Goal: Information Seeking & Learning: Learn about a topic

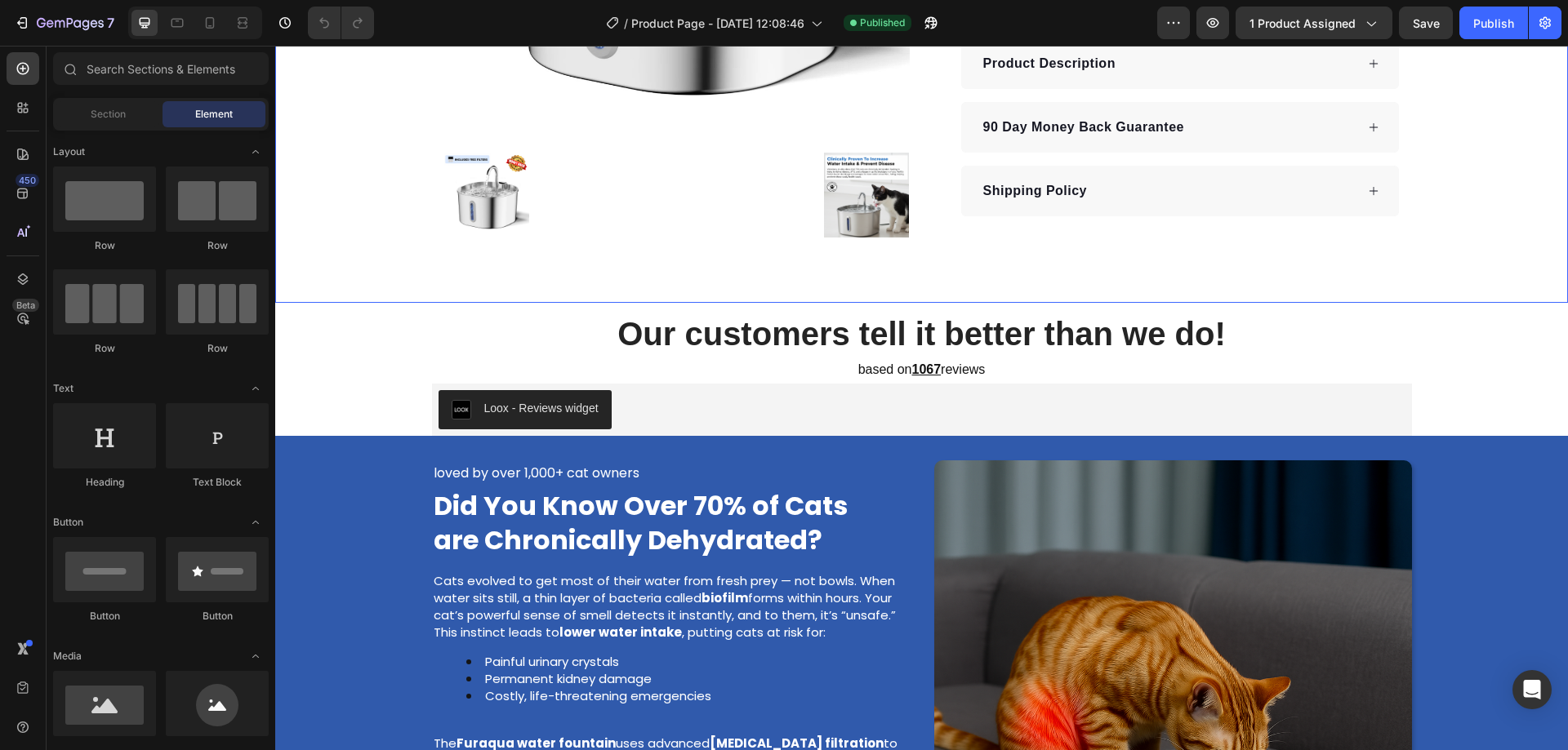
scroll to position [333, 0]
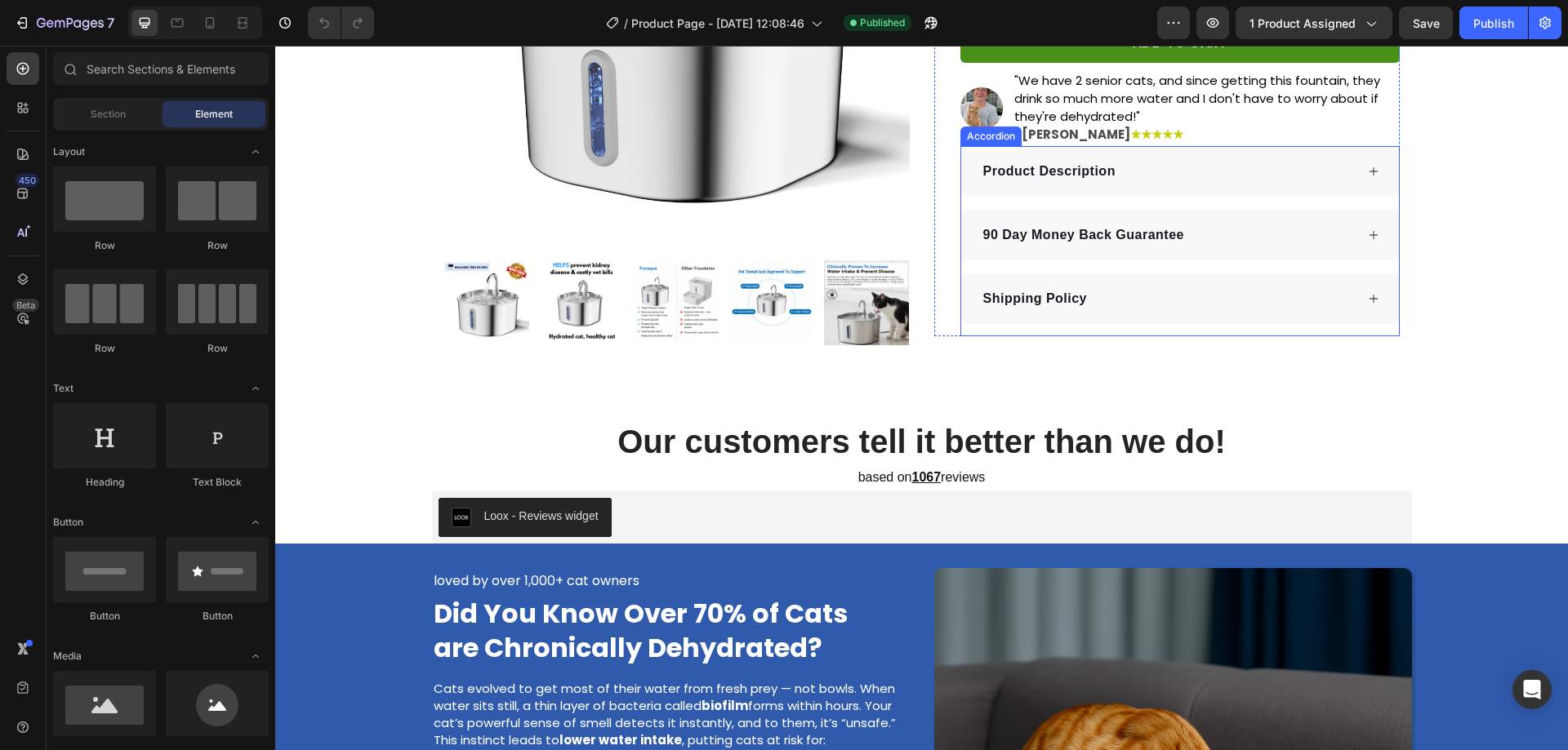
click at [1219, 160] on div "Product Description" at bounding box center [1168, 172] width 374 height 25
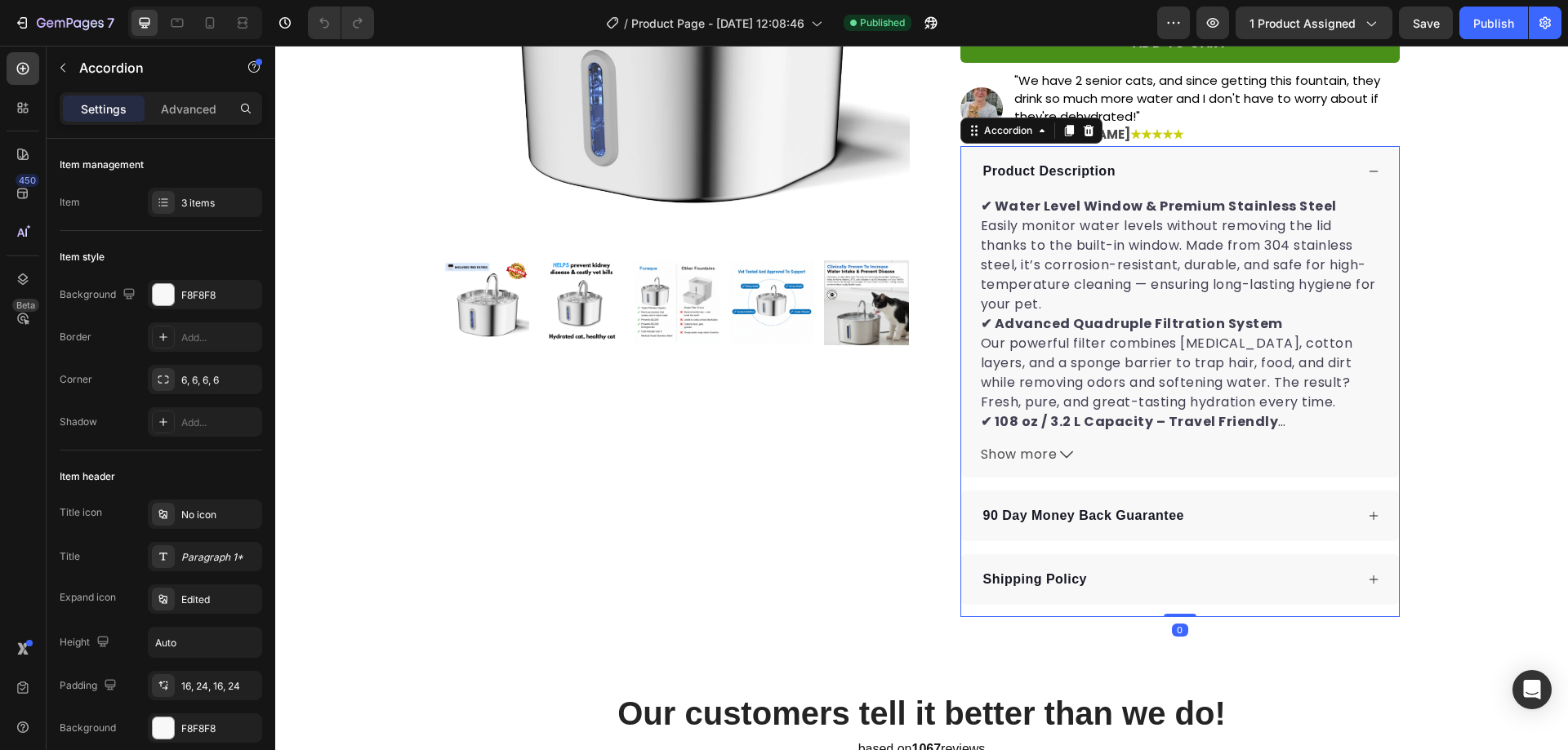
click at [1219, 160] on div "Product Description" at bounding box center [1168, 172] width 374 height 25
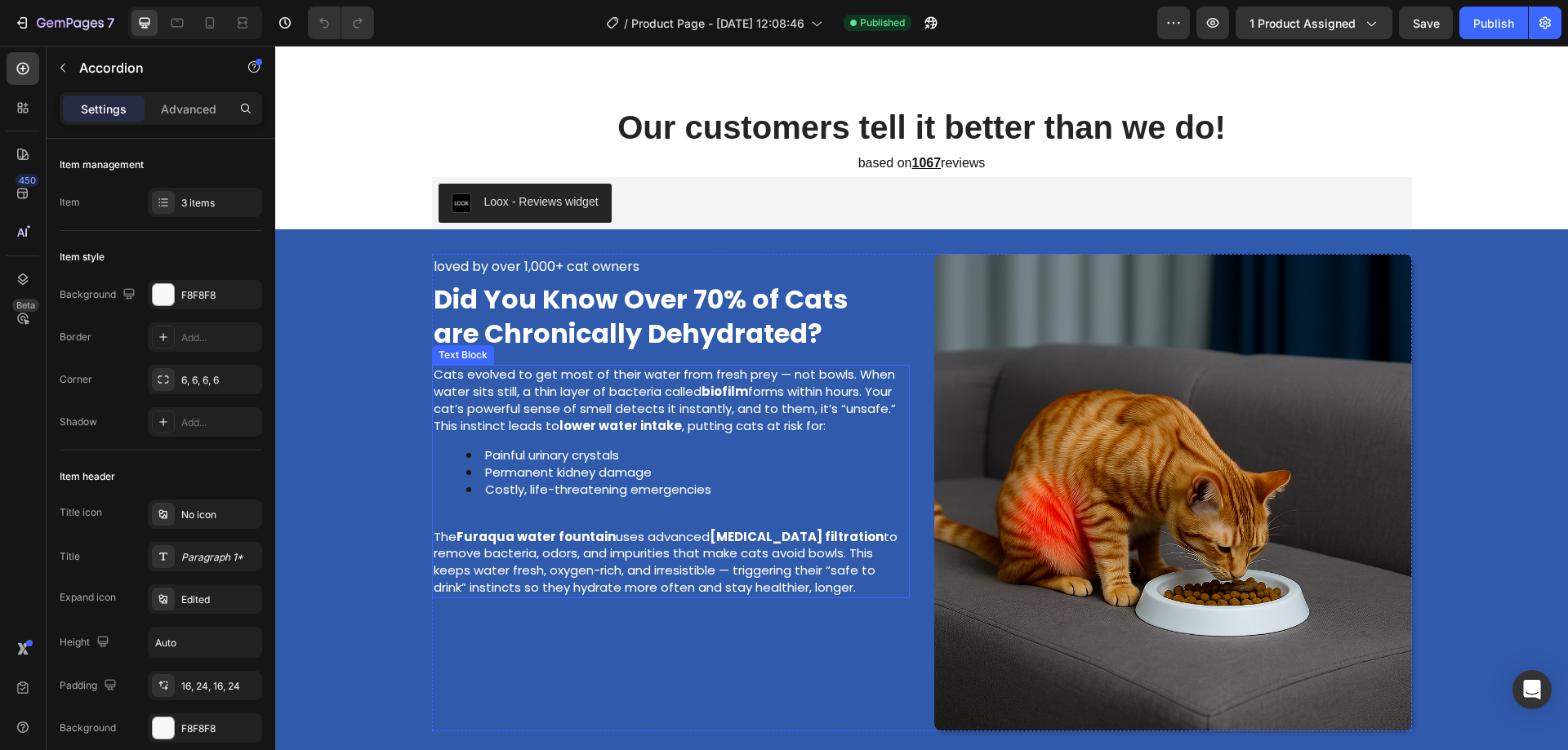
scroll to position [749, 0]
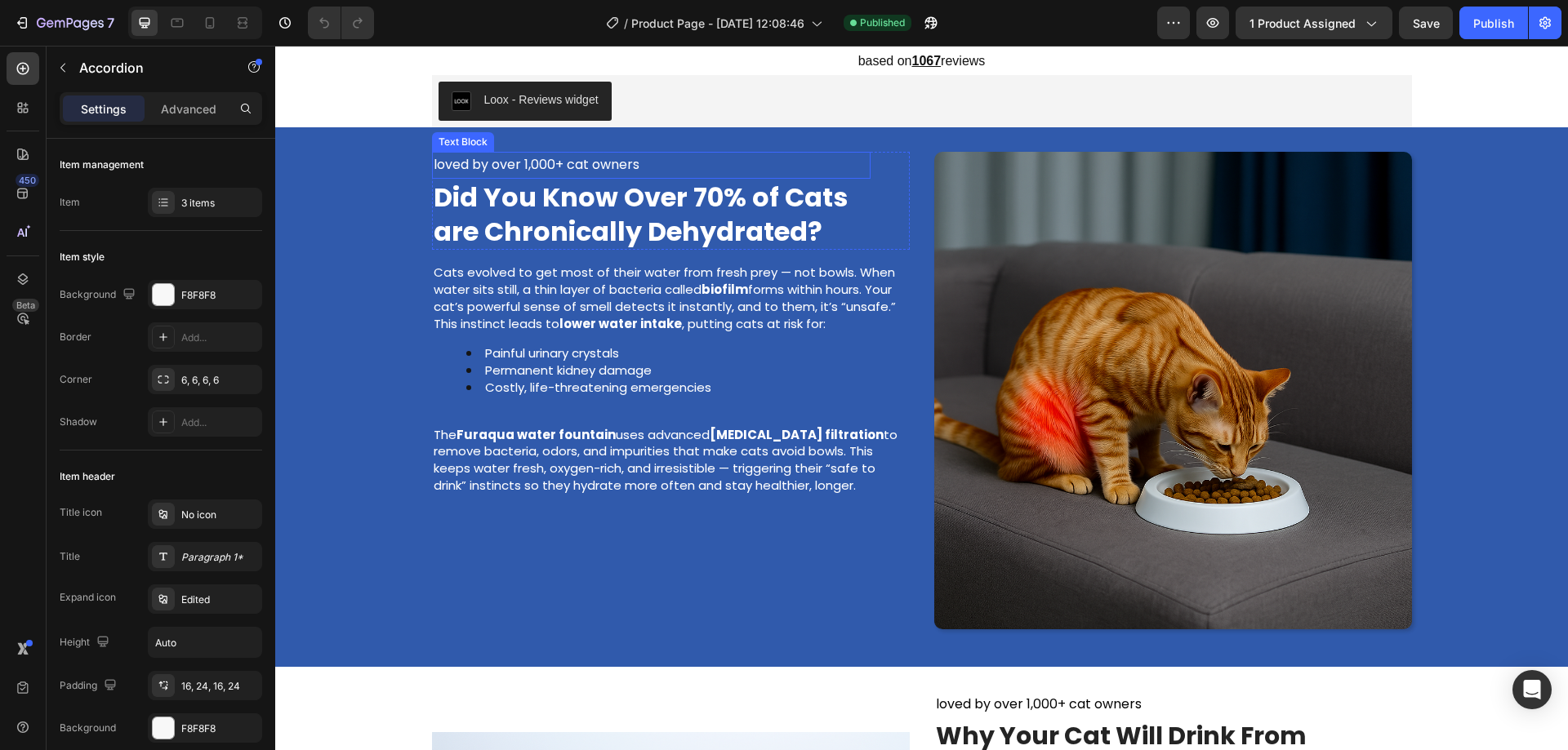
click at [533, 168] on span "loved by over 1,000+ cat owners" at bounding box center [537, 164] width 206 height 19
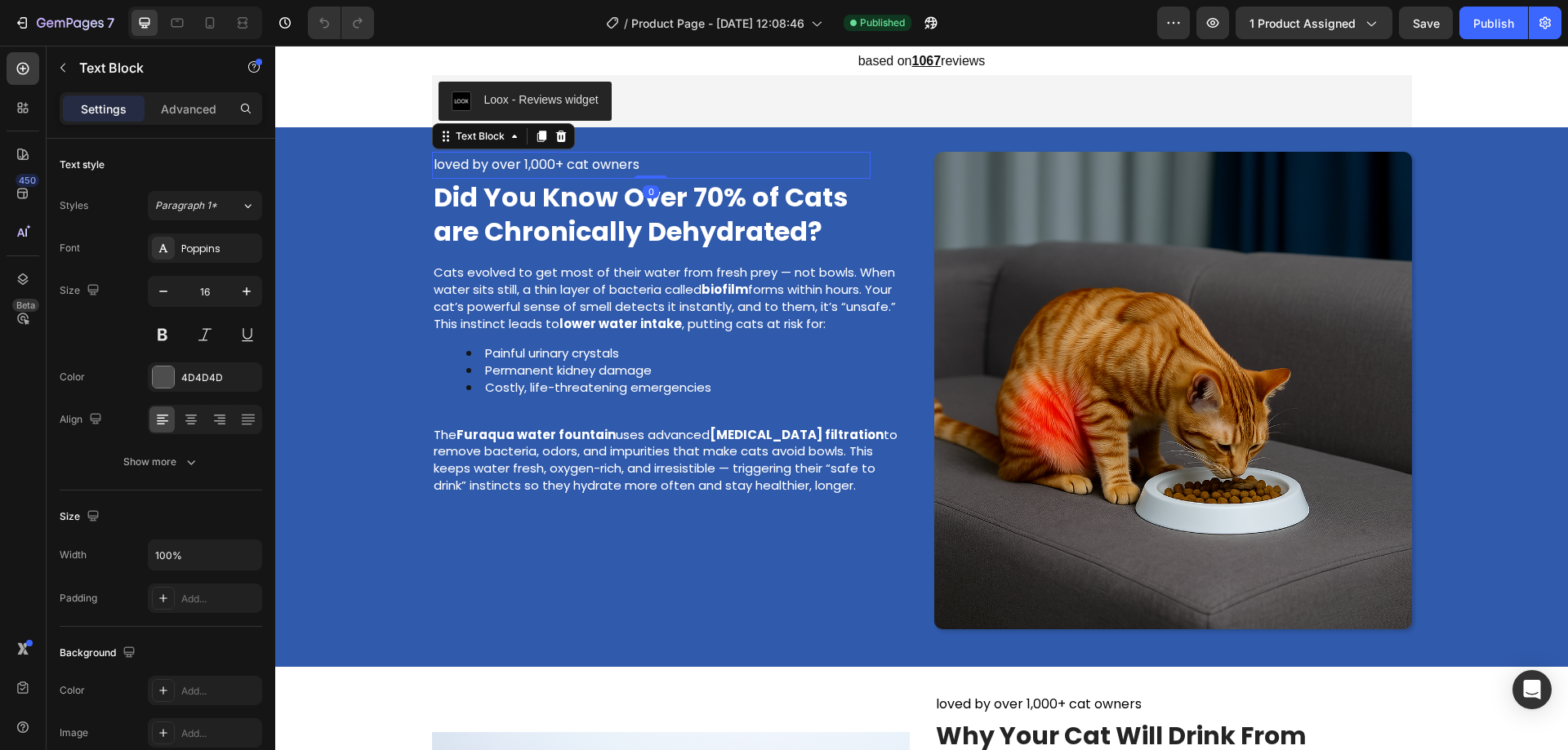
click at [533, 168] on span "loved by over 1,000+ cat owners" at bounding box center [537, 164] width 206 height 19
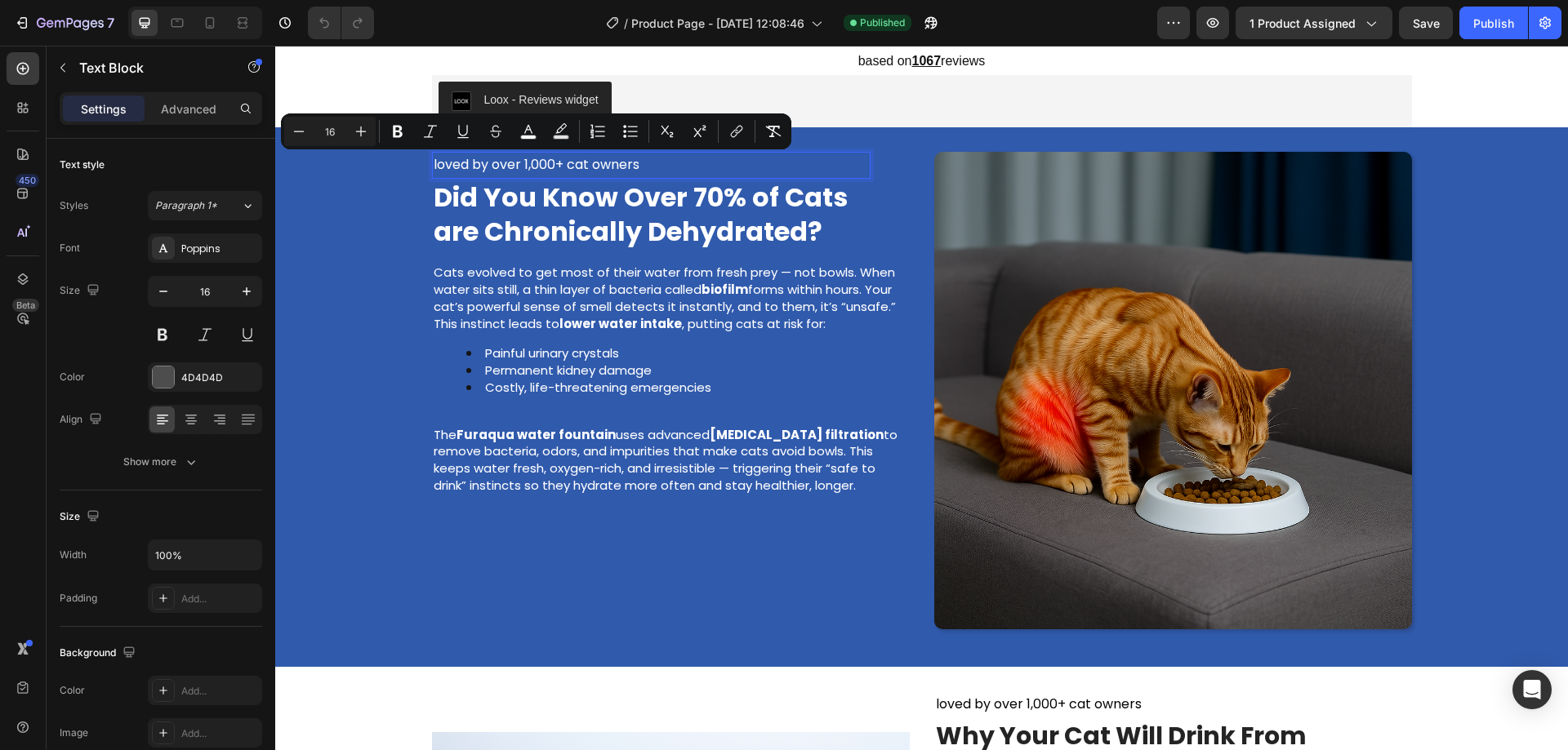
click at [722, 169] on p "loved by over 1,000+ cat owners" at bounding box center [651, 165] width 435 height 24
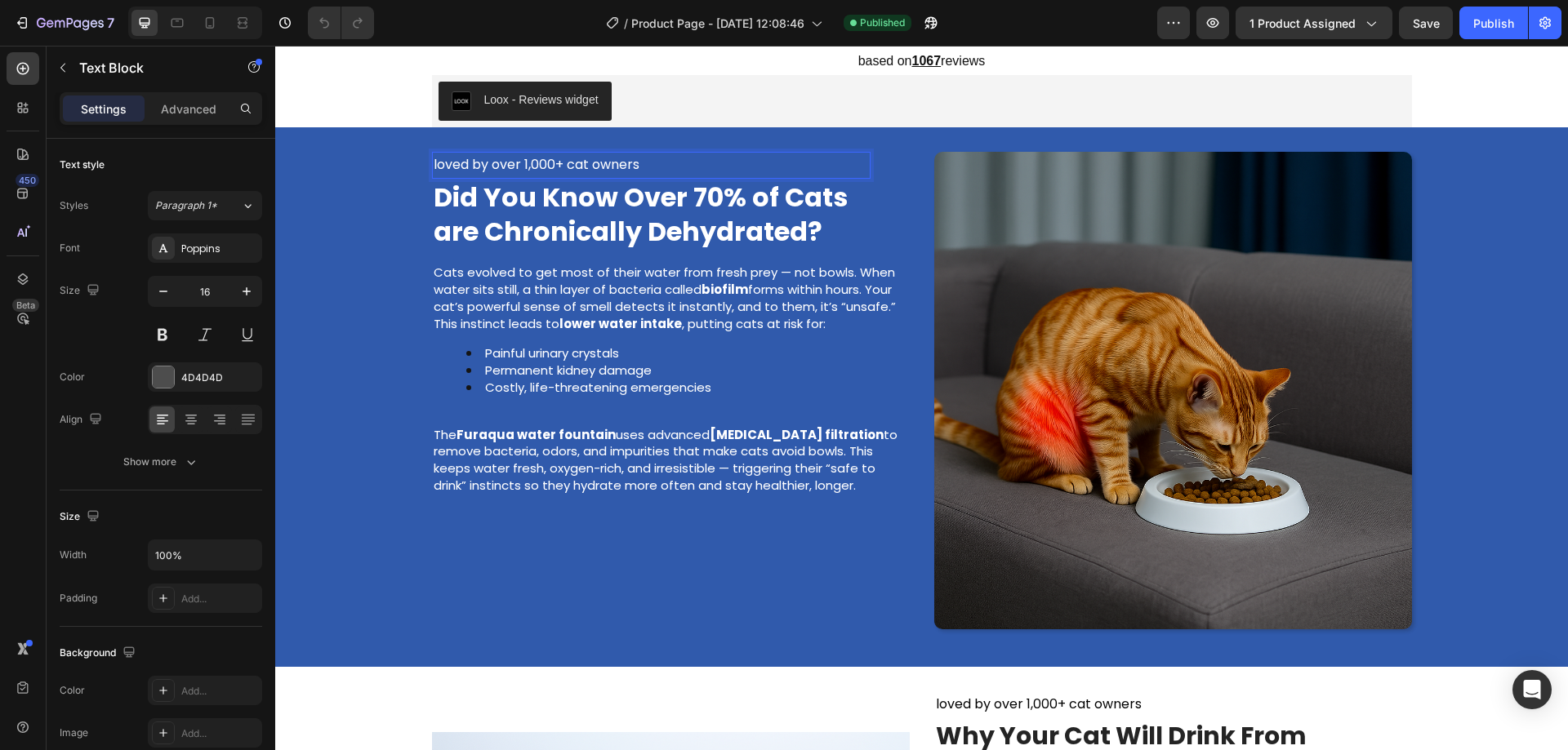
click at [715, 205] on strong "Did You Know Over 70% of Cats are Chronically Dehydrated?" at bounding box center [640, 215] width 414 height 71
click at [741, 201] on strong "Did You Know Over 70% of Cats are Chronically Dehydrated?" at bounding box center [640, 215] width 414 height 71
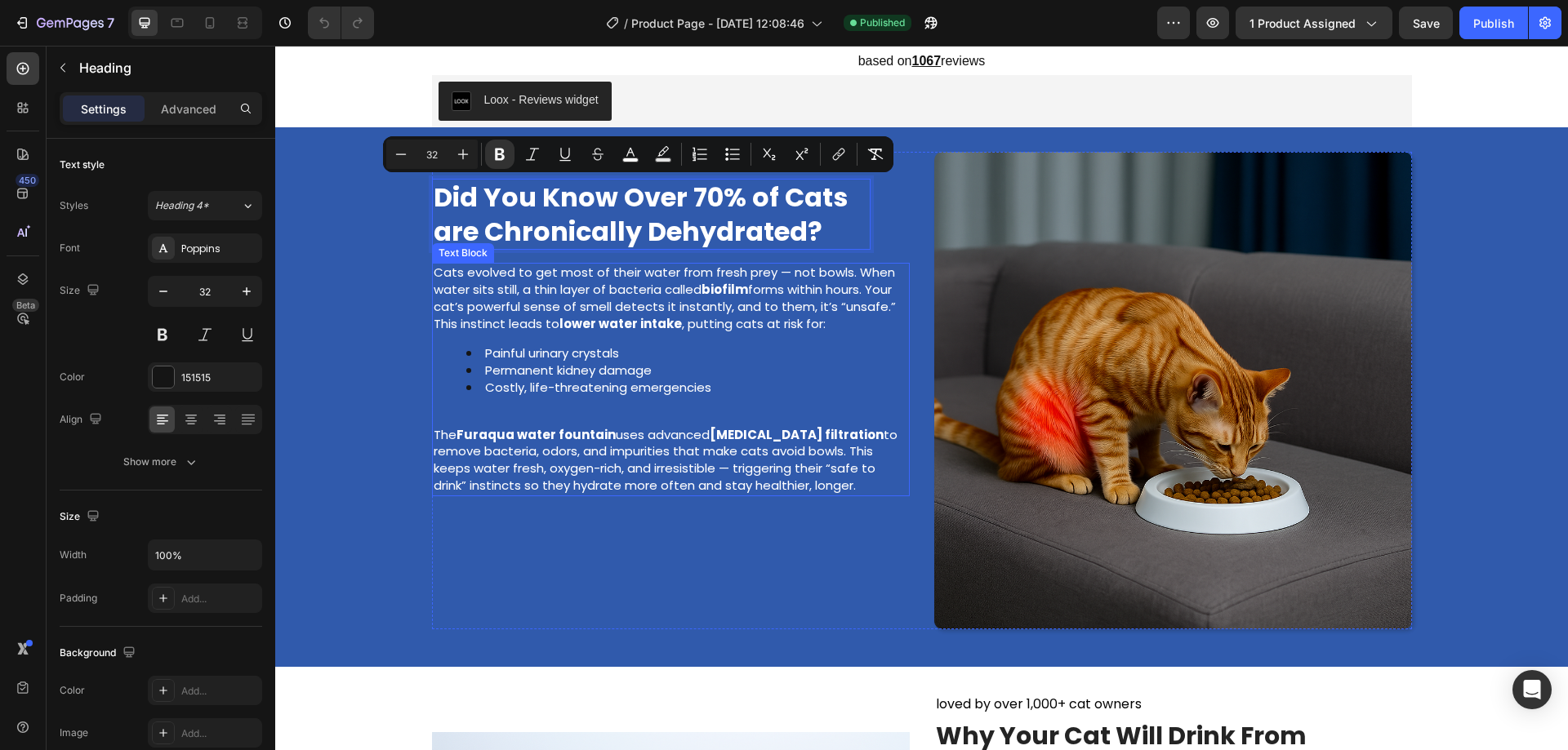
click at [745, 304] on span "Cats evolved to get most of their water from fresh prey — not bowls. When water…" at bounding box center [664, 289] width 462 height 51
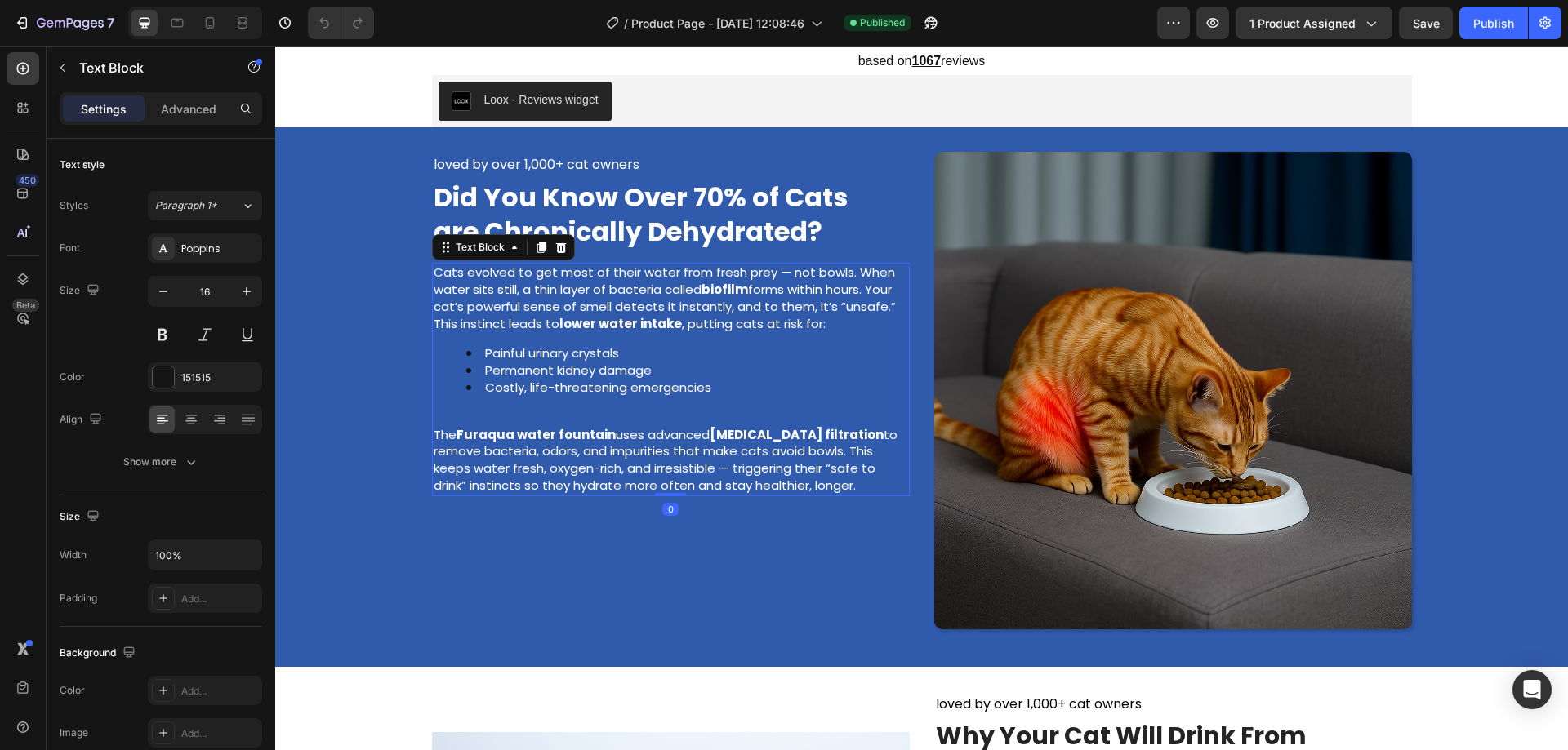
click at [670, 312] on span "Cats evolved to get most of their water from fresh prey — not bowls. When water…" at bounding box center [664, 289] width 462 height 51
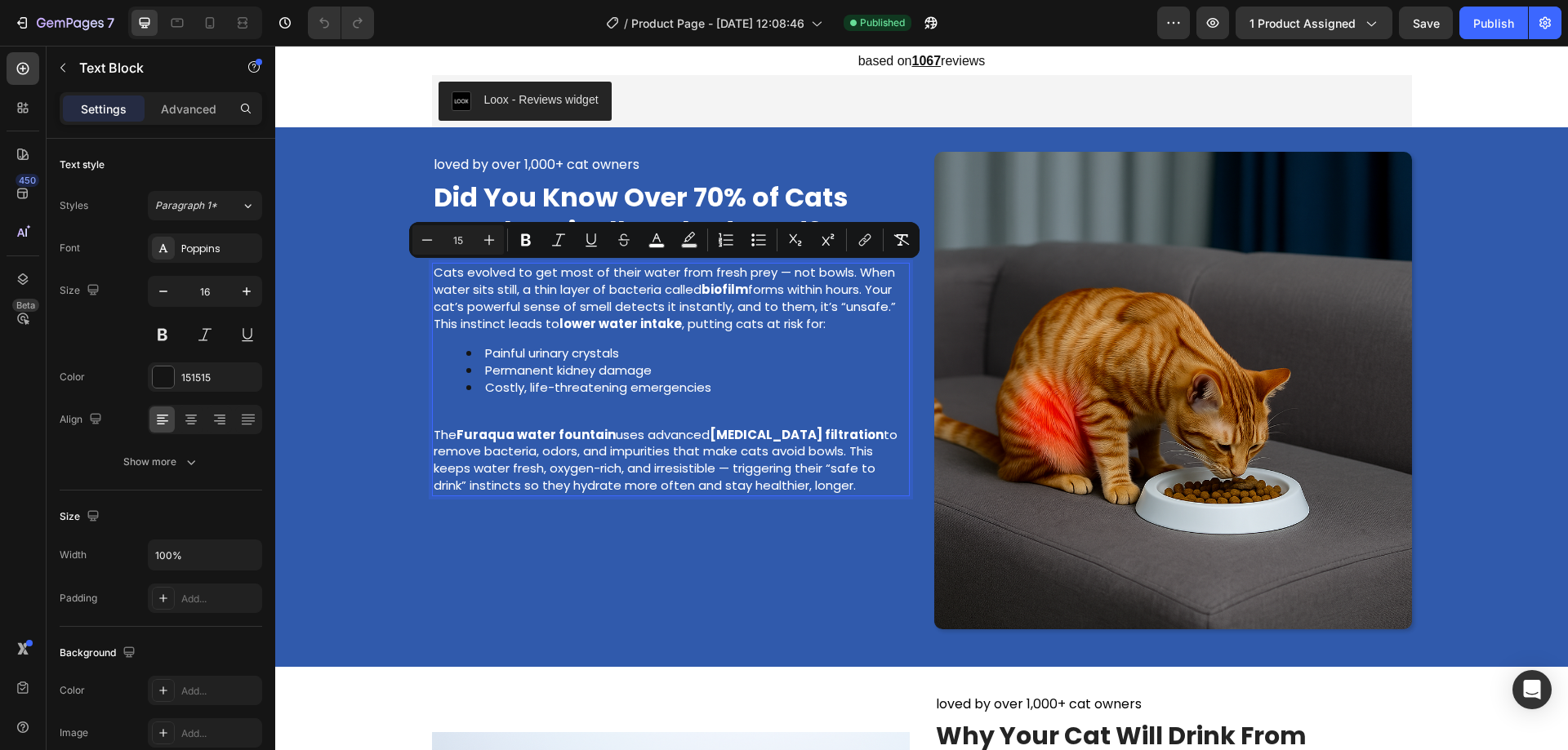
click at [677, 326] on strong "lower water intake" at bounding box center [621, 323] width 122 height 17
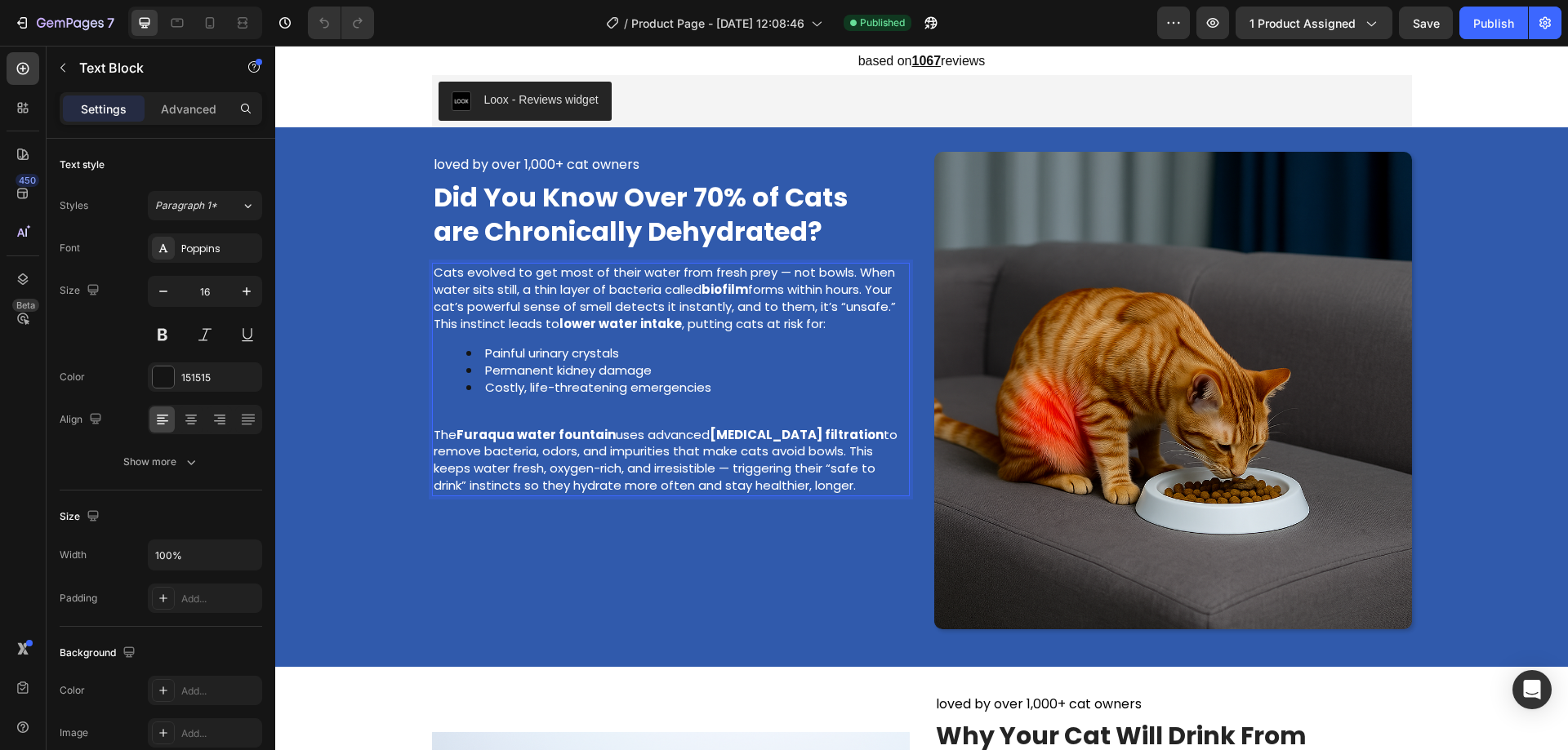
drag, startPoint x: 436, startPoint y: 270, endPoint x: 876, endPoint y: 489, distance: 491.5
click at [876, 489] on div "Cats evolved to get most of their water from fresh prey — not bowls. When water…" at bounding box center [670, 379] width 478 height 233
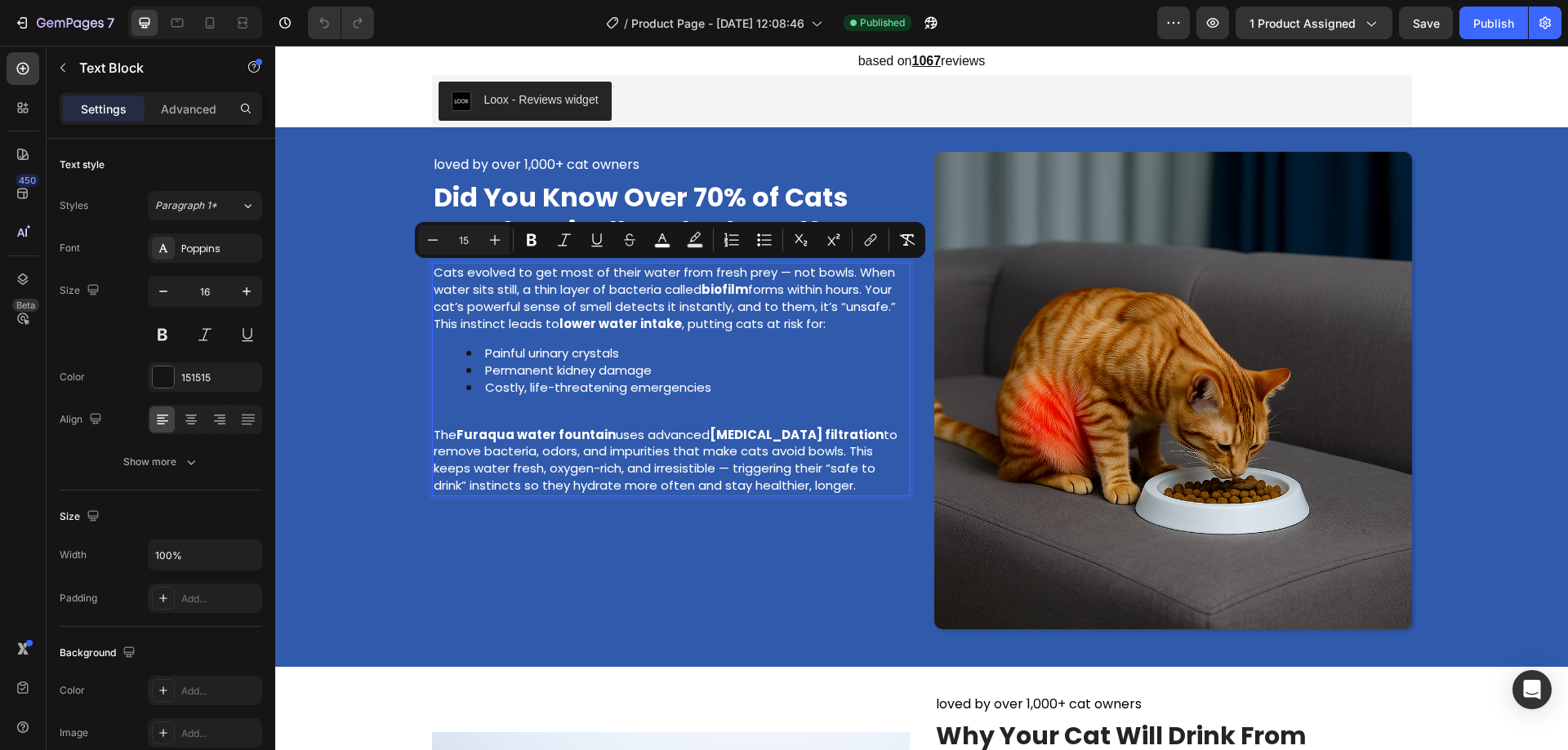
copy div "Cats evolved to get most of their water from fresh prey — not bowls. When water…"
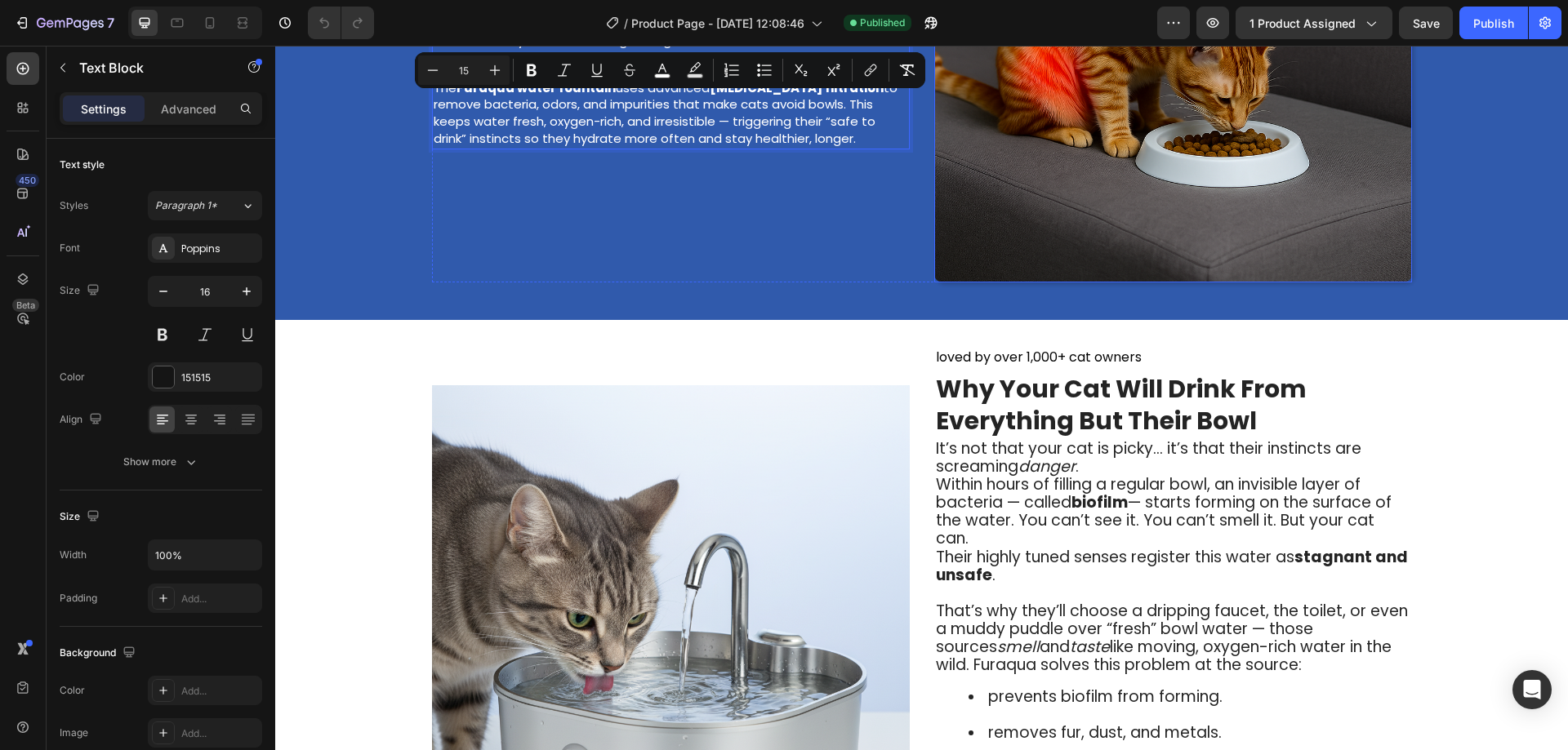
scroll to position [1249, 0]
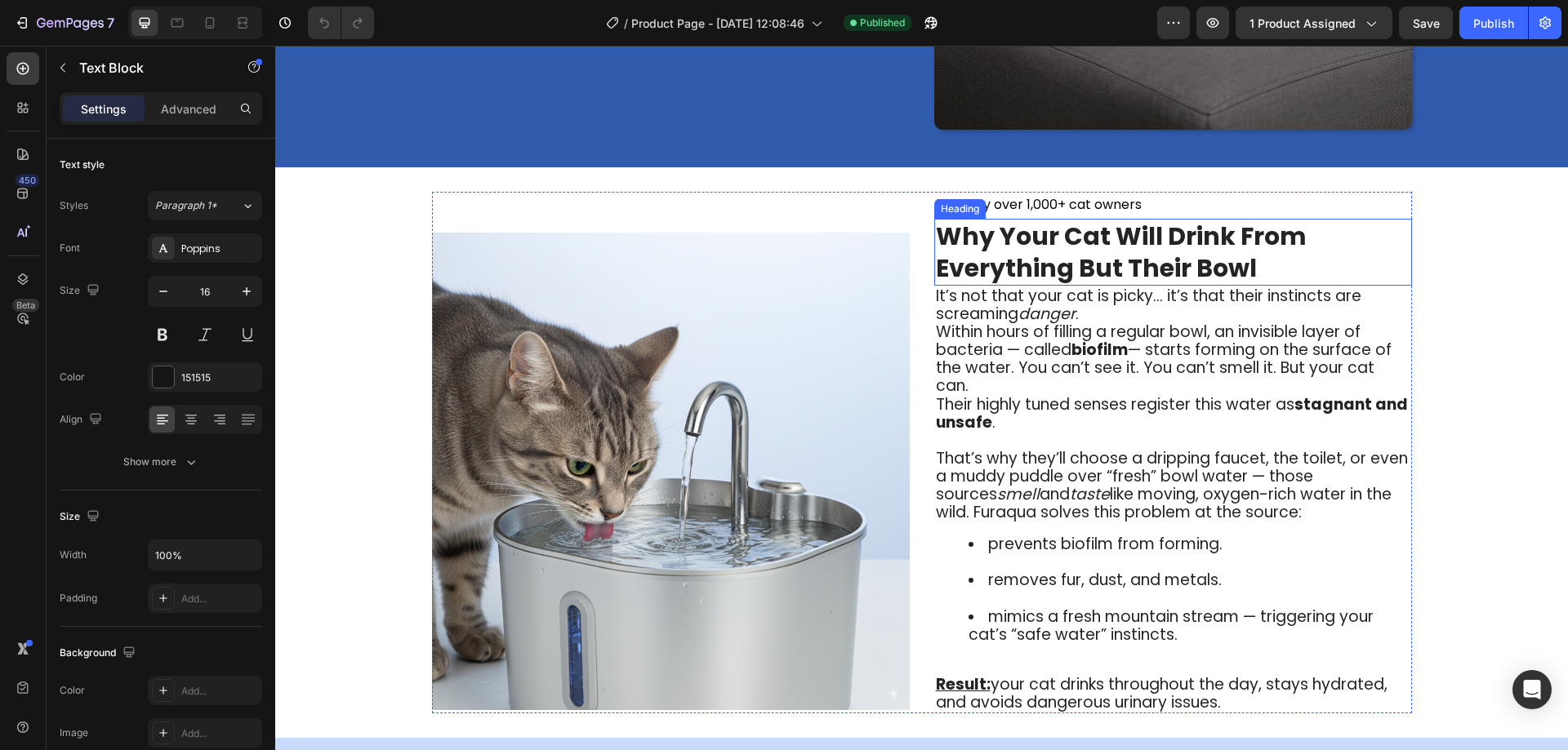
click at [1048, 259] on strong "Why Your Cat Will Drink From Everything But Their Bowl" at bounding box center [1121, 252] width 371 height 66
click at [1078, 246] on strong "Why Your Cat Will Drink From Everything But Their Bowl" at bounding box center [1121, 252] width 371 height 66
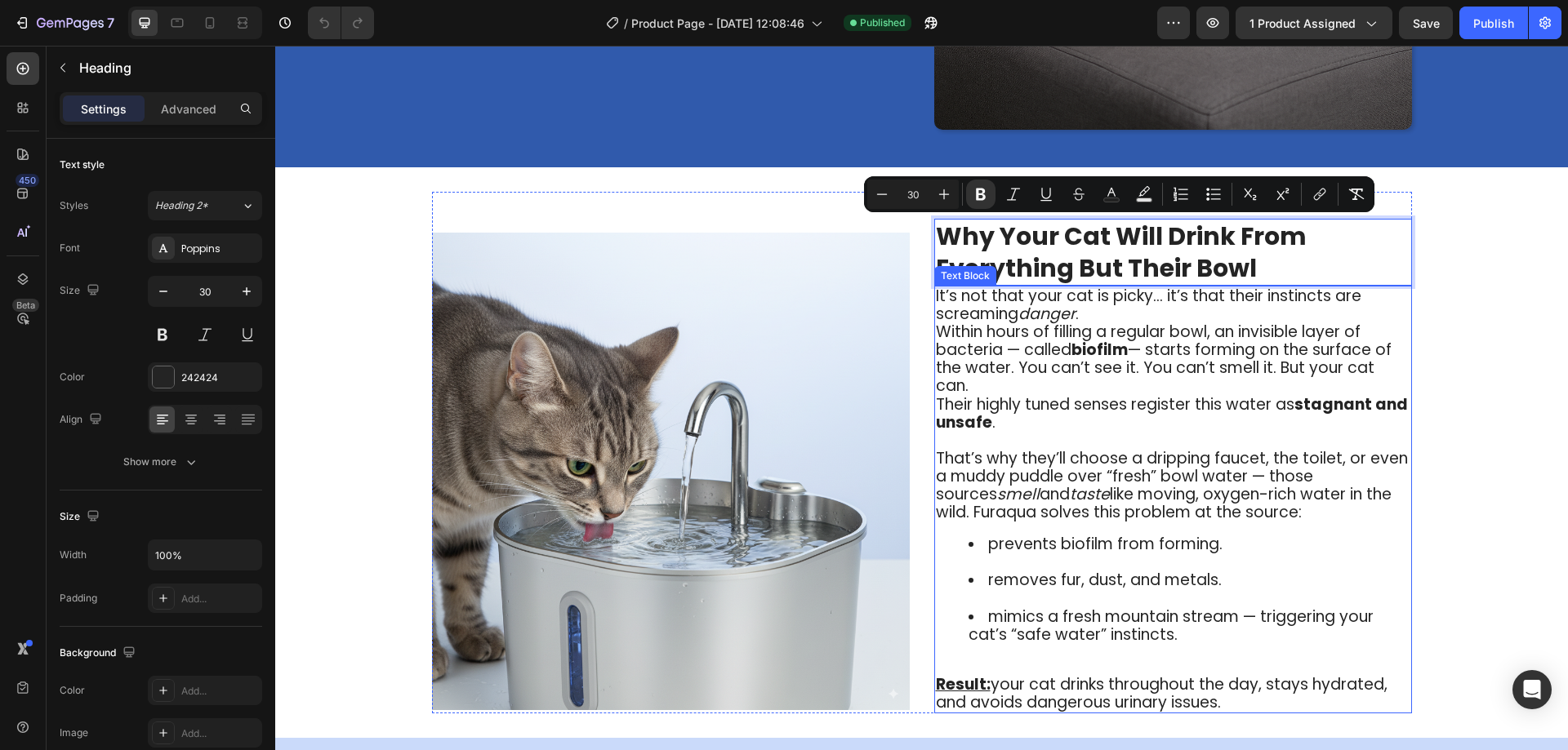
click at [1044, 309] on icon "danger" at bounding box center [1047, 314] width 57 height 22
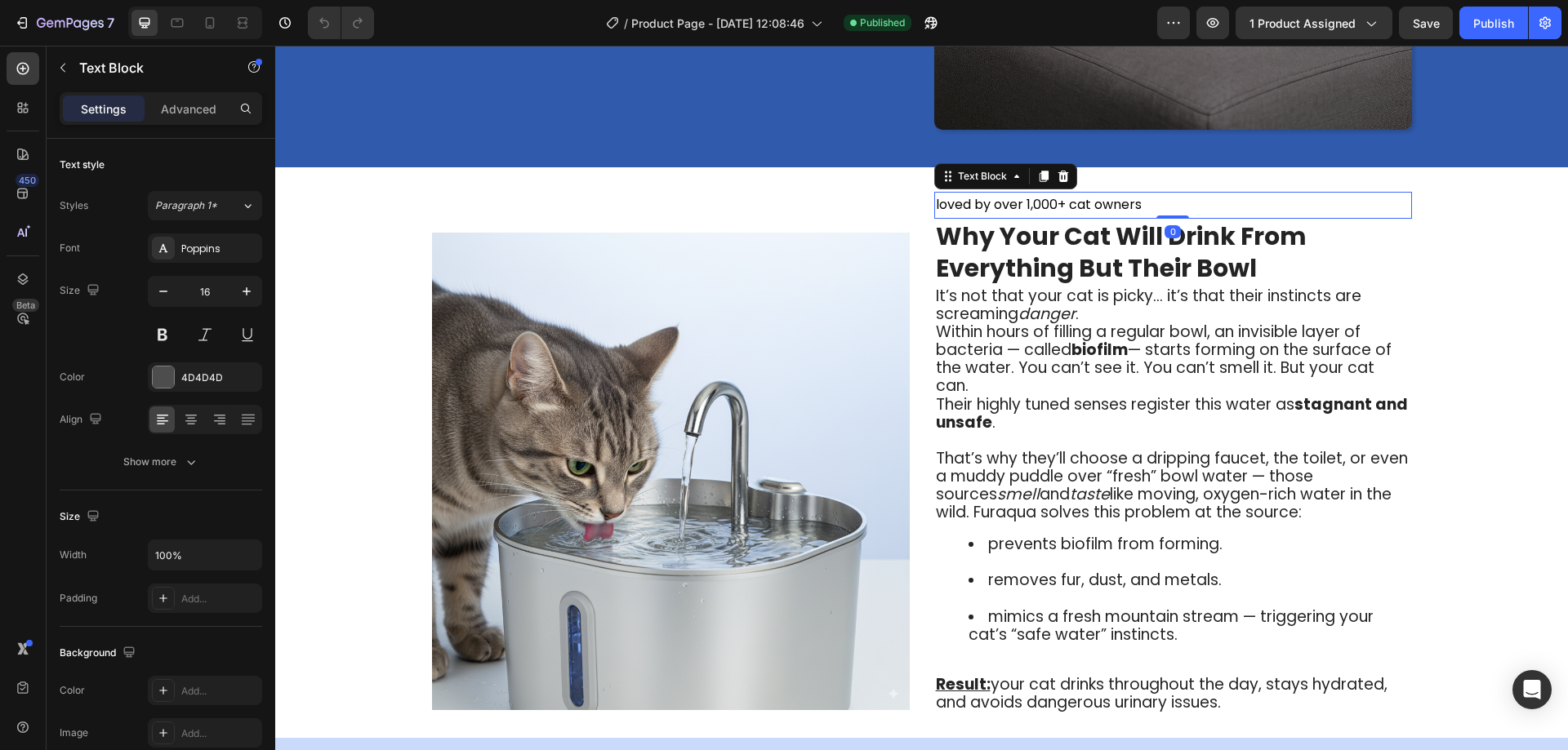
click at [1037, 208] on span "loved by over 1,000+ cat owners" at bounding box center [1039, 204] width 206 height 19
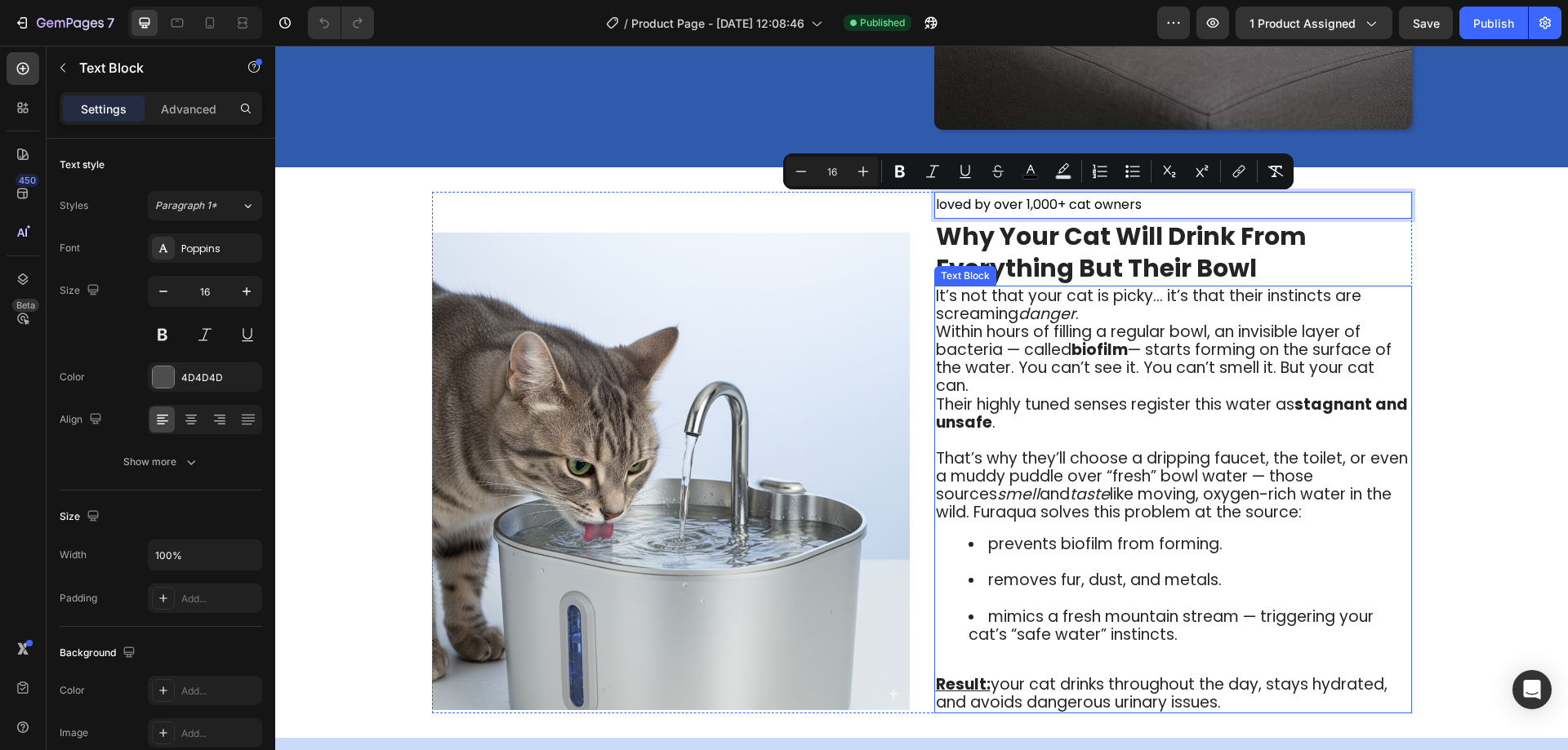
click at [1062, 260] on strong "Why Your Cat Will Drink From Everything But Their Bowl" at bounding box center [1121, 252] width 371 height 66
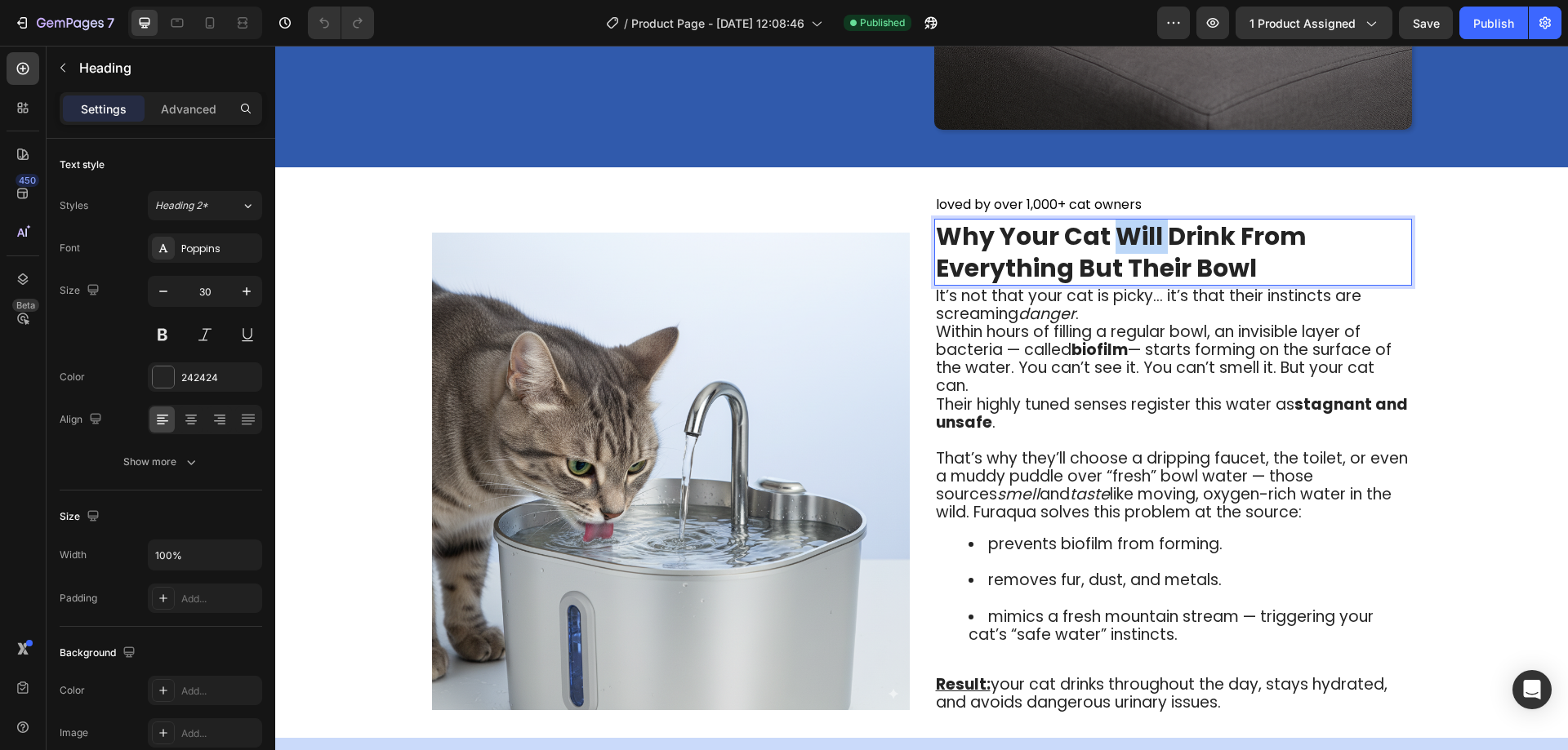
click at [1125, 240] on strong "Why Your Cat Will Drink From Everything But Their Bowl" at bounding box center [1121, 252] width 371 height 66
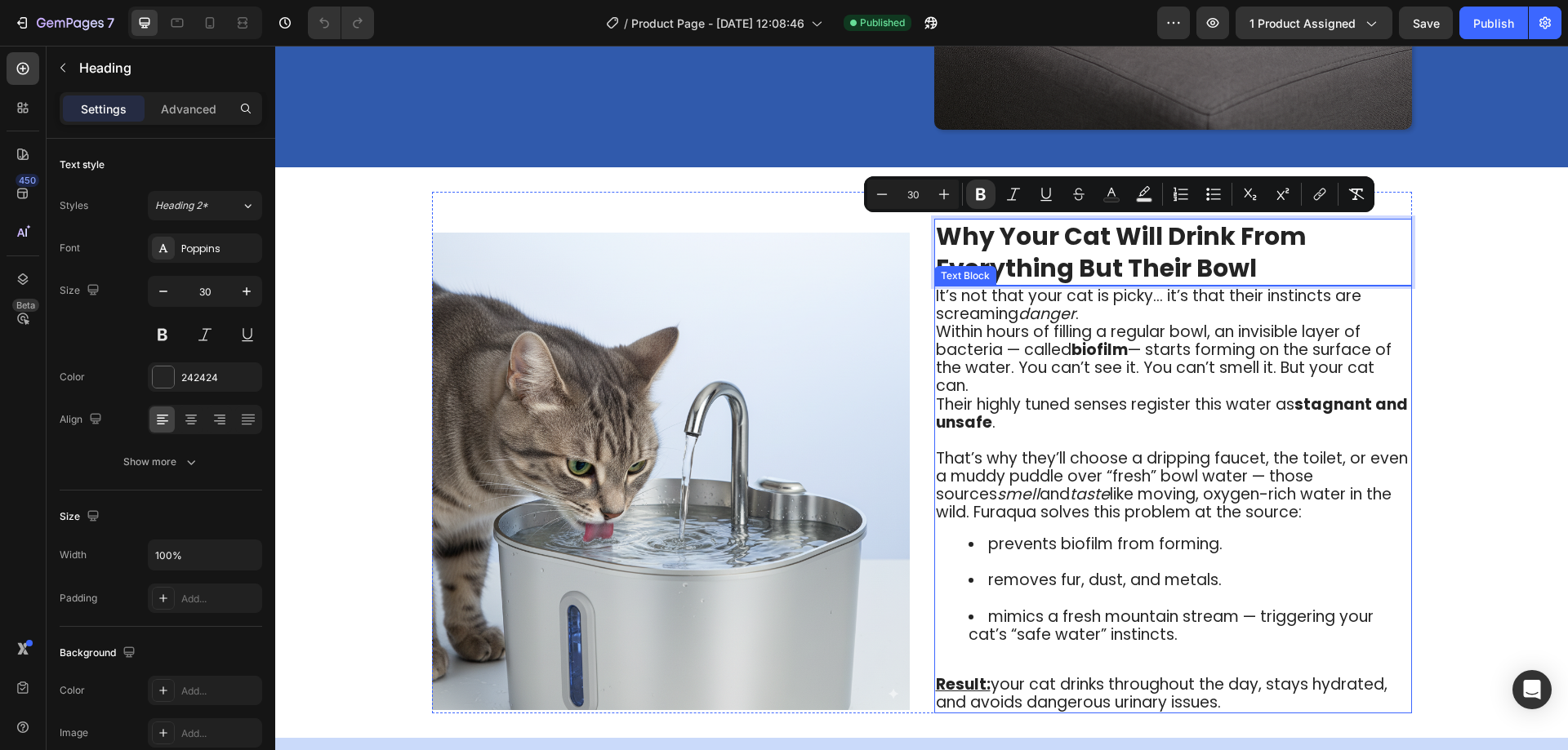
click at [1070, 394] on span "Their highly tuned senses register this water as stagnant and unsafe ." at bounding box center [1172, 413] width 472 height 40
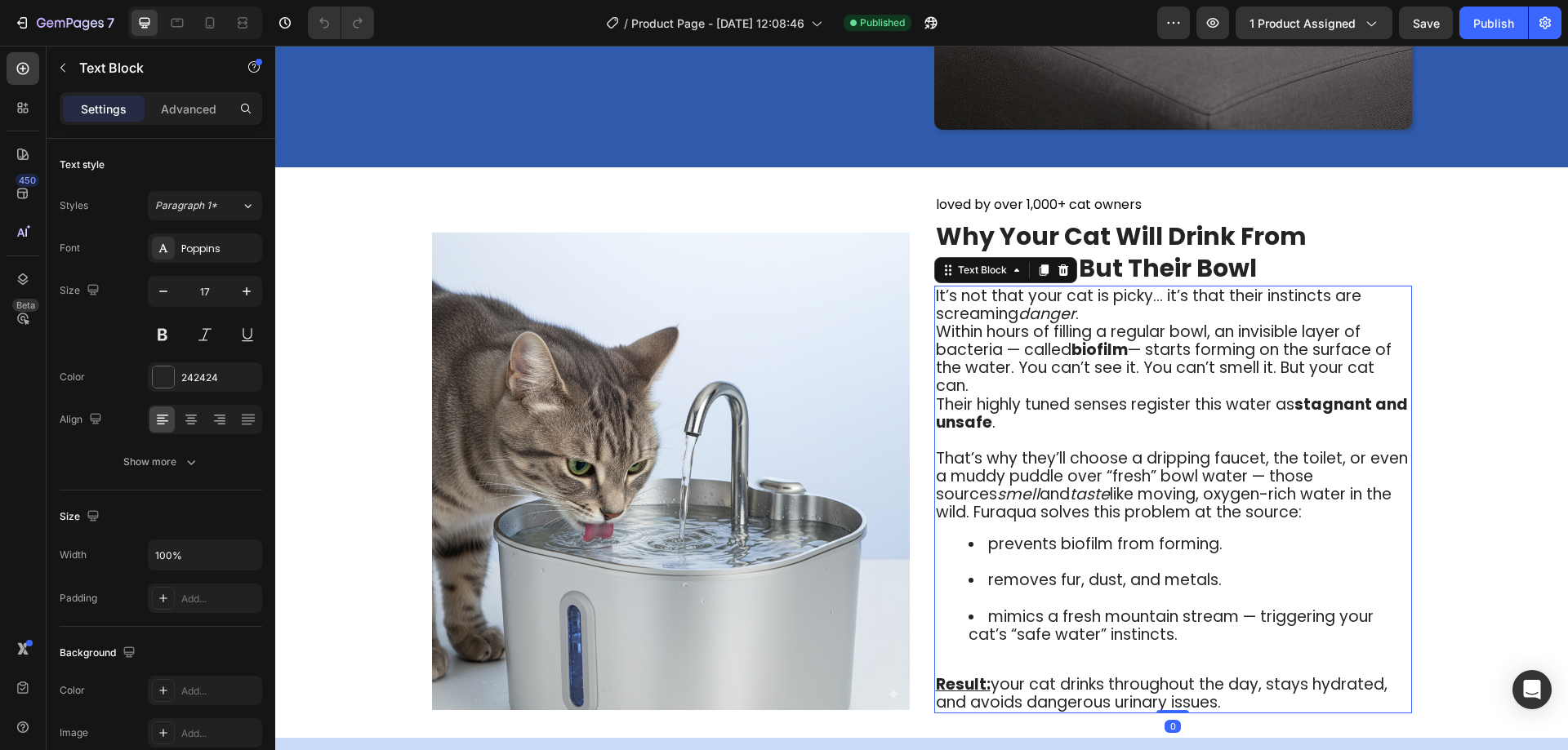
click at [1068, 341] on span "Within hours of filling a regular bowl, an invisible layer of bacteria — called…" at bounding box center [1164, 359] width 456 height 76
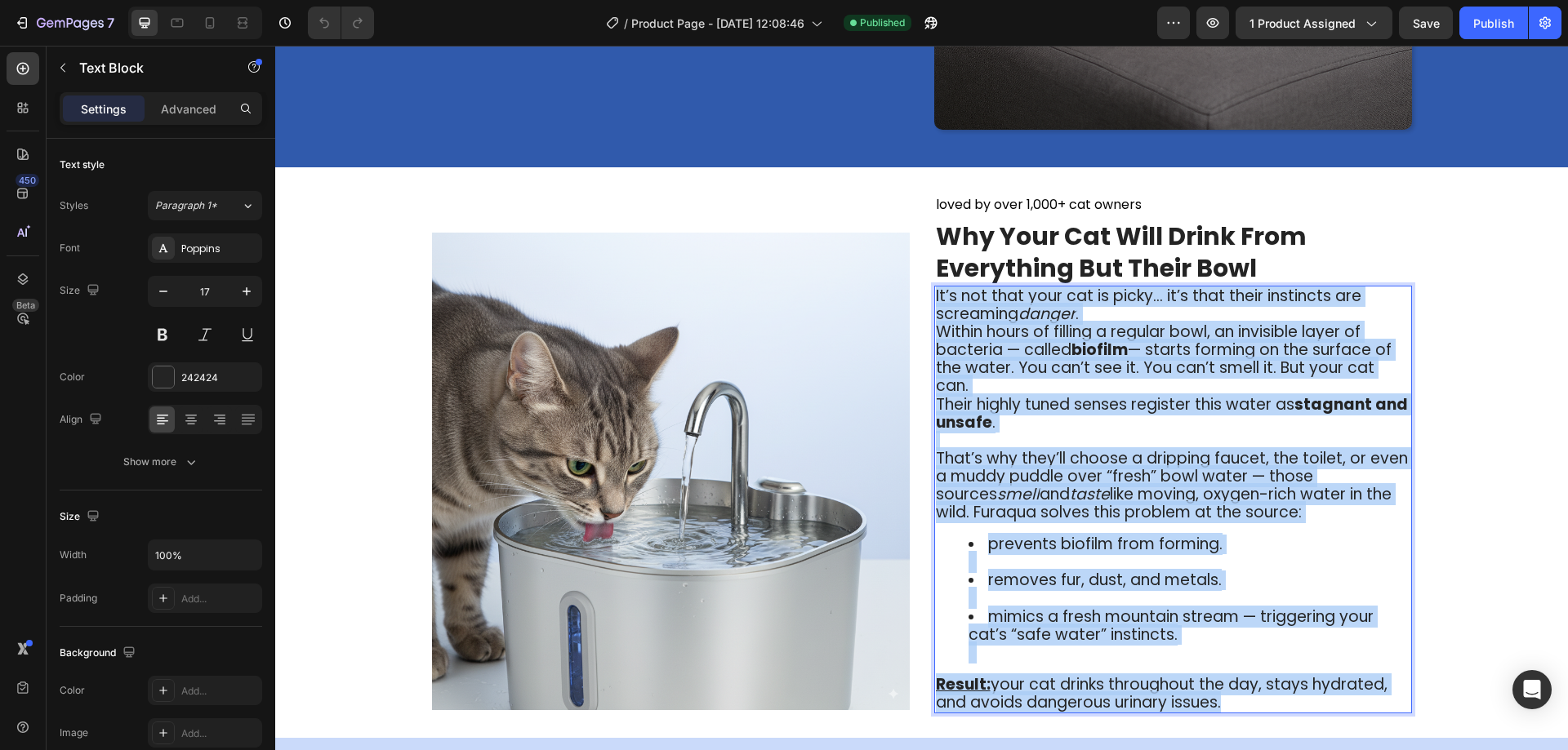
drag, startPoint x: 936, startPoint y: 292, endPoint x: 1298, endPoint y: 693, distance: 540.2
click at [1298, 693] on div "It’s not that your cat is picky… it’s that their instincts are screaming danger…" at bounding box center [1172, 499] width 478 height 427
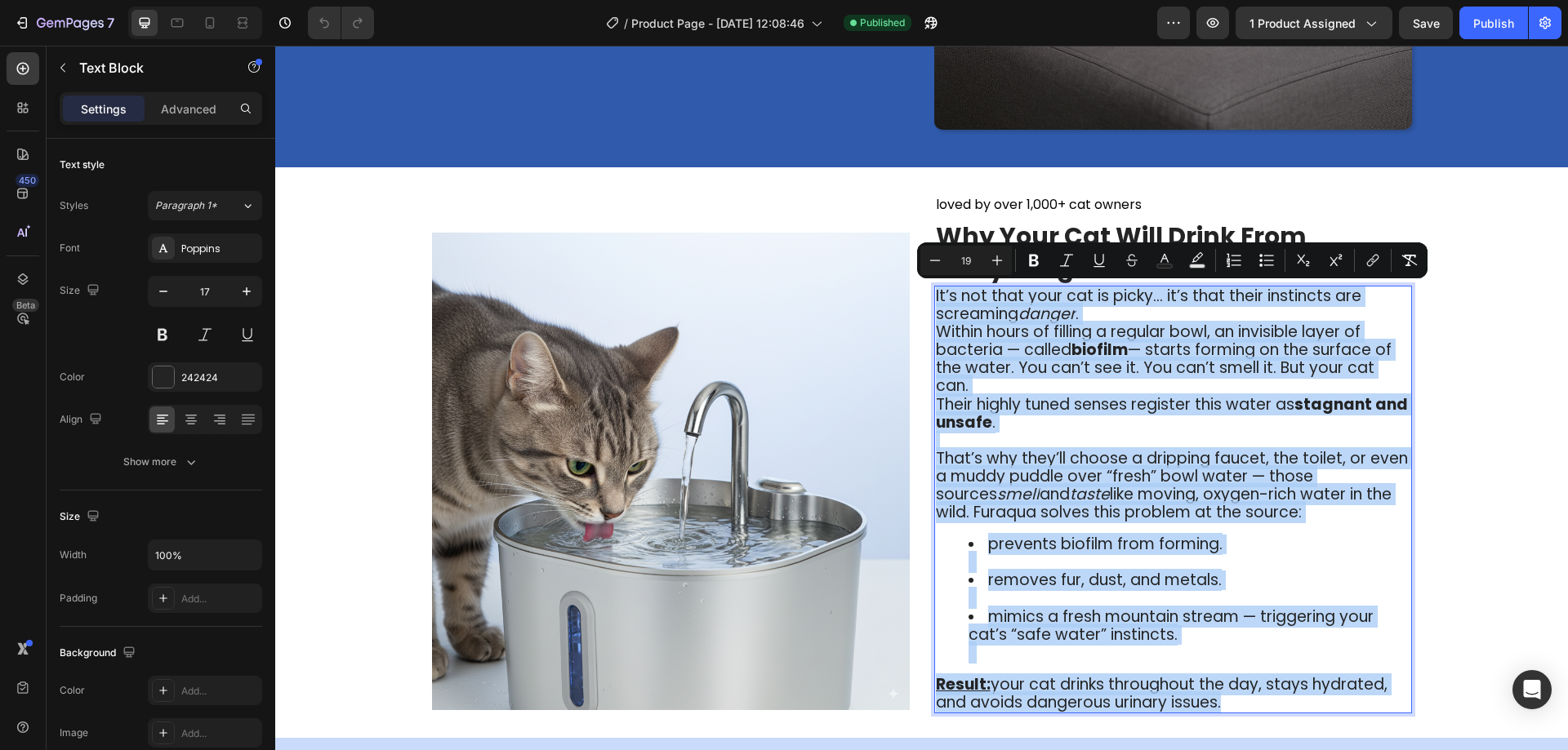
copy div "It’s not that your cat is picky… it’s that their instincts are screaming danger…"
click at [1169, 375] on span "Within hours of filling a regular bowl, an invisible layer of bacteria — called…" at bounding box center [1164, 359] width 456 height 76
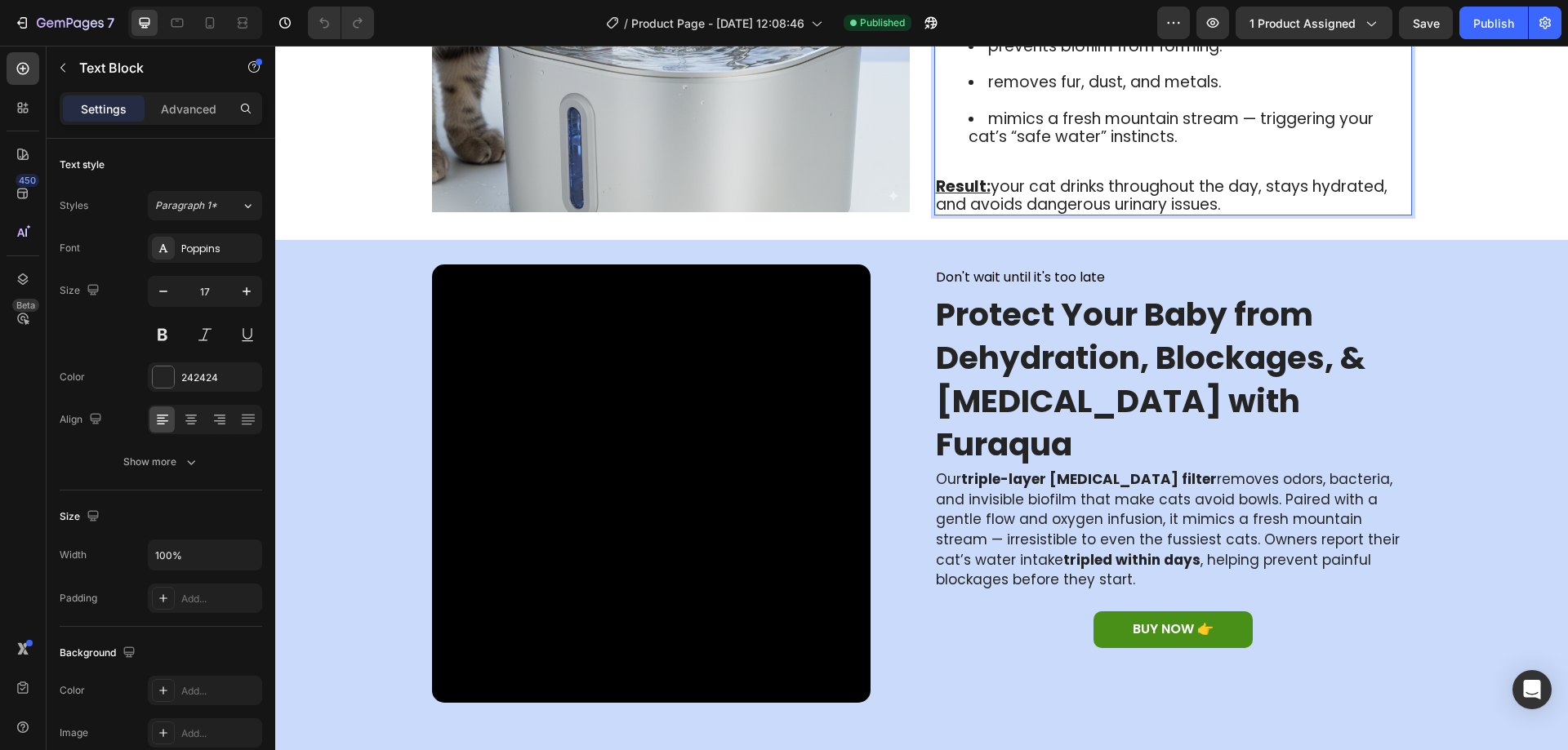
scroll to position [1748, 0]
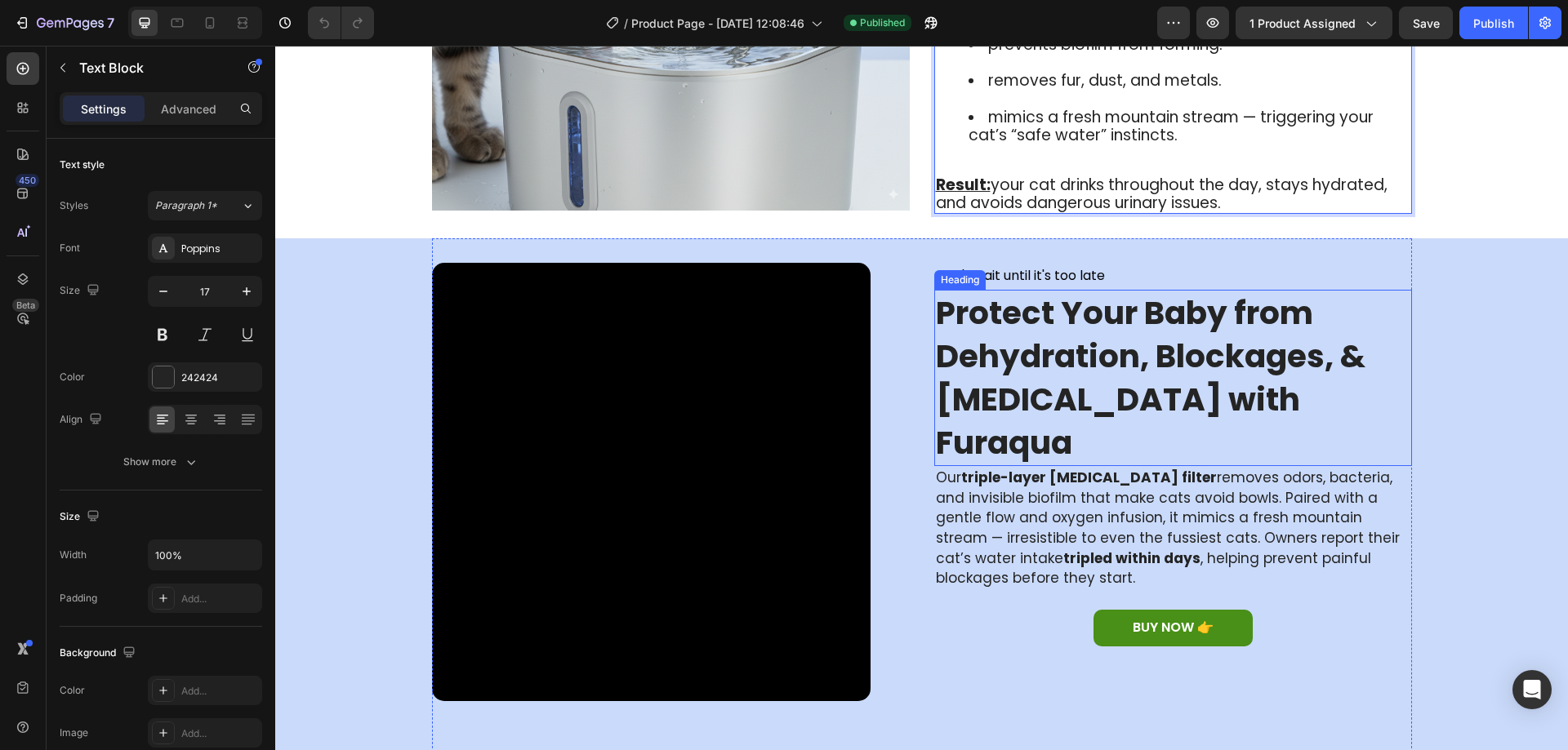
click at [1103, 333] on strong "Protect Your Baby from Dehydration, Blockages, & [MEDICAL_DATA] with Furaqua" at bounding box center [1150, 378] width 429 height 175
click at [1074, 317] on strong "Protect Your Baby from Dehydration, Blockages, & [MEDICAL_DATA] with Furaqua" at bounding box center [1150, 378] width 429 height 175
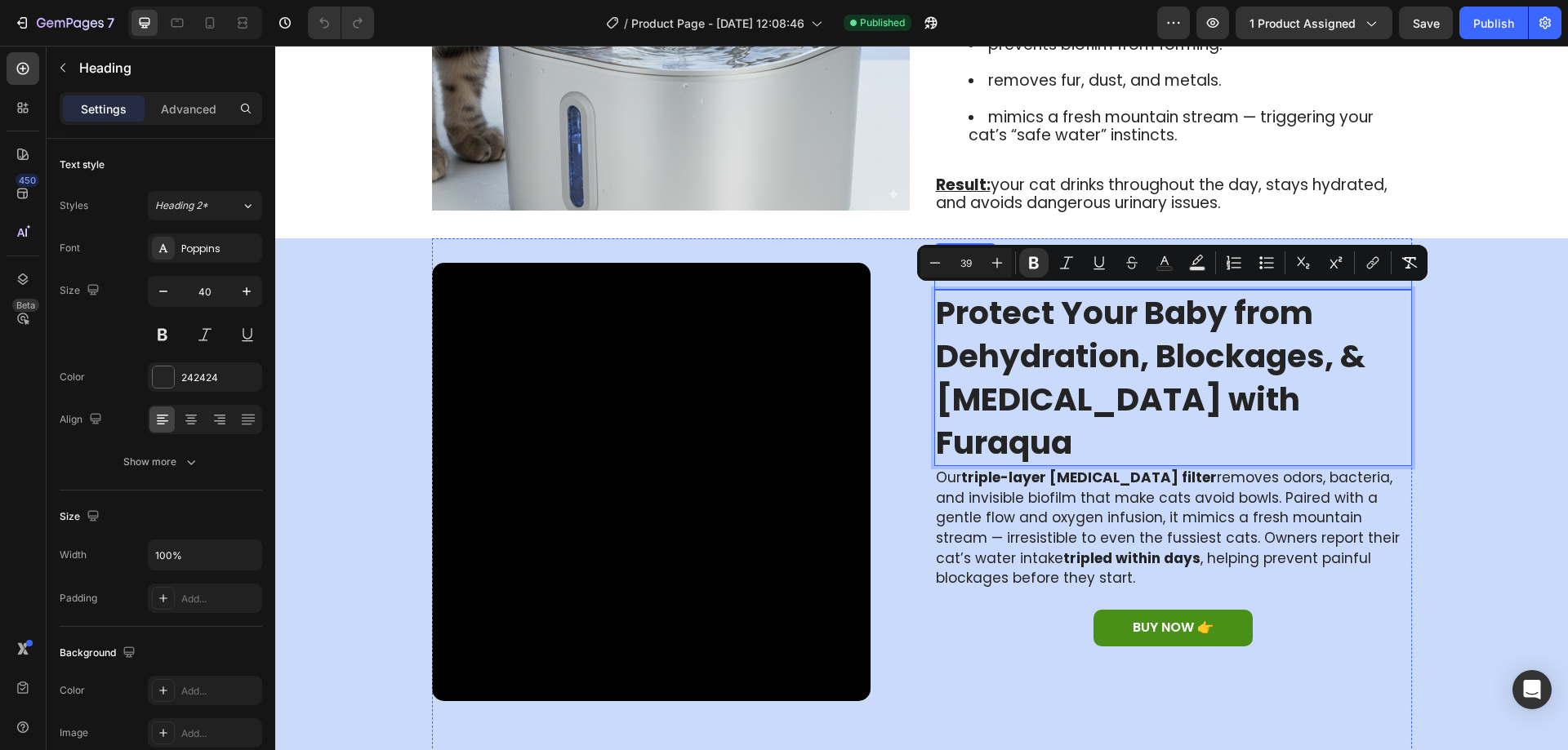
click at [1044, 324] on strong "Protect Your Baby from Dehydration, Blockages, & [MEDICAL_DATA] with Furaqua" at bounding box center [1150, 378] width 429 height 175
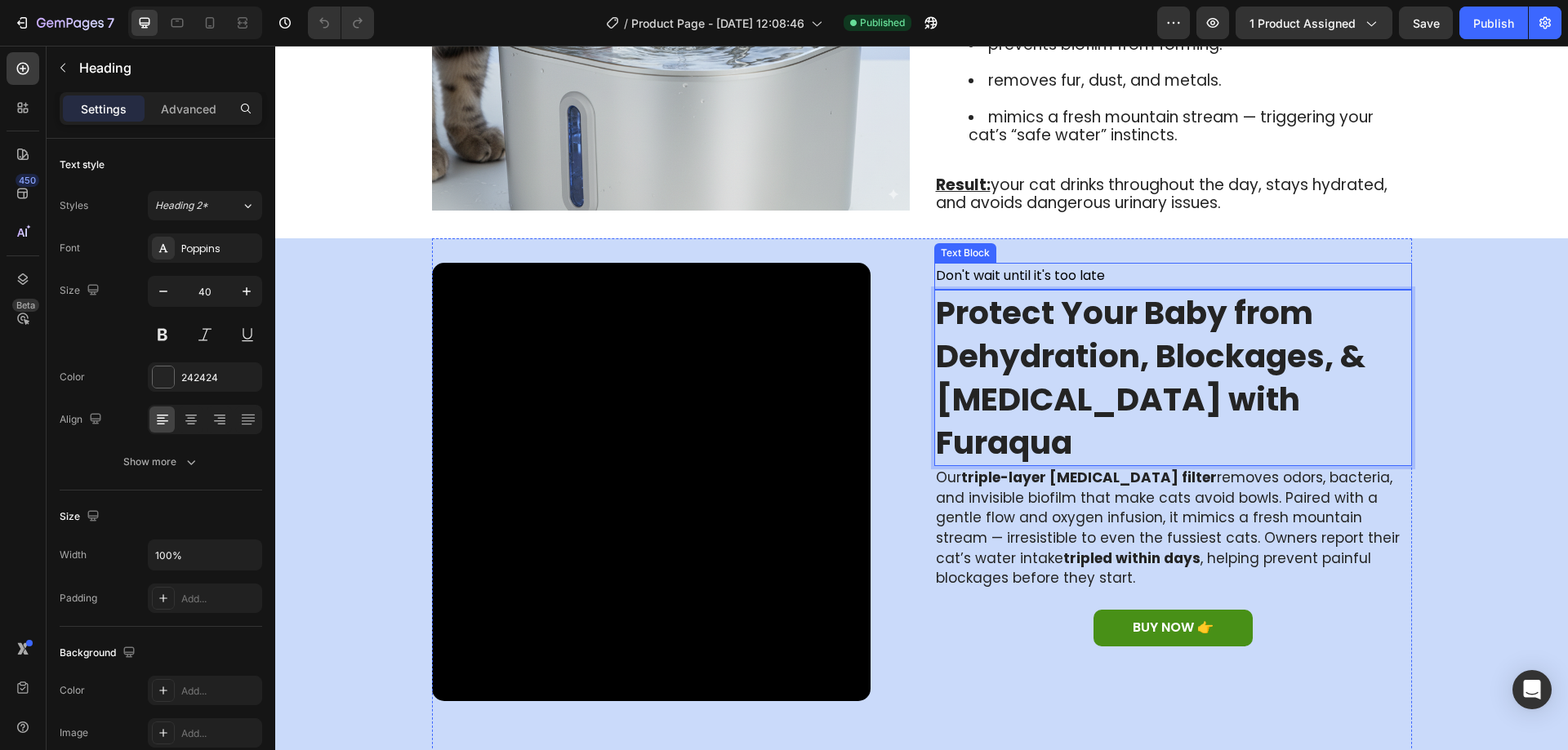
click at [1021, 275] on span "Don't wait until it's too late" at bounding box center [1020, 275] width 169 height 19
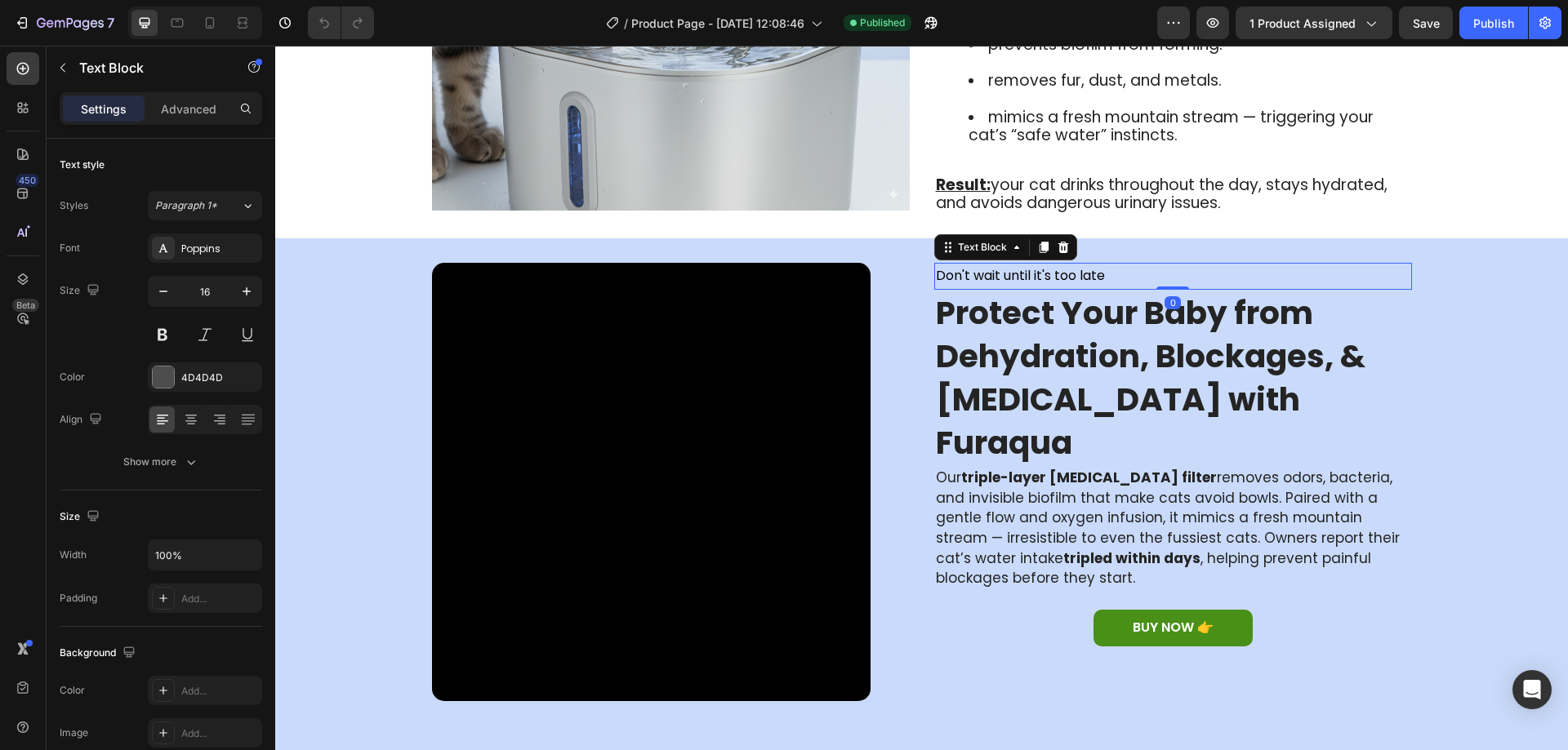
click at [1021, 275] on span "Don't wait until it's too late" at bounding box center [1020, 275] width 169 height 19
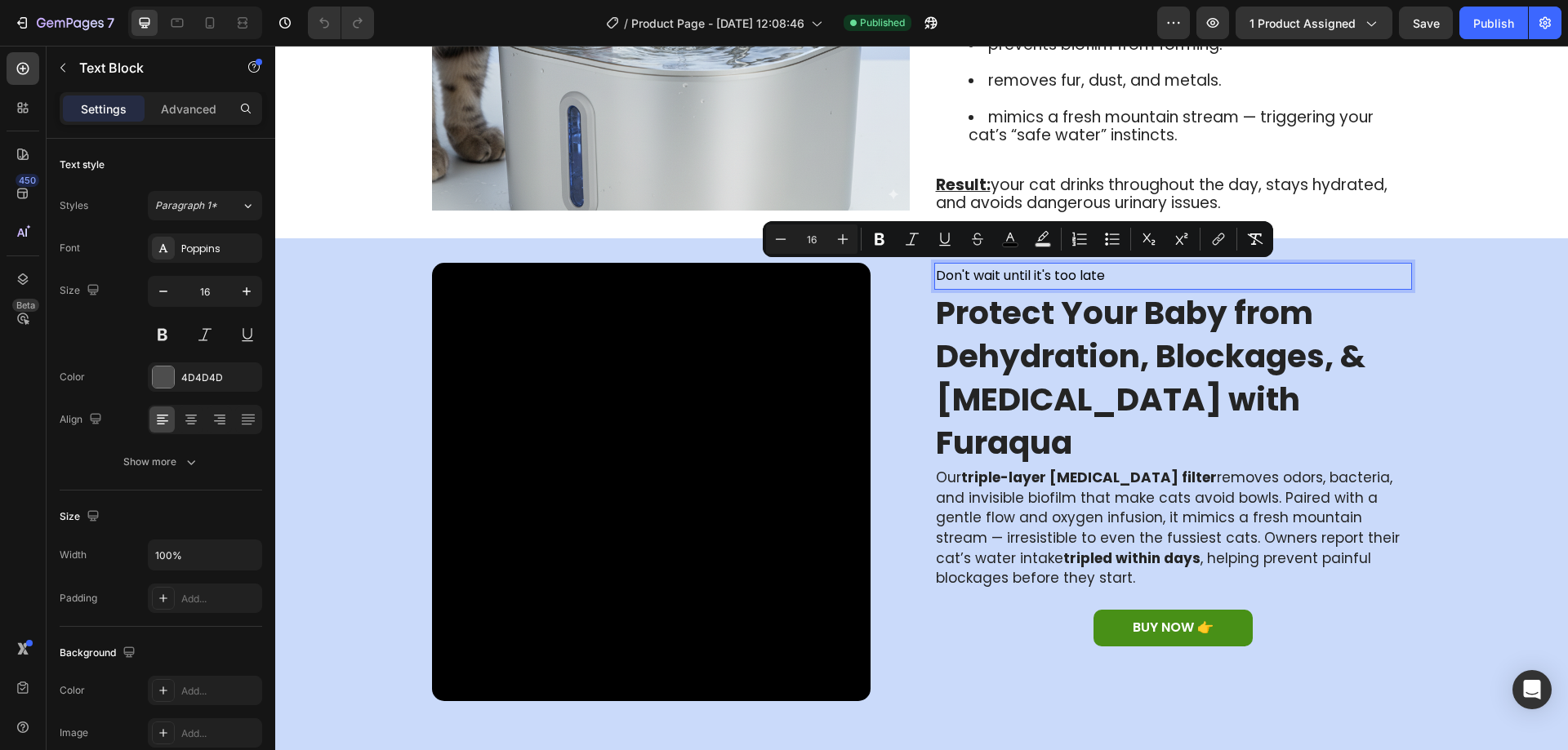
click at [1021, 275] on span "Don't wait until it's too late" at bounding box center [1020, 275] width 169 height 19
click at [1049, 358] on strong "Protect Your Baby from Dehydration, Blockages, & [MEDICAL_DATA] with Furaqua" at bounding box center [1150, 378] width 429 height 175
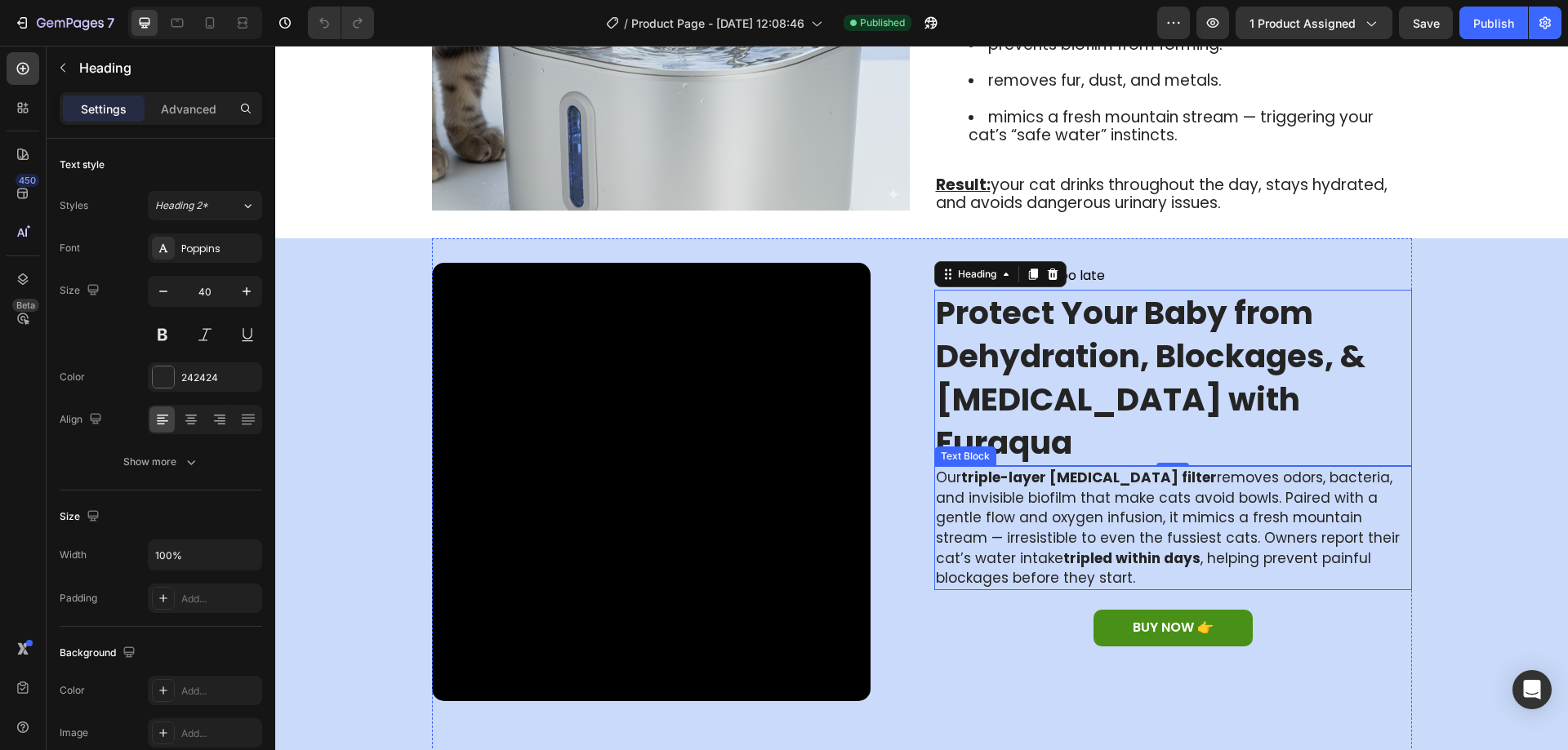
click at [1064, 468] on span "Our triple-layer activated carbon filter removes odors, bacteria, and invisible…" at bounding box center [1167, 528] width 464 height 121
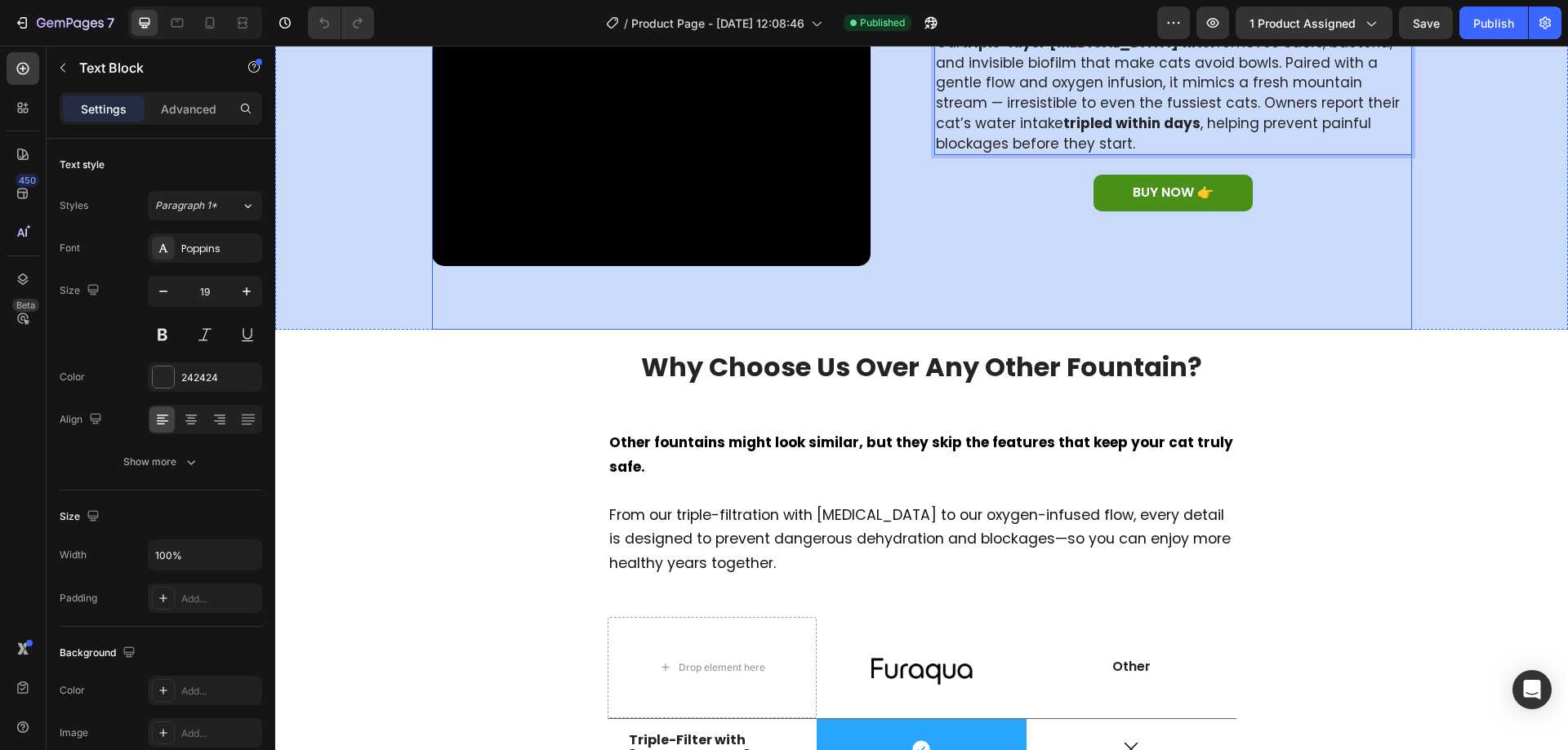
scroll to position [2332, 0]
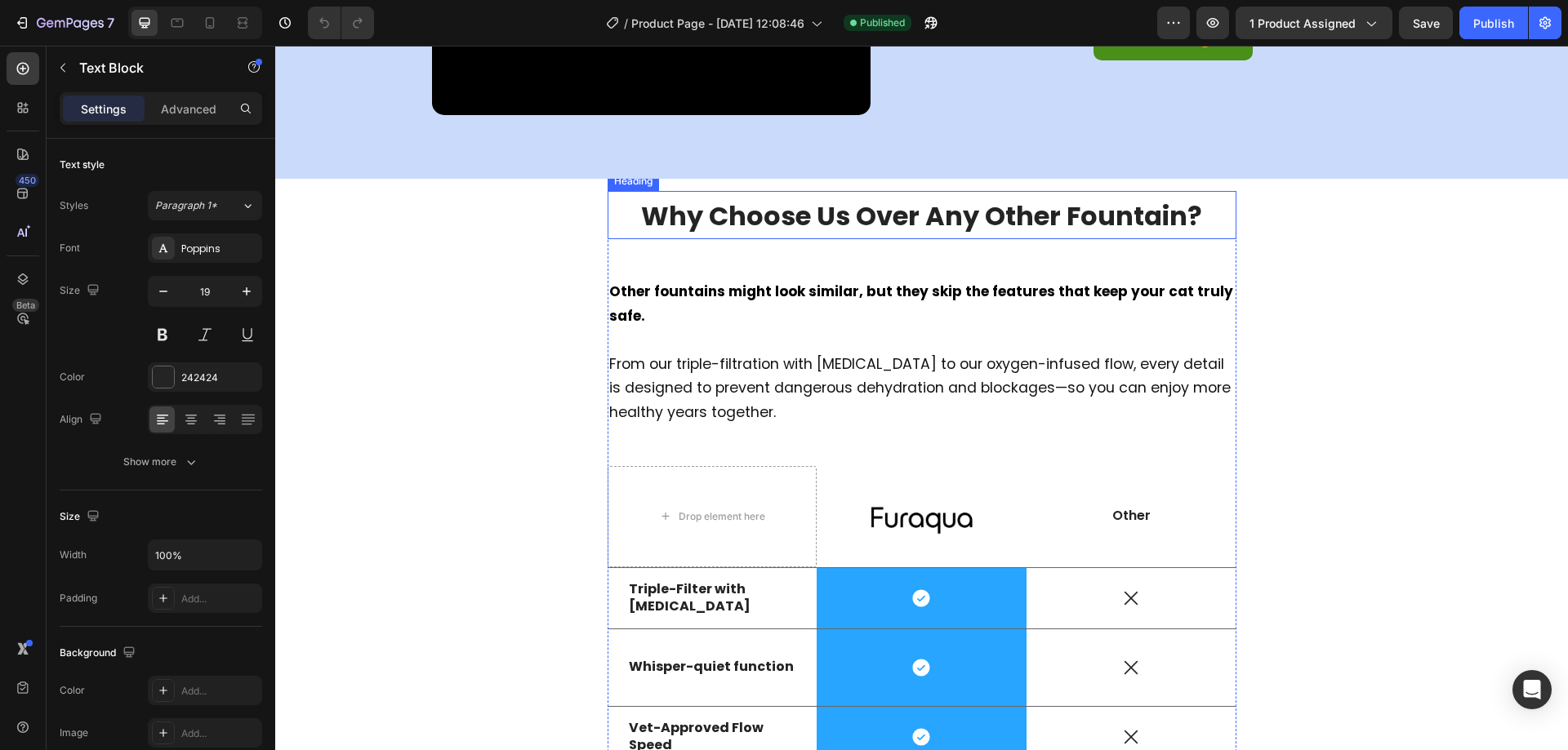
click at [869, 218] on strong "Why Choose Us Over Any Other Fountain?" at bounding box center [921, 215] width 561 height 36
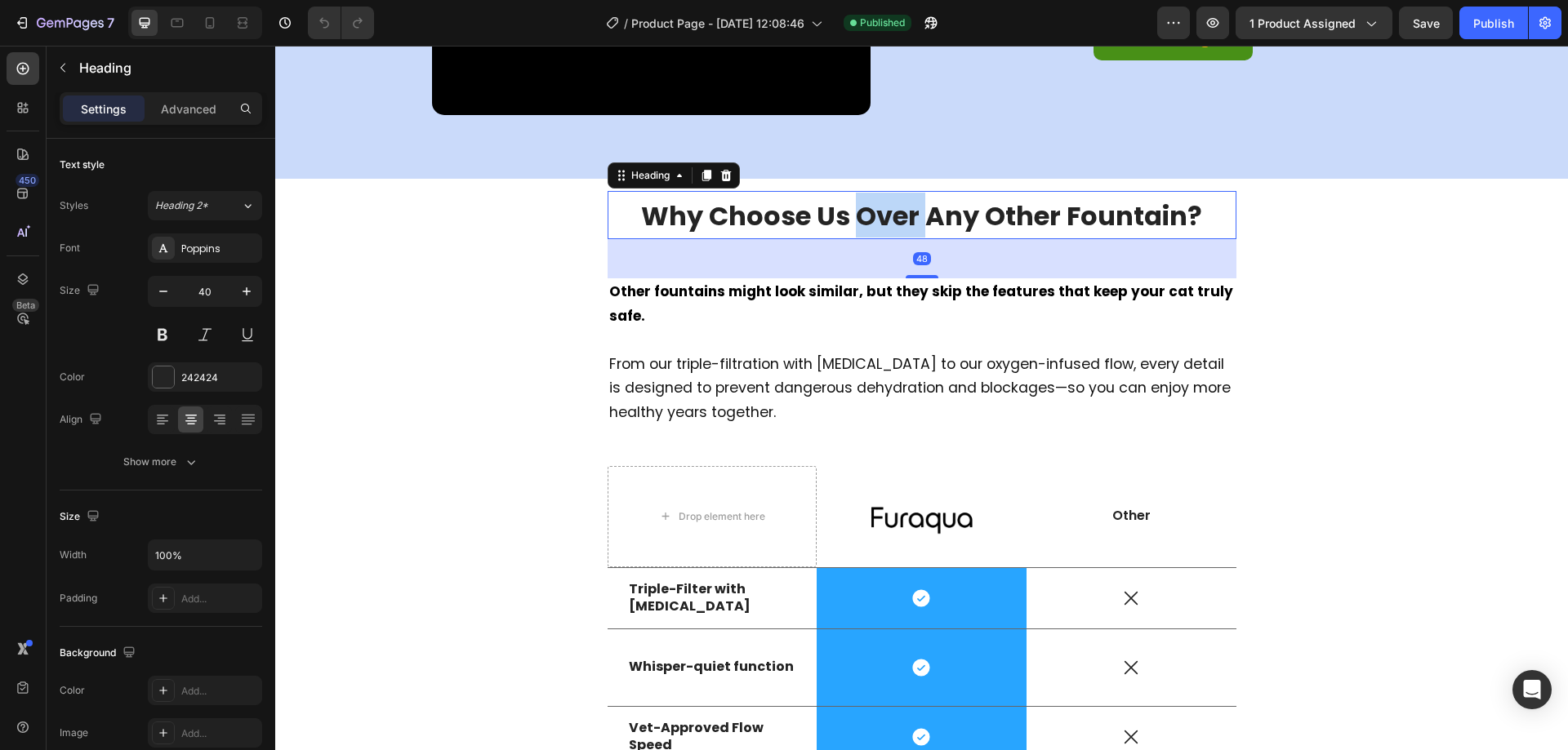
click at [869, 218] on strong "Why Choose Us Over Any Other Fountain?" at bounding box center [921, 215] width 561 height 36
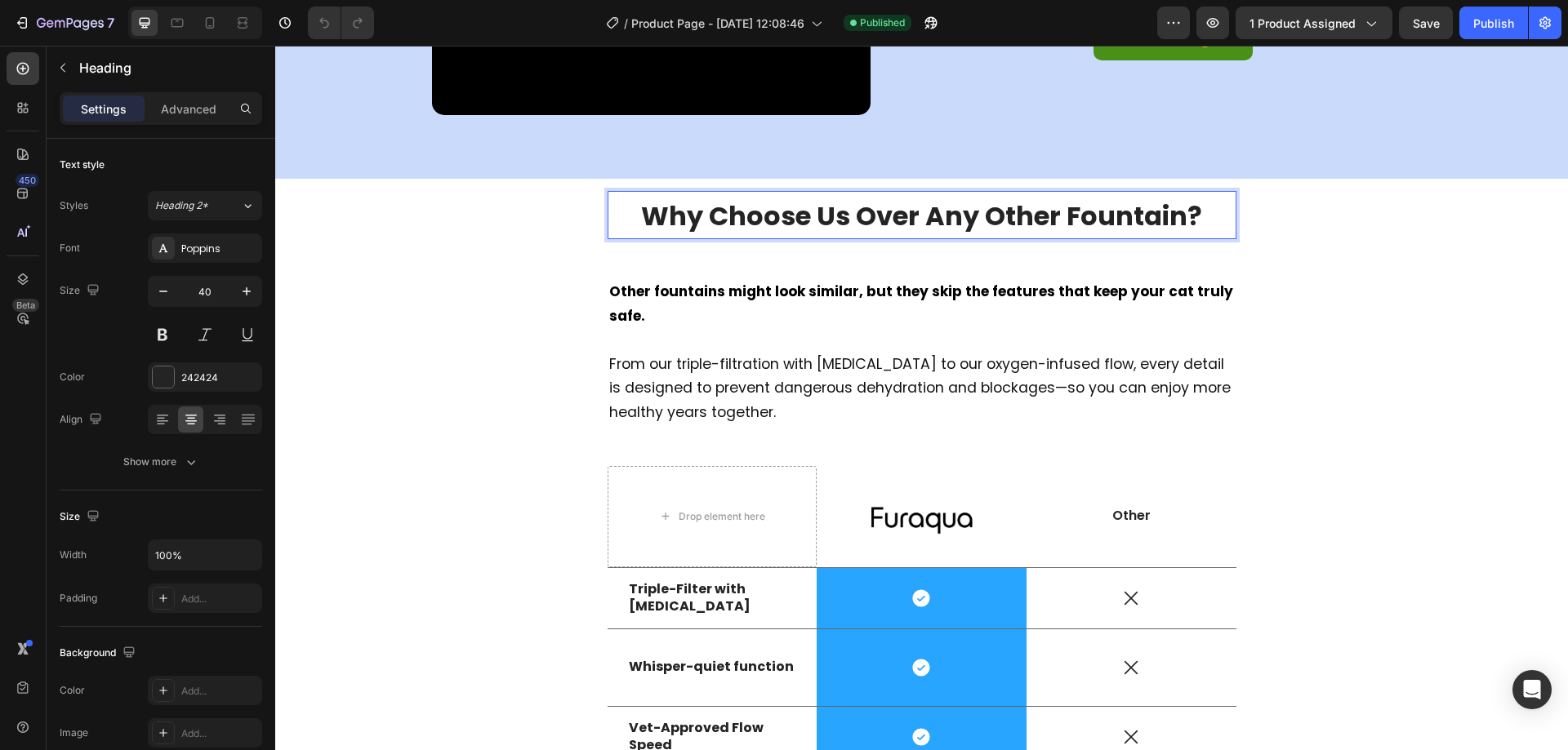
click at [869, 218] on strong "Why Choose Us Over Any Other Fountain?" at bounding box center [921, 215] width 561 height 36
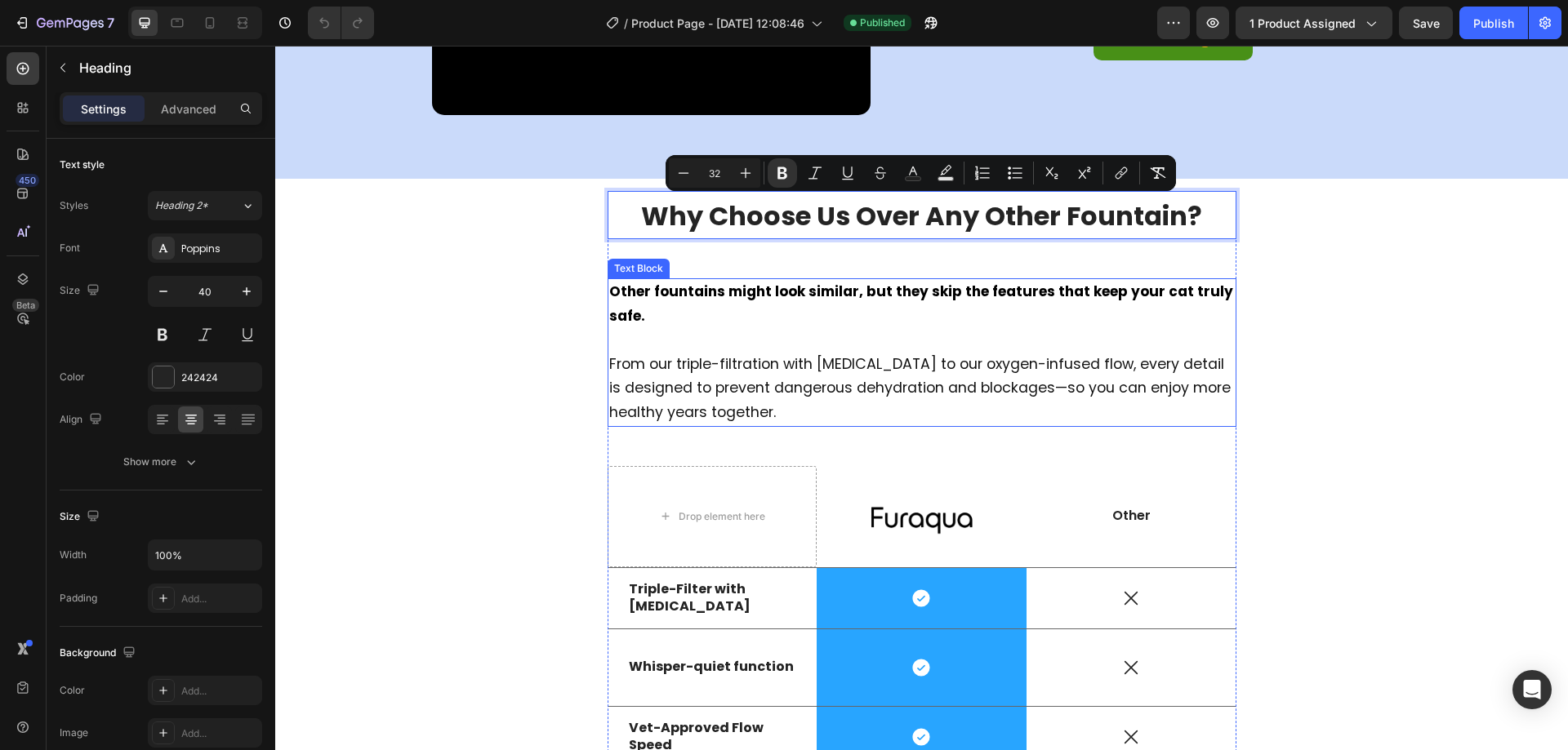
click at [773, 292] on strong "Other fountains might look similar, but they skip the features that keep your c…" at bounding box center [921, 304] width 623 height 44
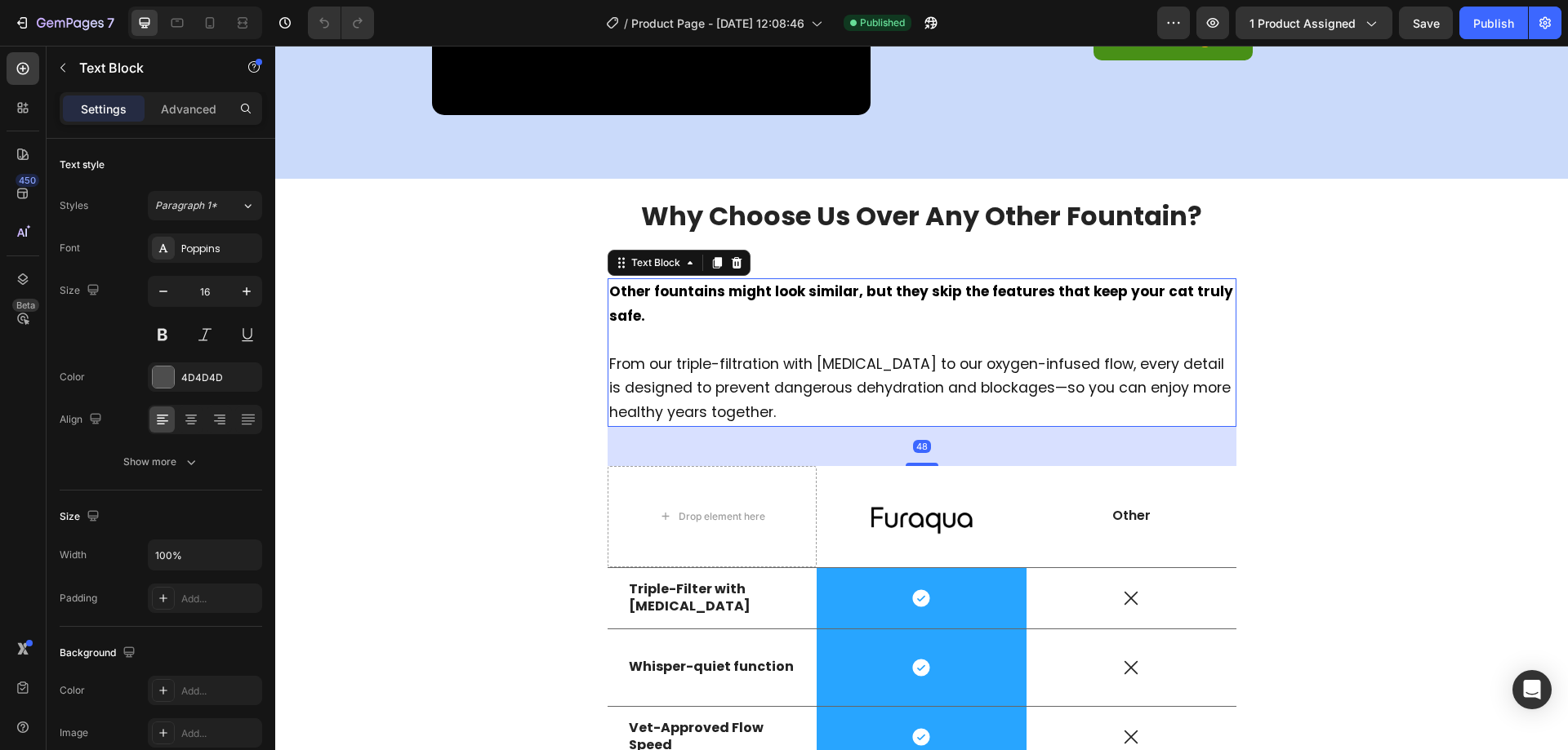
click at [773, 292] on strong "Other fountains might look similar, but they skip the features that keep your c…" at bounding box center [921, 304] width 623 height 44
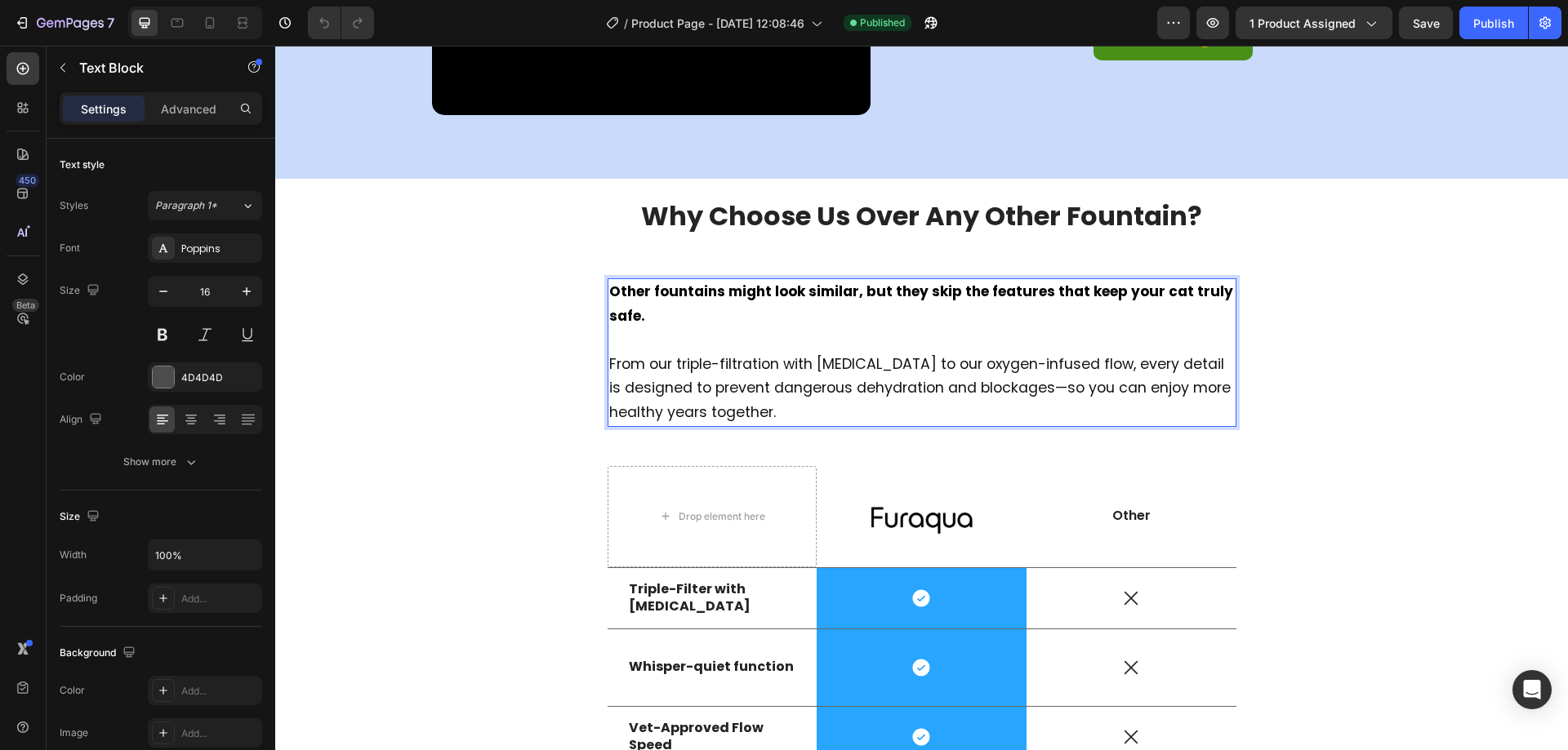
click at [773, 292] on strong "Other fountains might look similar, but they skip the features that keep your c…" at bounding box center [921, 304] width 623 height 44
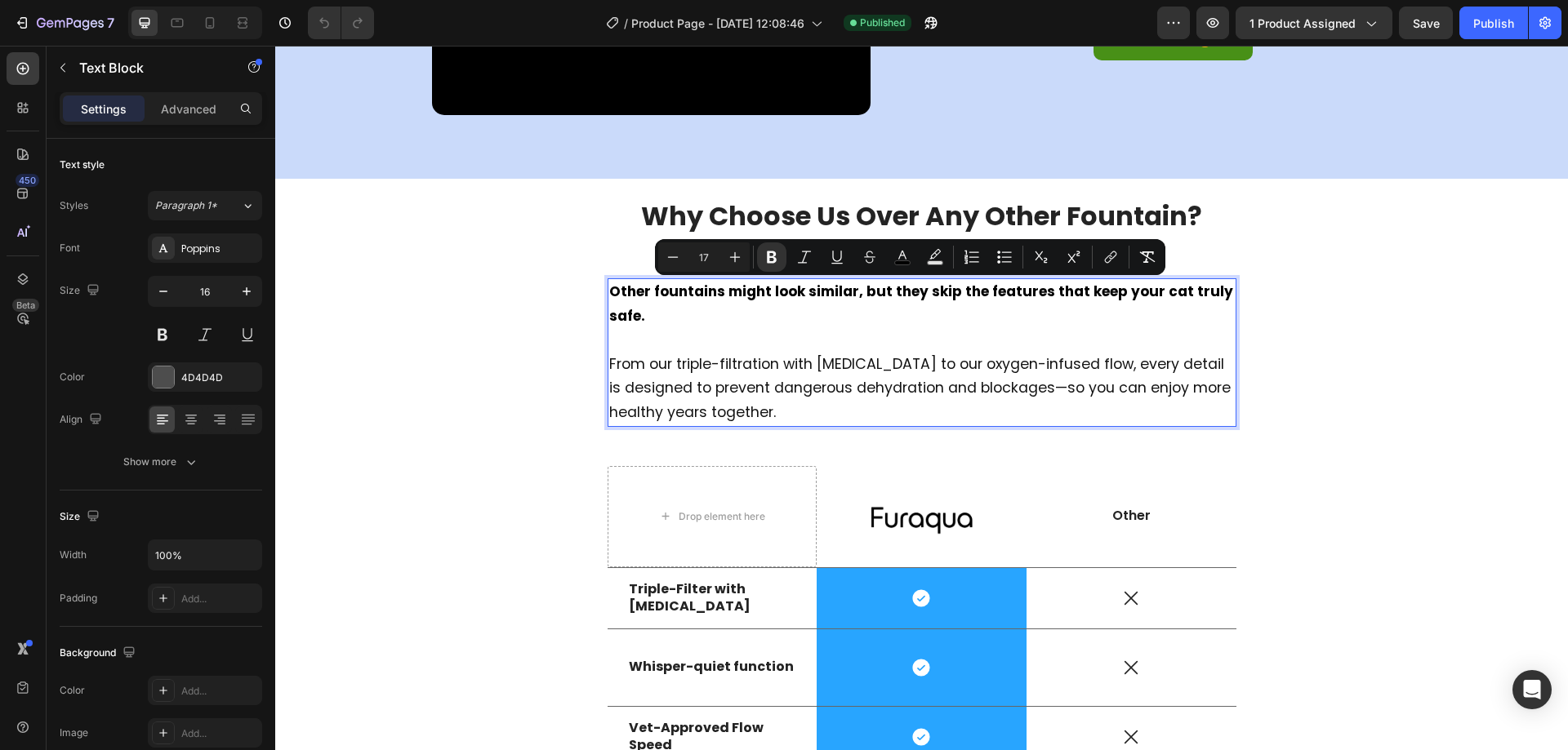
click at [615, 293] on strong "Other fountains might look similar, but they skip the features that keep your c…" at bounding box center [921, 304] width 623 height 44
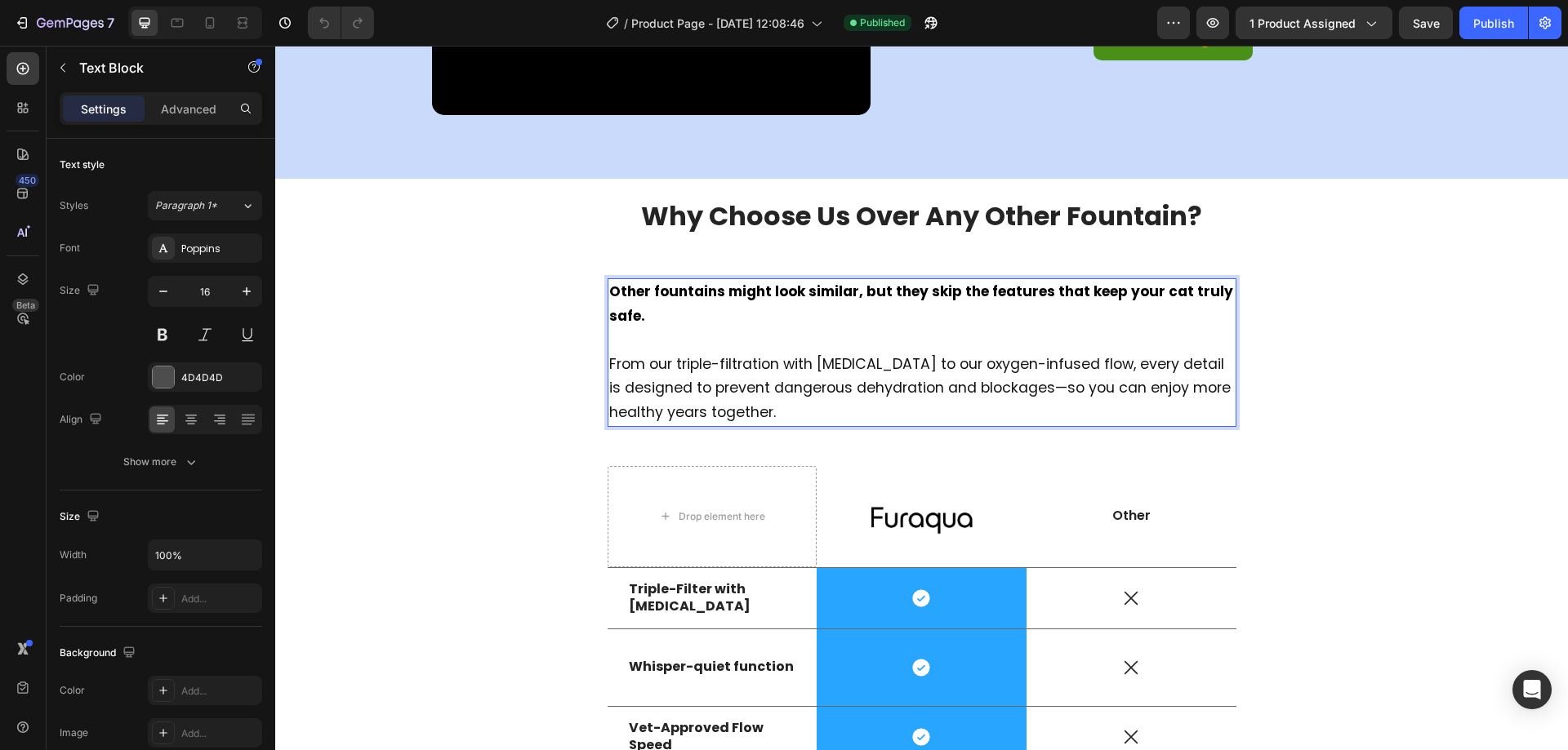
drag, startPoint x: 609, startPoint y: 293, endPoint x: 823, endPoint y: 407, distance: 242.5
click at [823, 407] on p "Other fountains might look similar, but they skip the features that keep your c…" at bounding box center [921, 353] width 625 height 145
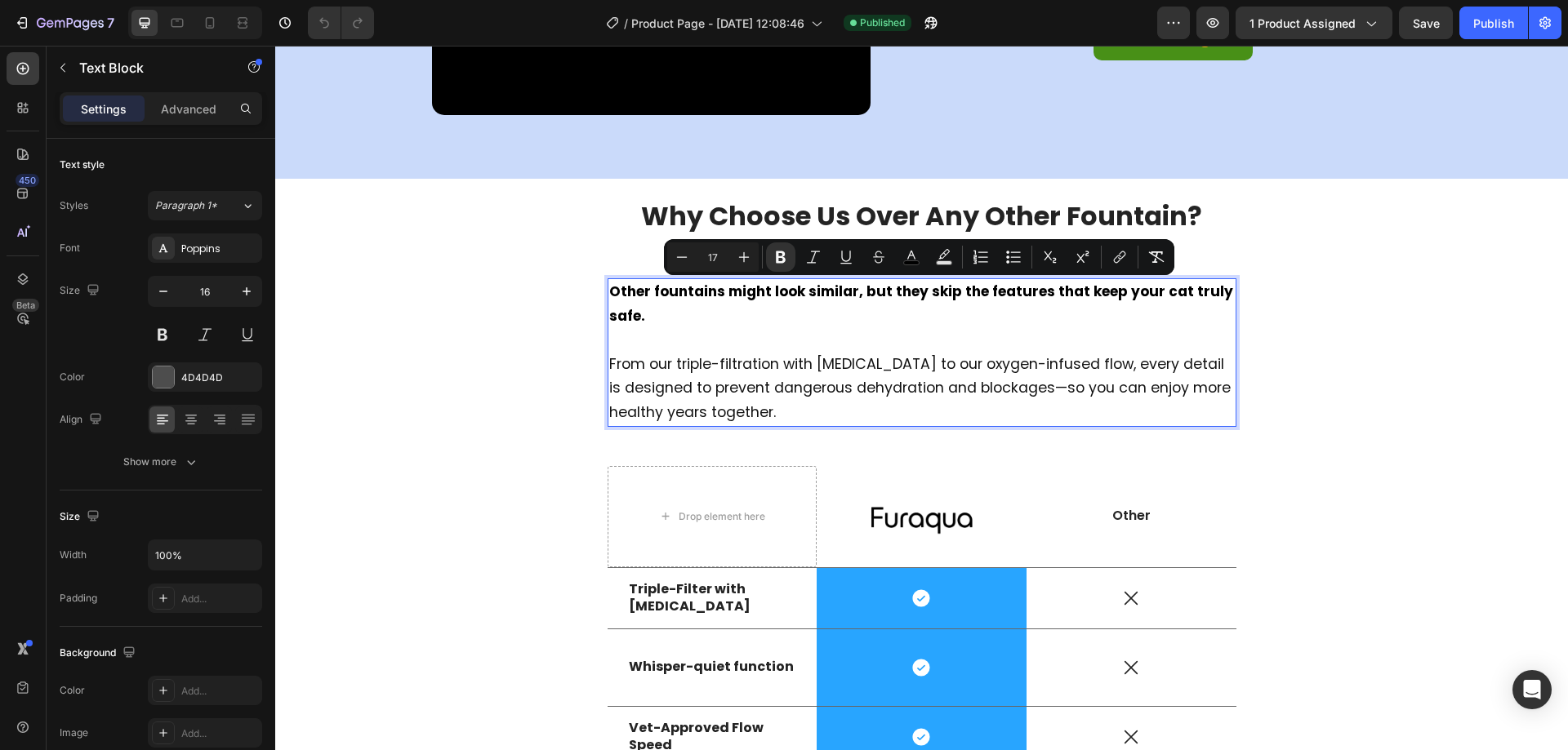
copy p "Other fountains might look similar, but they skip the features that keep your c…"
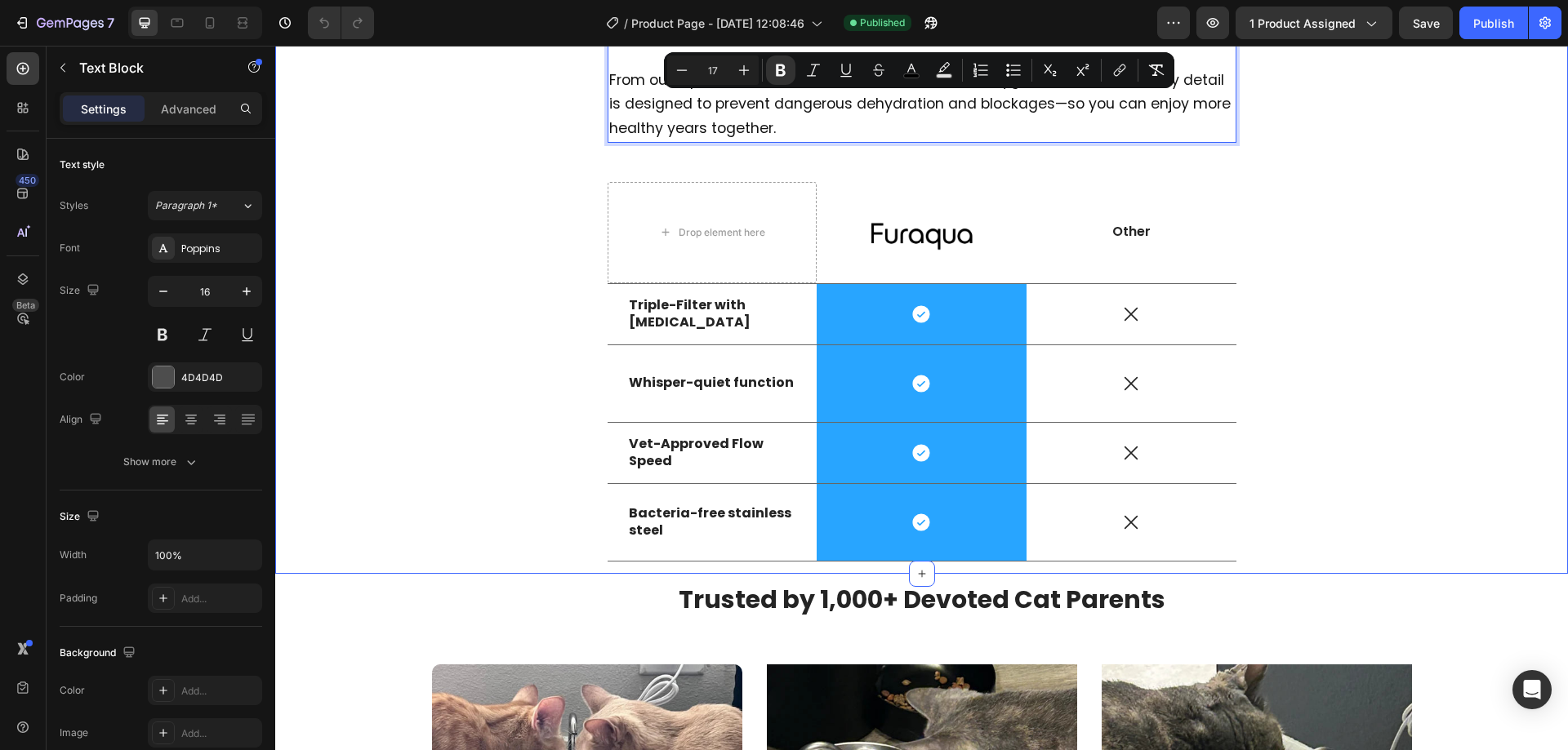
scroll to position [2664, 0]
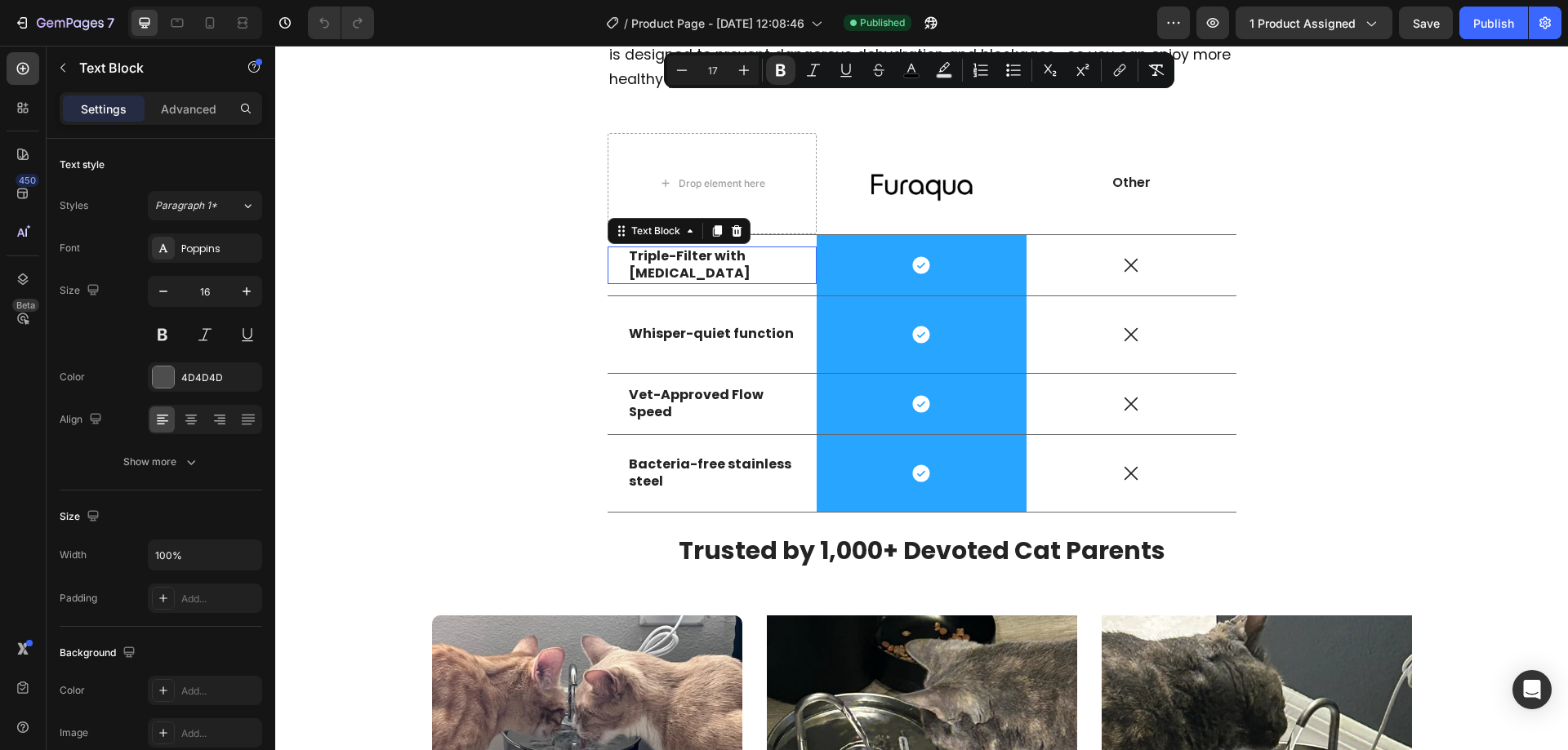
click at [722, 256] on strong "Triple-Filter with [MEDICAL_DATA]" at bounding box center [689, 264] width 122 height 36
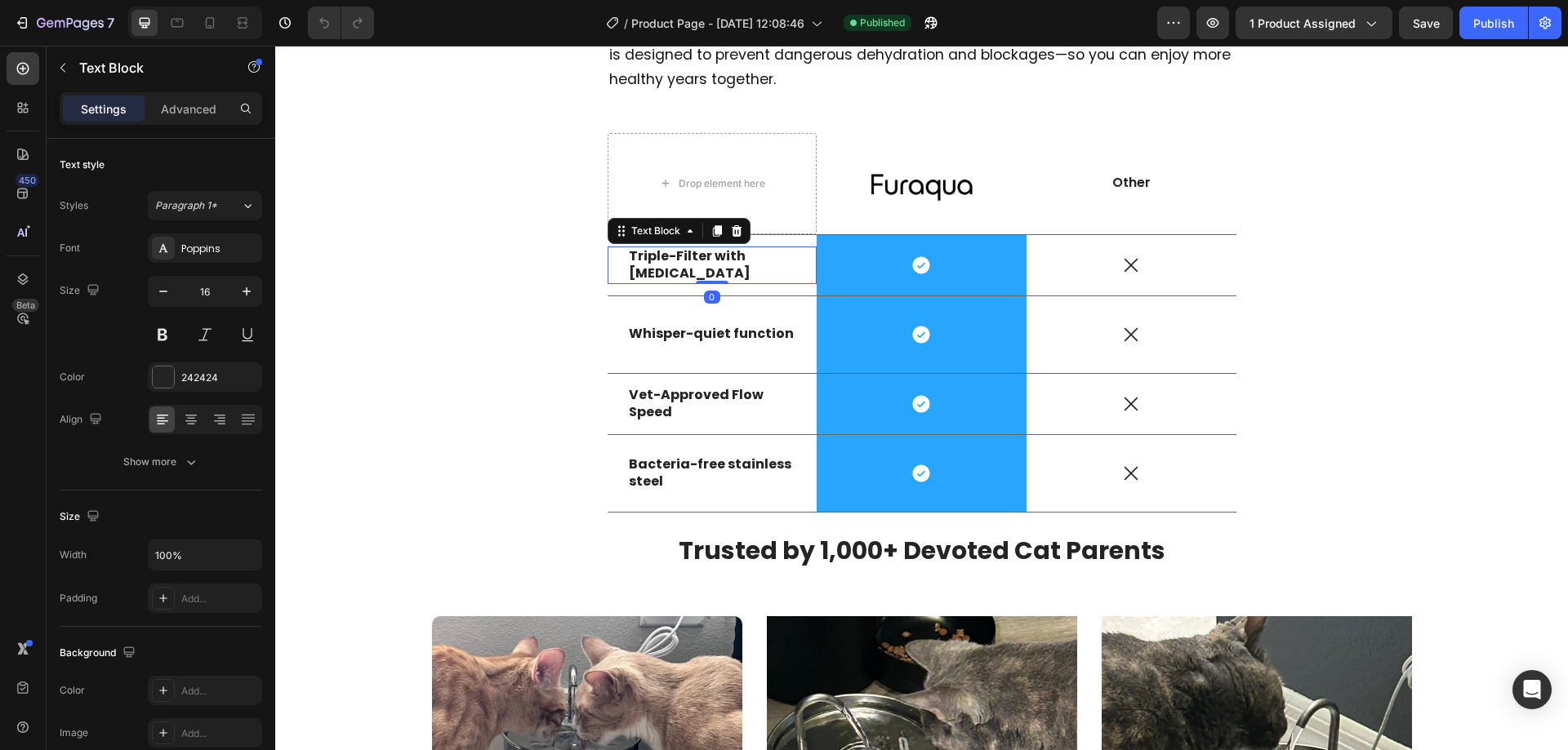
click at [722, 256] on strong "Triple-Filter with [MEDICAL_DATA]" at bounding box center [689, 264] width 122 height 36
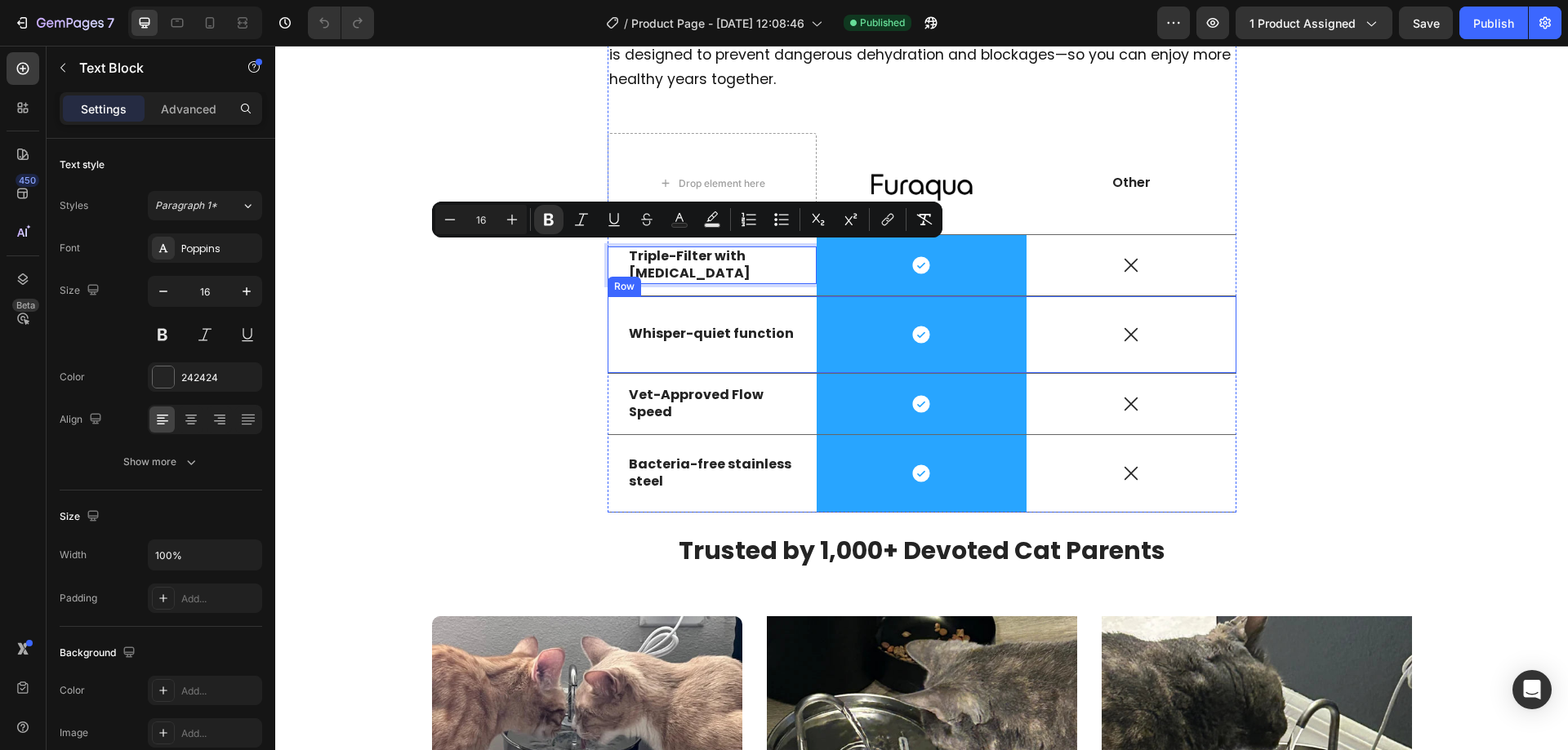
click at [694, 321] on div "Whisper-quiet function Text Block" at bounding box center [712, 334] width 210 height 77
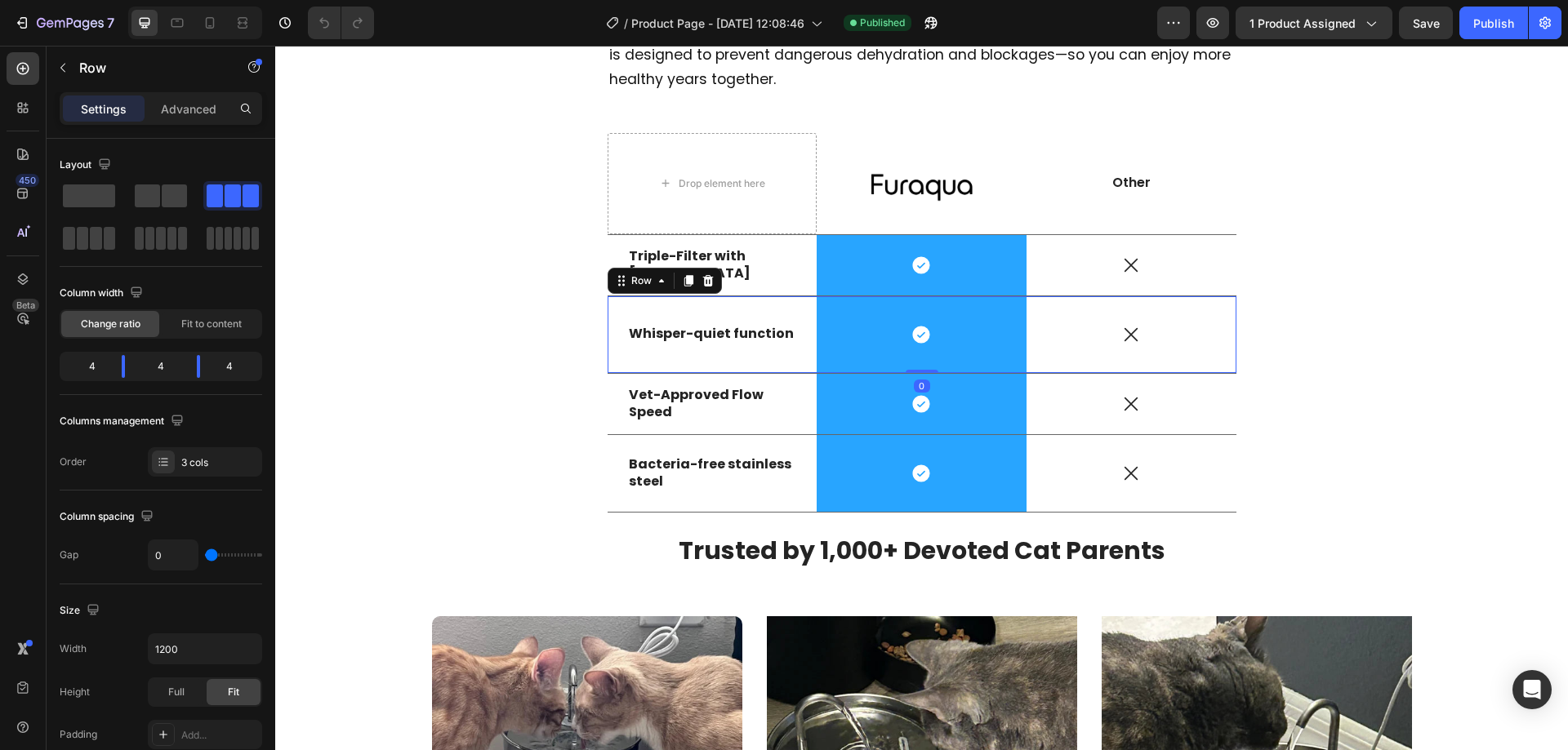
click at [694, 322] on div "Whisper-quiet function Text Block" at bounding box center [712, 334] width 210 height 77
click at [694, 330] on strong "Whisper-quiet function" at bounding box center [711, 333] width 165 height 19
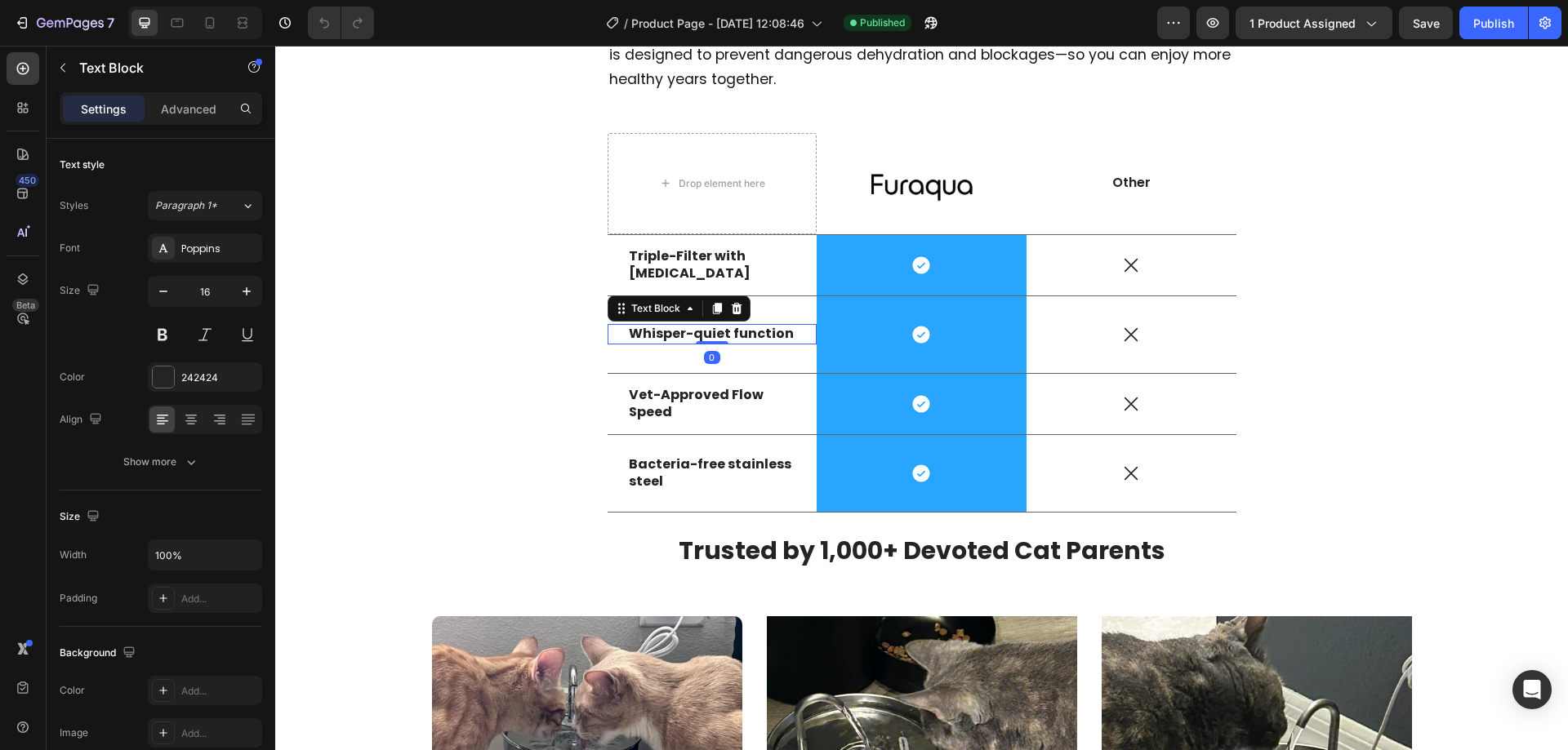
click at [694, 330] on strong "Whisper-quiet function" at bounding box center [711, 333] width 165 height 19
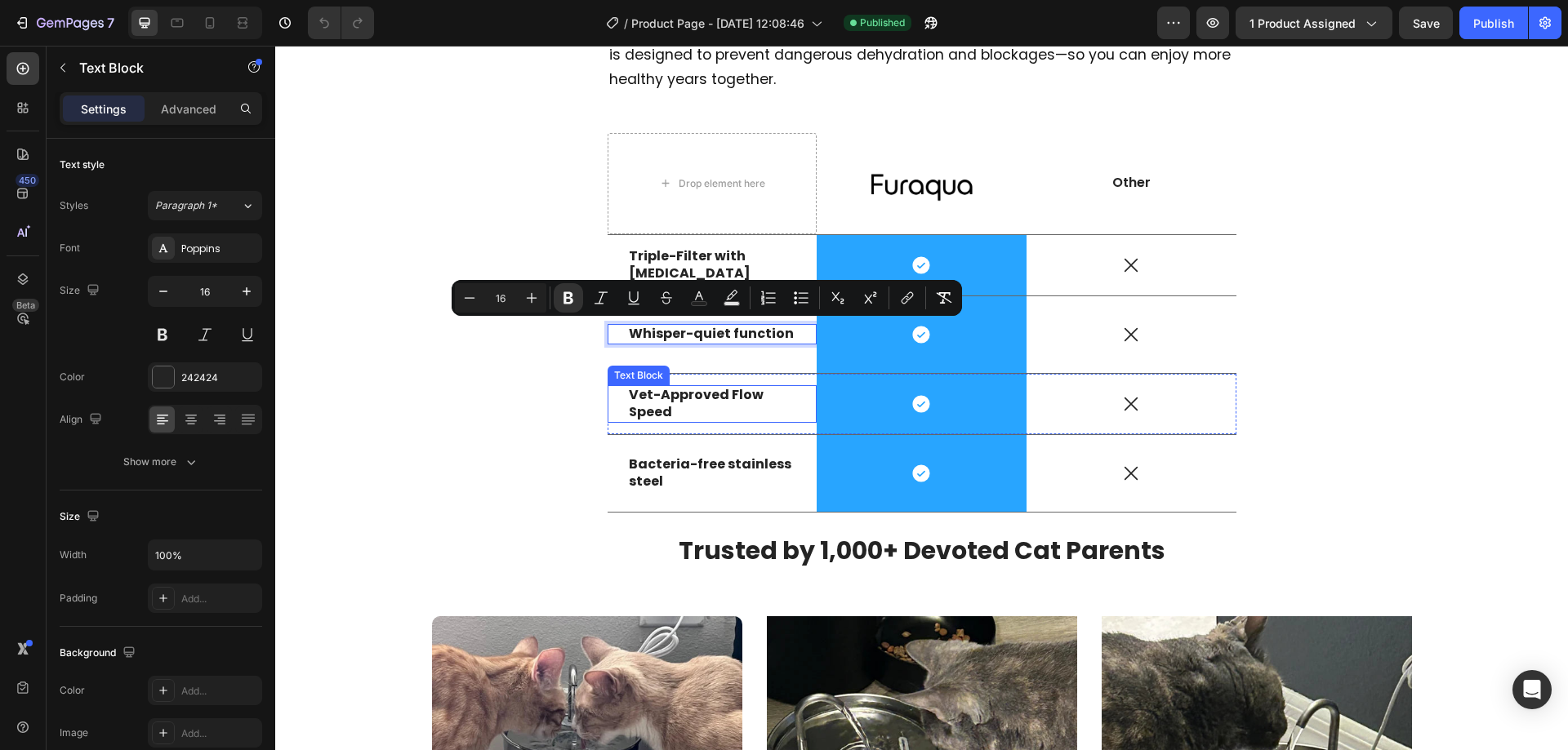
click at [685, 398] on strong "Vet-Approved Flow Speed" at bounding box center [696, 403] width 135 height 36
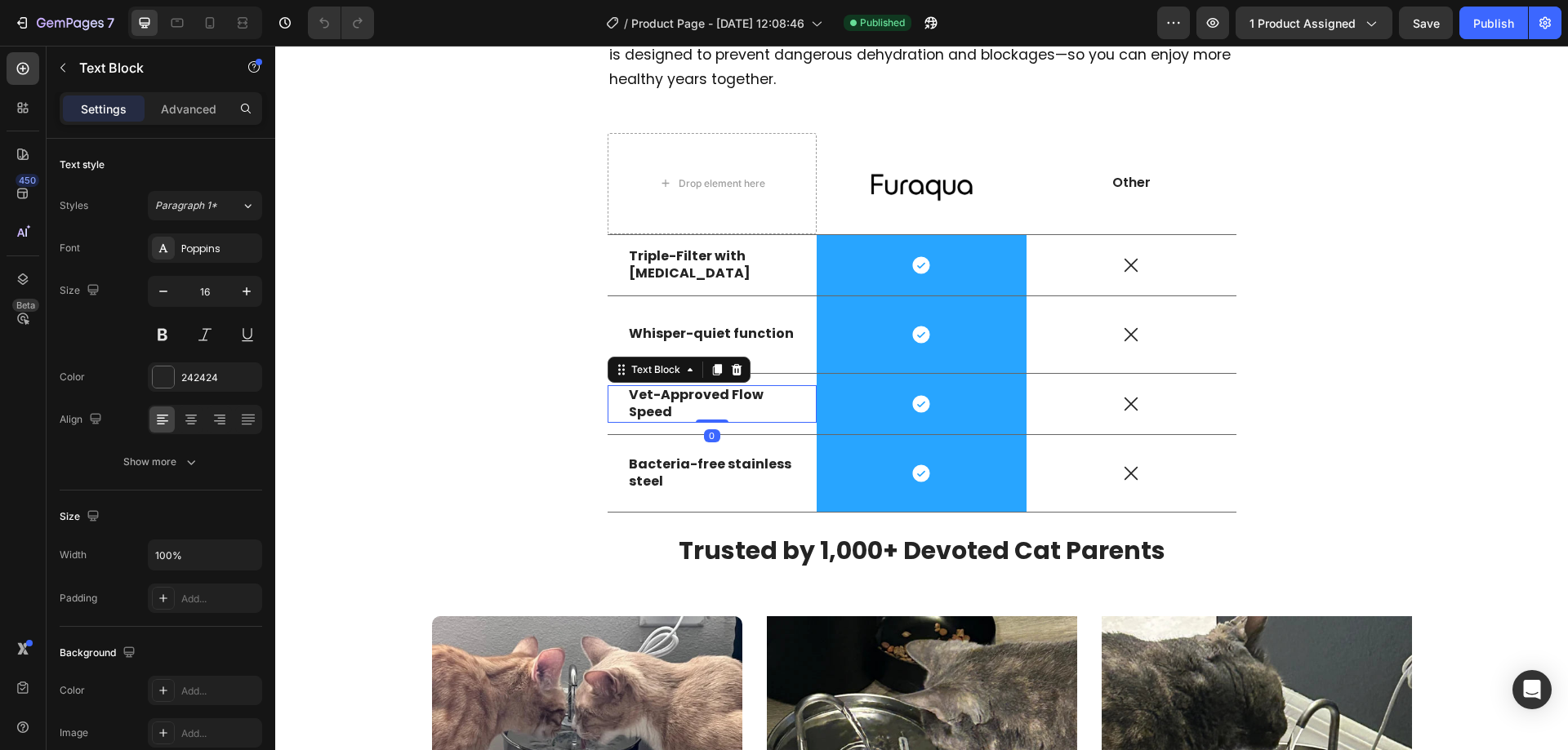
click at [674, 395] on strong "Vet-Approved Flow Speed" at bounding box center [696, 403] width 135 height 36
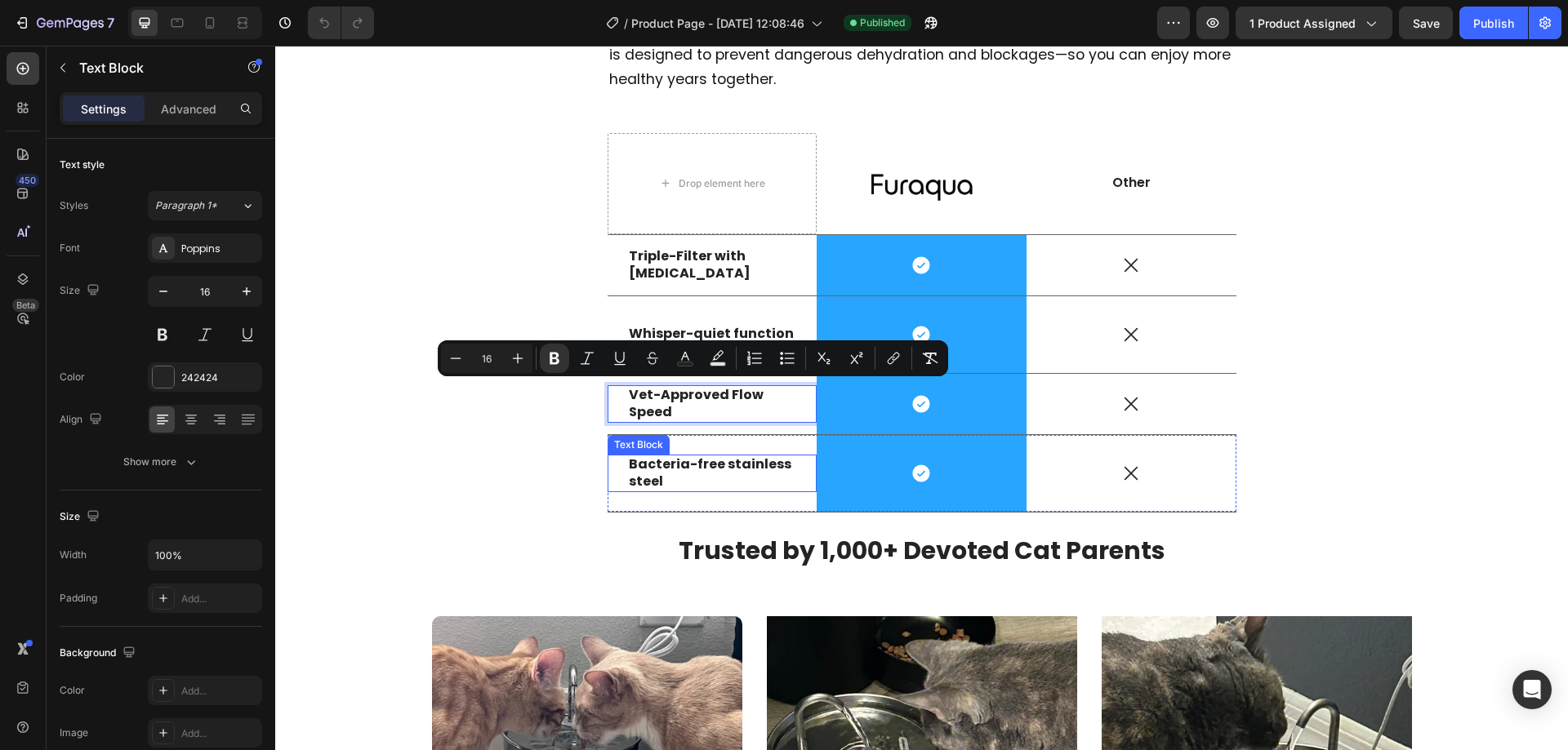
click at [682, 464] on strong "Bacteria-free stainless steel" at bounding box center [710, 473] width 162 height 36
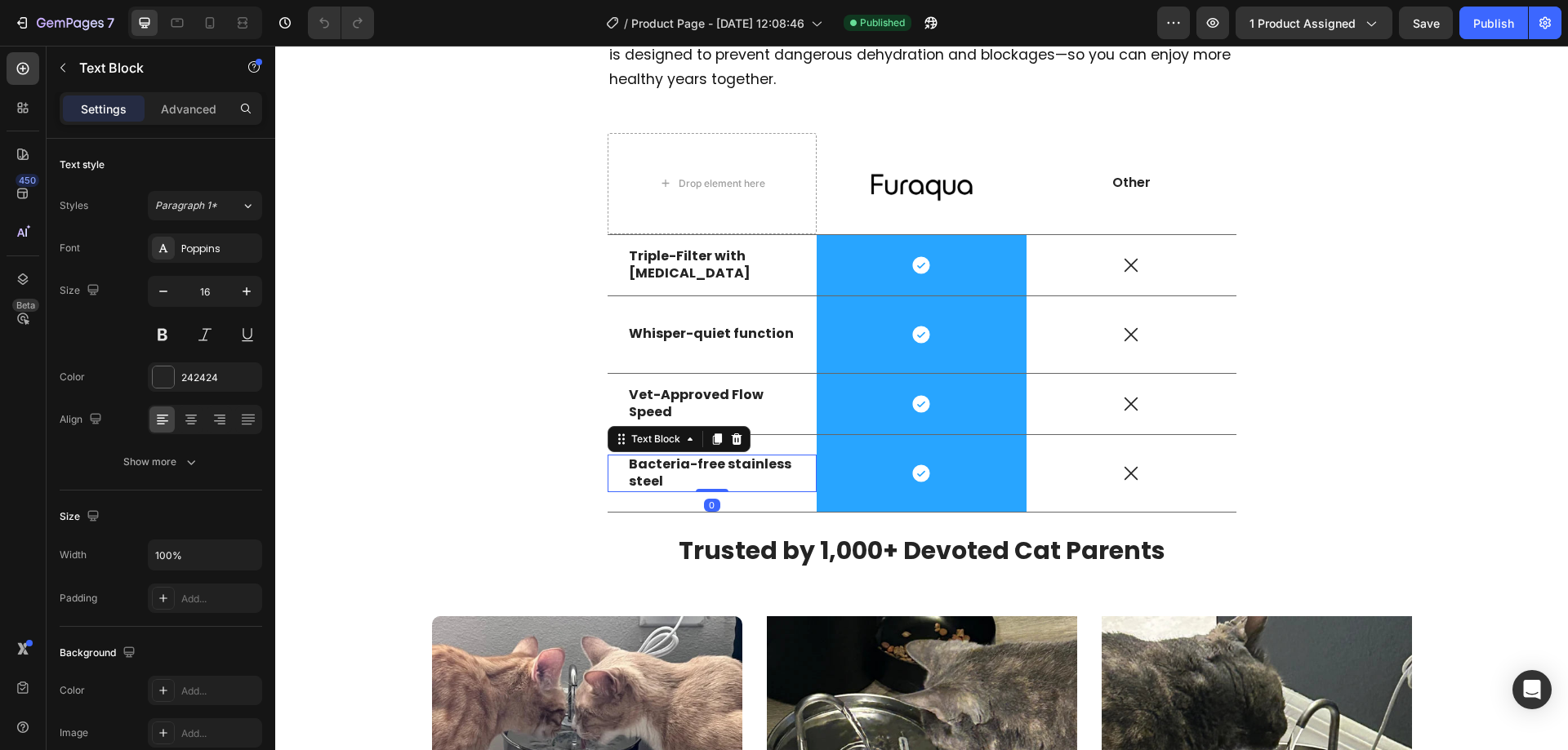
click at [682, 464] on strong "Bacteria-free stainless steel" at bounding box center [710, 473] width 162 height 36
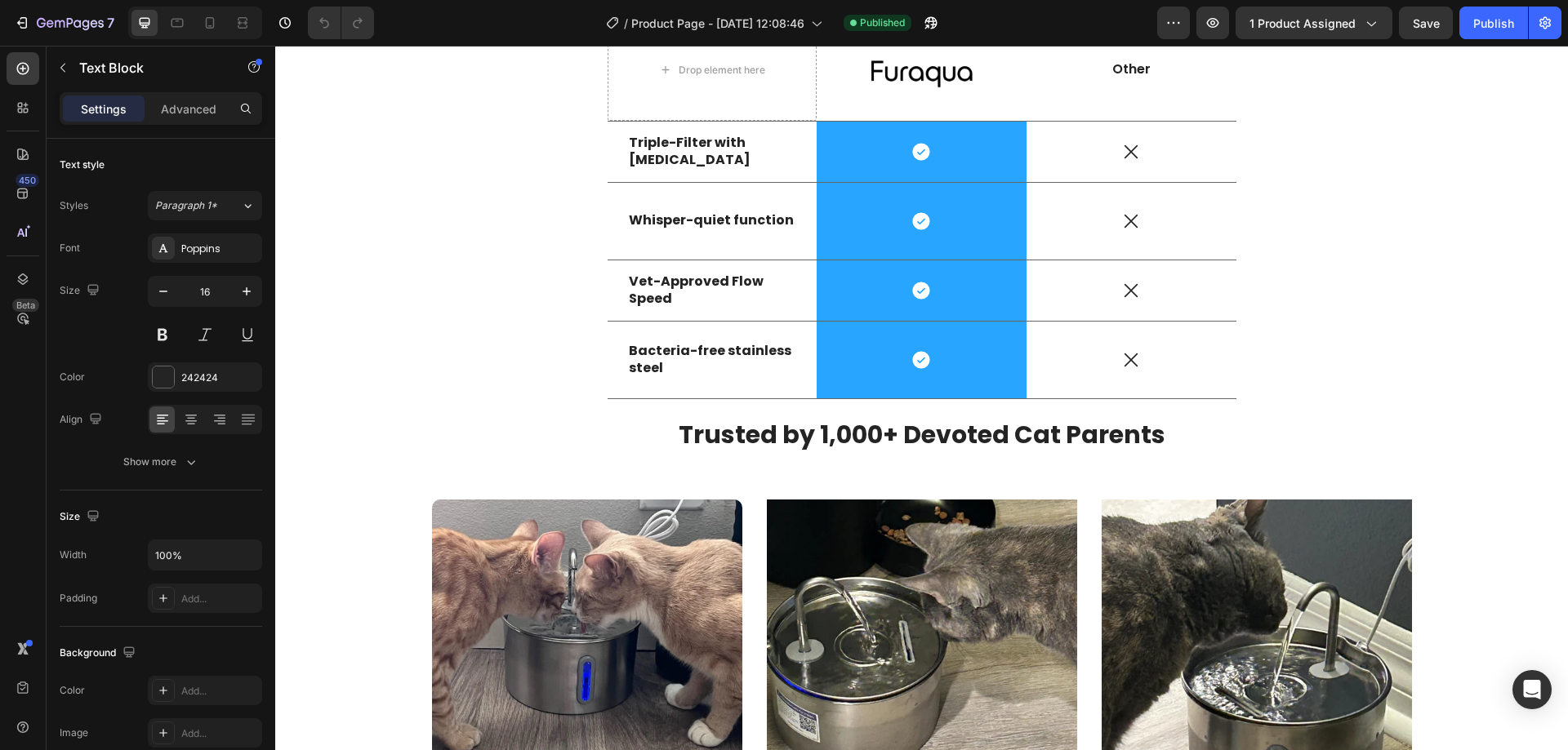
scroll to position [2831, 0]
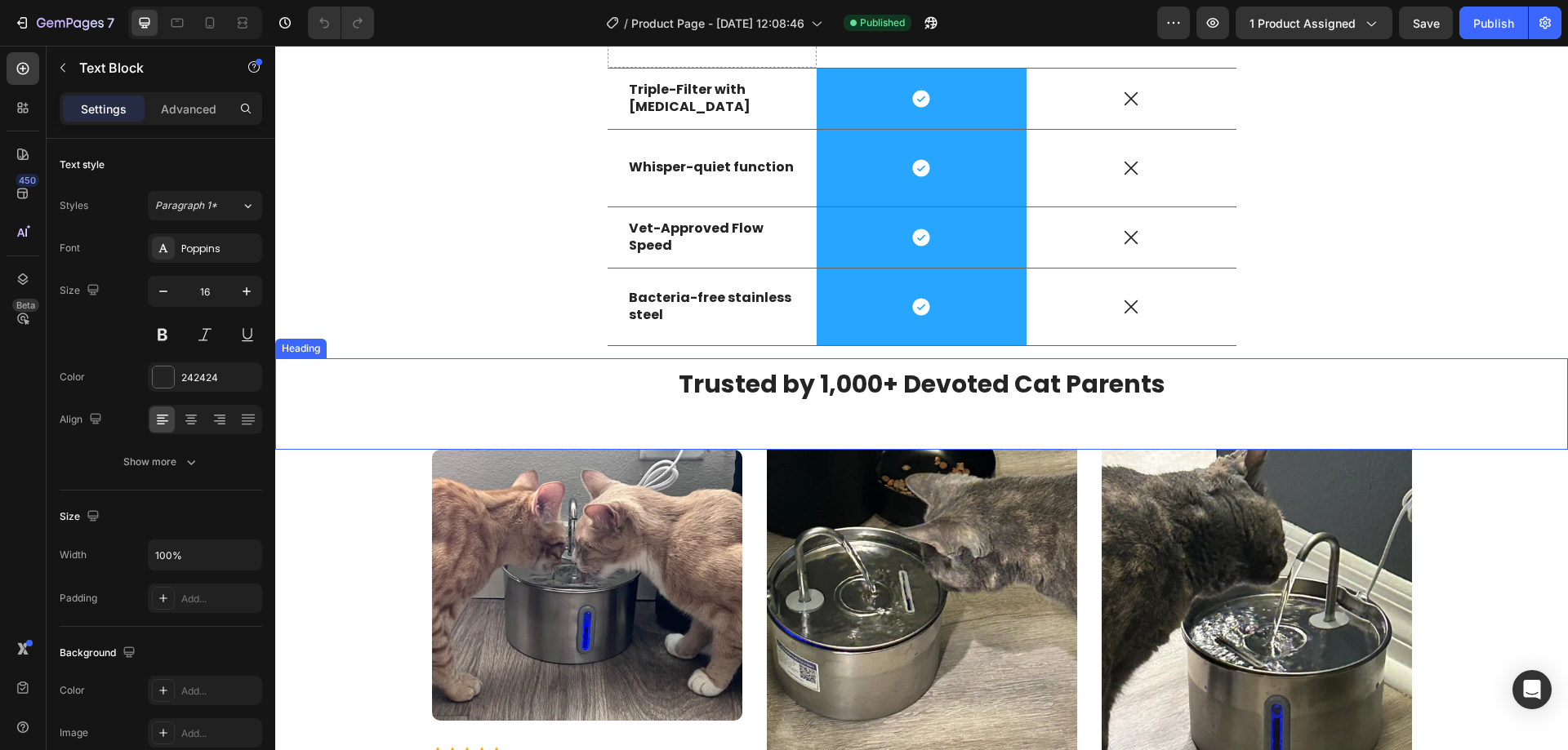
click at [970, 380] on strong "Trusted by 1,000+ Devoted Cat Parents" at bounding box center [921, 384] width 487 height 35
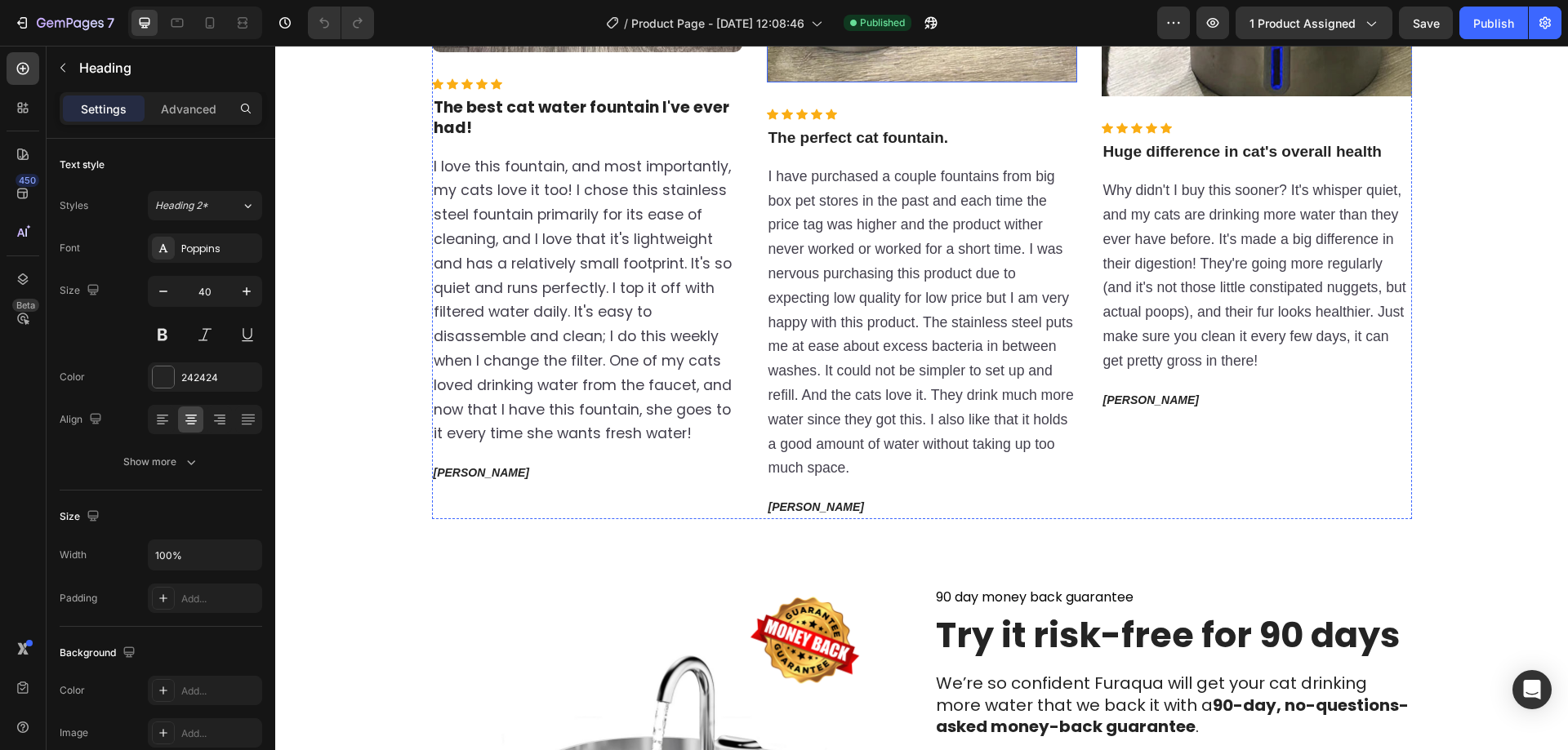
scroll to position [3830, 0]
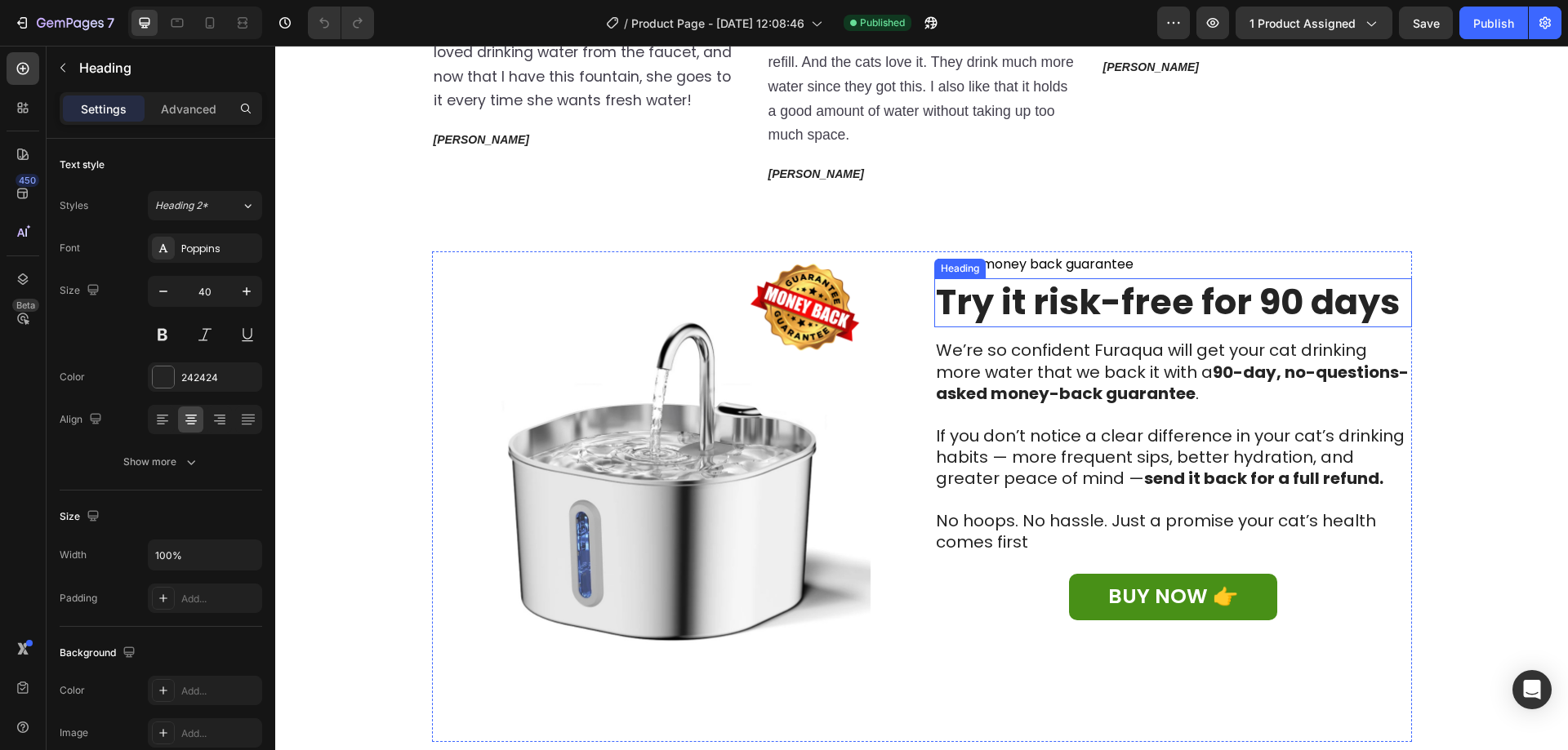
click at [1076, 295] on strong "Try it risk-free for 90 days" at bounding box center [1167, 301] width 464 height 49
click at [1072, 296] on strong "Try it risk-free for 90 days" at bounding box center [1167, 301] width 464 height 49
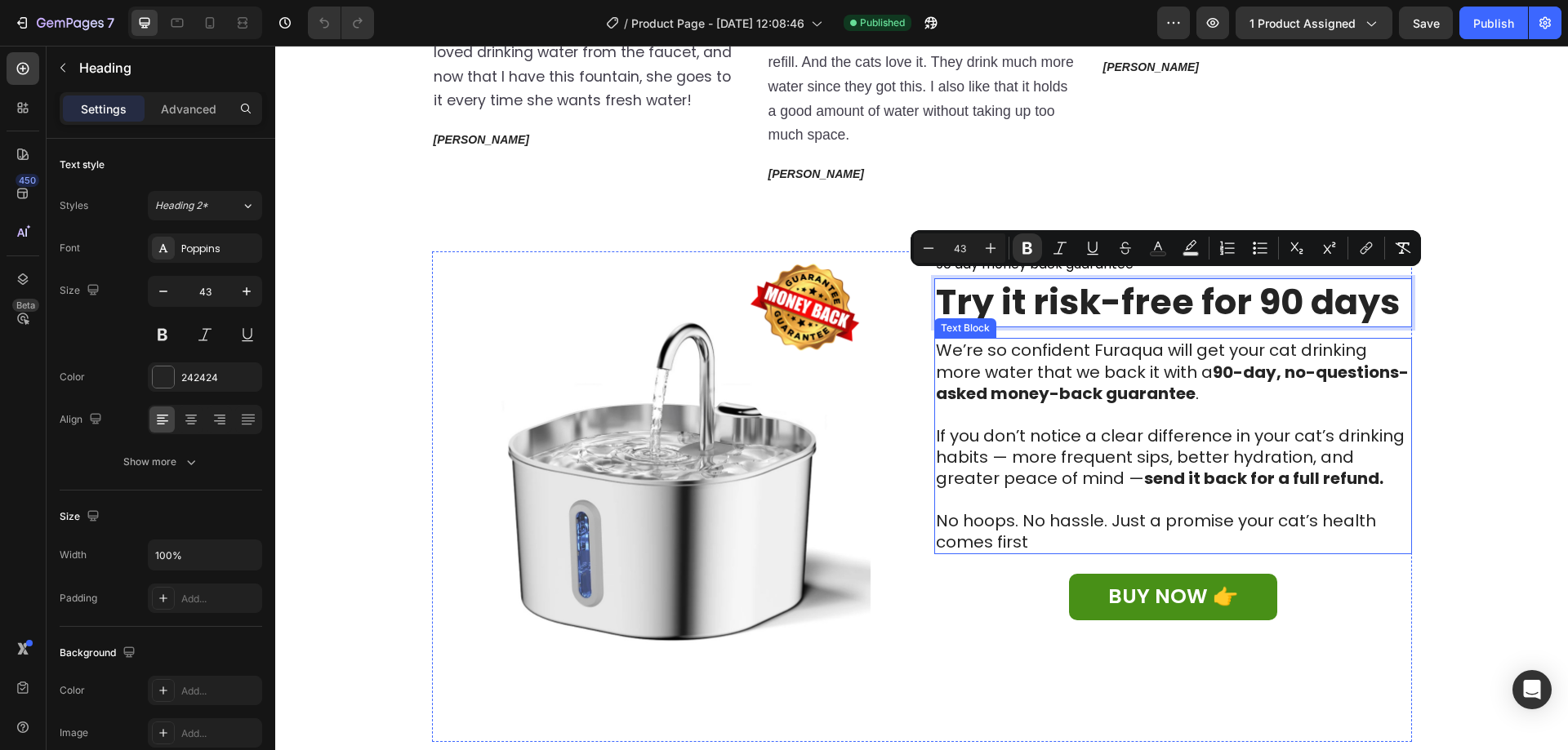
click at [1125, 338] on div "We’re so confident Furaqua will get your cat drinking more water that we back i…" at bounding box center [1172, 446] width 478 height 216
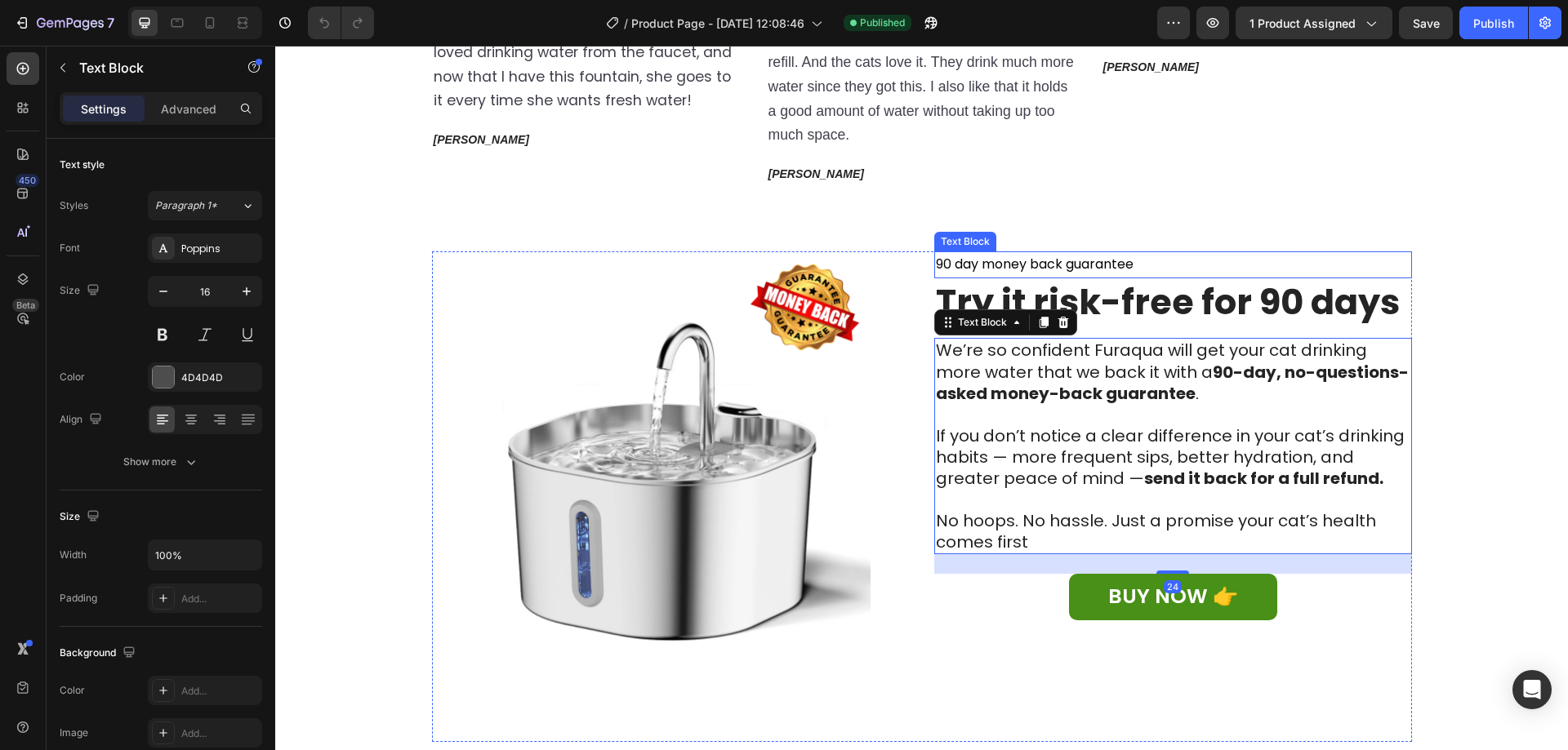
click at [1063, 254] on span "90 day money back guarantee" at bounding box center [1034, 263] width 198 height 19
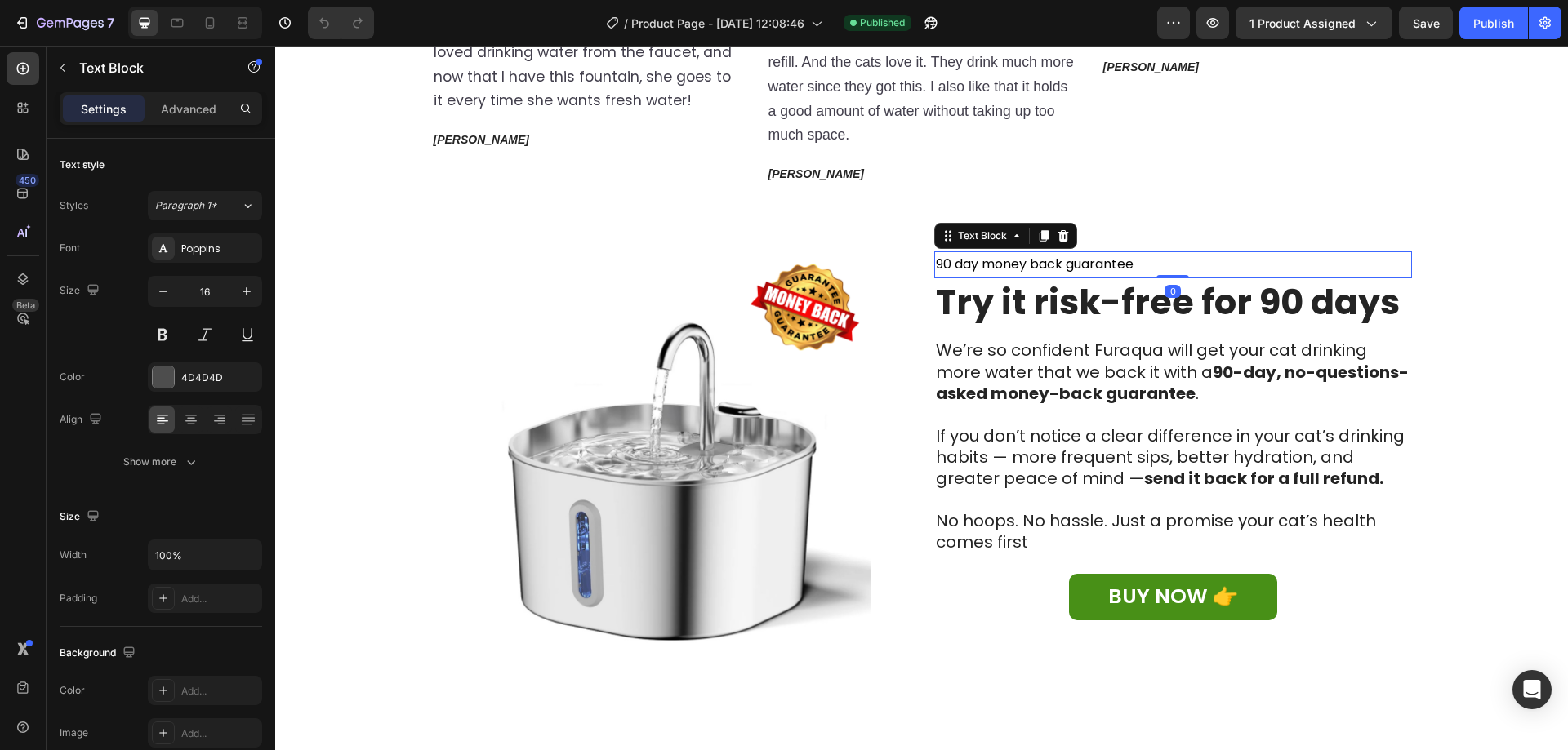
click at [1058, 257] on span "90 day money back guarantee" at bounding box center [1034, 263] width 198 height 19
click at [1115, 307] on strong "Try it risk-free for 90 days" at bounding box center [1167, 301] width 464 height 49
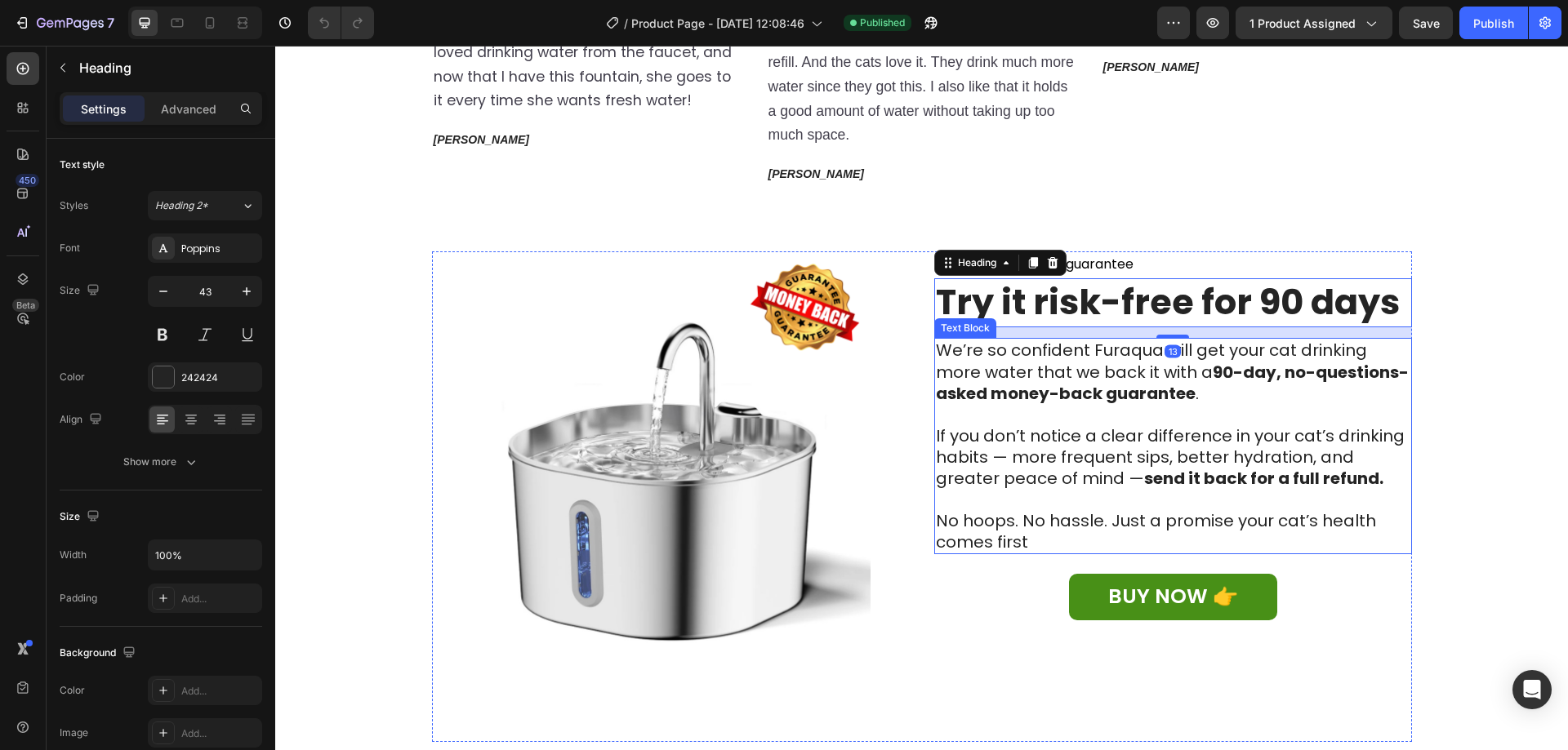
click at [1102, 382] on strong "90-day, no-questions-asked money-back guarantee" at bounding box center [1172, 383] width 473 height 44
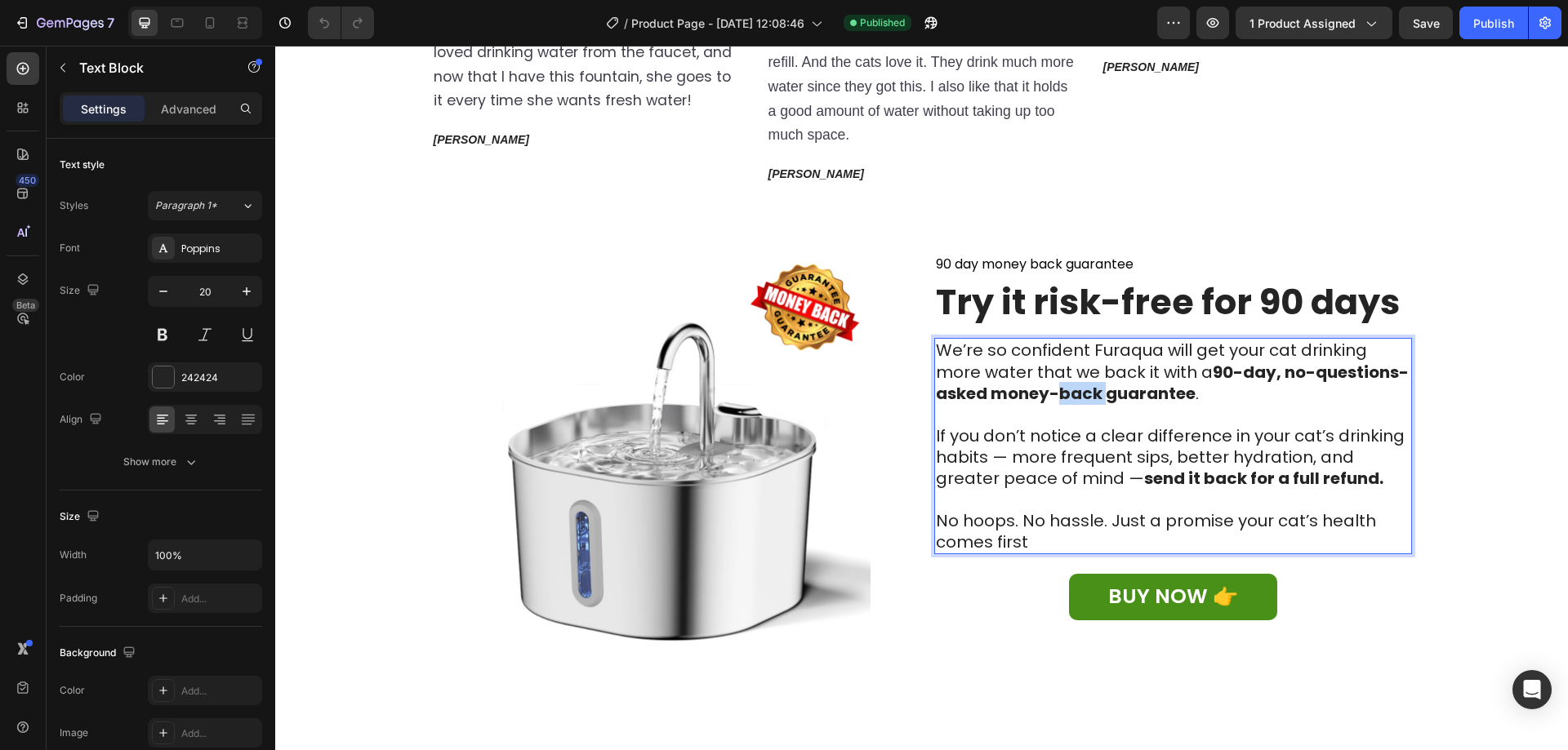
click at [1102, 382] on strong "90-day, no-questions-asked money-back guarantee" at bounding box center [1172, 383] width 473 height 44
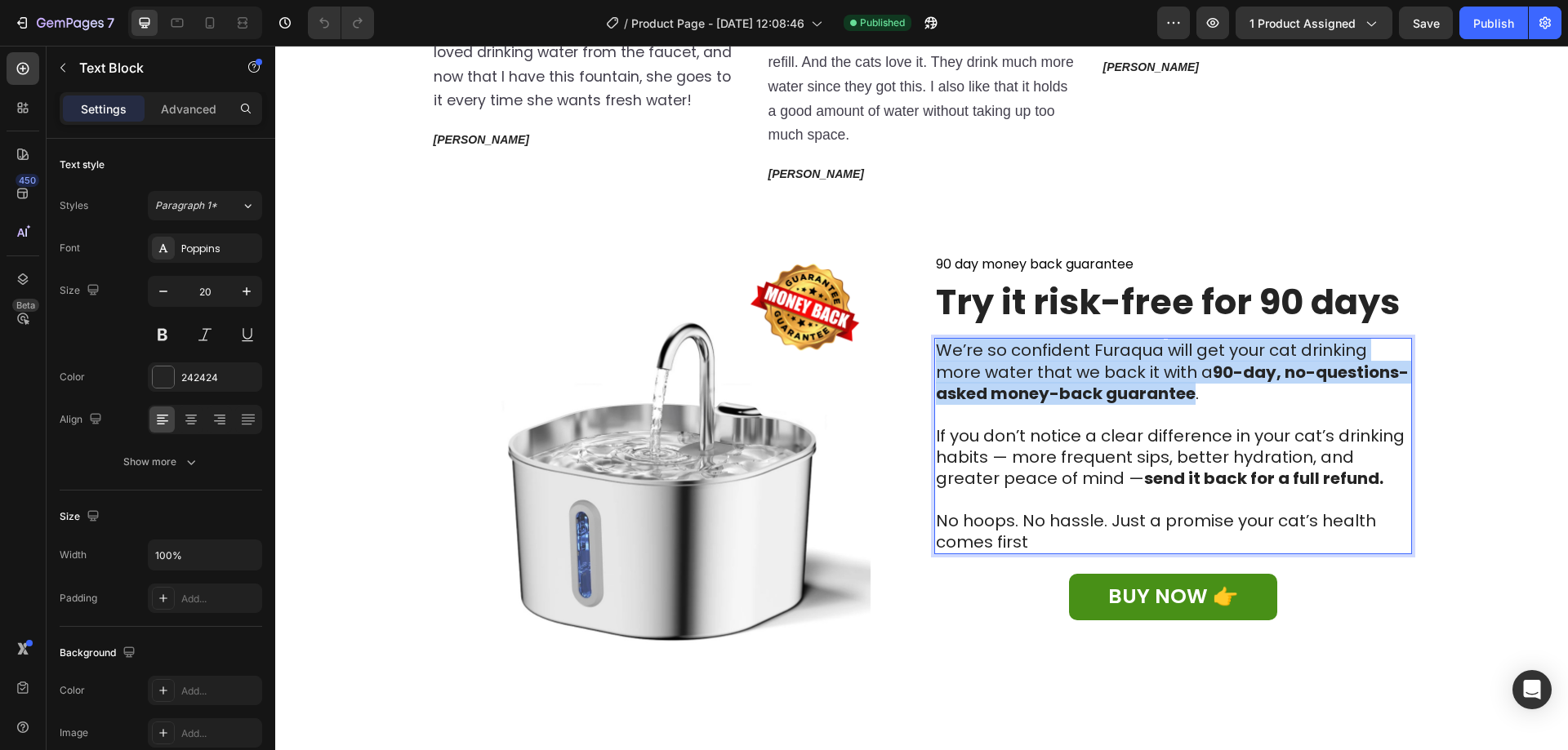
click at [1102, 382] on strong "90-day, no-questions-asked money-back guarantee" at bounding box center [1172, 383] width 473 height 44
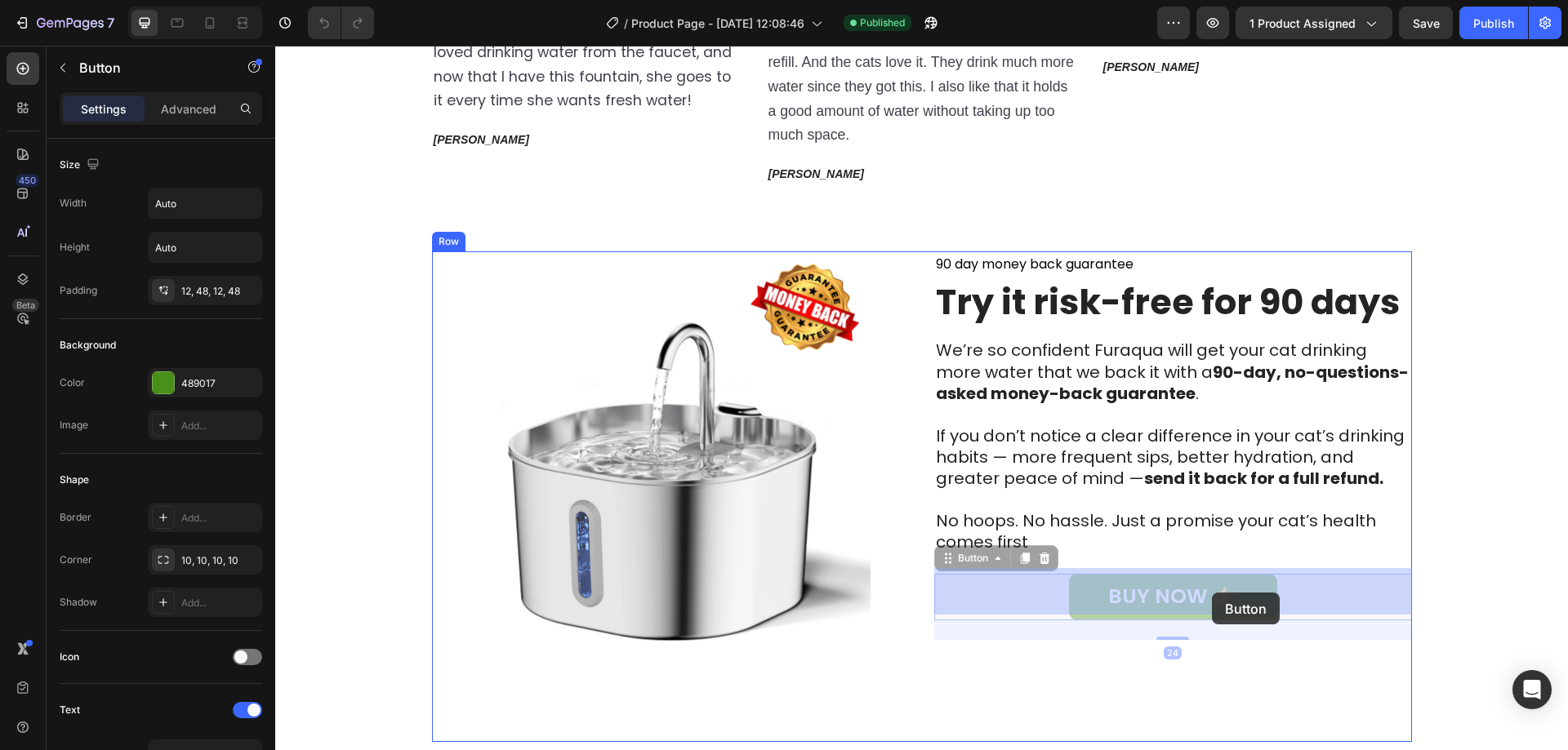
drag, startPoint x: 1233, startPoint y: 592, endPoint x: 1232, endPoint y: 624, distance: 32.0
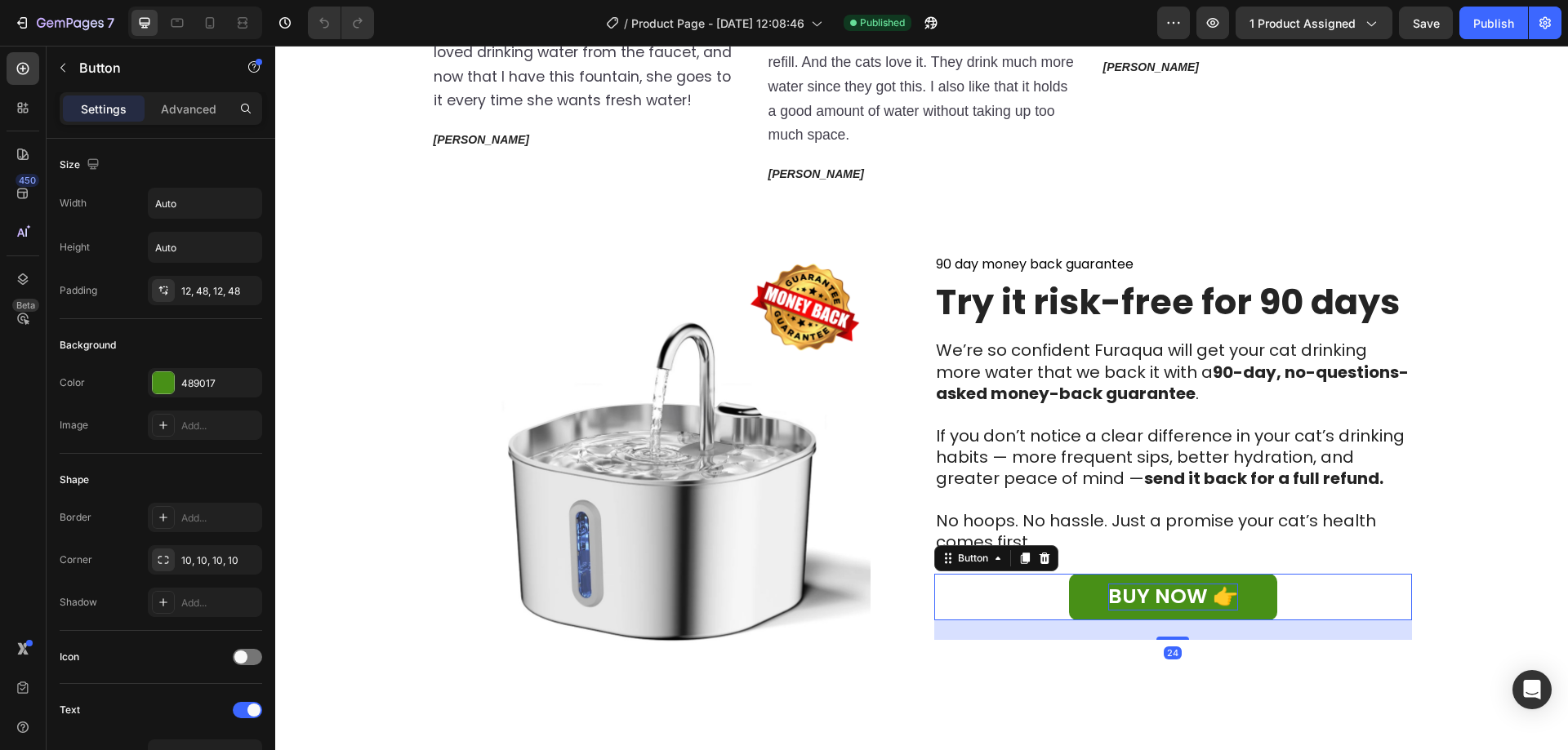
click at [1171, 590] on p "BUY NOW 👉" at bounding box center [1172, 597] width 129 height 27
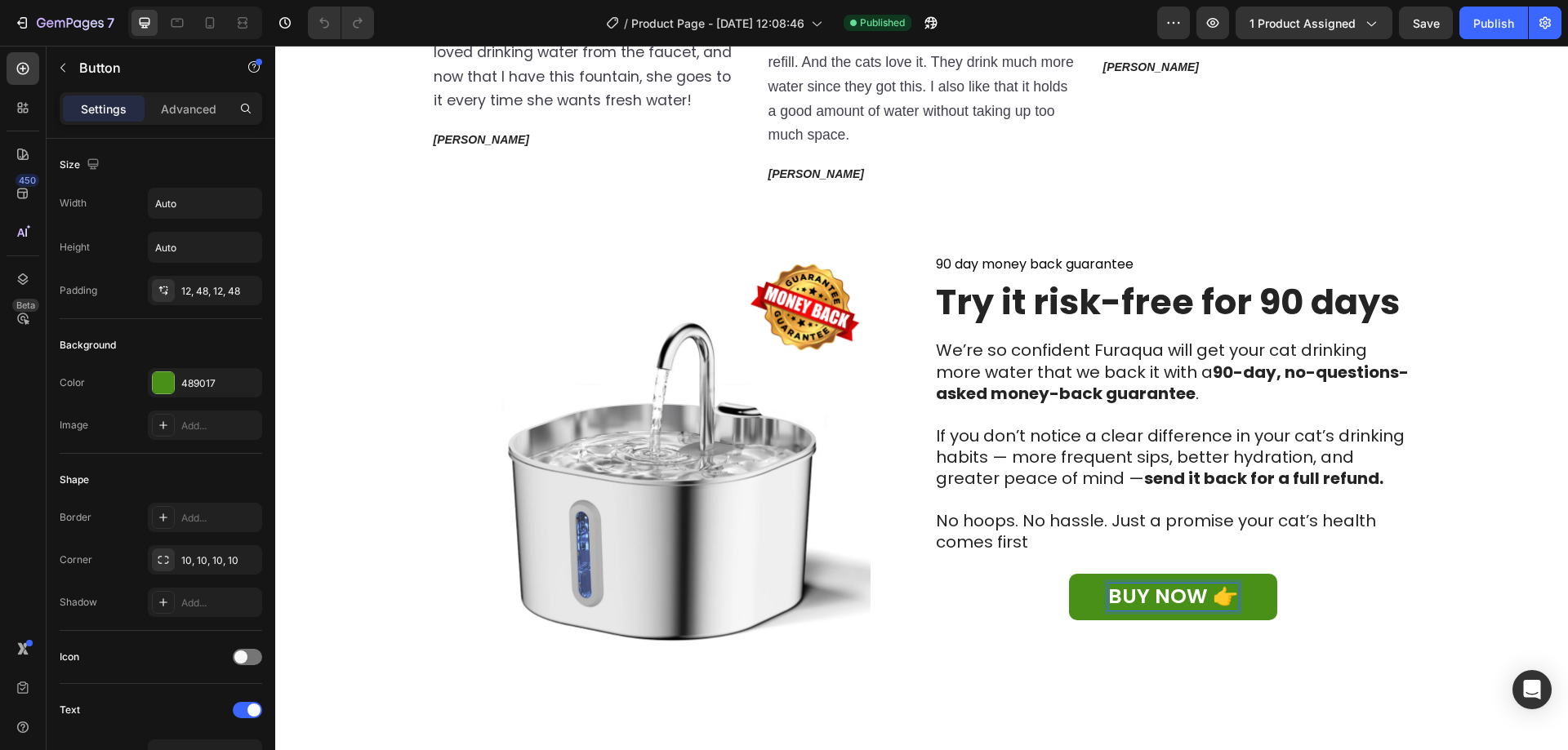
click at [1171, 590] on p "BUY NOW 👉" at bounding box center [1172, 597] width 129 height 27
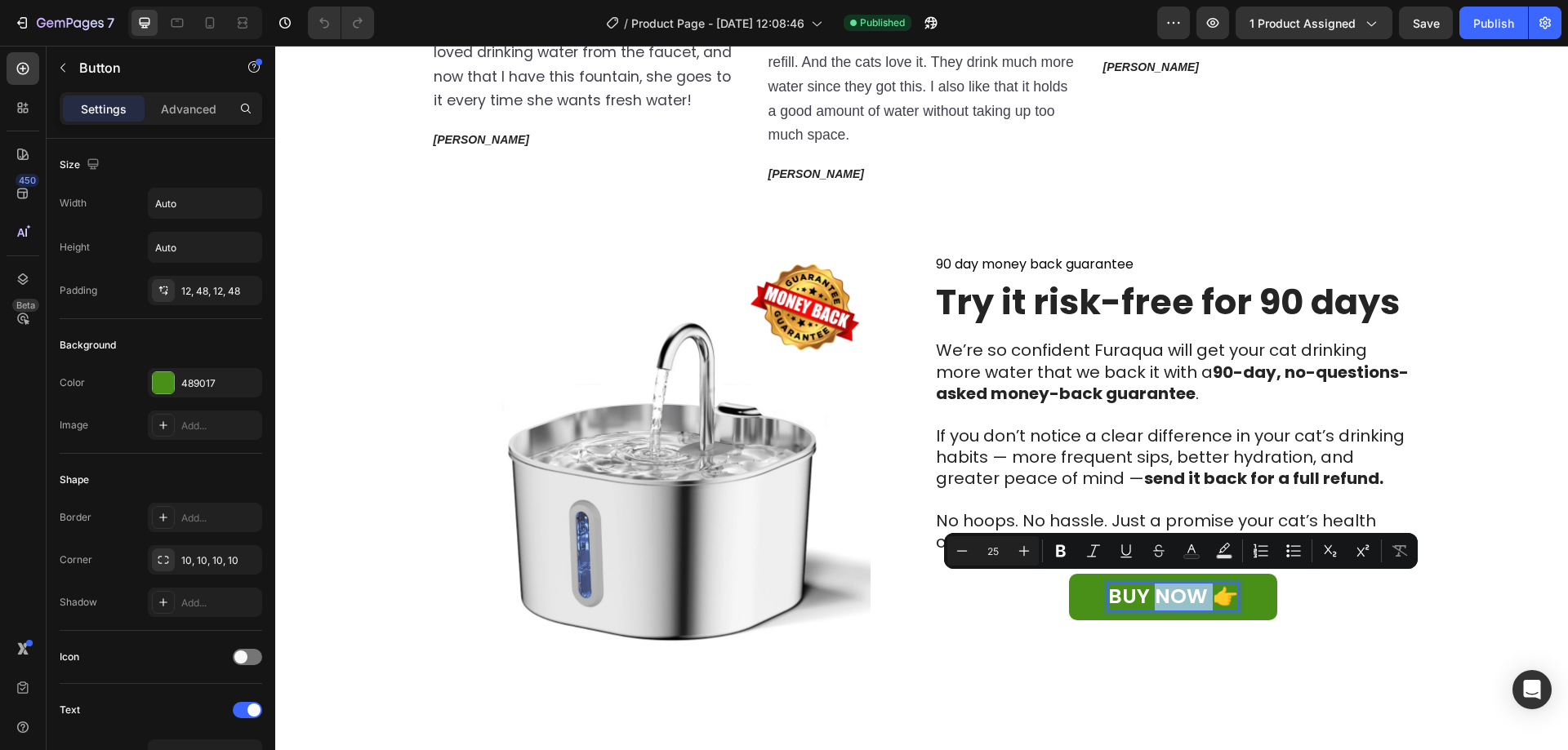
click at [1171, 590] on p "BUY NOW 👉" at bounding box center [1172, 597] width 129 height 27
drag, startPoint x: 1110, startPoint y: 587, endPoint x: 1264, endPoint y: 583, distance: 154.1
click at [1238, 583] on div "BUY NOW 👉" at bounding box center [1172, 597] width 129 height 27
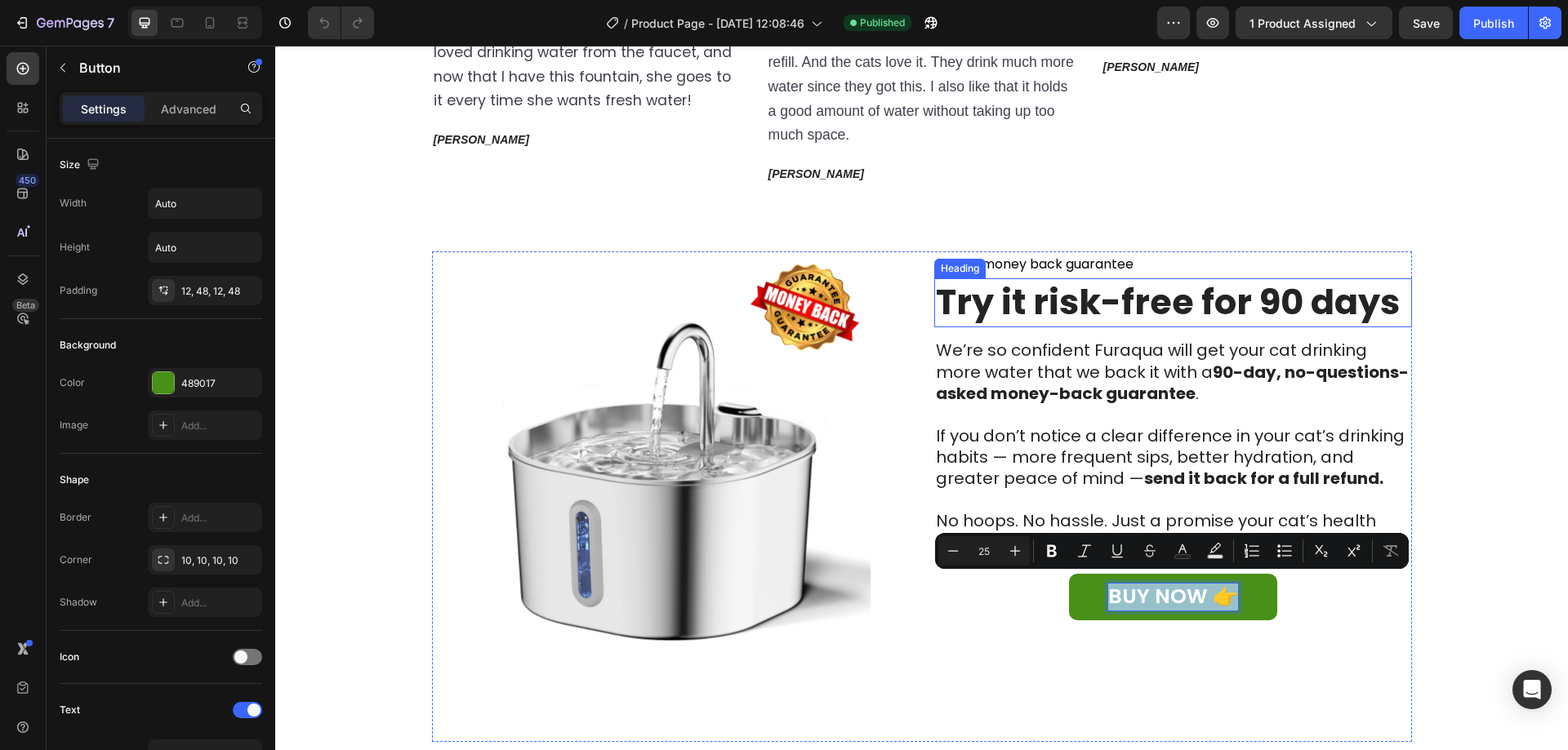
copy p "BUY NOW 👉"
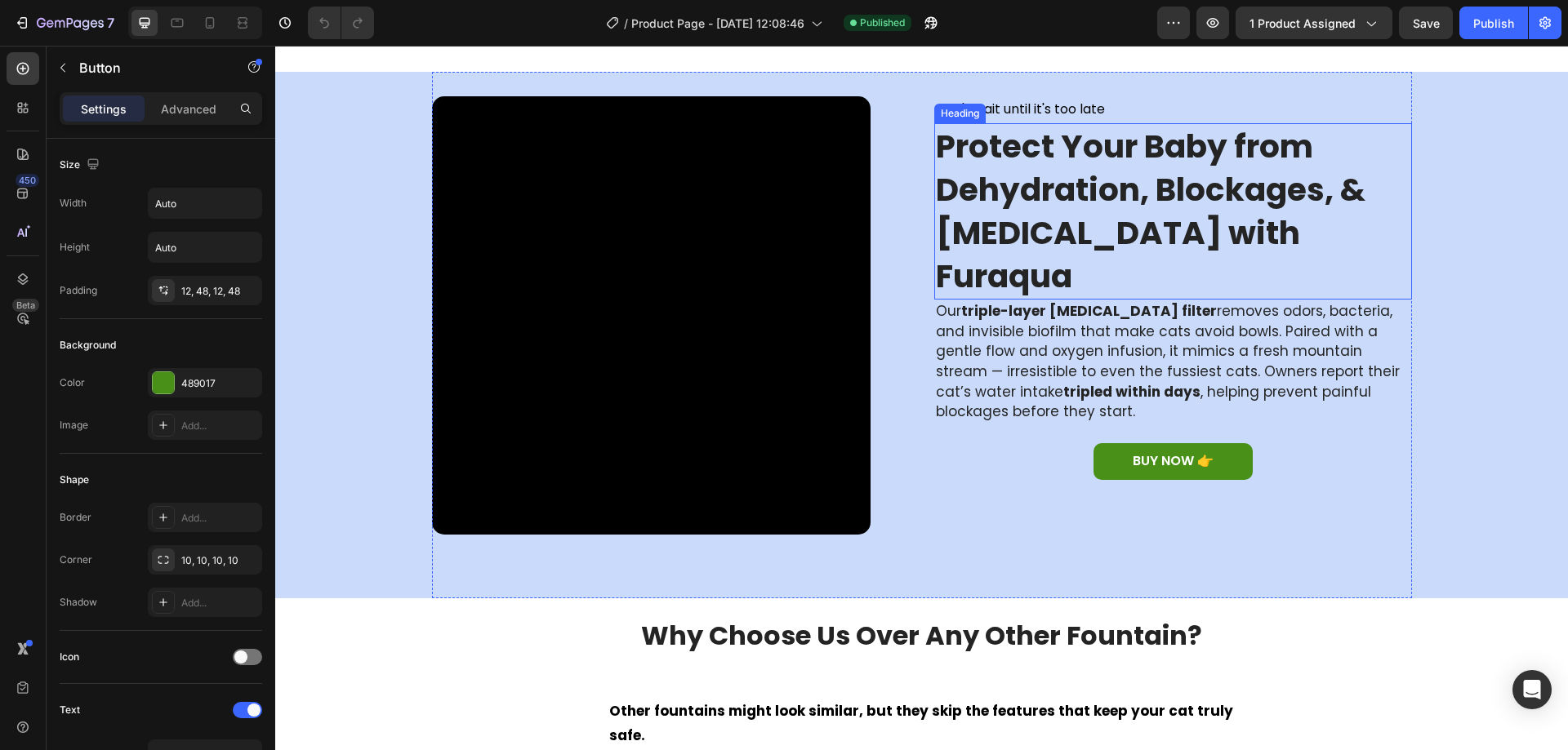
scroll to position [1832, 0]
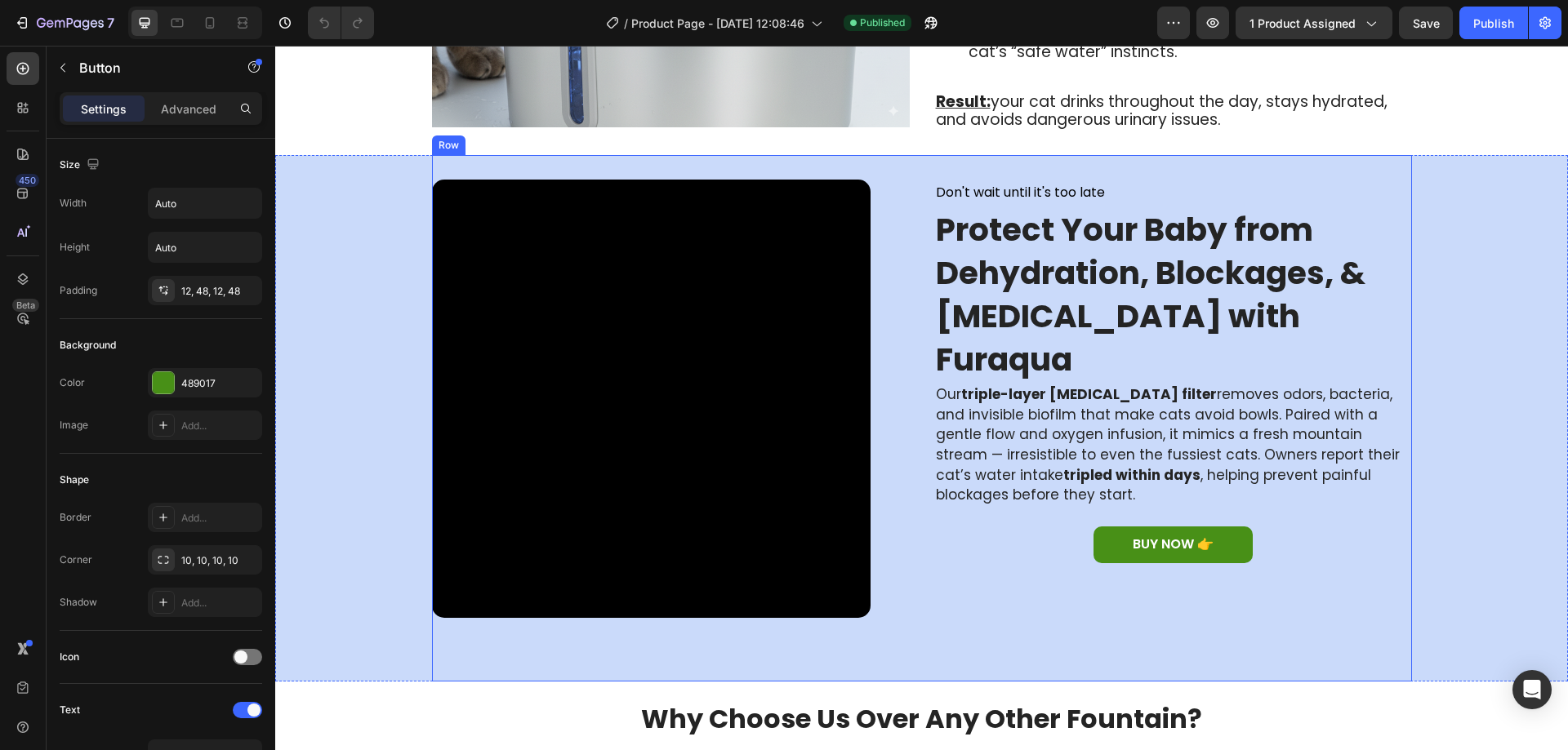
click at [1163, 160] on div "Video Row Don't wait until it's too late Text Block Protect Your Baby from Dehy…" at bounding box center [921, 418] width 980 height 527
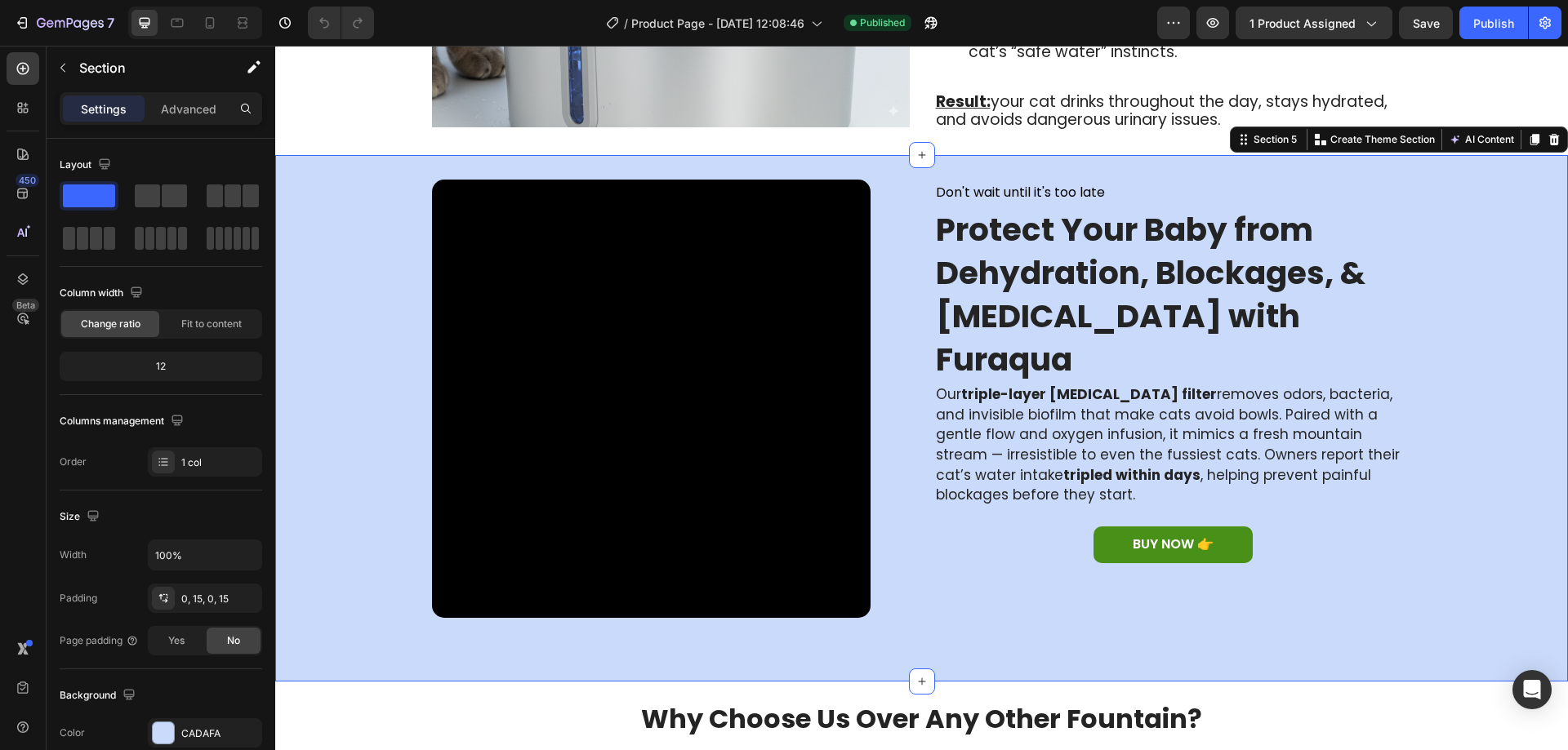
click at [372, 226] on div "Video Row Don't wait until it's too late Text Block Protect Your Baby from Dehy…" at bounding box center [921, 418] width 1268 height 527
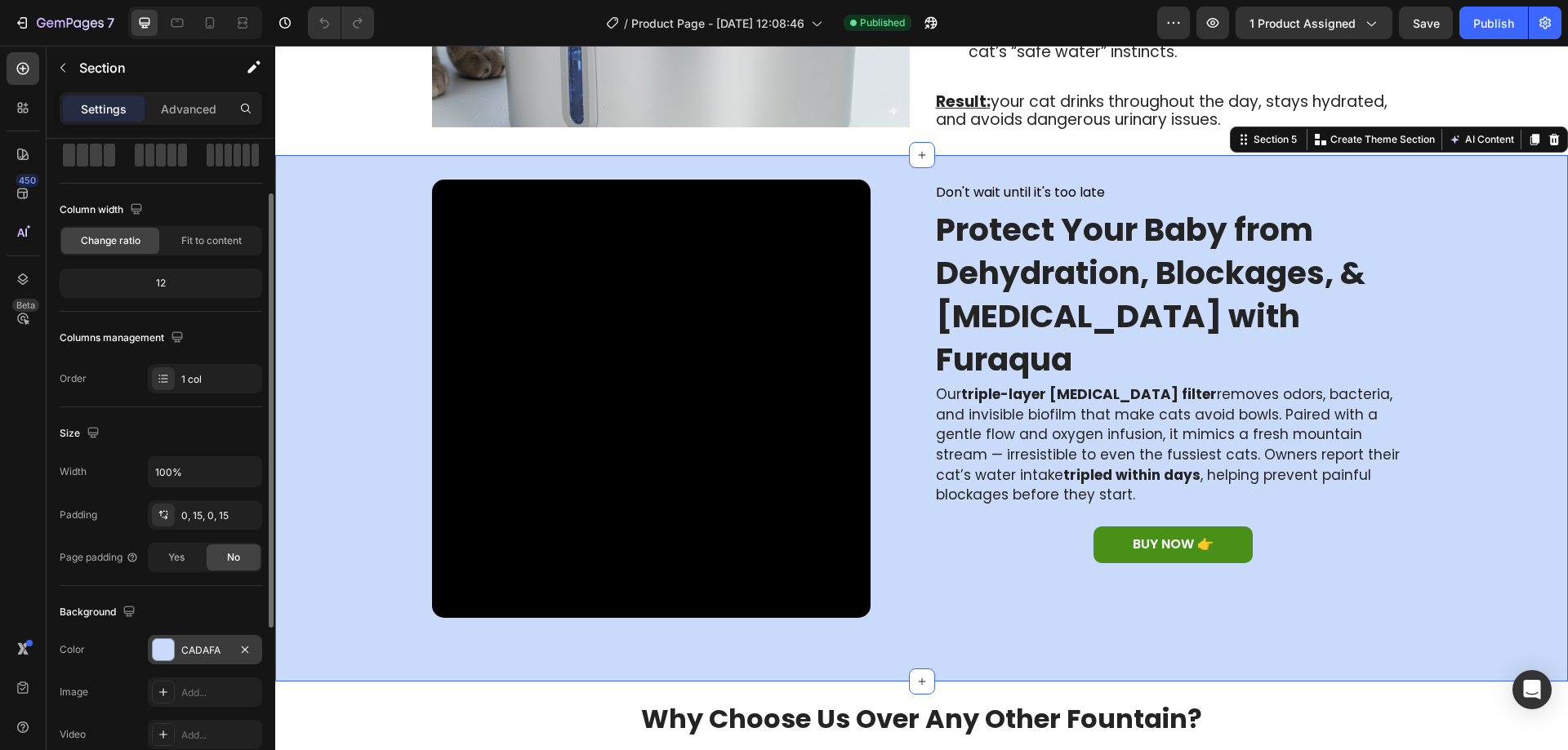
click at [201, 654] on div "CADAFA" at bounding box center [204, 651] width 47 height 15
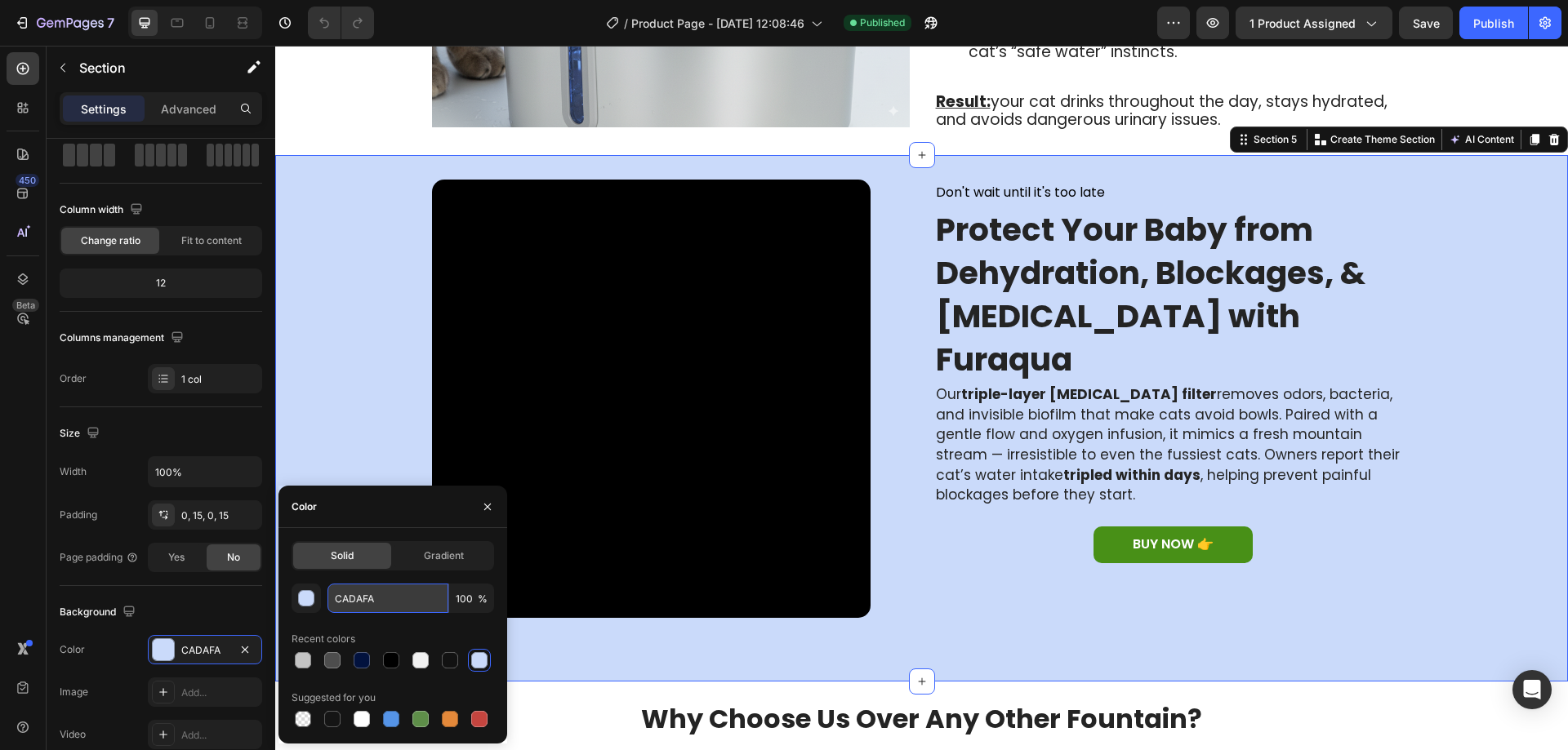
click at [341, 599] on input "CADAFA" at bounding box center [388, 598] width 121 height 29
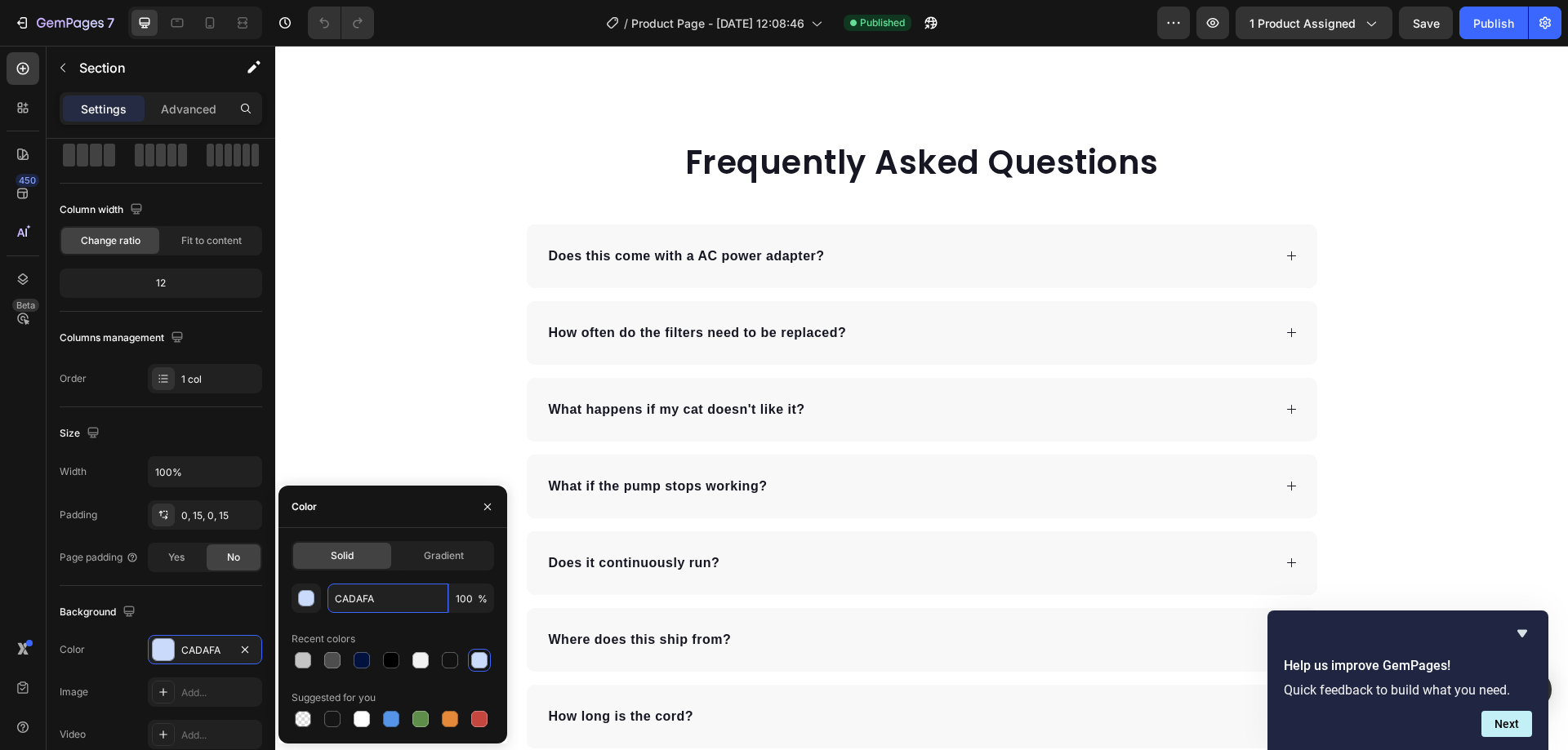
scroll to position [4600, 0]
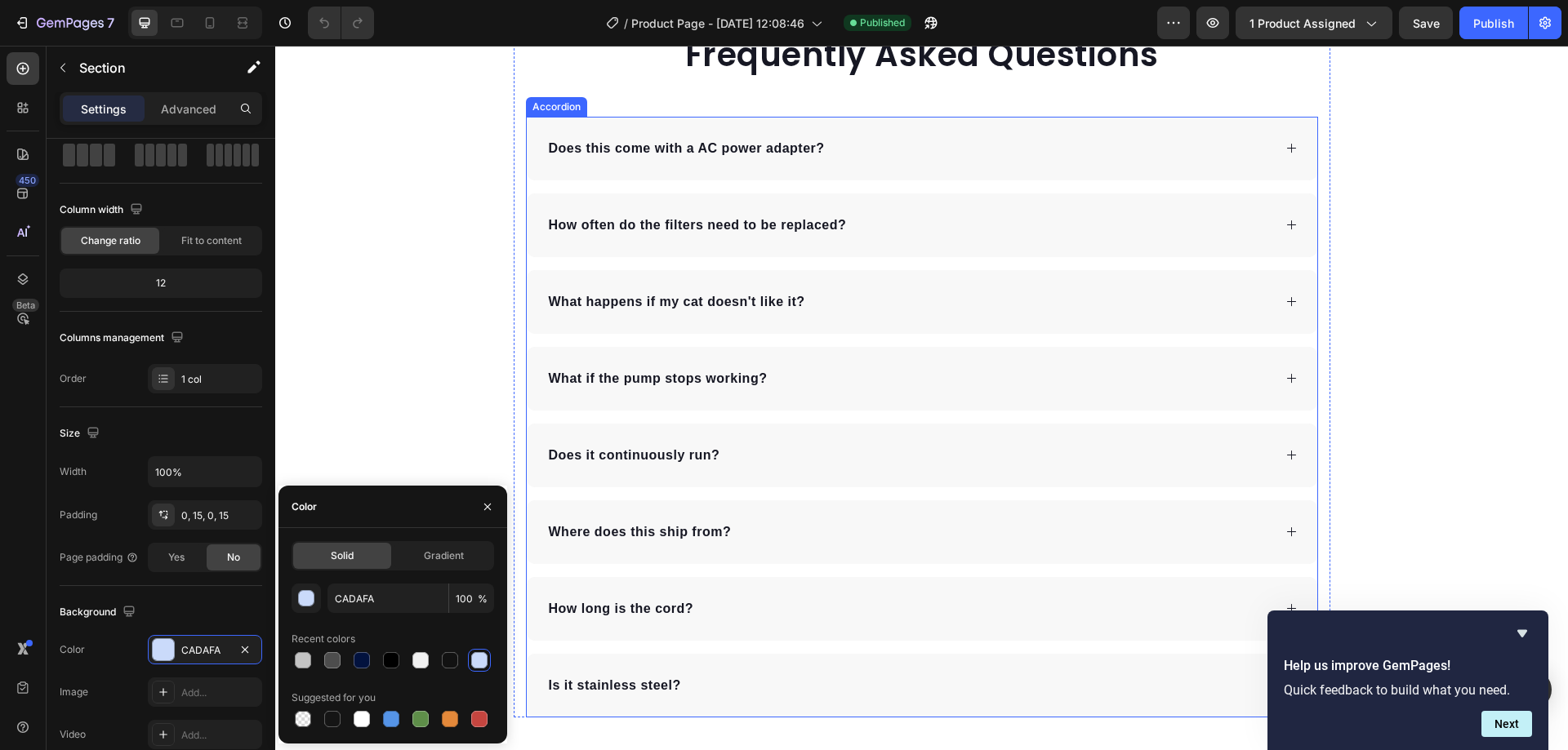
click at [851, 149] on div "Does this come with a AC power adapter?" at bounding box center [909, 149] width 726 height 25
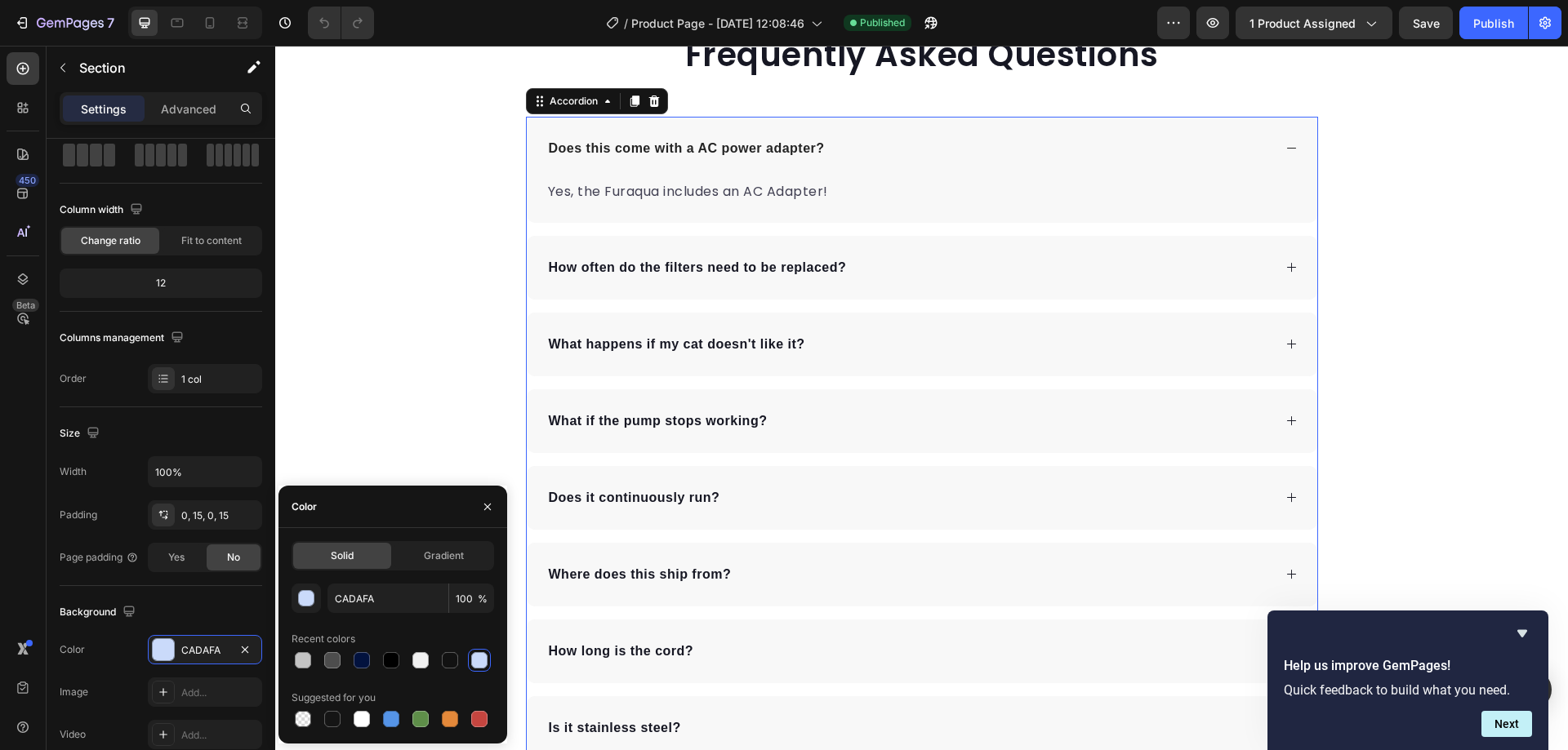
scroll to position [0, 0]
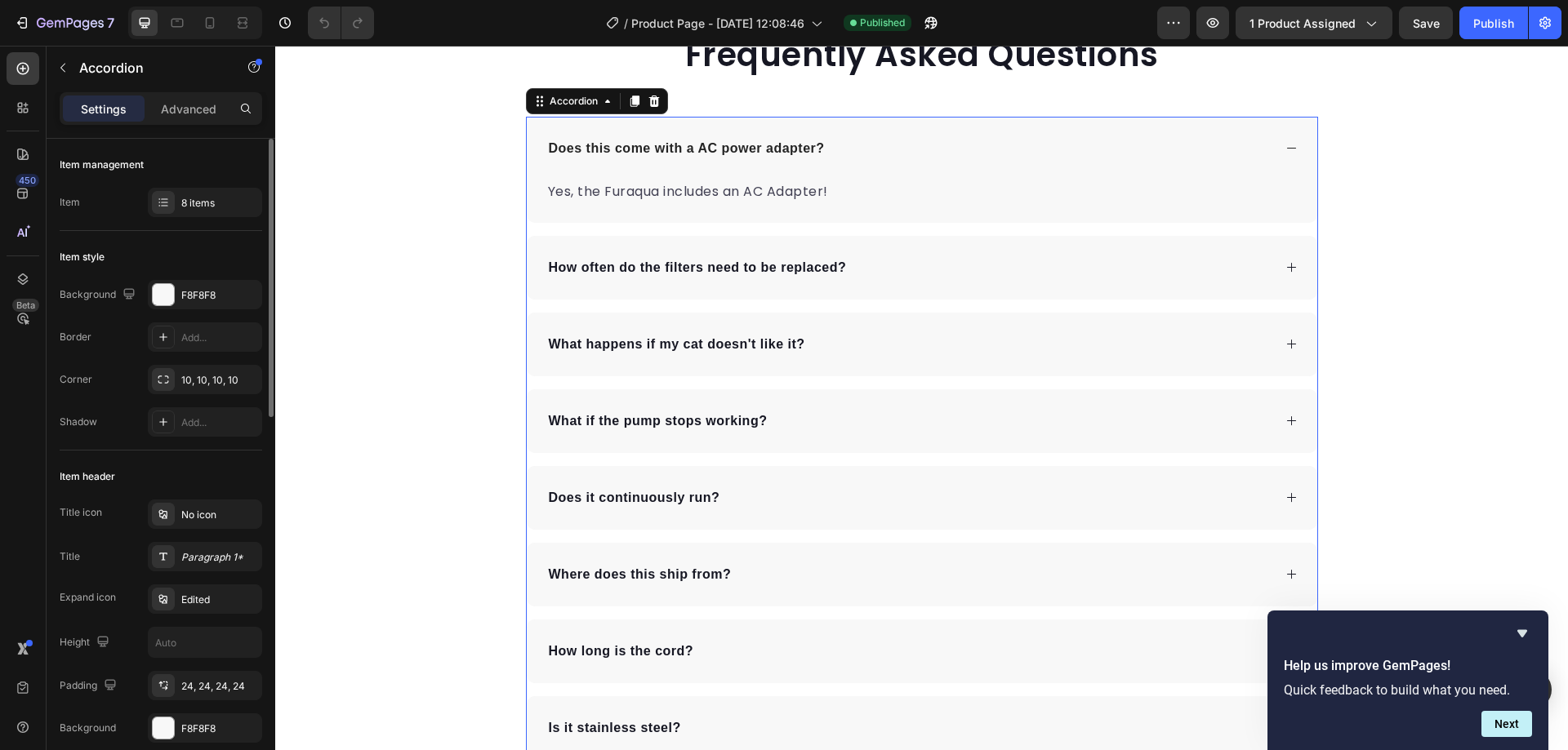
click at [781, 150] on strong "Does this come with a AC power adapter?" at bounding box center [686, 148] width 276 height 14
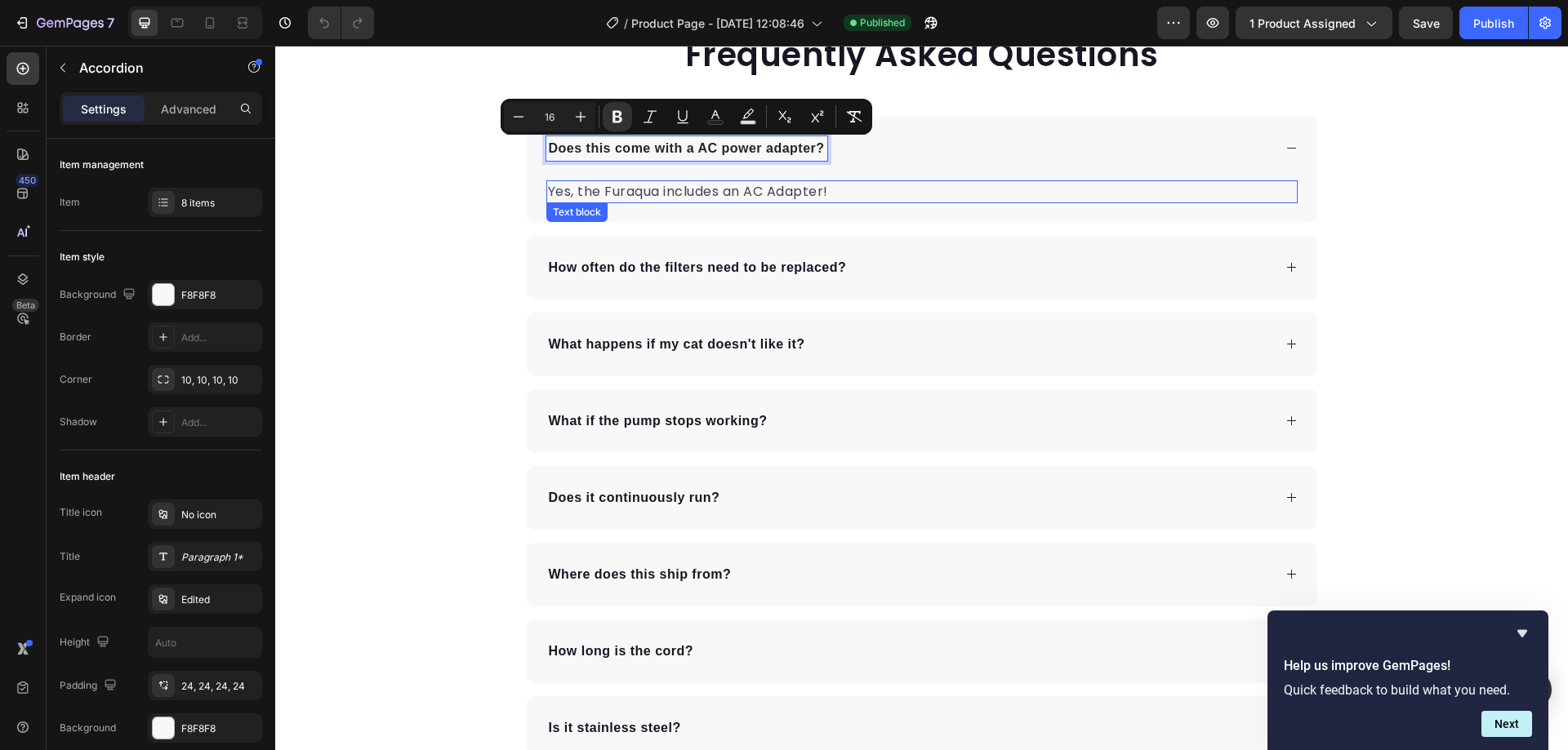
click at [772, 191] on p "Yes, the Furaqua includes an AC Adapter!" at bounding box center [921, 191] width 748 height 20
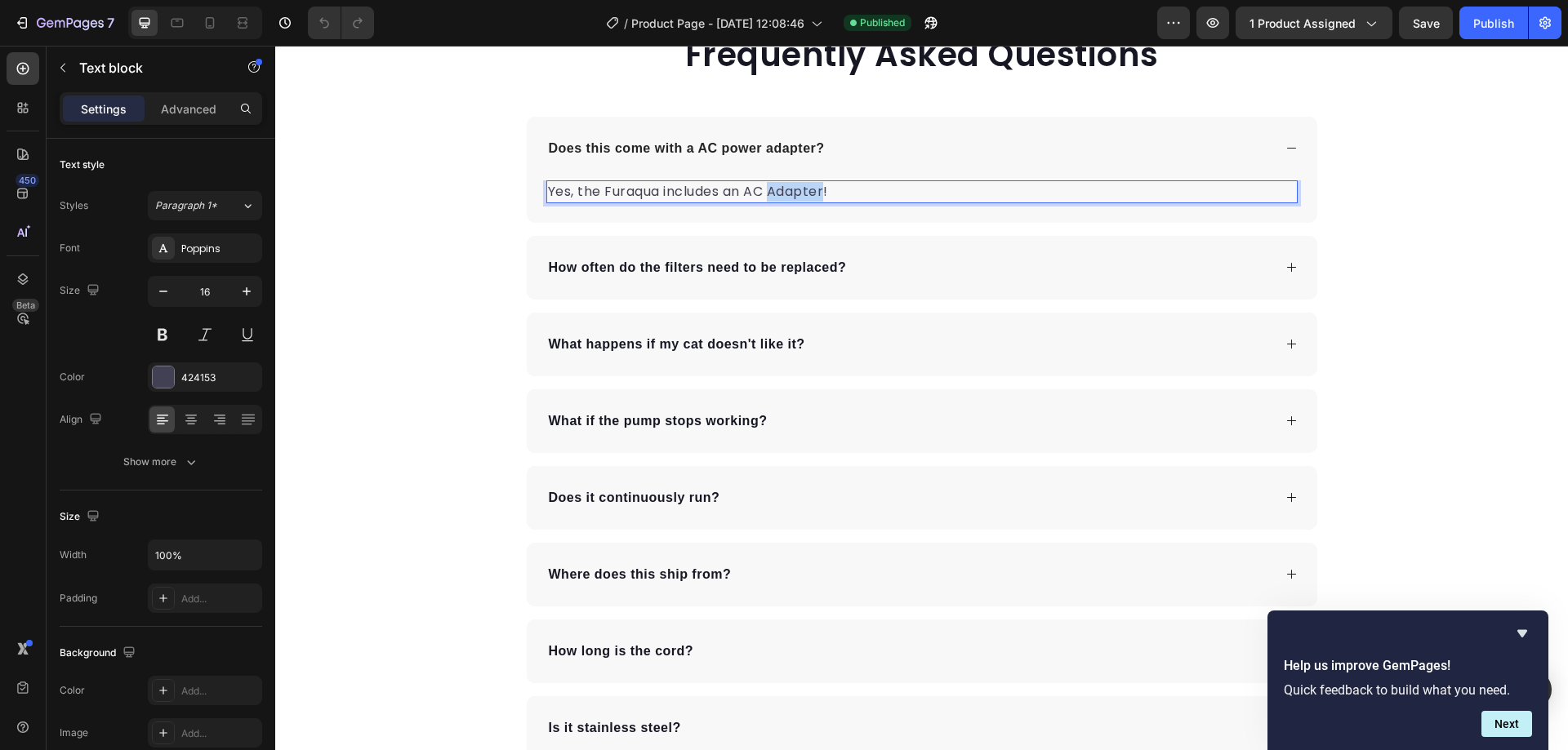
click at [772, 191] on div "Yes, the Furaqua includes an AC Adapter! Text block 0" at bounding box center [921, 191] width 751 height 23
click at [772, 191] on p "Yes, the Furaqua includes an AC Adapter!" at bounding box center [921, 191] width 748 height 20
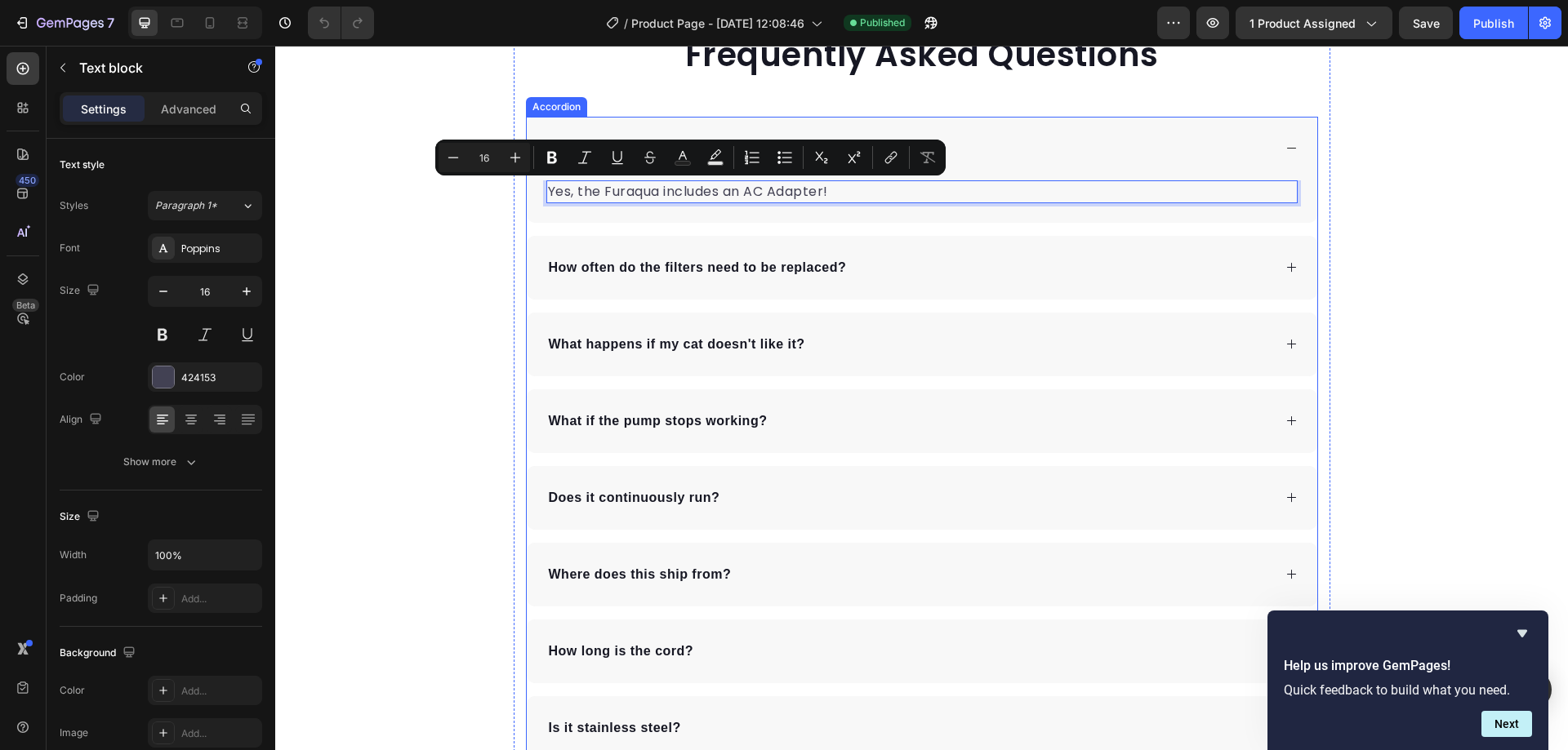
click at [760, 262] on strong "How often do the filters need to be replaced?" at bounding box center [698, 268] width 298 height 14
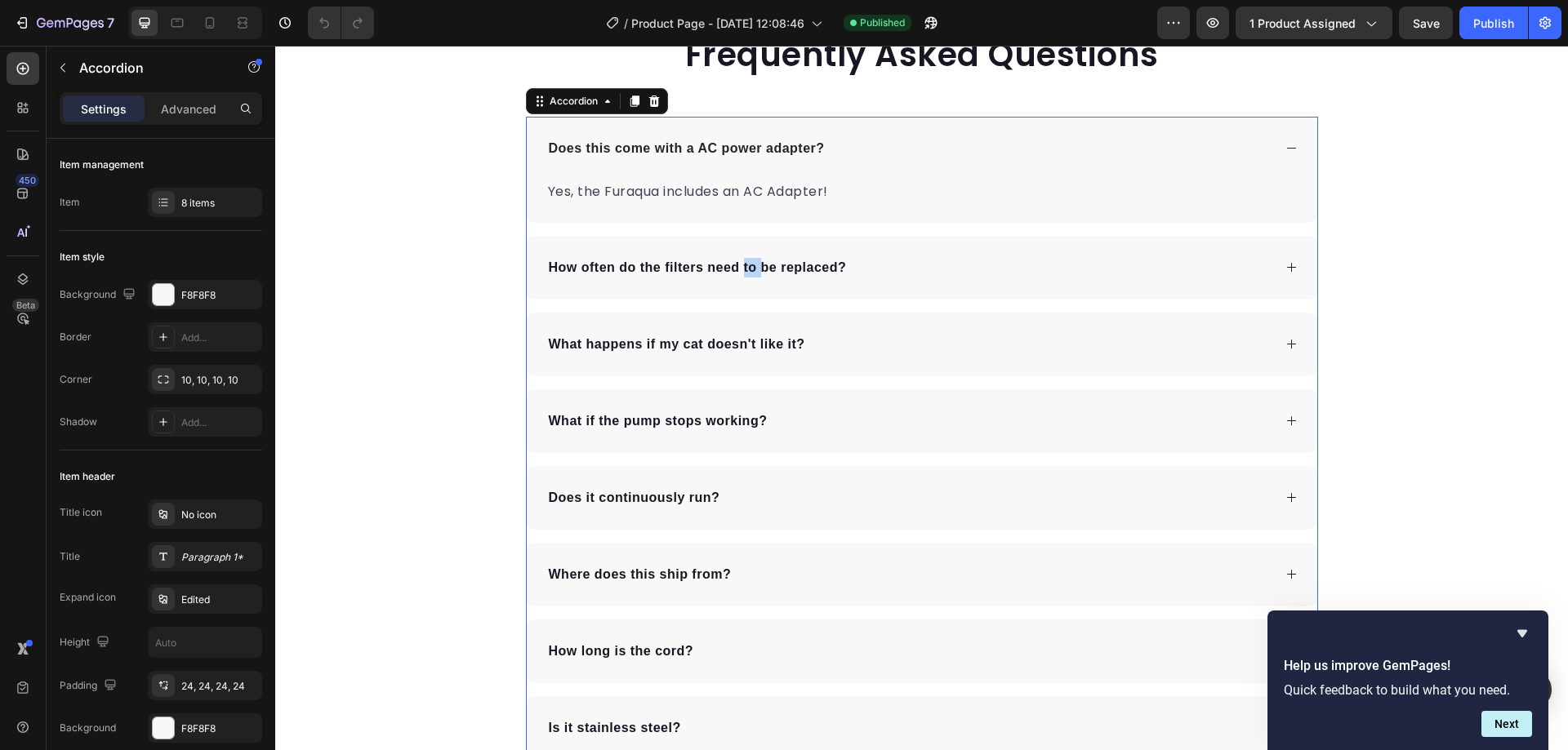
click at [746, 267] on strong "How often do the filters need to be replaced?" at bounding box center [698, 268] width 298 height 14
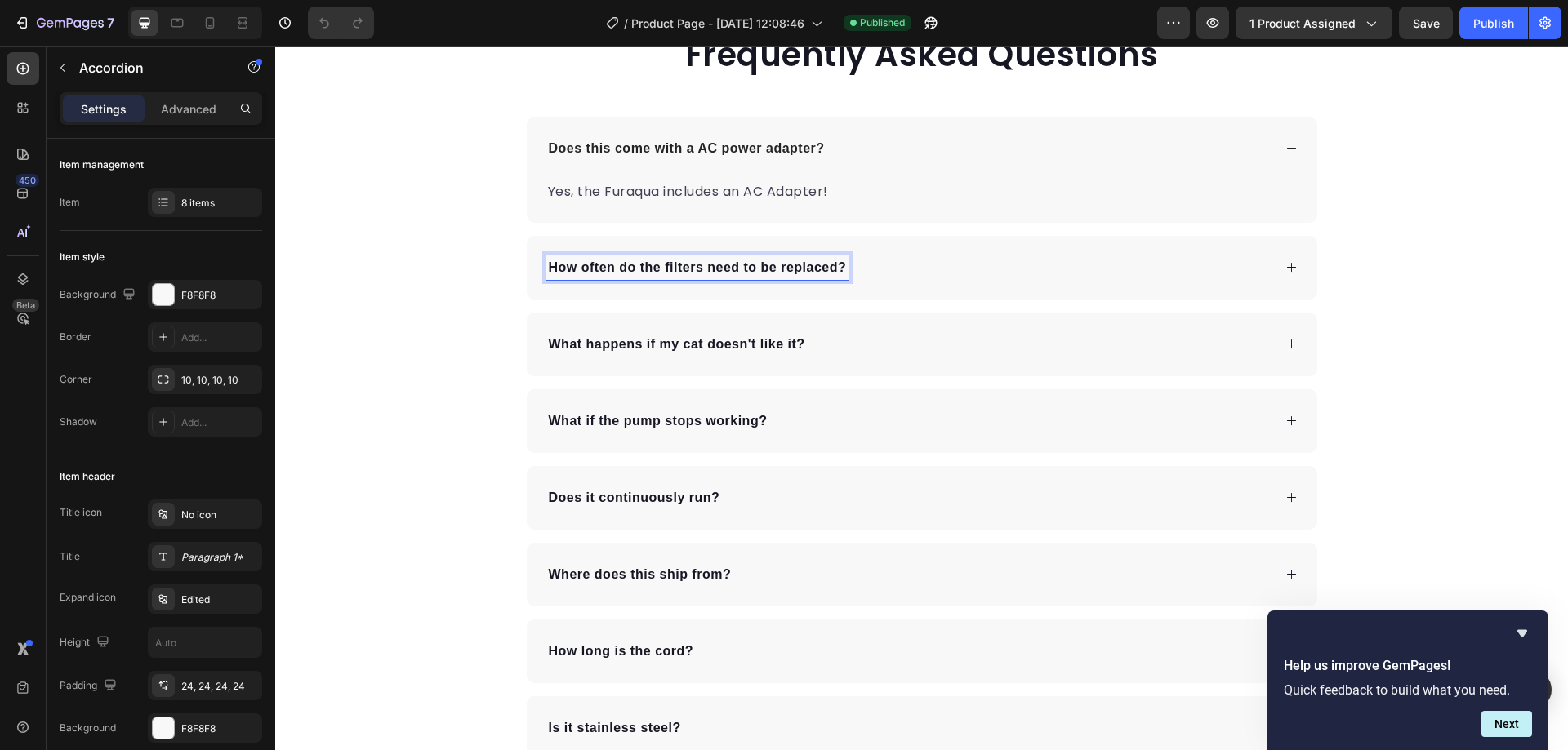
click at [746, 267] on strong "How often do the filters need to be replaced?" at bounding box center [698, 268] width 298 height 14
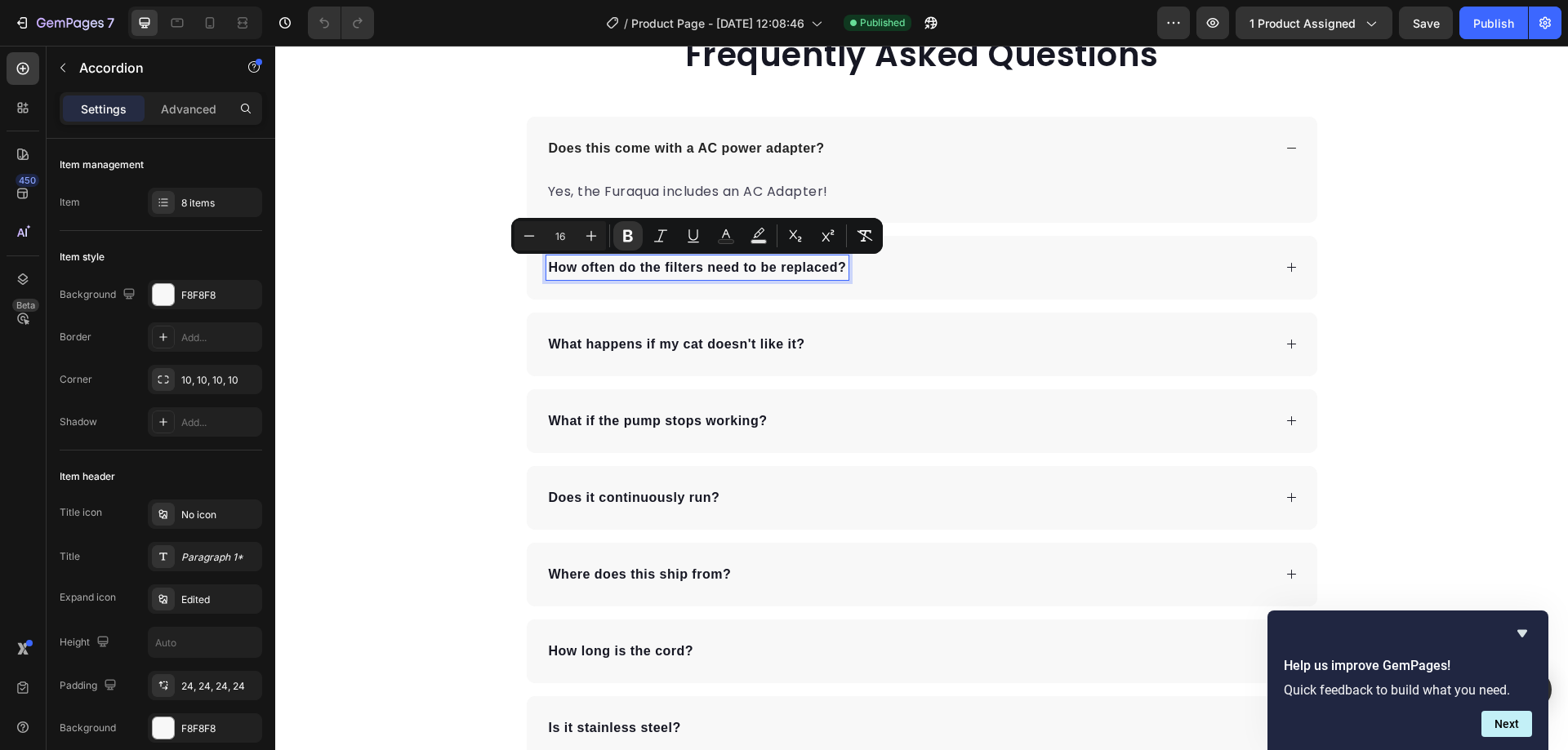
click at [995, 282] on div "How often do the filters need to be replaced?" at bounding box center [921, 268] width 790 height 64
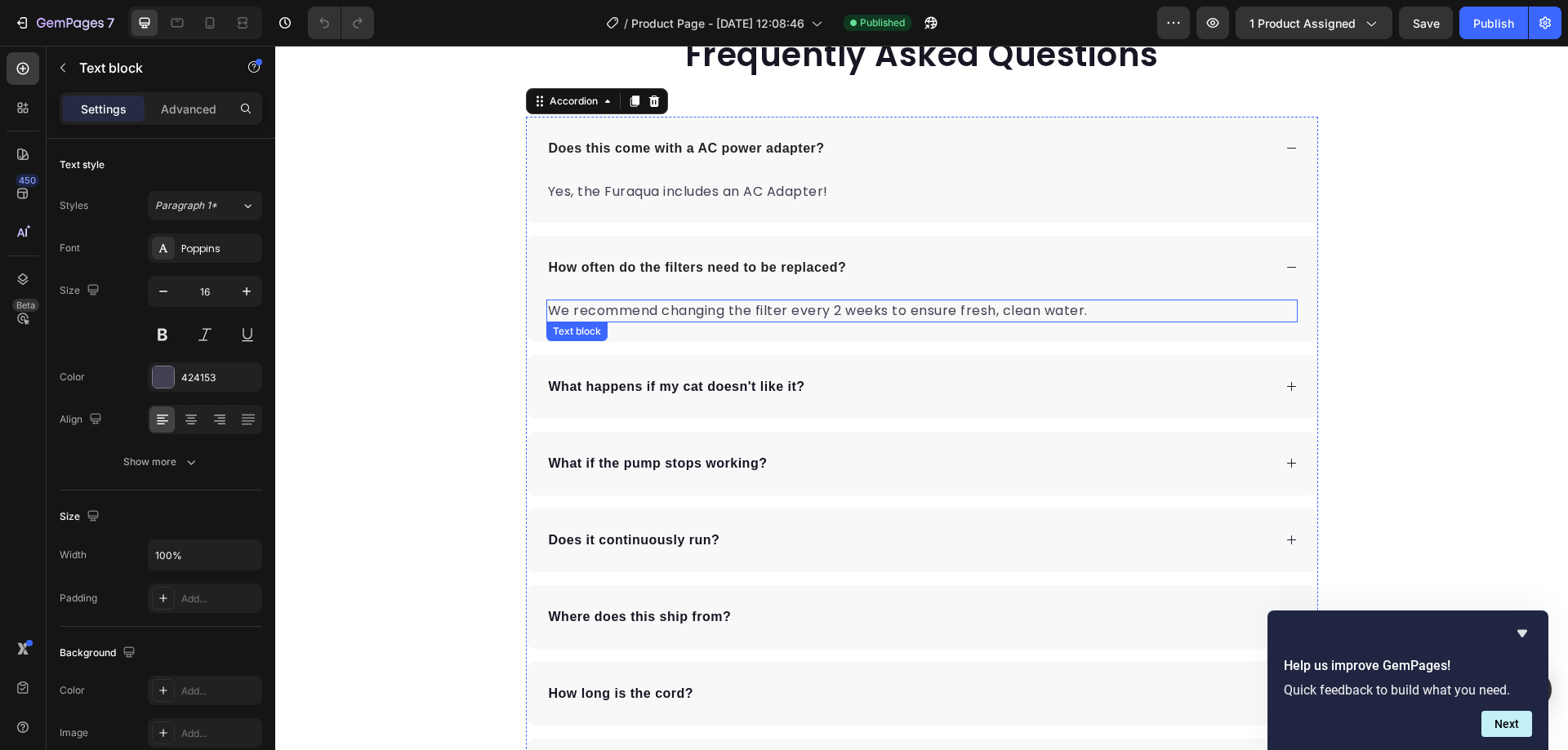
click at [820, 305] on p "We recommend changing the filter every 2 weeks to ensure fresh, clean water." at bounding box center [921, 311] width 748 height 20
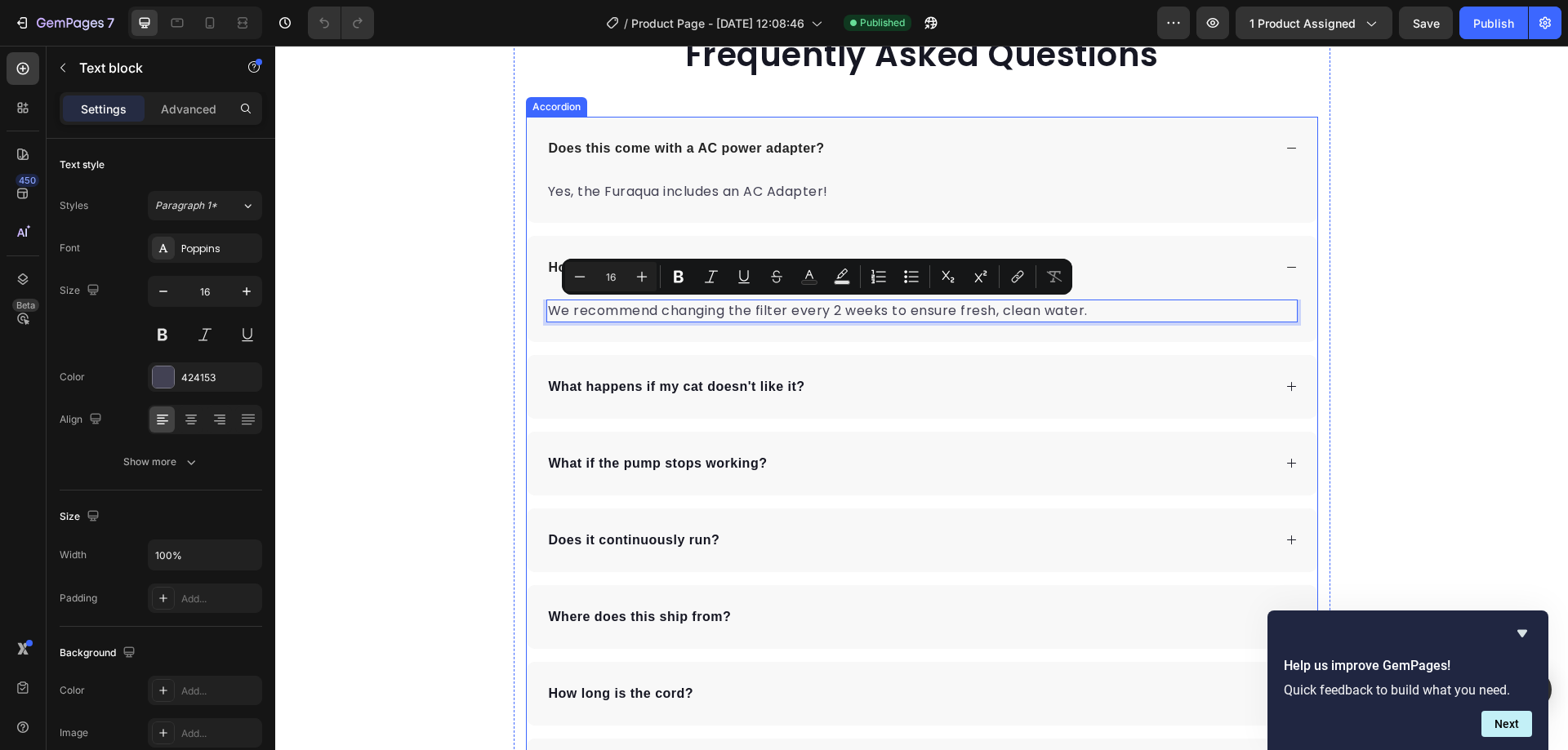
click at [748, 384] on strong "What happens if my cat doesn't like it?" at bounding box center [677, 387] width 256 height 14
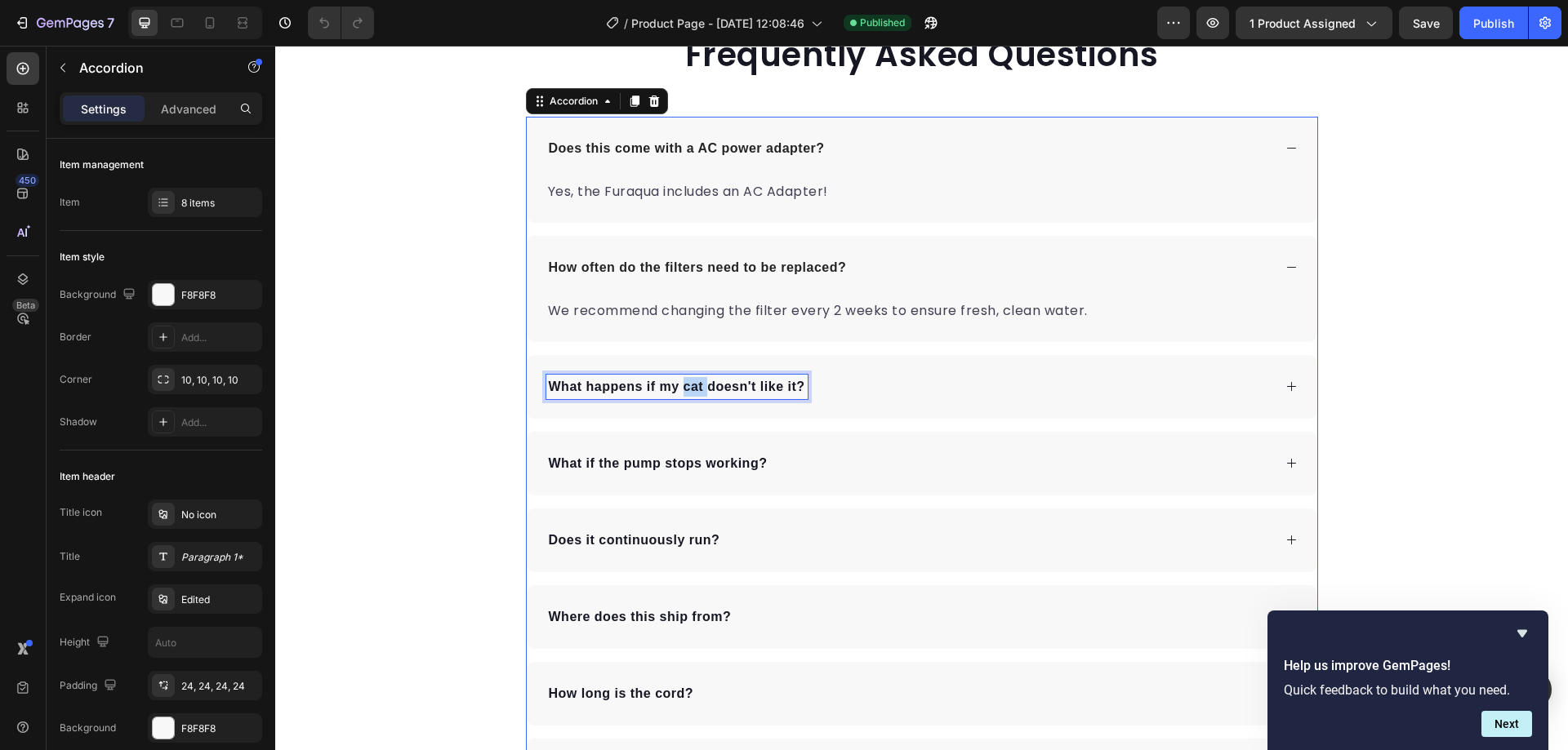
click at [683, 390] on strong "What happens if my cat doesn't like it?" at bounding box center [677, 387] width 256 height 14
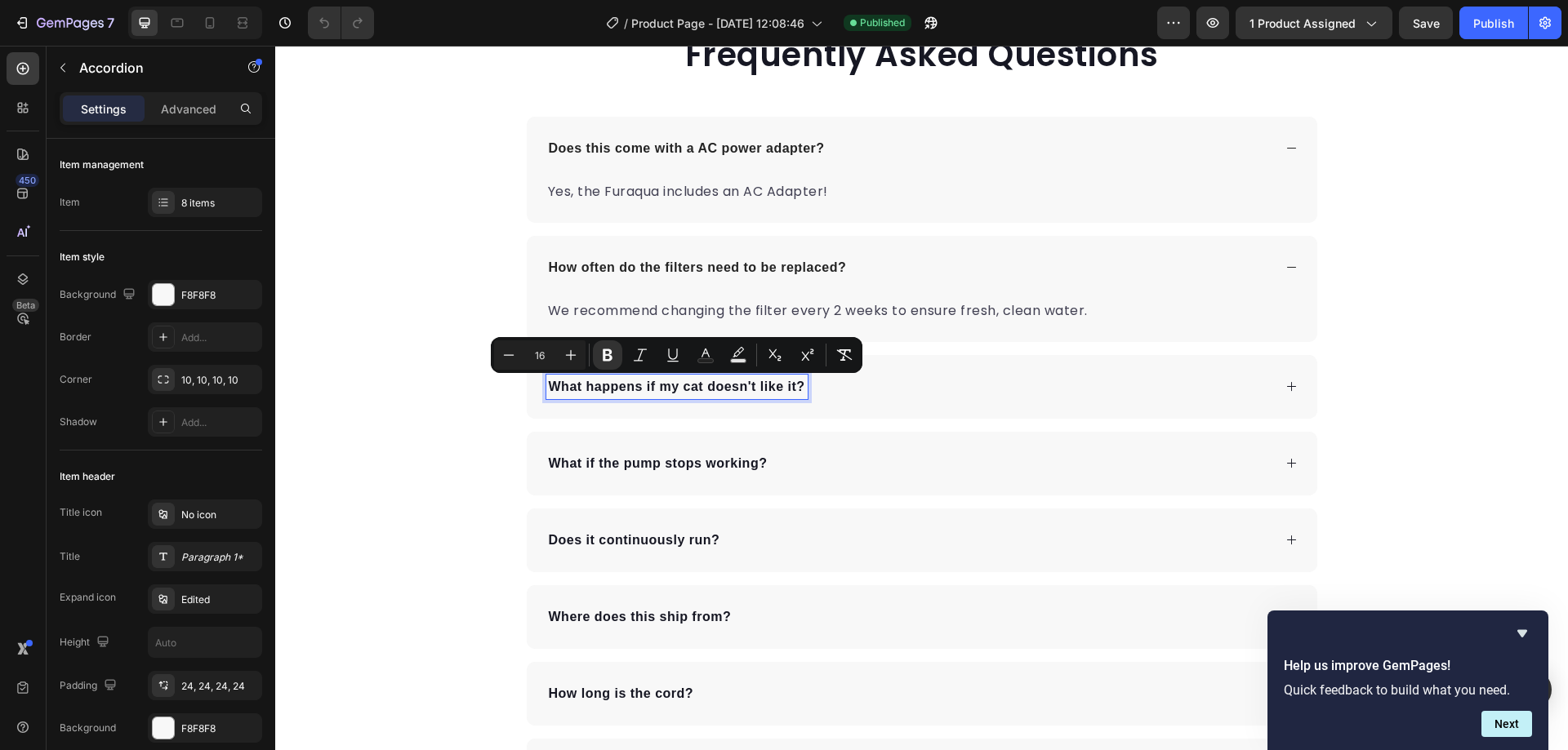
click at [916, 387] on div "What happens if my cat doesn't like it?" at bounding box center [909, 387] width 726 height 25
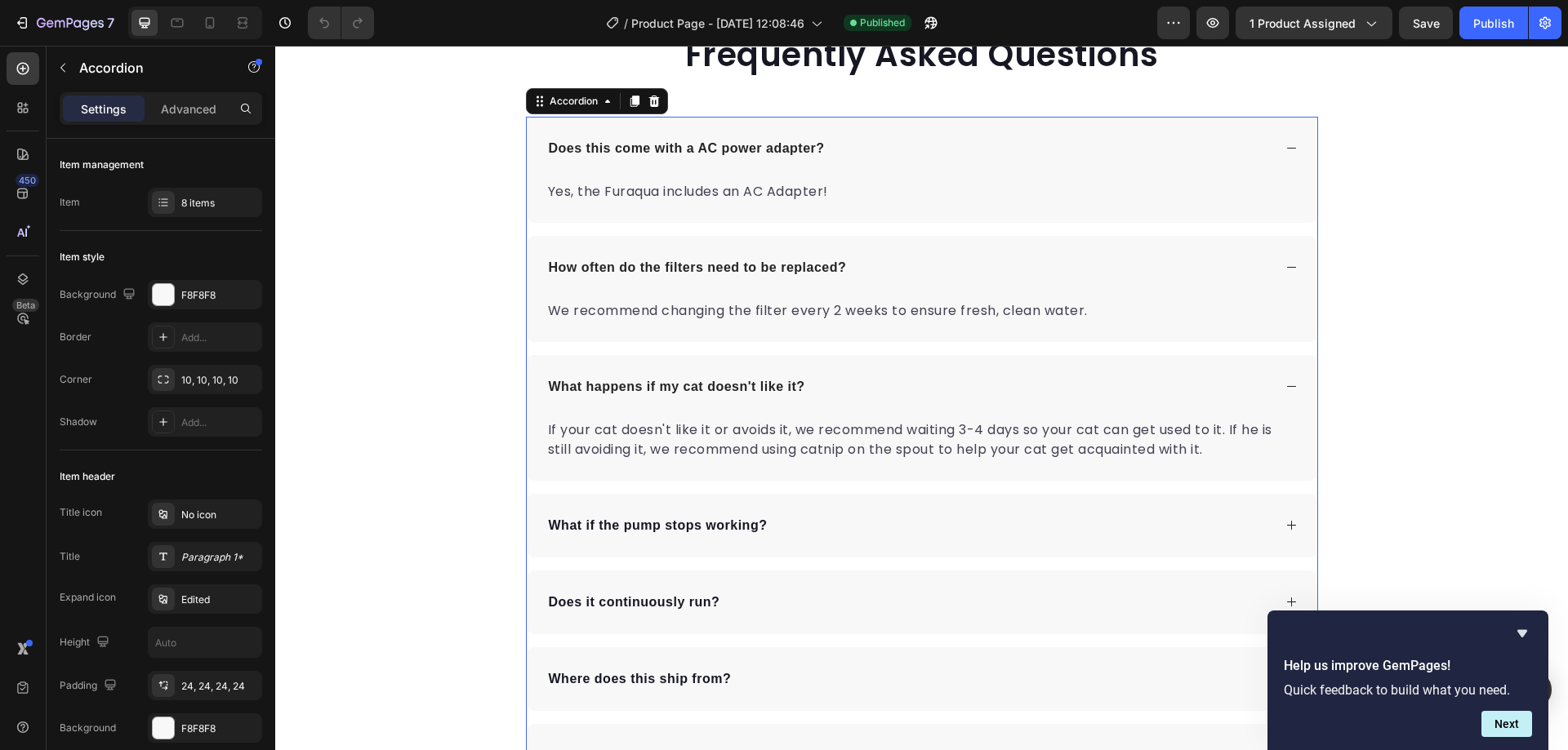
click at [808, 428] on p "If your cat doesn't like it or avoids it, we recommend waiting 3-4 days so your…" at bounding box center [921, 440] width 748 height 39
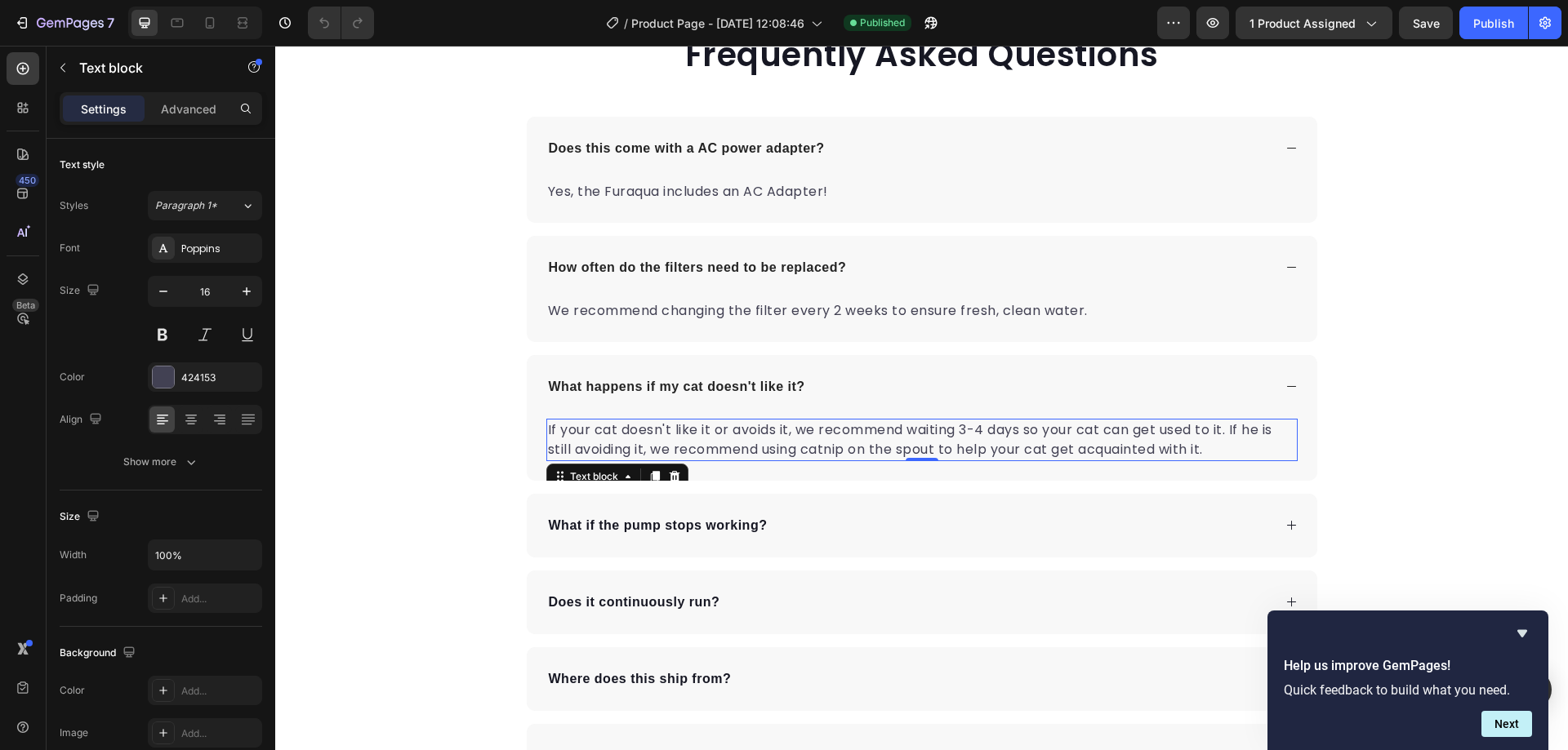
click at [808, 428] on p "If your cat doesn't like it or avoids it, we recommend waiting 3-4 days so your…" at bounding box center [921, 440] width 748 height 39
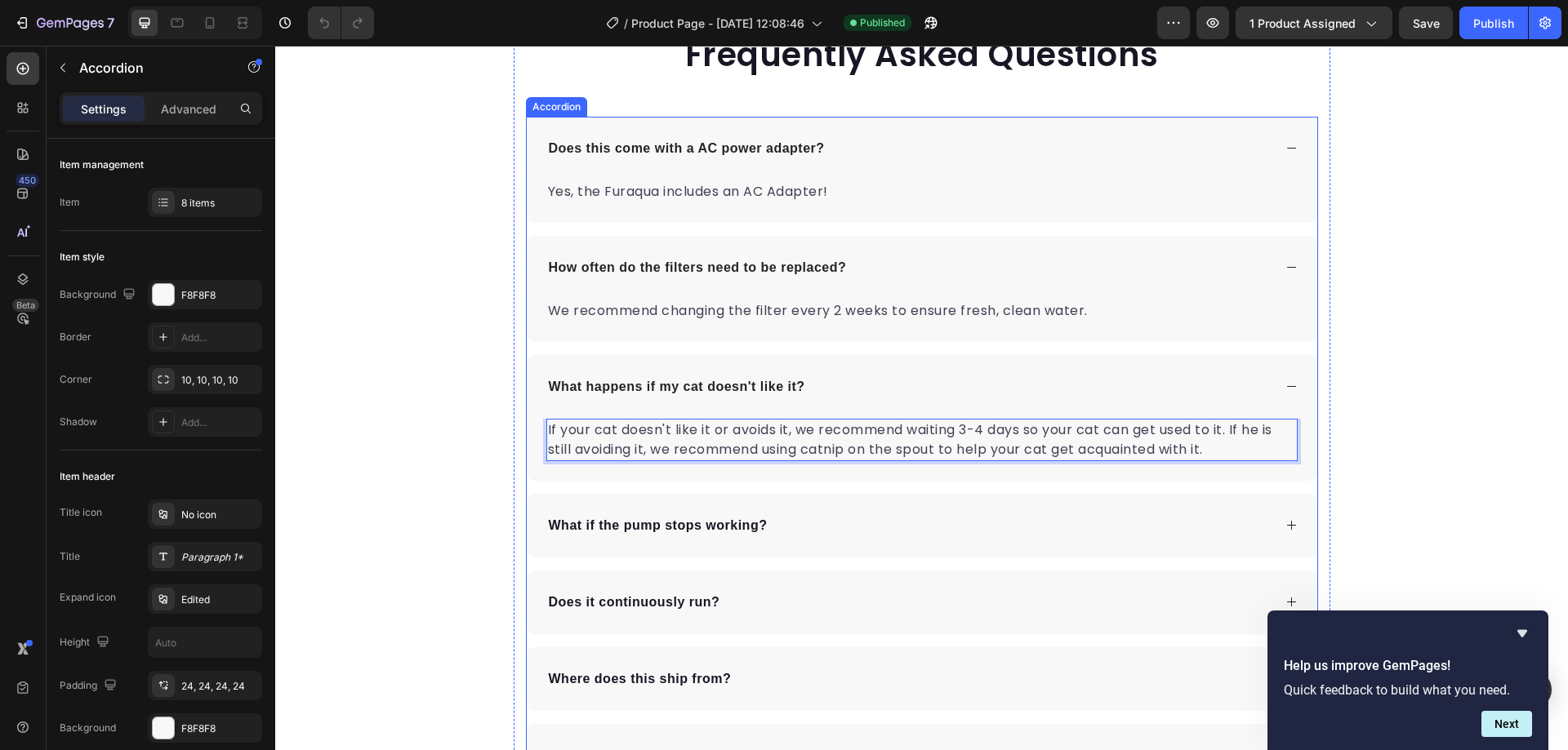
click at [717, 515] on div "What if the pump stops working?" at bounding box center [658, 526] width 223 height 25
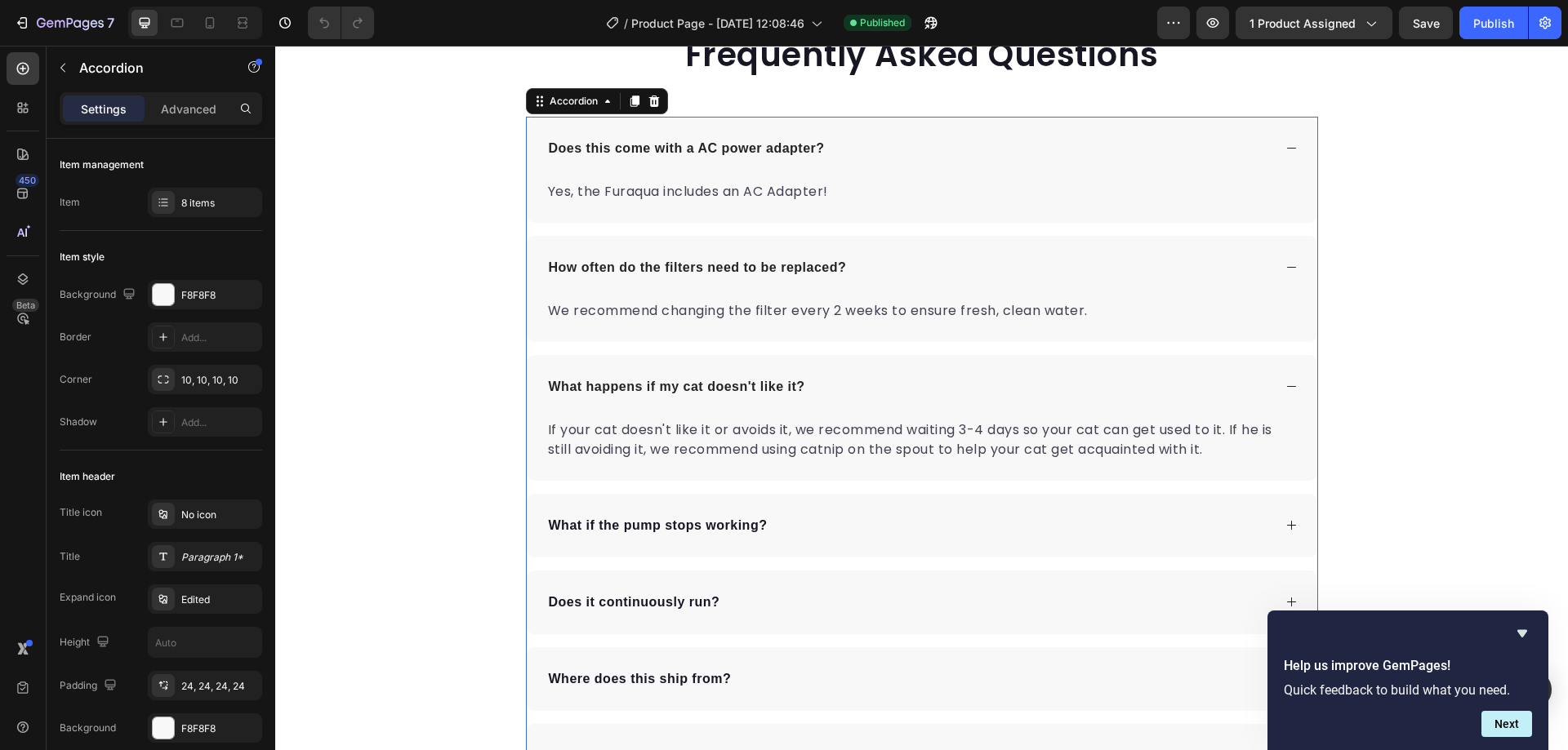
click at [819, 534] on div "What if the pump stops working?" at bounding box center [909, 526] width 726 height 25
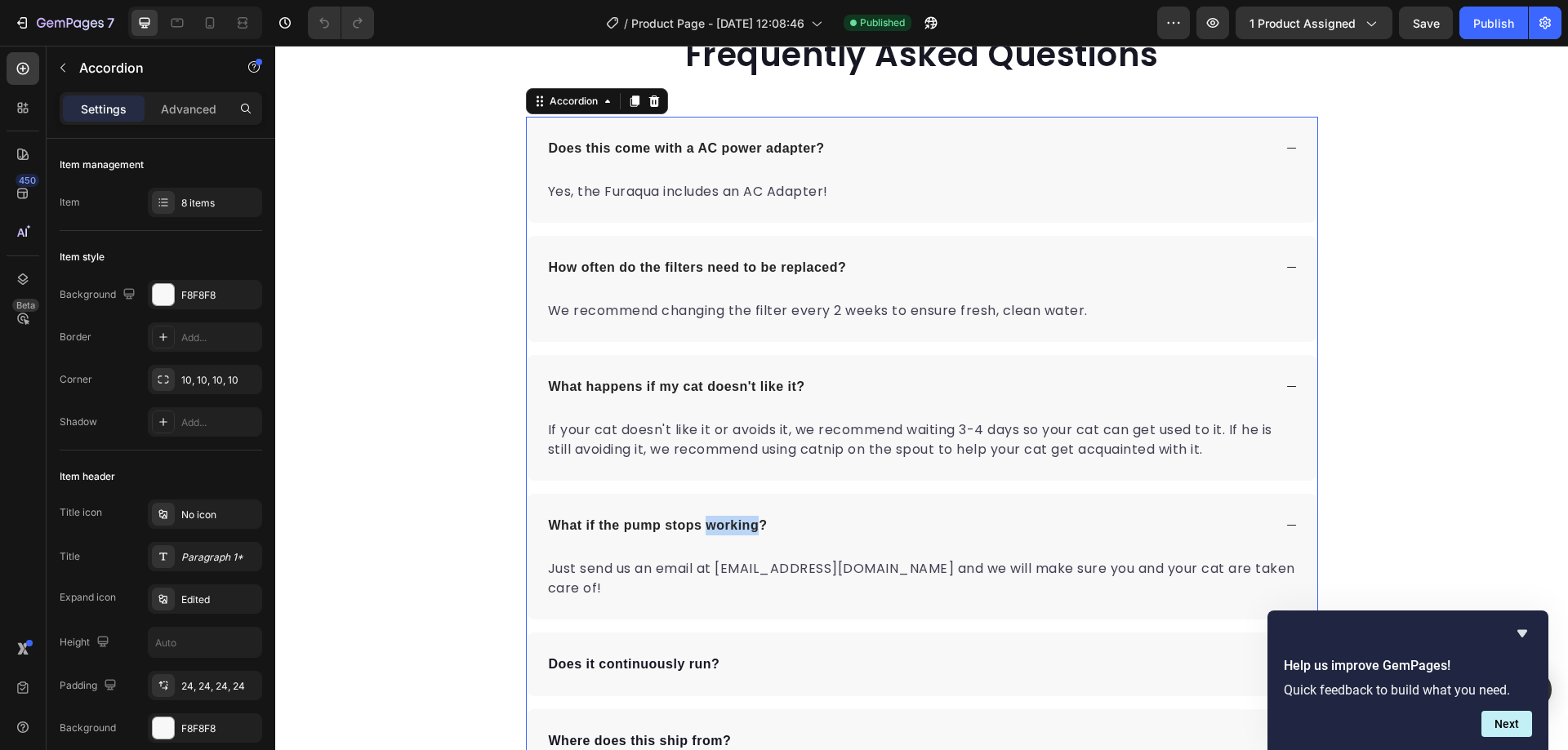
click at [705, 525] on strong "What if the pump stops working?" at bounding box center [658, 526] width 219 height 14
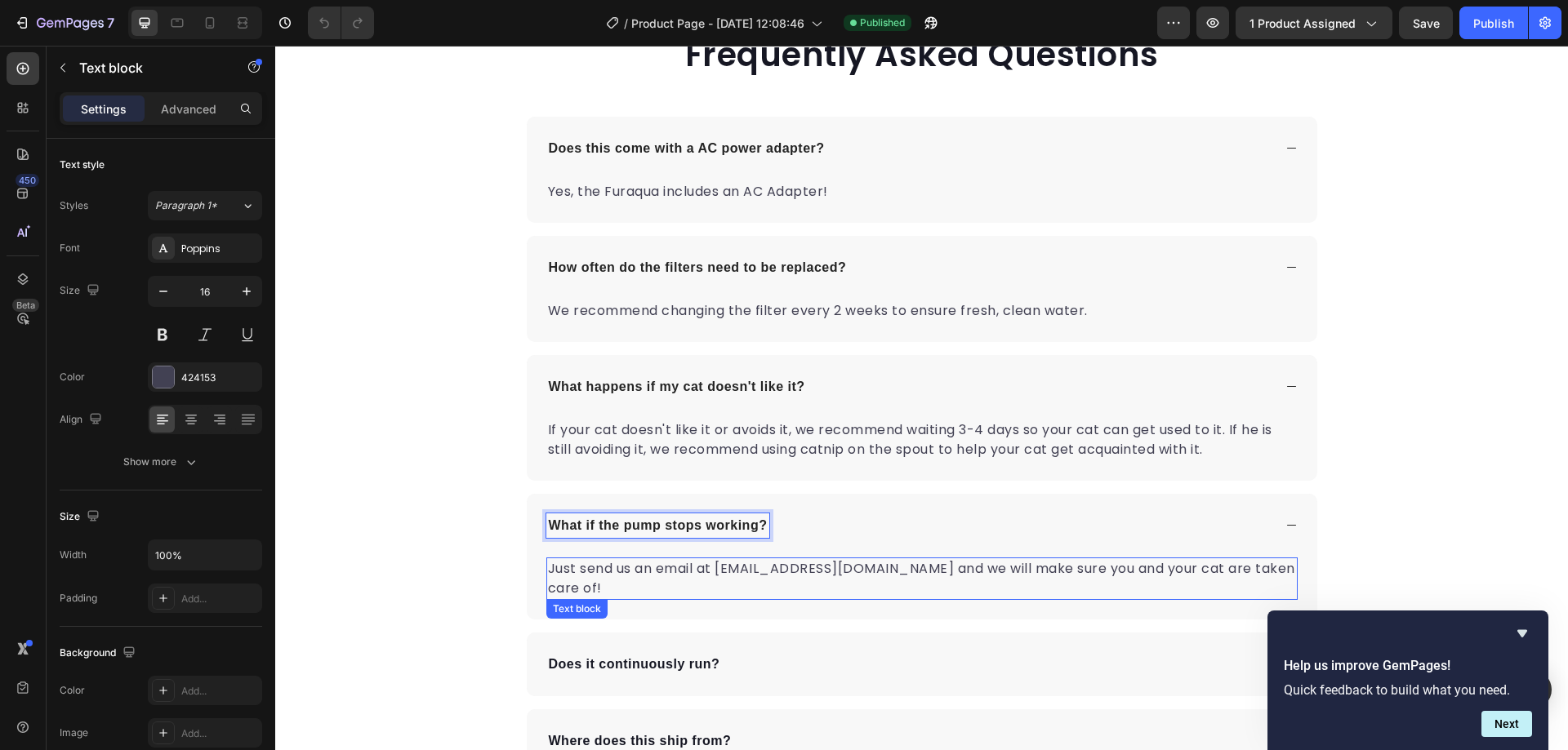
click at [859, 570] on p "Just send us an email at support@Furaqua.com and we will make sure you and your…" at bounding box center [921, 579] width 748 height 39
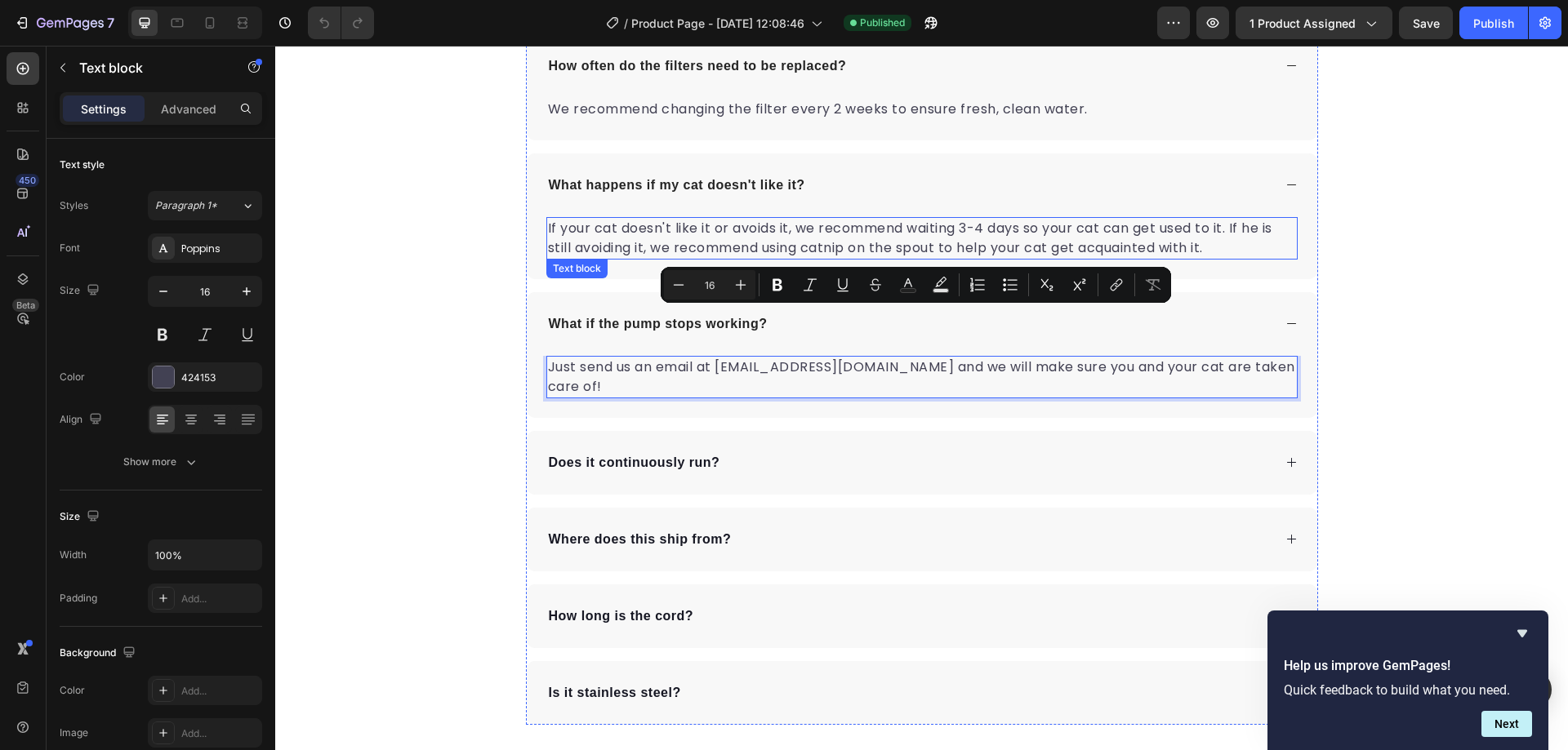
scroll to position [4850, 0]
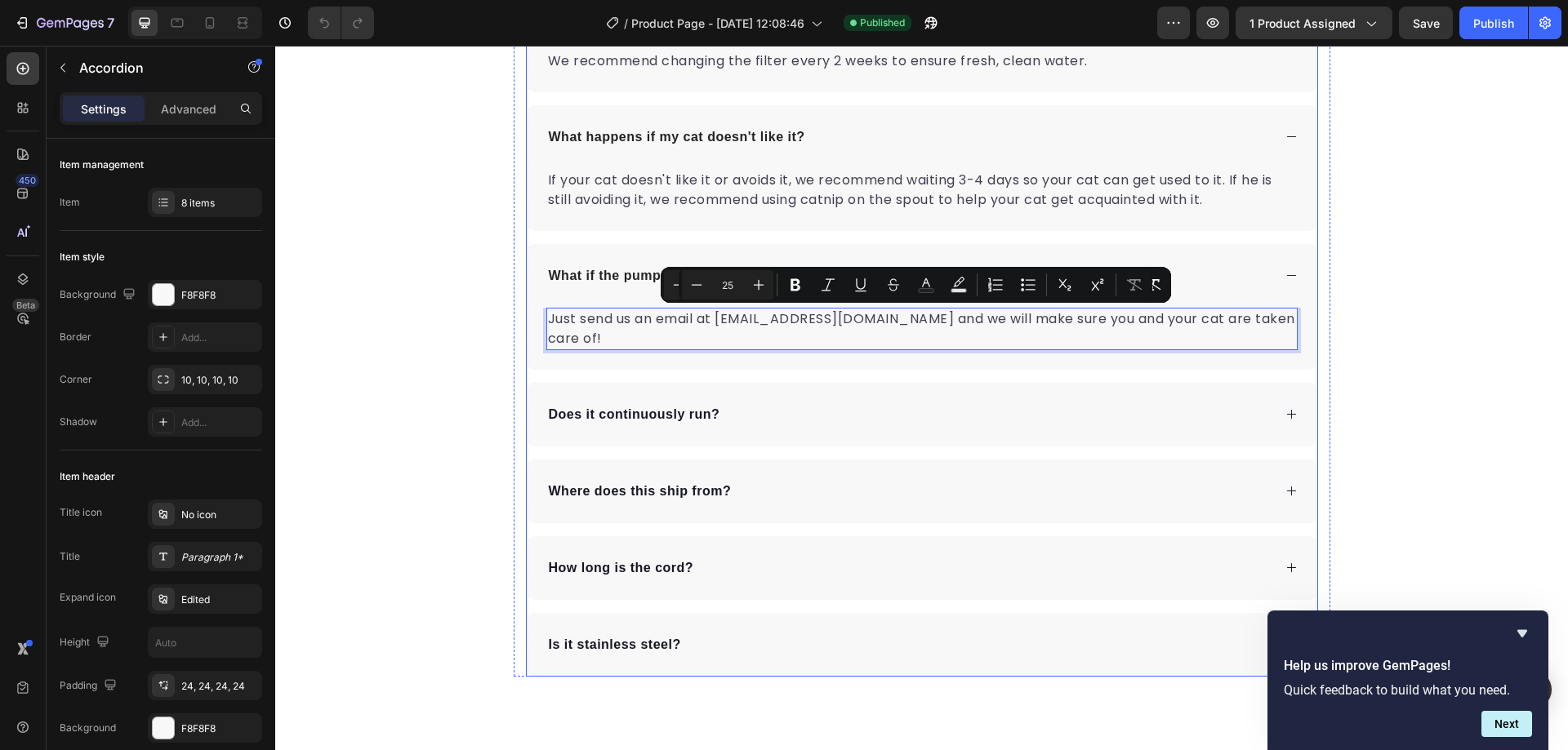
click at [658, 407] on strong "Does it continuously run?" at bounding box center [634, 414] width 171 height 14
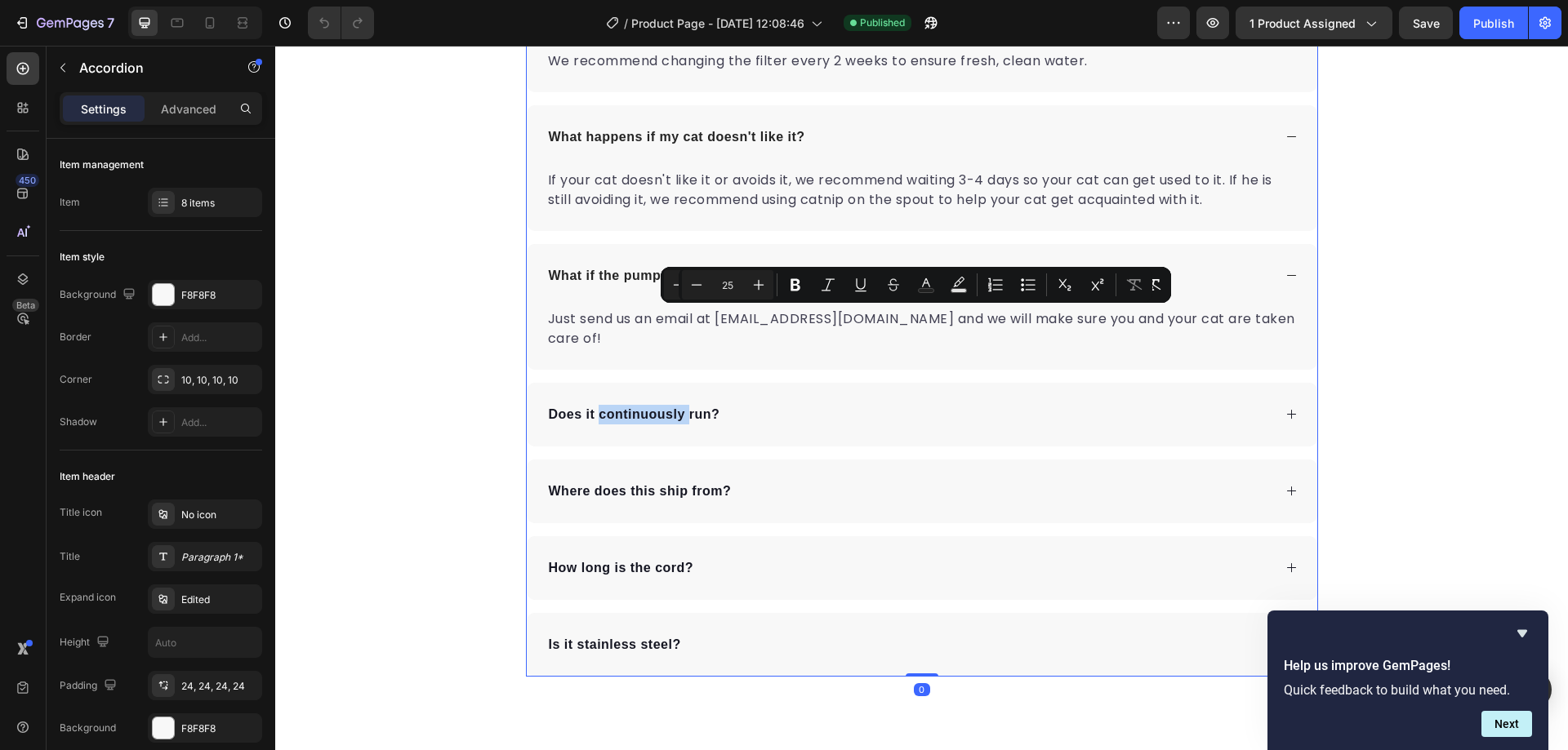
click at [655, 407] on strong "Does it continuously run?" at bounding box center [634, 414] width 171 height 14
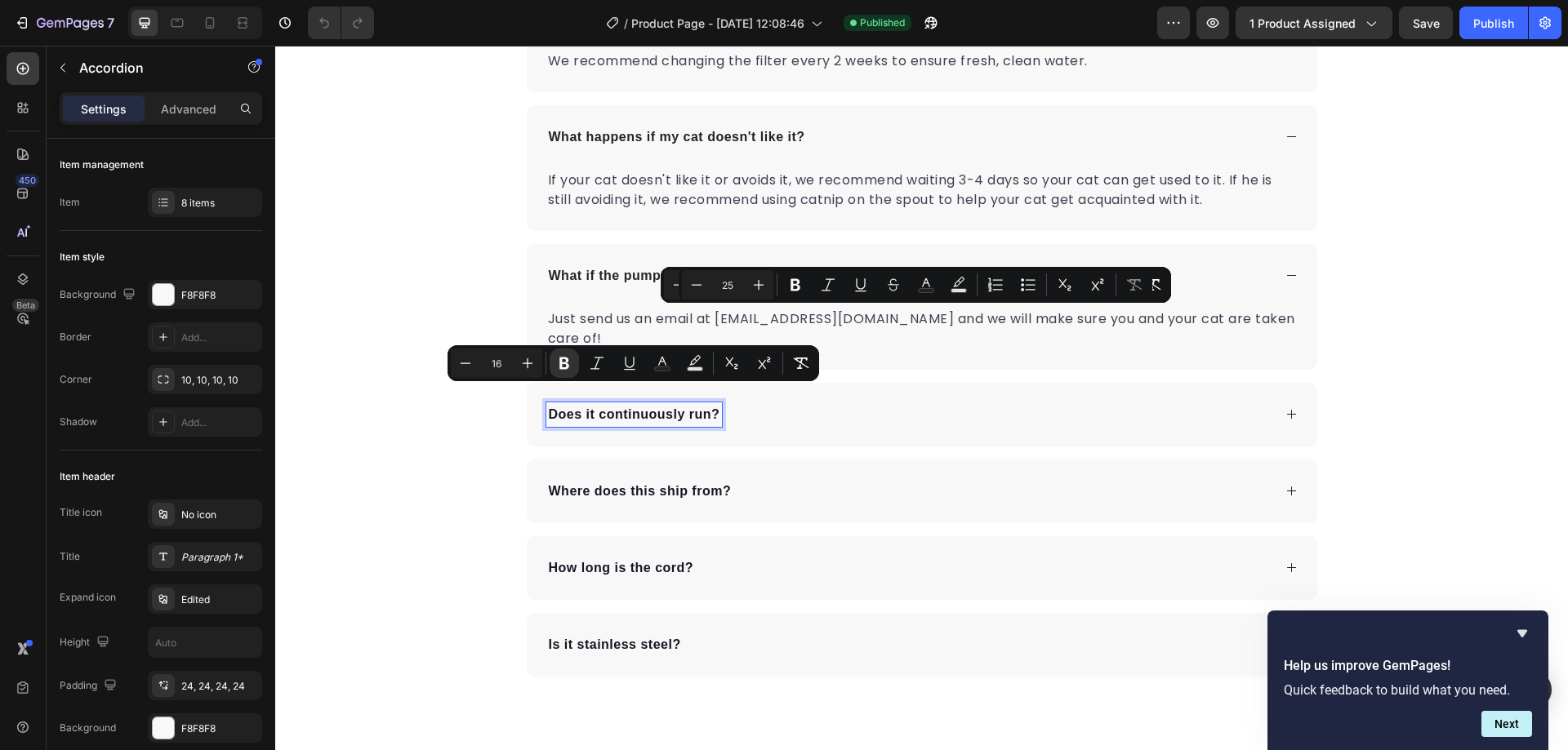
click at [866, 406] on div "Does it continuously run?" at bounding box center [909, 415] width 726 height 25
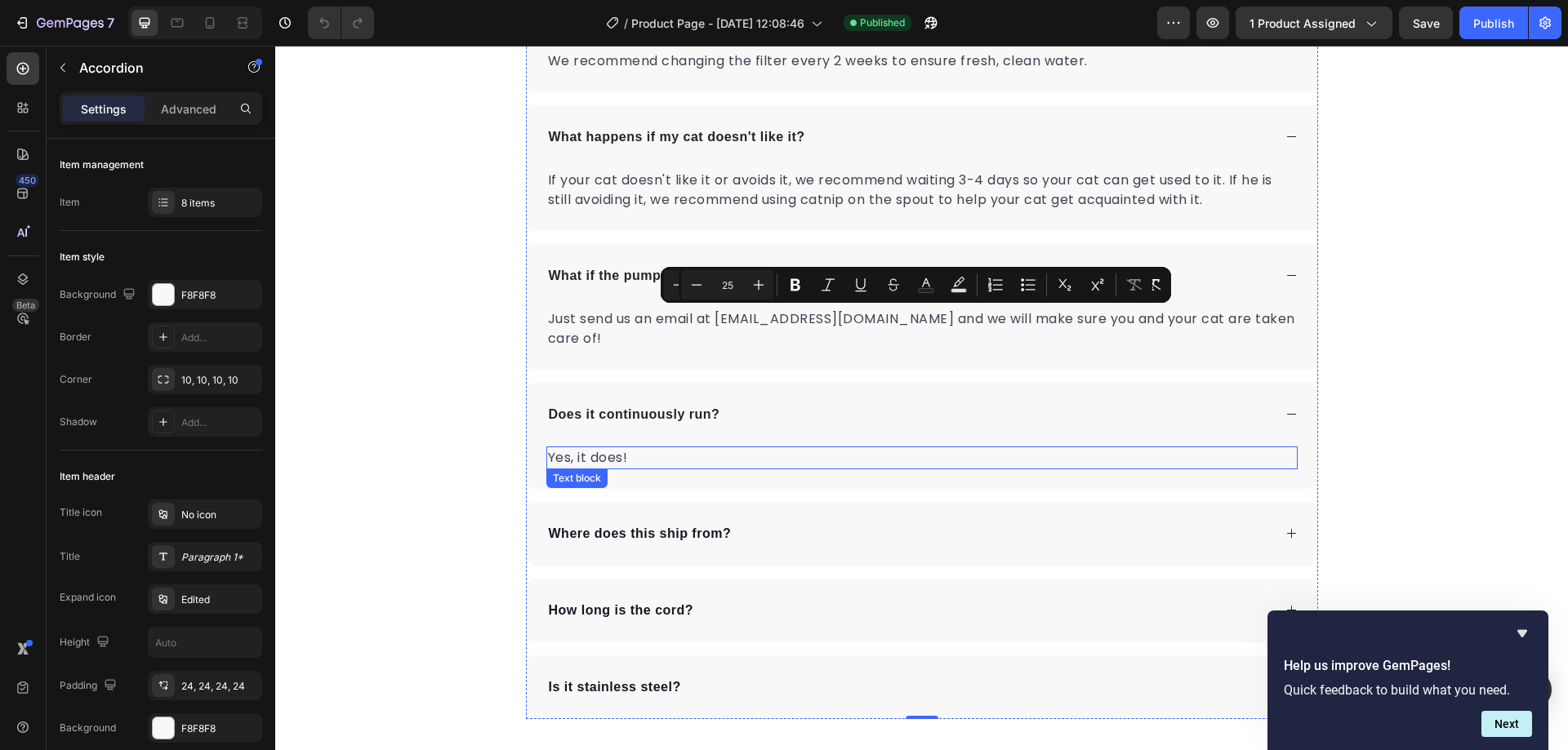
click at [585, 448] on p "Yes, it does!" at bounding box center [921, 457] width 748 height 20
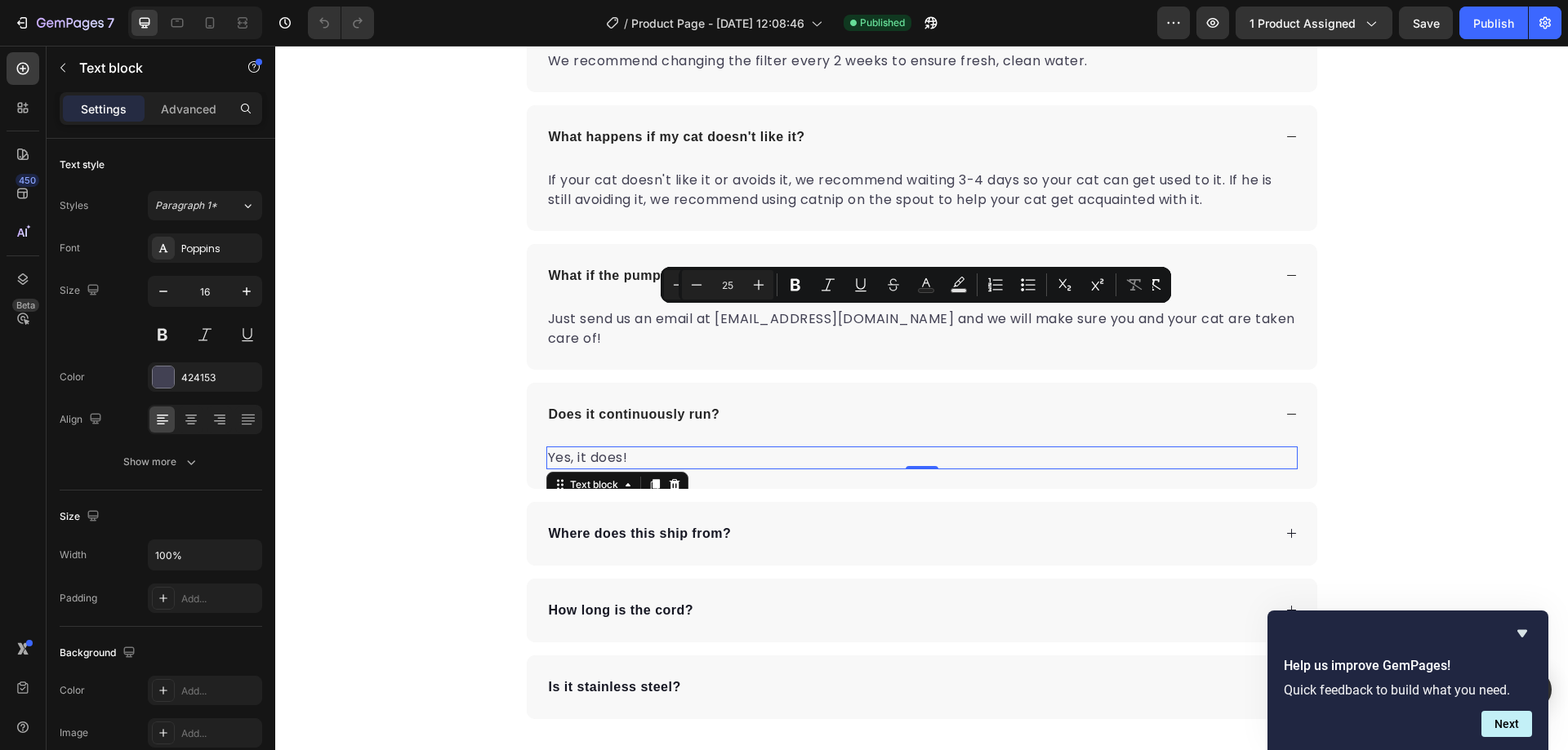
click at [585, 448] on p "Yes, it does!" at bounding box center [921, 457] width 748 height 20
click at [587, 448] on p "Yes, it does!" at bounding box center [921, 457] width 748 height 20
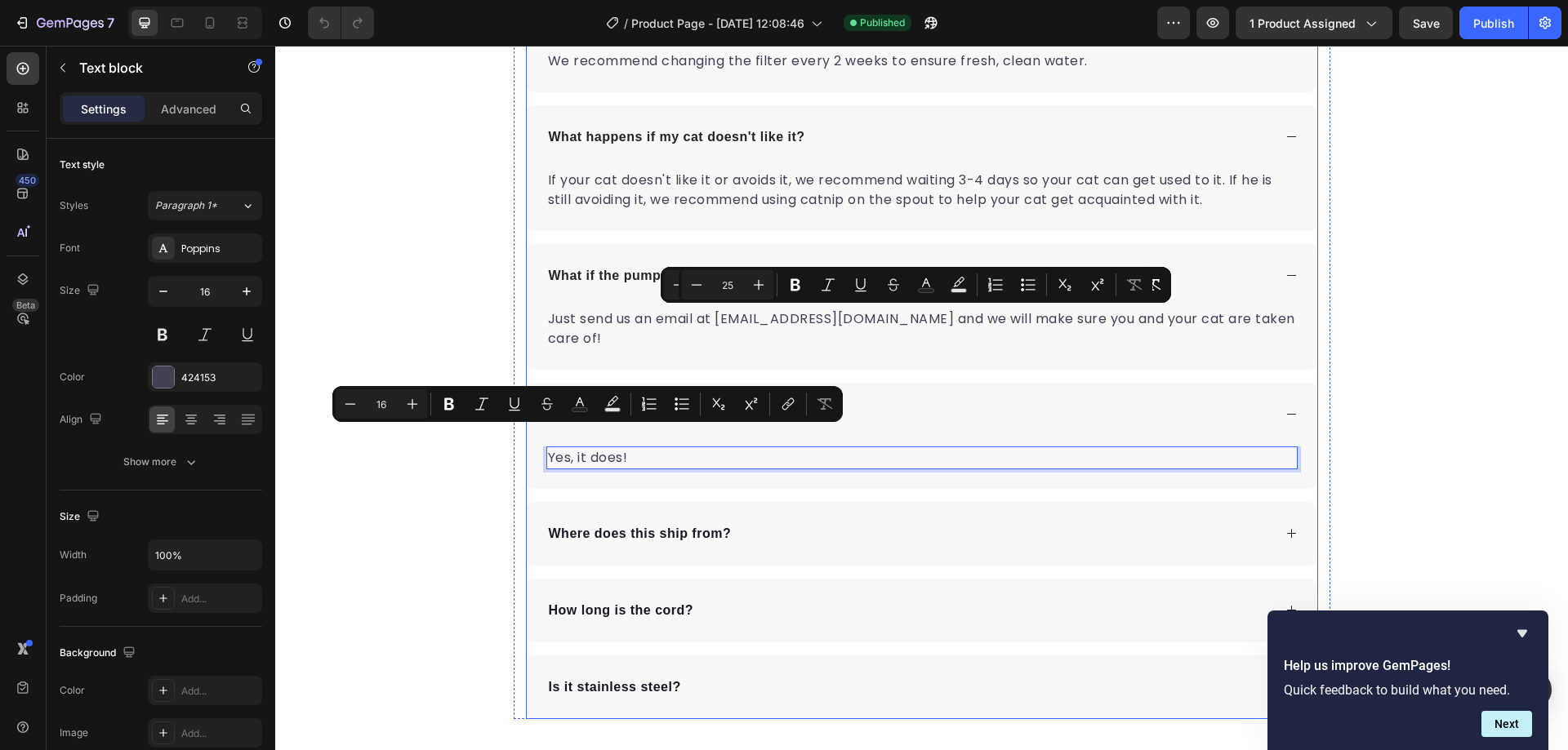
click at [681, 527] on strong "Where does this ship from?" at bounding box center [640, 534] width 183 height 14
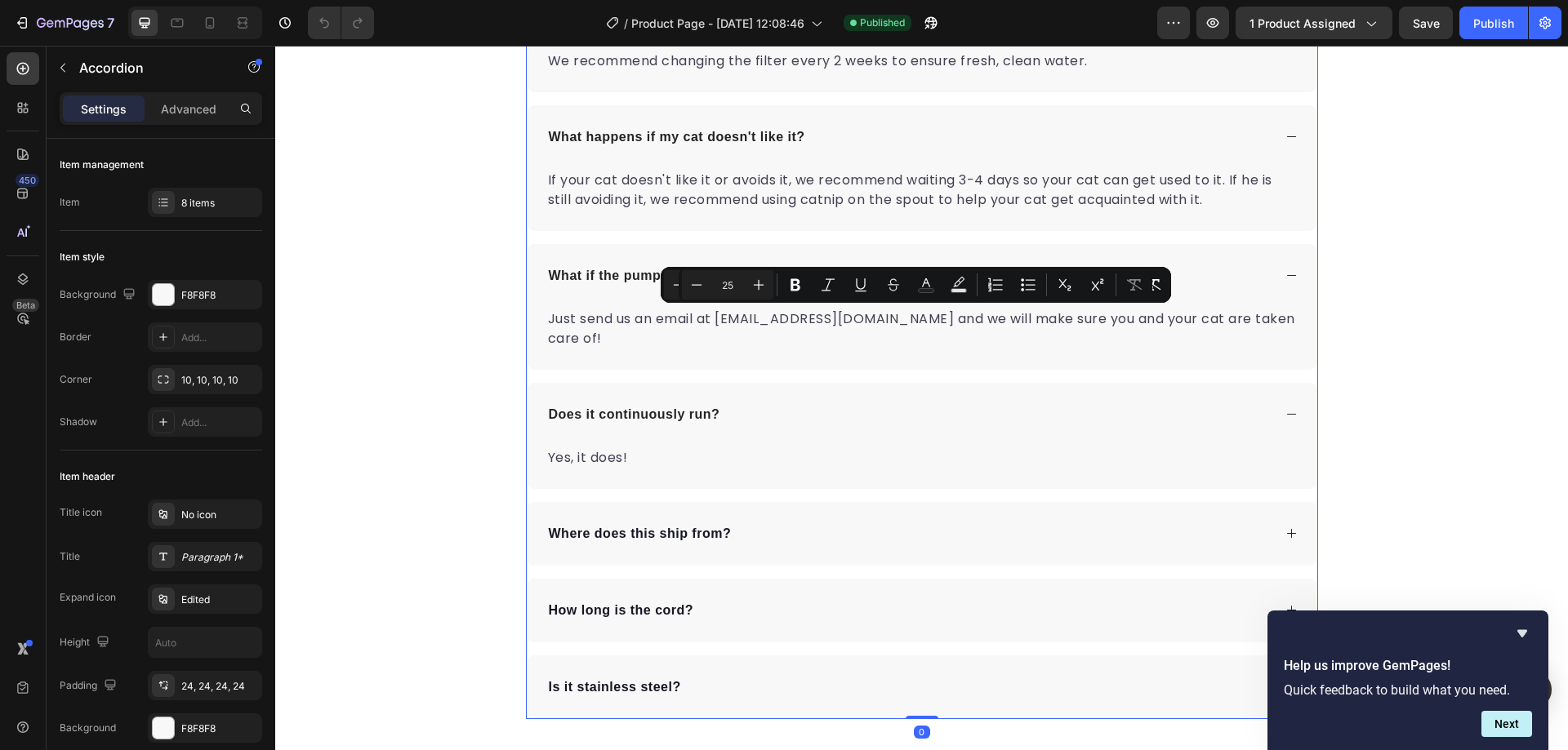
click at [861, 523] on div "Where does this ship from?" at bounding box center [909, 534] width 726 height 25
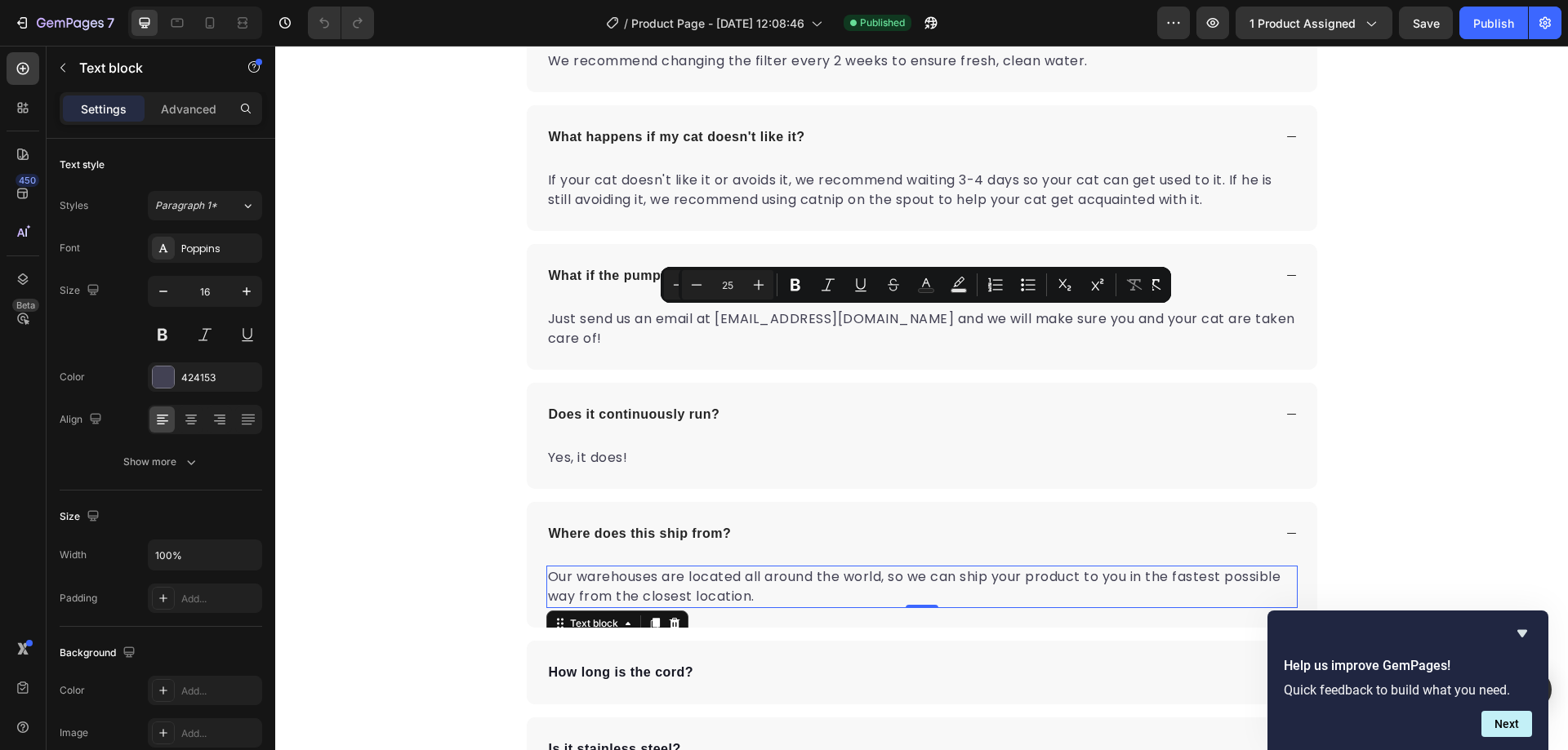
click at [664, 567] on p "Our warehouses are located all around the world, so we can ship your product to…" at bounding box center [921, 587] width 748 height 39
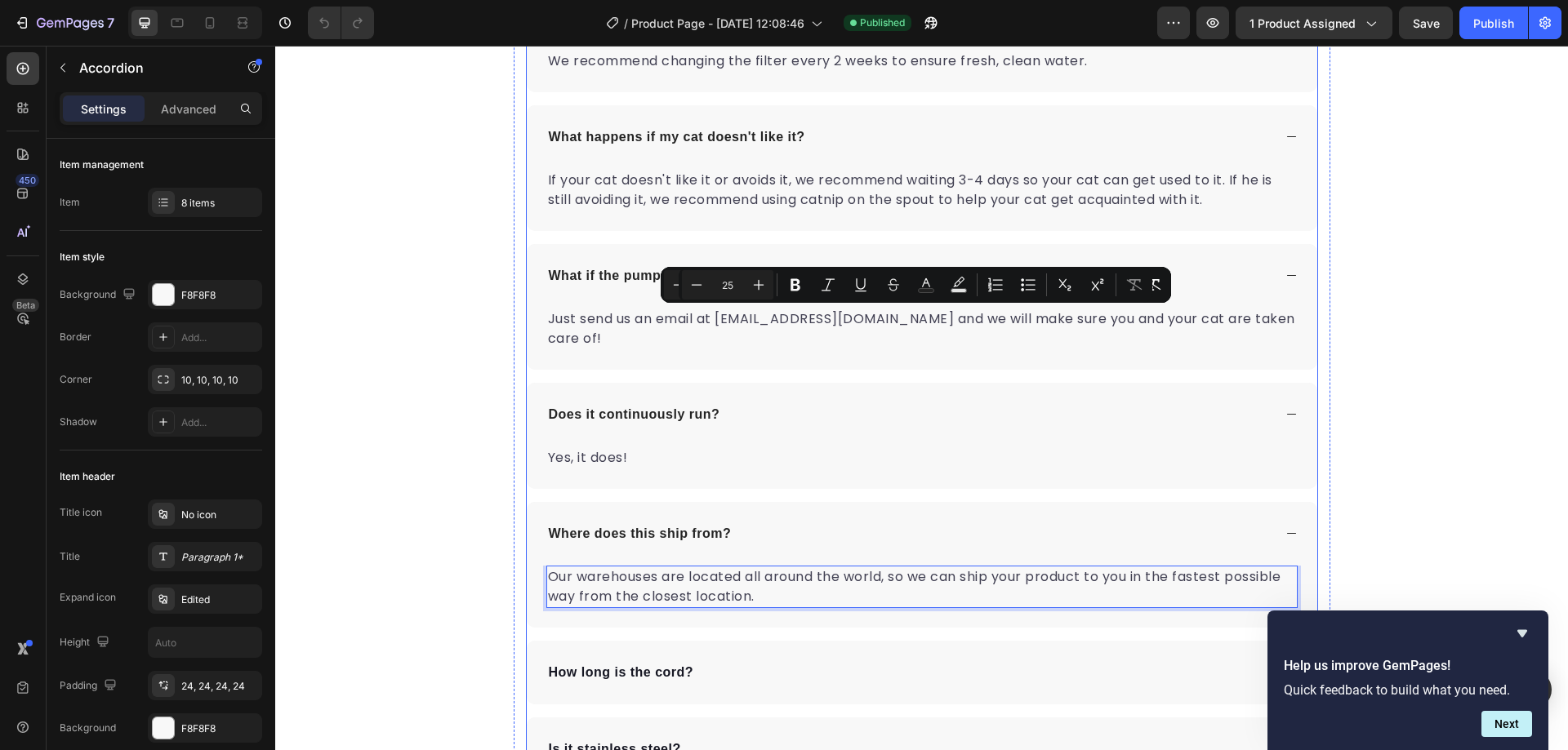
click at [584, 527] on strong "Where does this ship from?" at bounding box center [640, 534] width 183 height 14
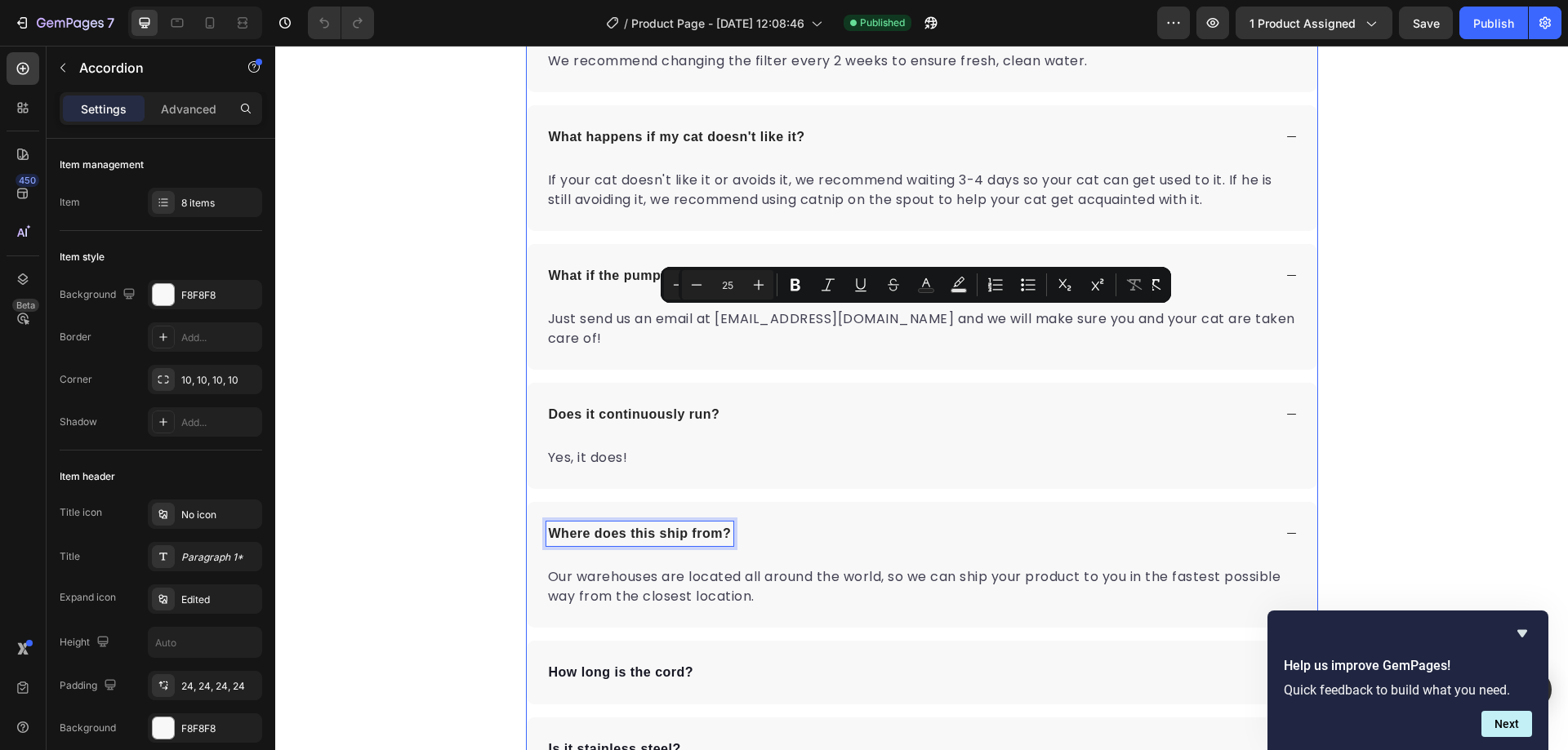
click at [584, 527] on strong "Where does this ship from?" at bounding box center [640, 534] width 183 height 14
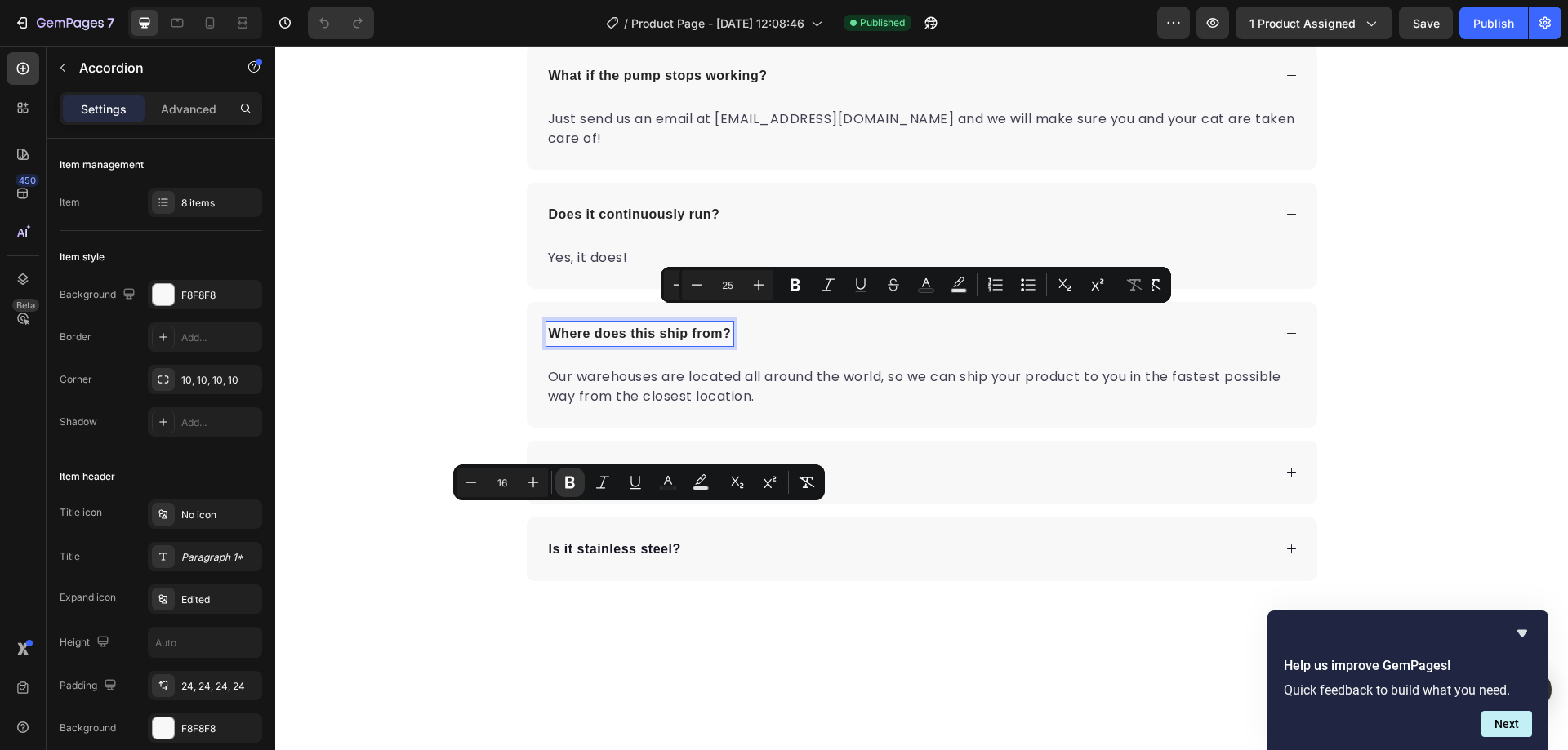
scroll to position [5100, 0]
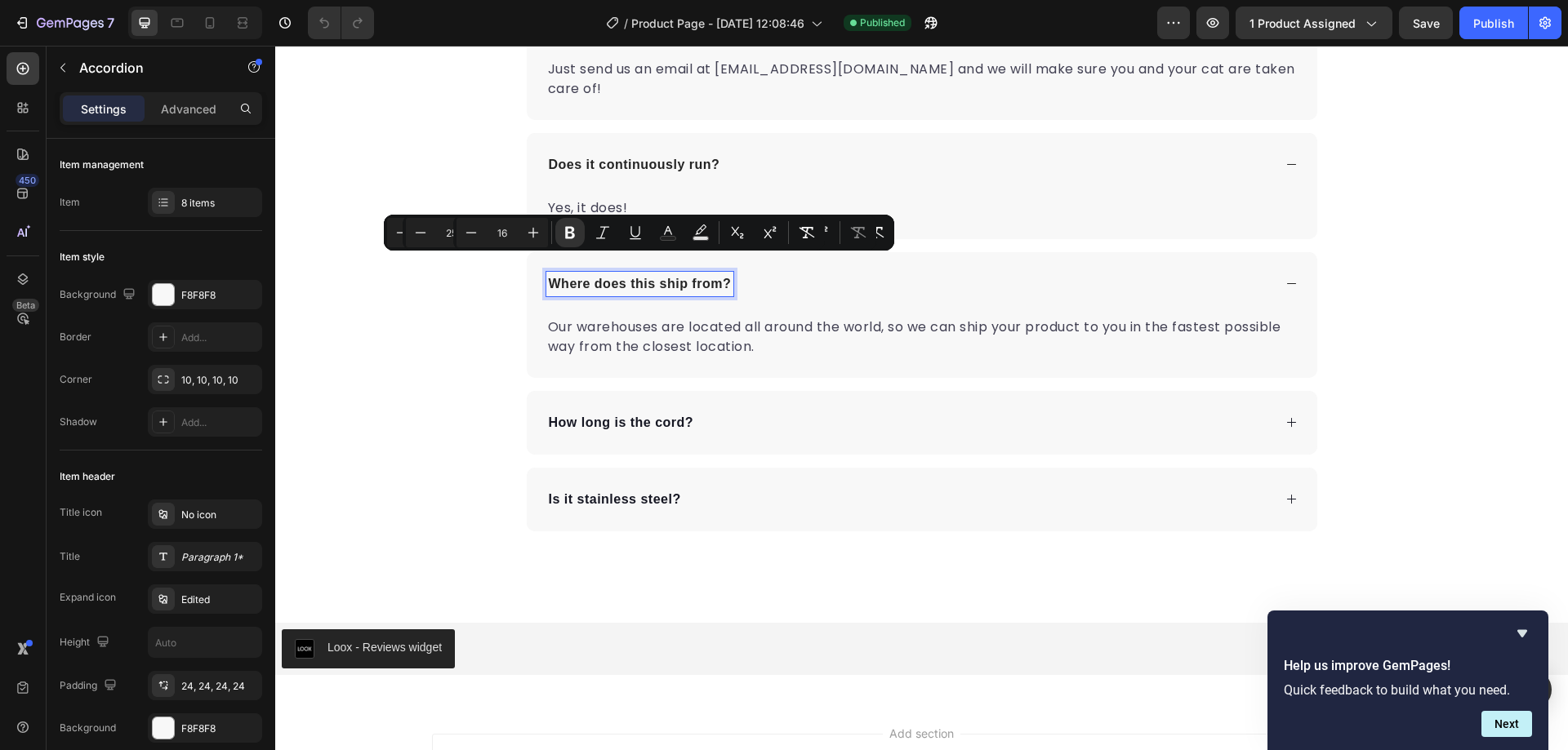
click at [758, 410] on div "How long is the cord?" at bounding box center [909, 423] width 726 height 25
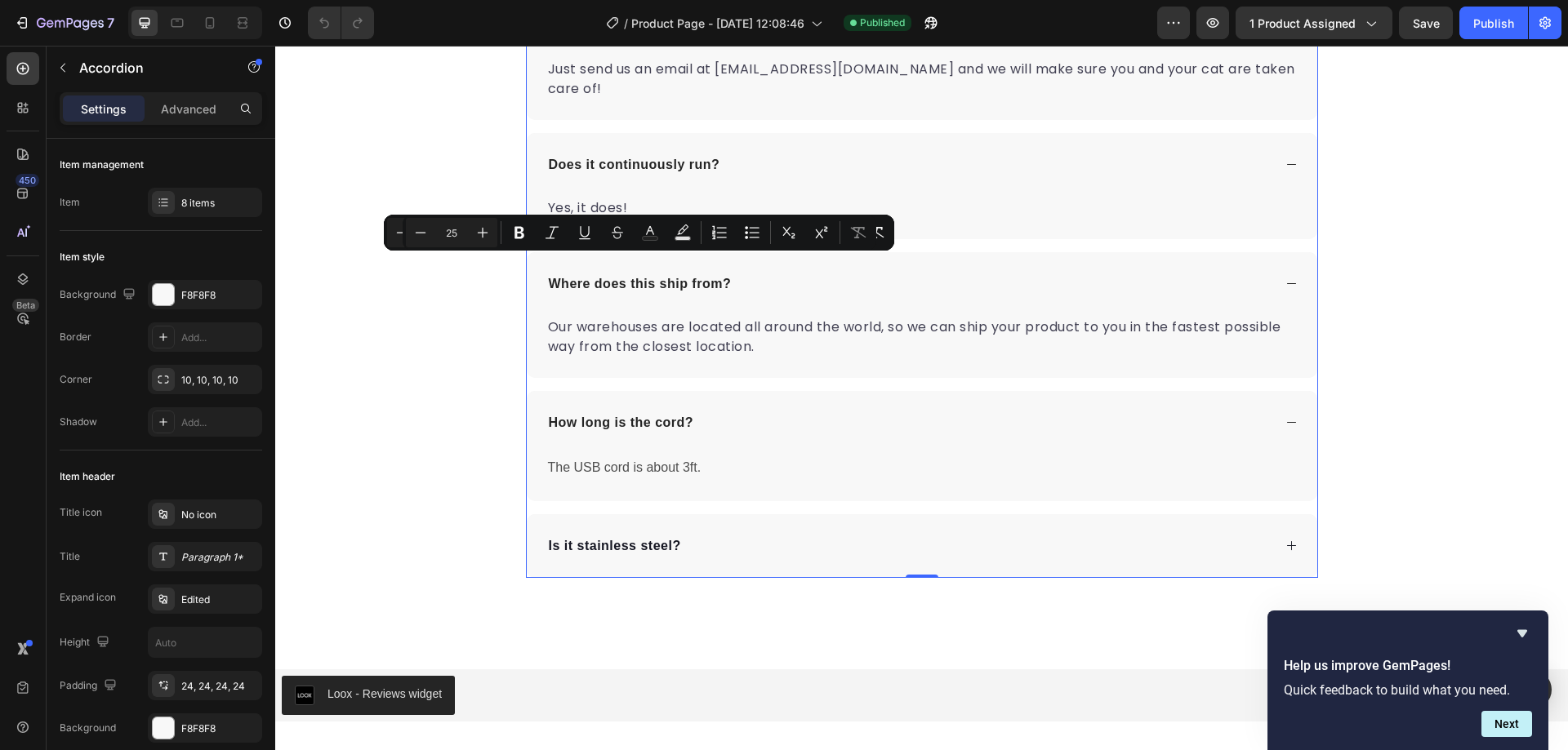
click at [602, 416] on strong "How long is the cord?" at bounding box center [622, 423] width 145 height 14
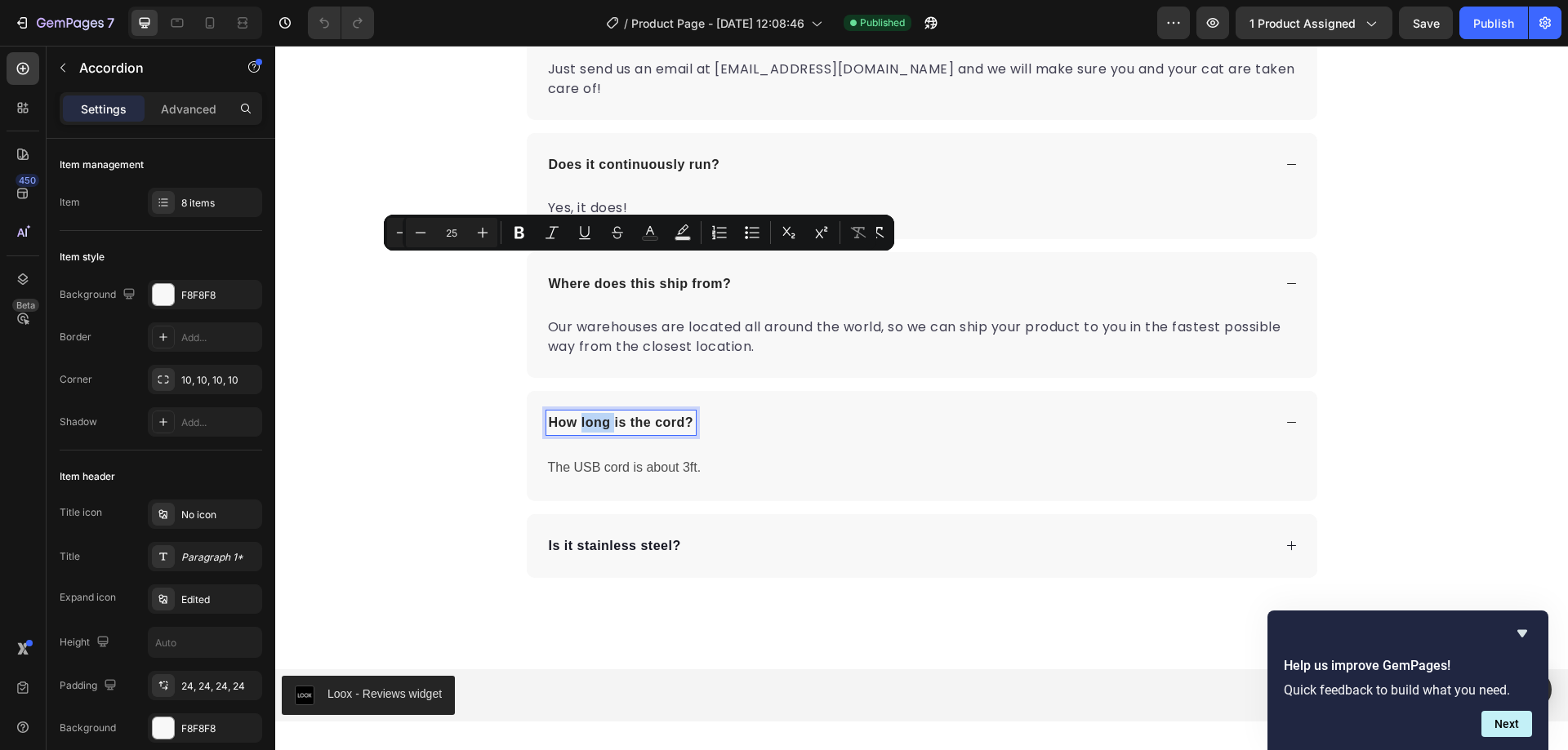
click at [602, 416] on strong "How long is the cord?" at bounding box center [622, 423] width 145 height 14
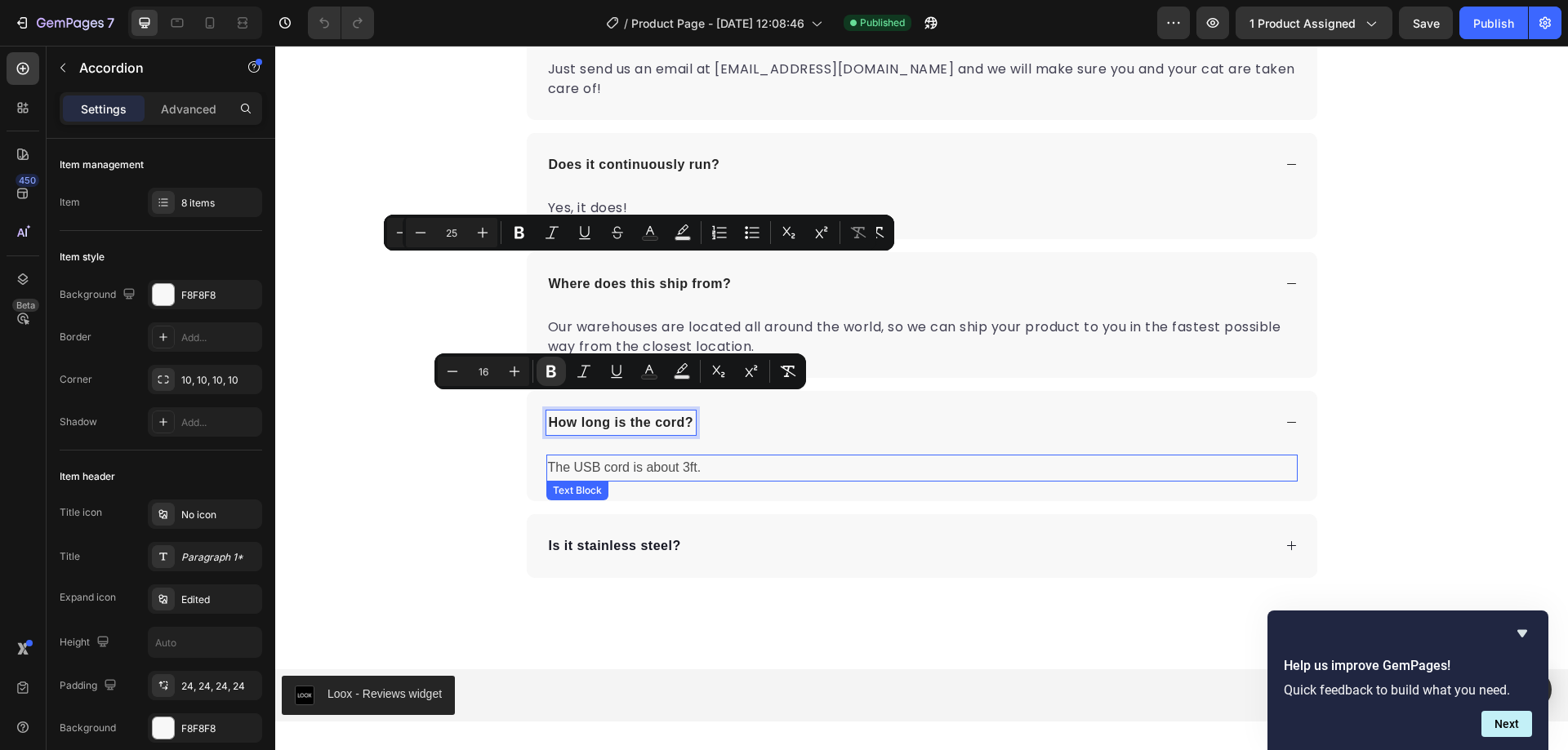
click at [629, 457] on p "The USB cord is about 3ft." at bounding box center [921, 468] width 748 height 24
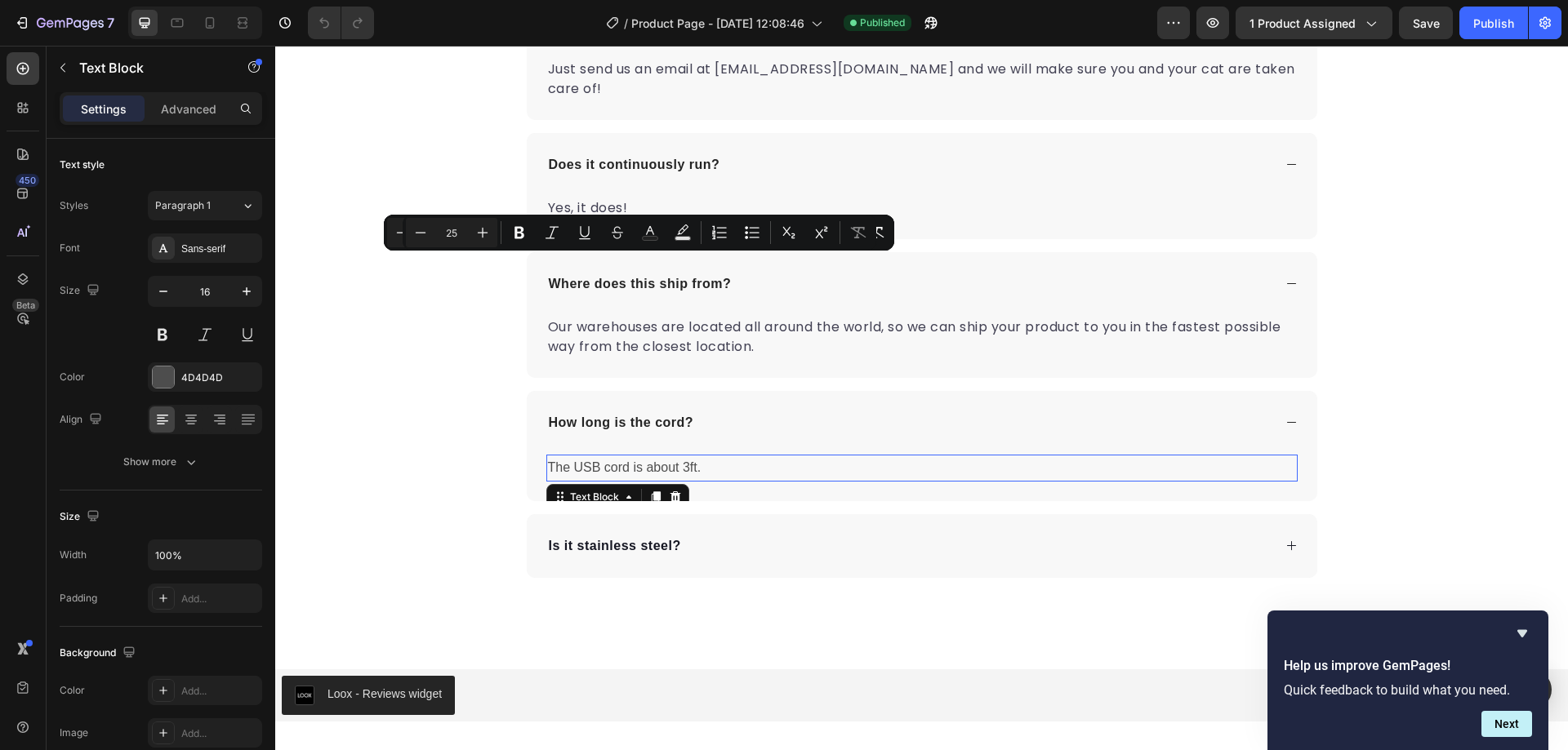
click at [629, 457] on p "The USB cord is about 3ft." at bounding box center [921, 468] width 748 height 24
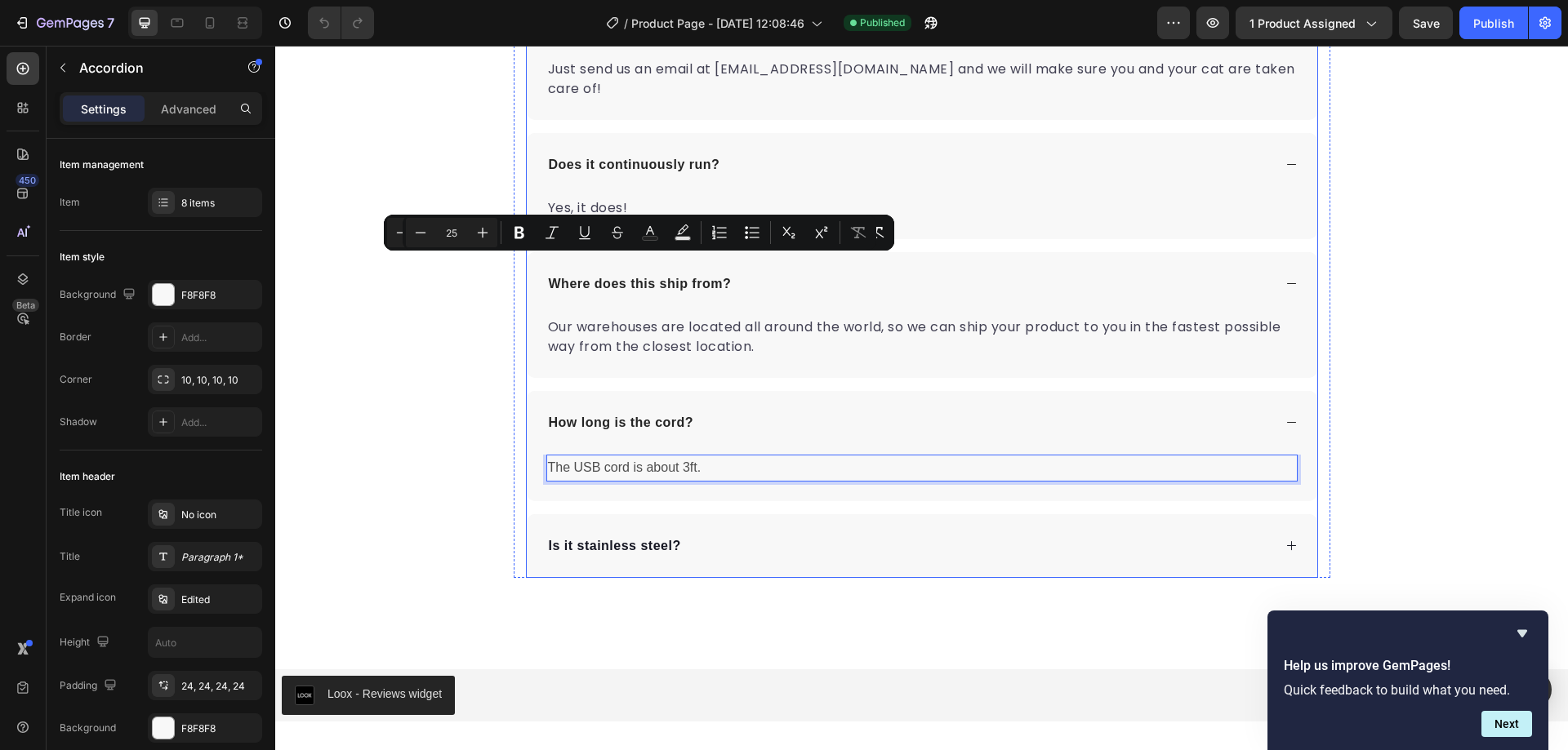
click at [647, 539] on strong "Is it stainless steel?" at bounding box center [615, 546] width 132 height 14
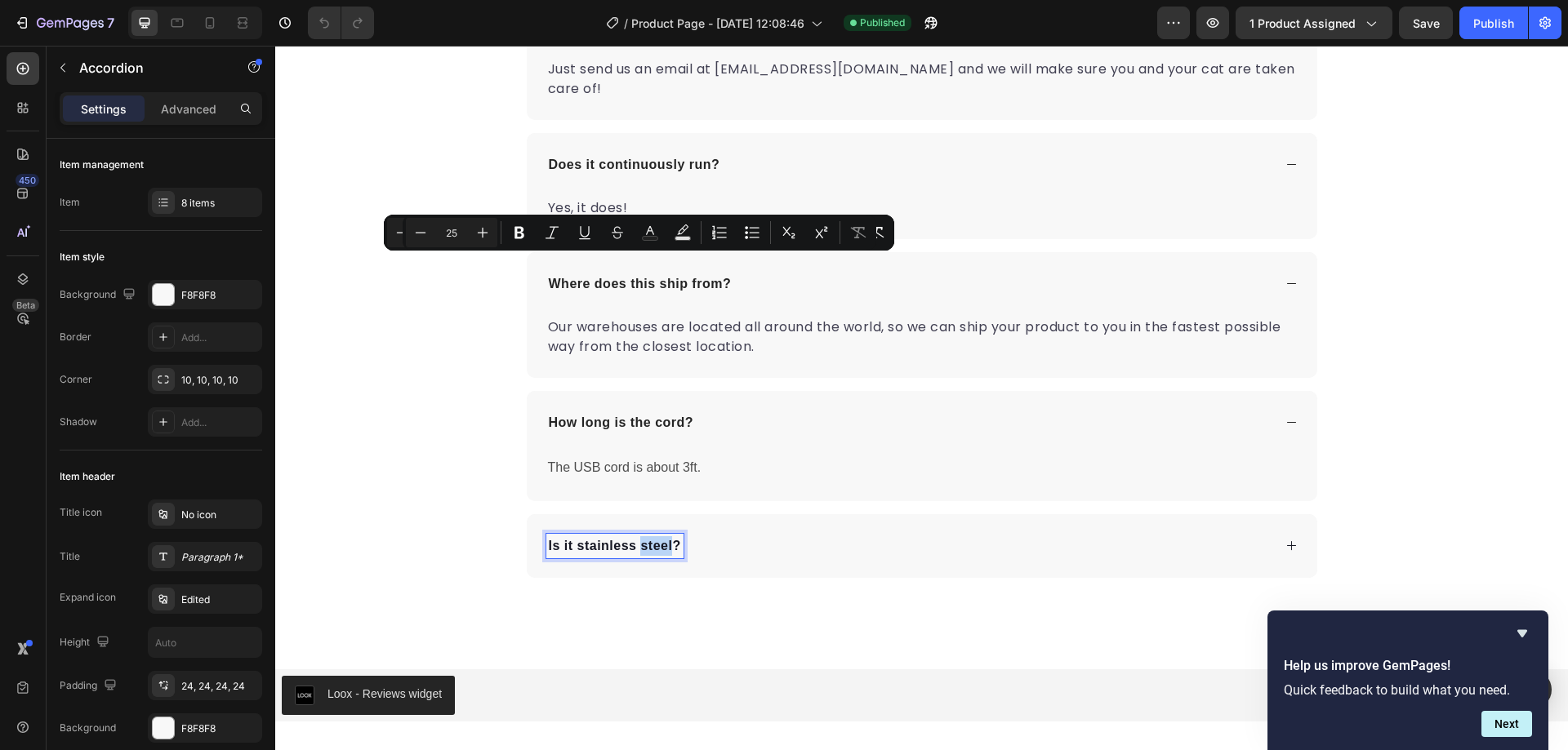
click at [661, 539] on strong "Is it stainless steel?" at bounding box center [615, 546] width 132 height 14
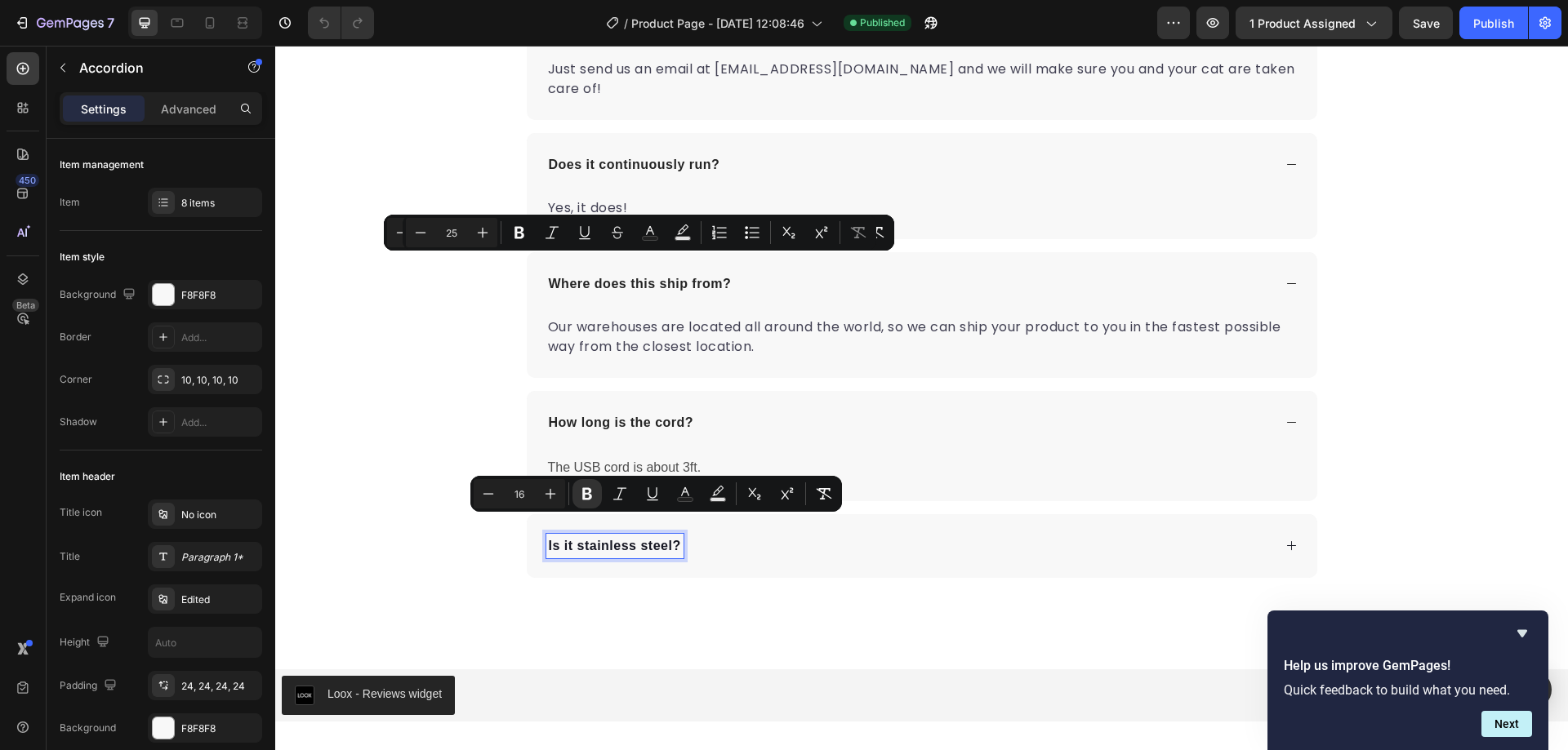
click at [661, 539] on strong "Is it stainless steel?" at bounding box center [615, 546] width 132 height 14
click at [865, 534] on div "Is it stainless steel?" at bounding box center [909, 546] width 726 height 25
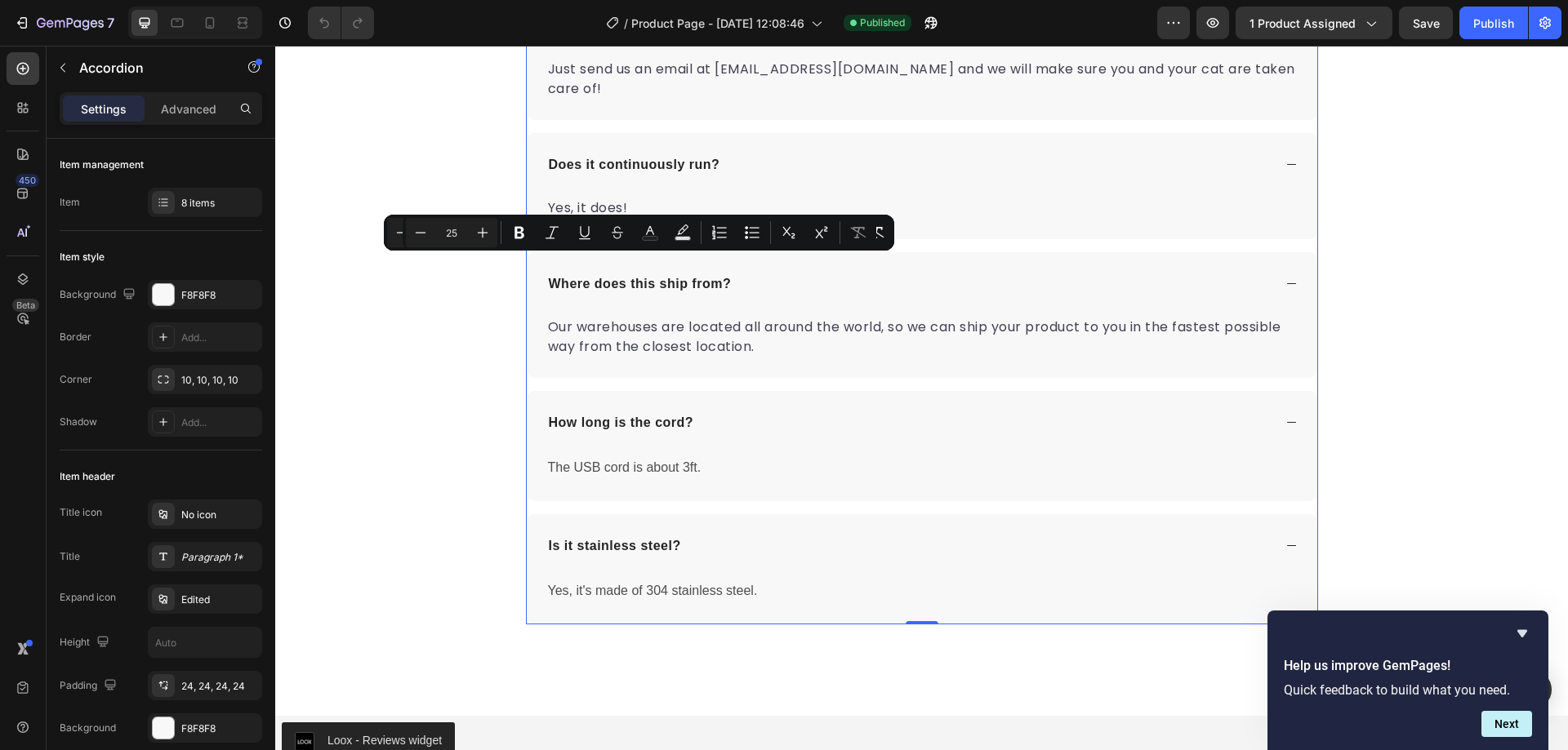
click at [643, 580] on p "Yes, it's made of 304 stainless steel." at bounding box center [921, 591] width 748 height 24
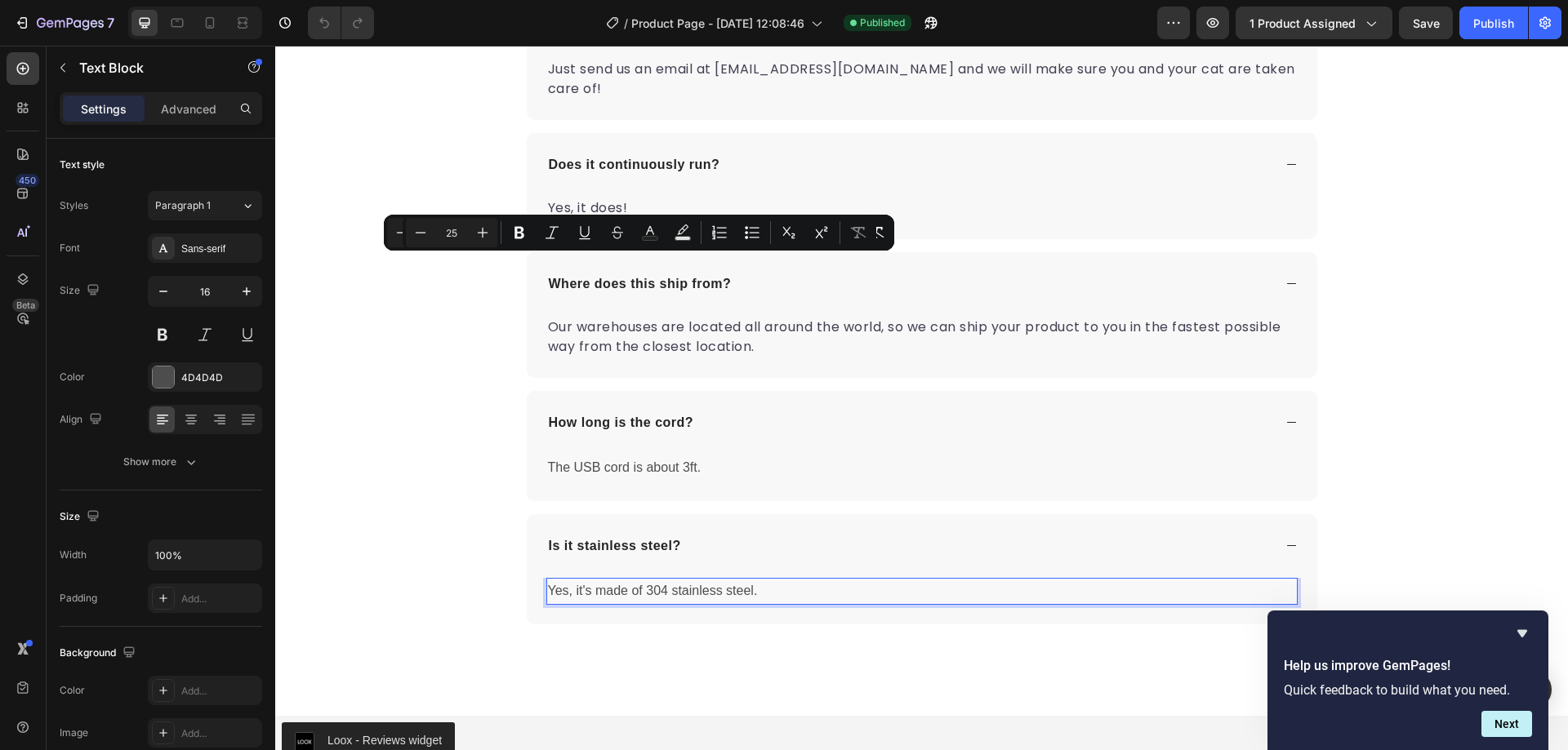
click at [643, 580] on p "Yes, it's made of 304 stainless steel." at bounding box center [921, 591] width 748 height 24
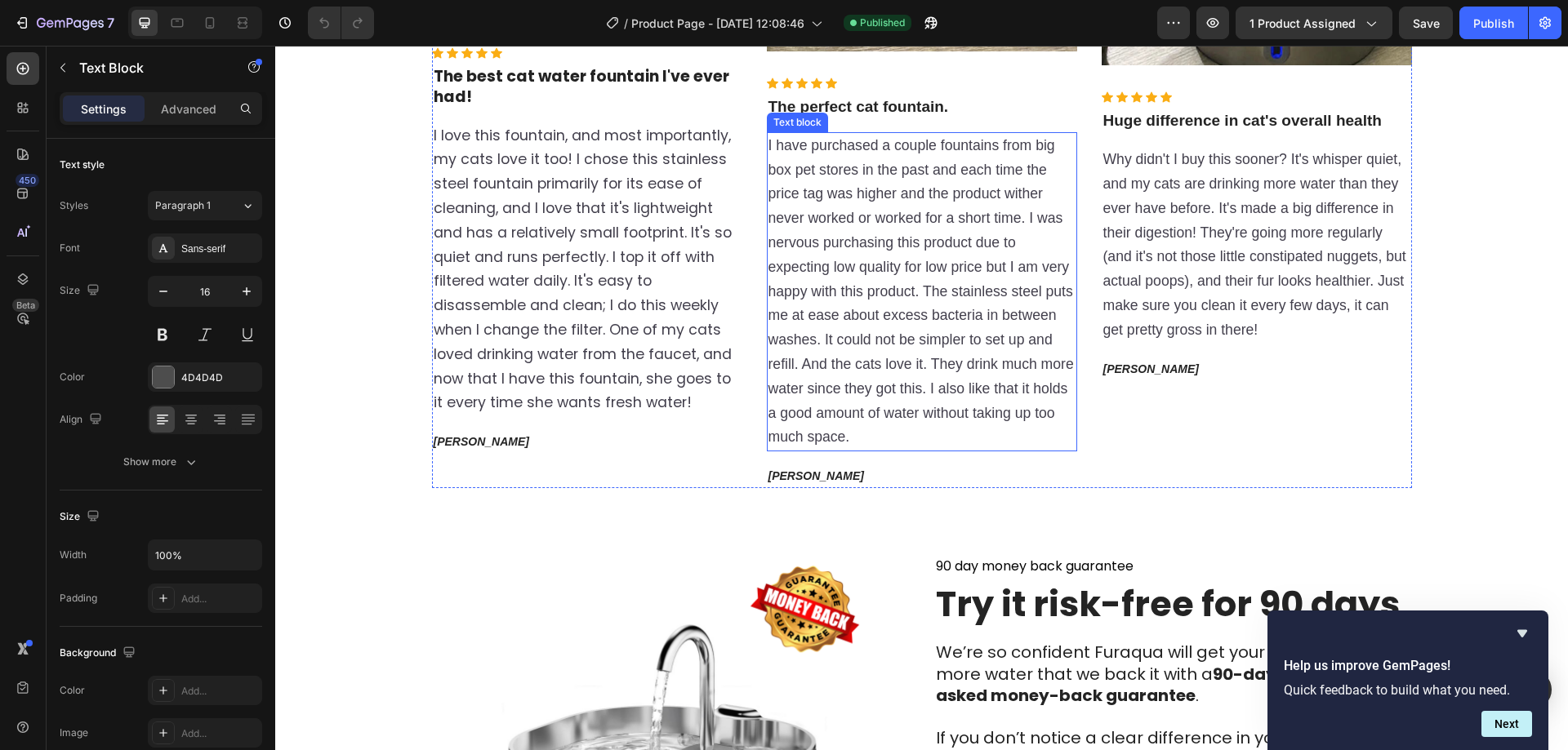
scroll to position [3944, 0]
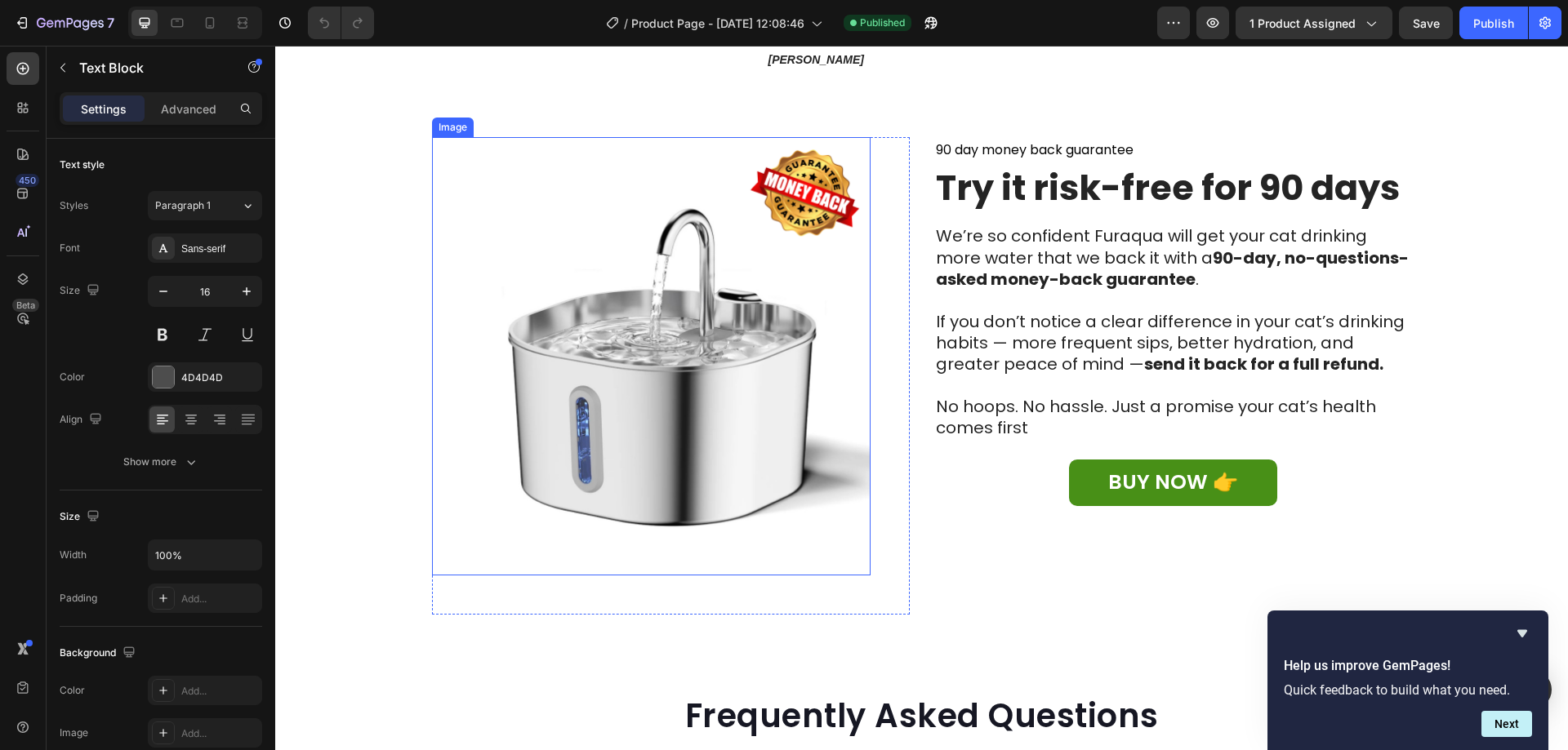
click at [716, 288] on img at bounding box center [651, 356] width 438 height 438
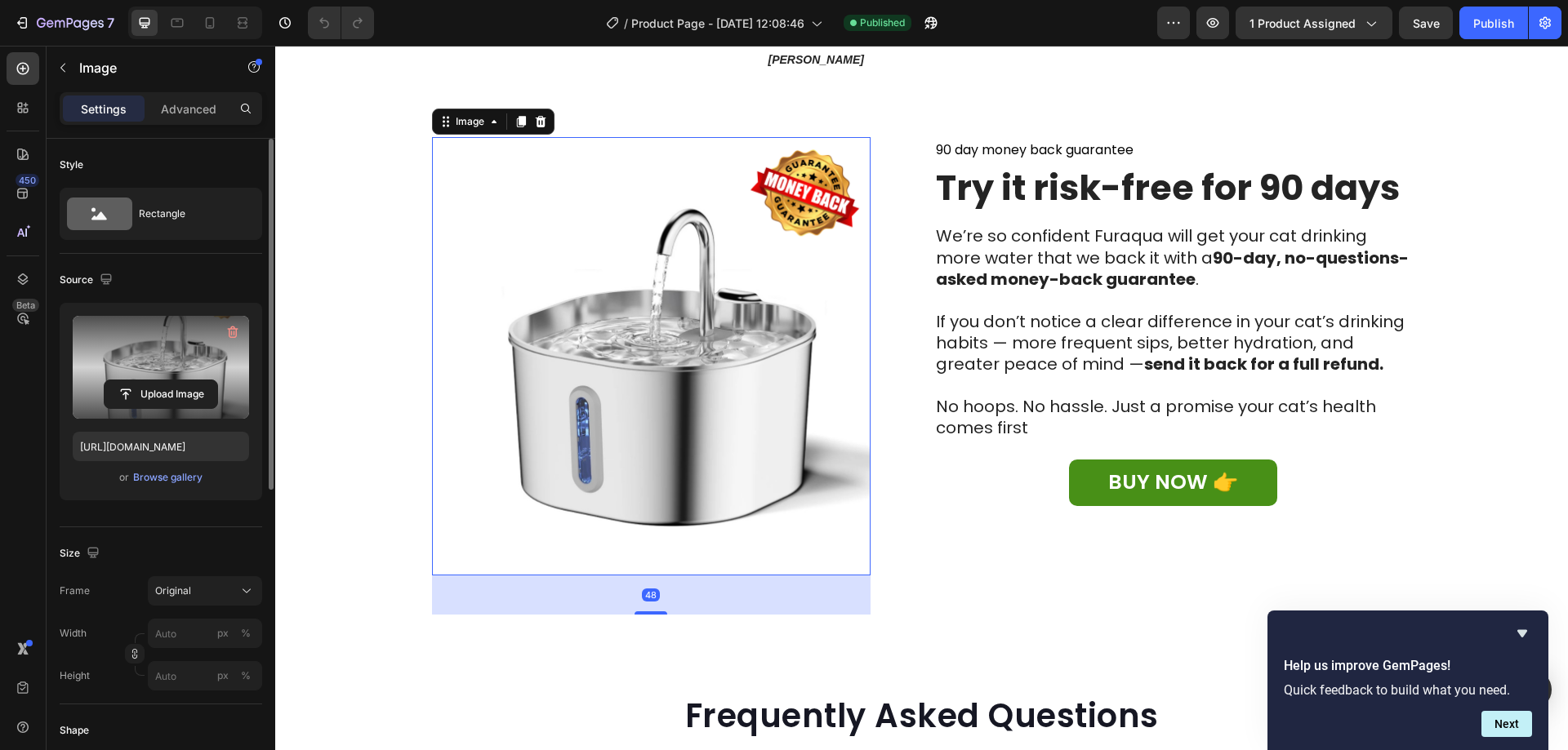
click at [191, 355] on label at bounding box center [161, 367] width 176 height 103
click at [191, 380] on input "file" at bounding box center [161, 394] width 113 height 27
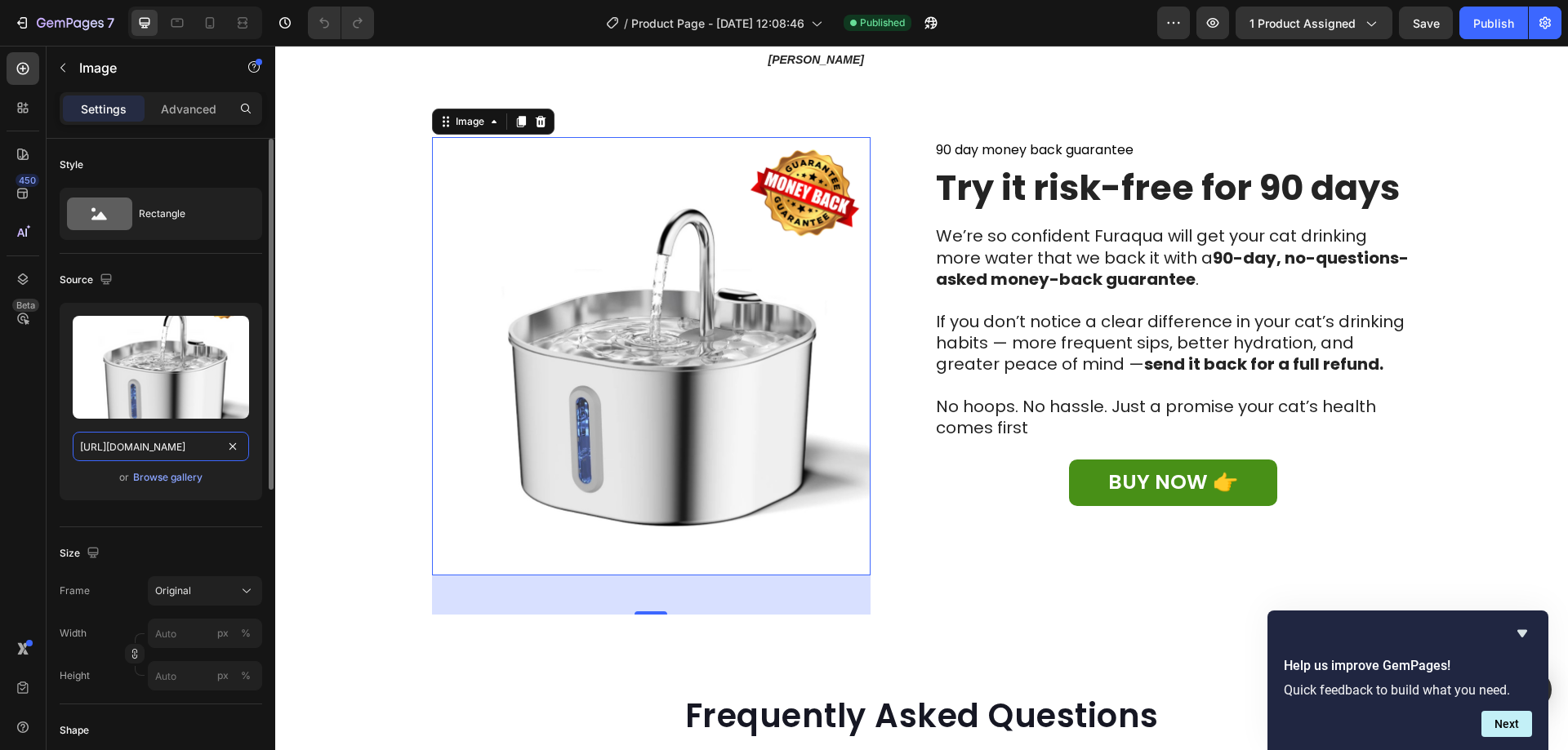
click at [194, 451] on input "https://cdn.shopify.com/s/files/1/0755/9544/8552/files/gempages_583797276841869…" at bounding box center [161, 446] width 176 height 29
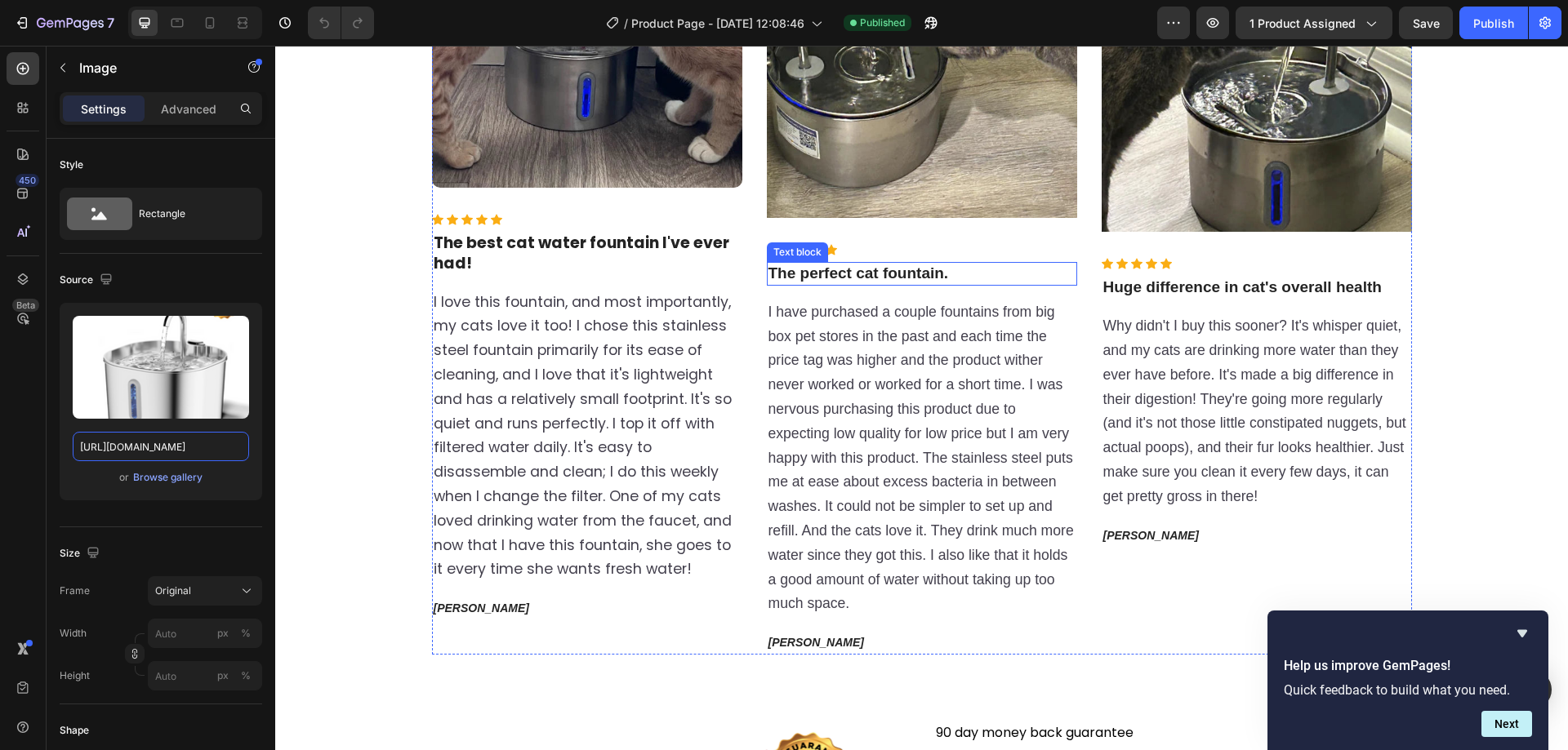
scroll to position [3195, 0]
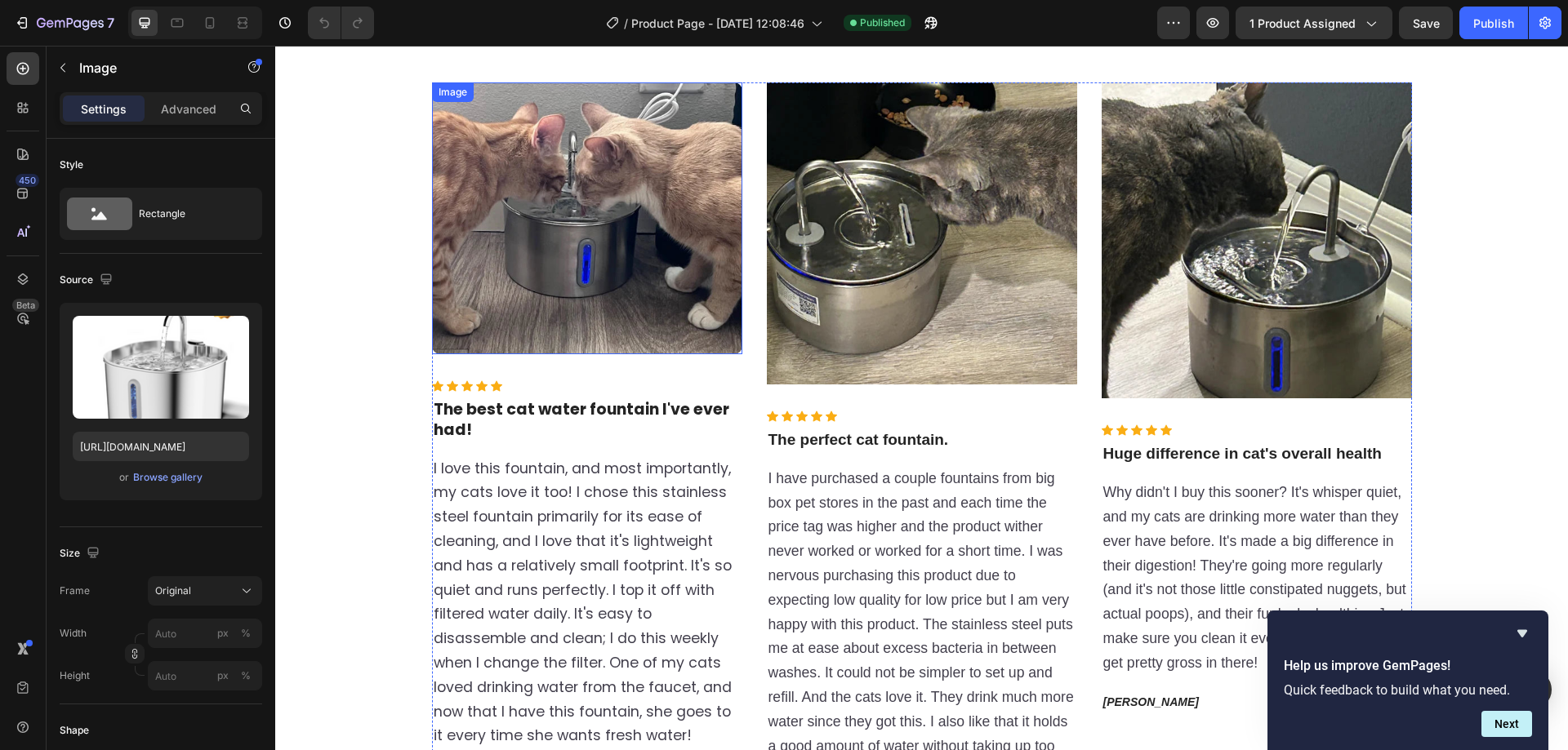
click at [603, 276] on img at bounding box center [587, 218] width 310 height 271
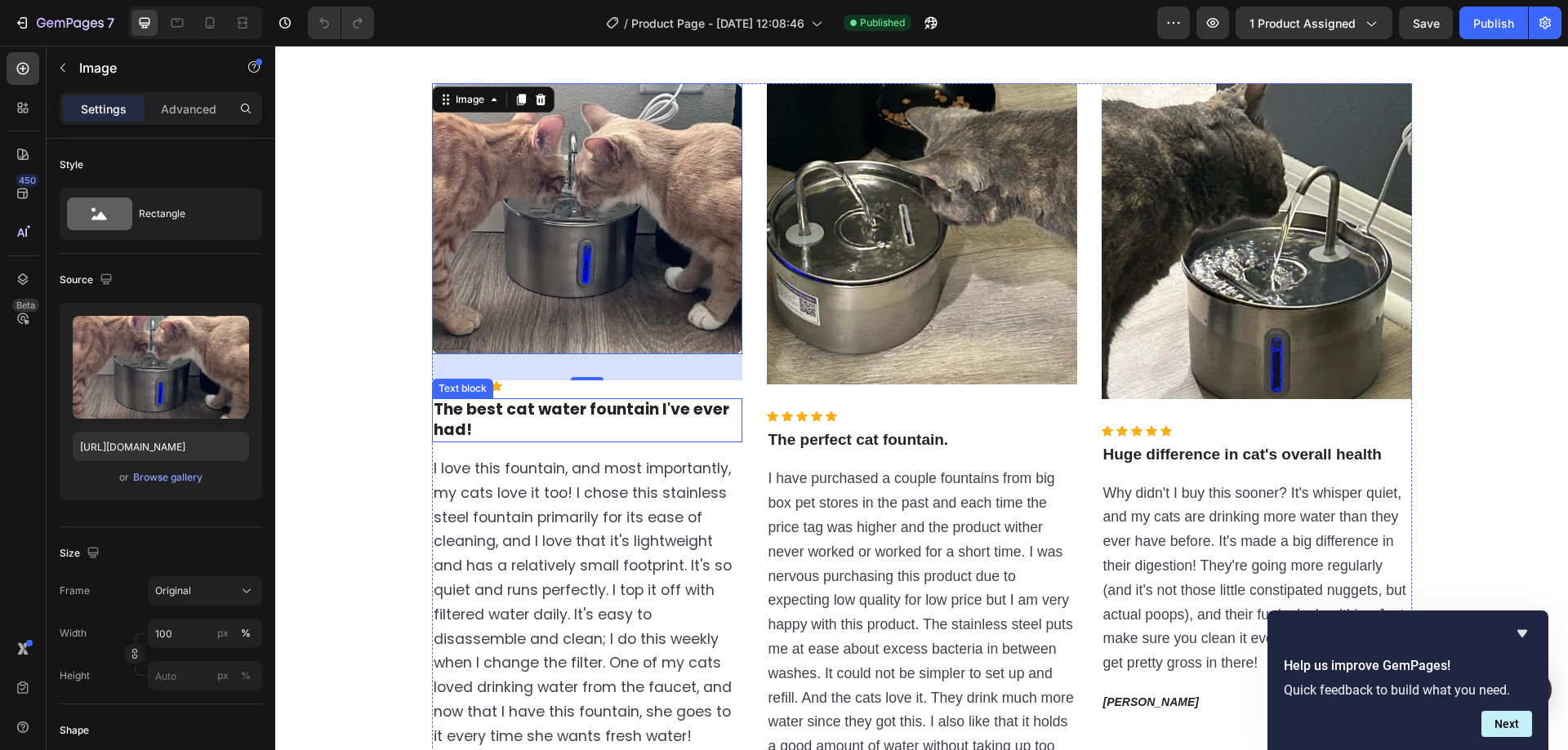
click at [636, 408] on strong "The best cat water fountain I've ever had!" at bounding box center [581, 419] width 295 height 43
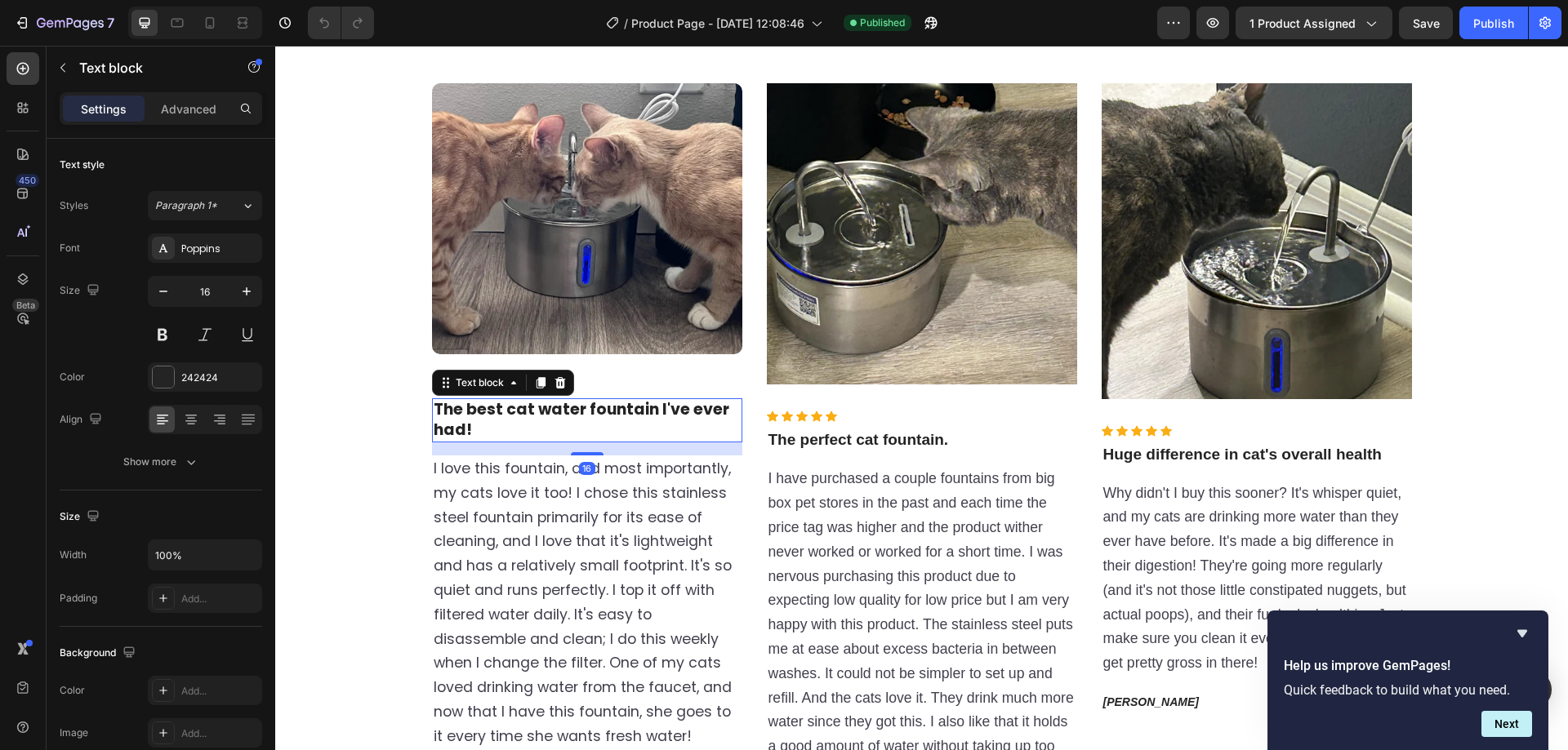
click at [637, 409] on strong "The best cat water fountain I've ever had!" at bounding box center [581, 419] width 295 height 43
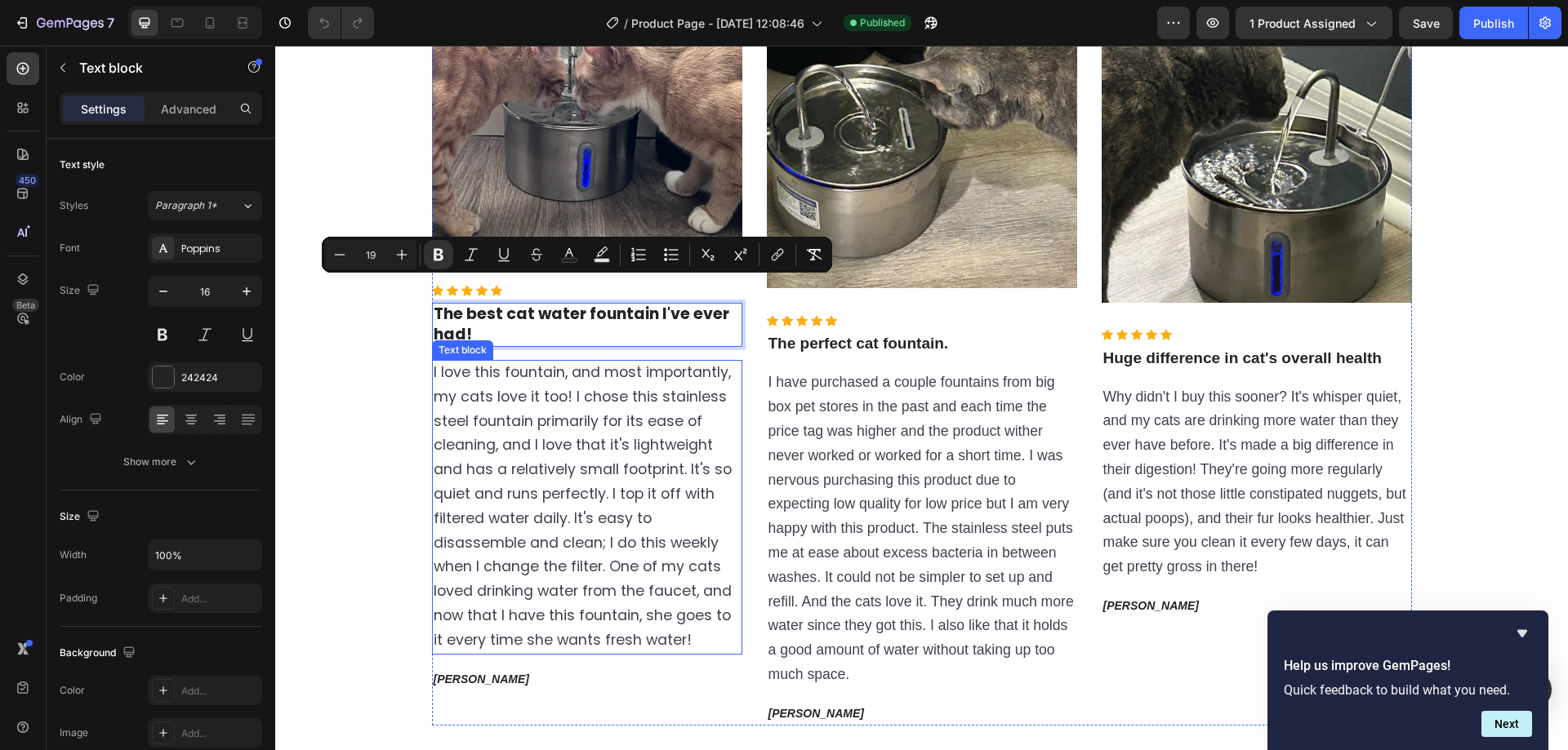
scroll to position [3361, 0]
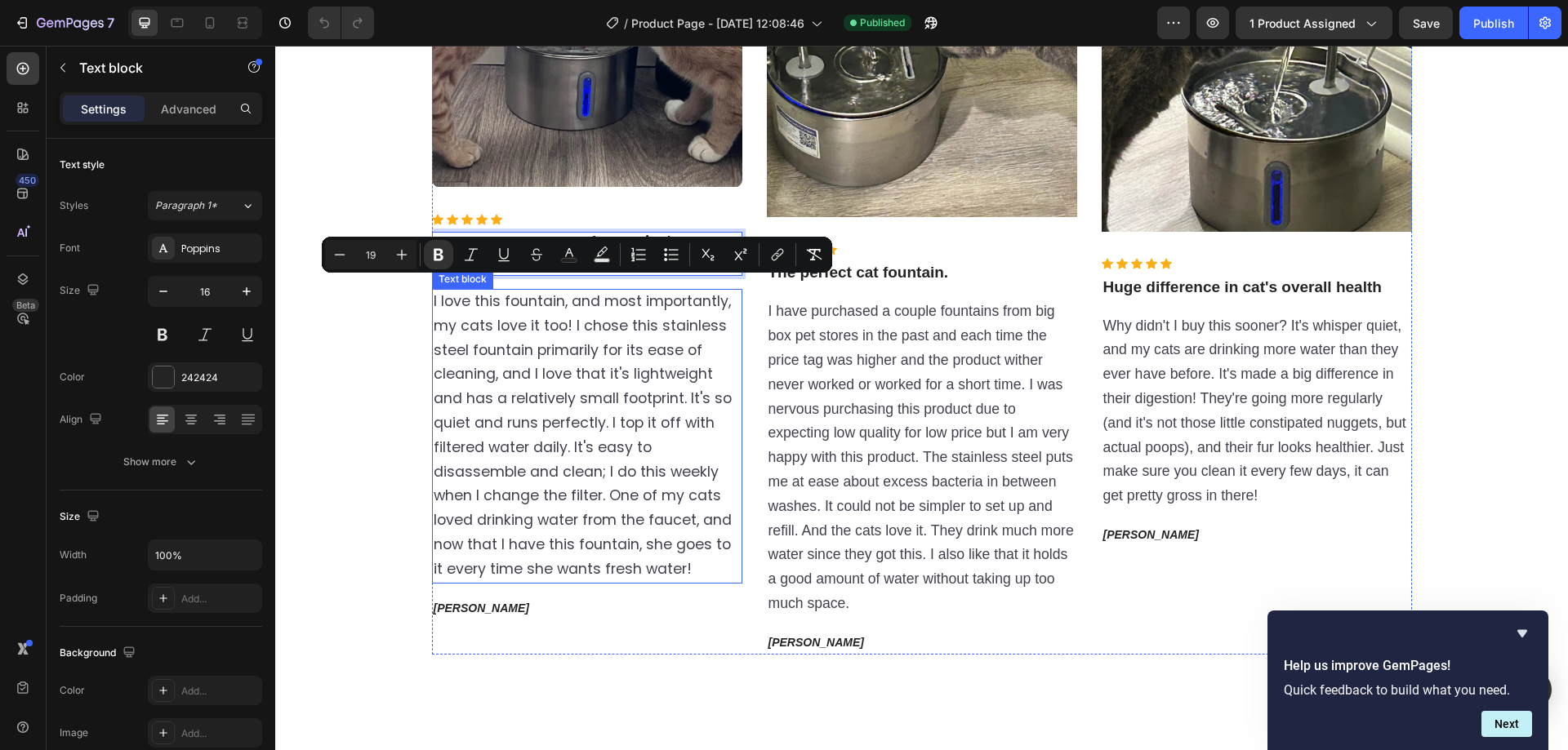
click at [573, 396] on span "I love this fountain, and most importantly, my cats love it too! I chose this s…" at bounding box center [583, 436] width 298 height 287
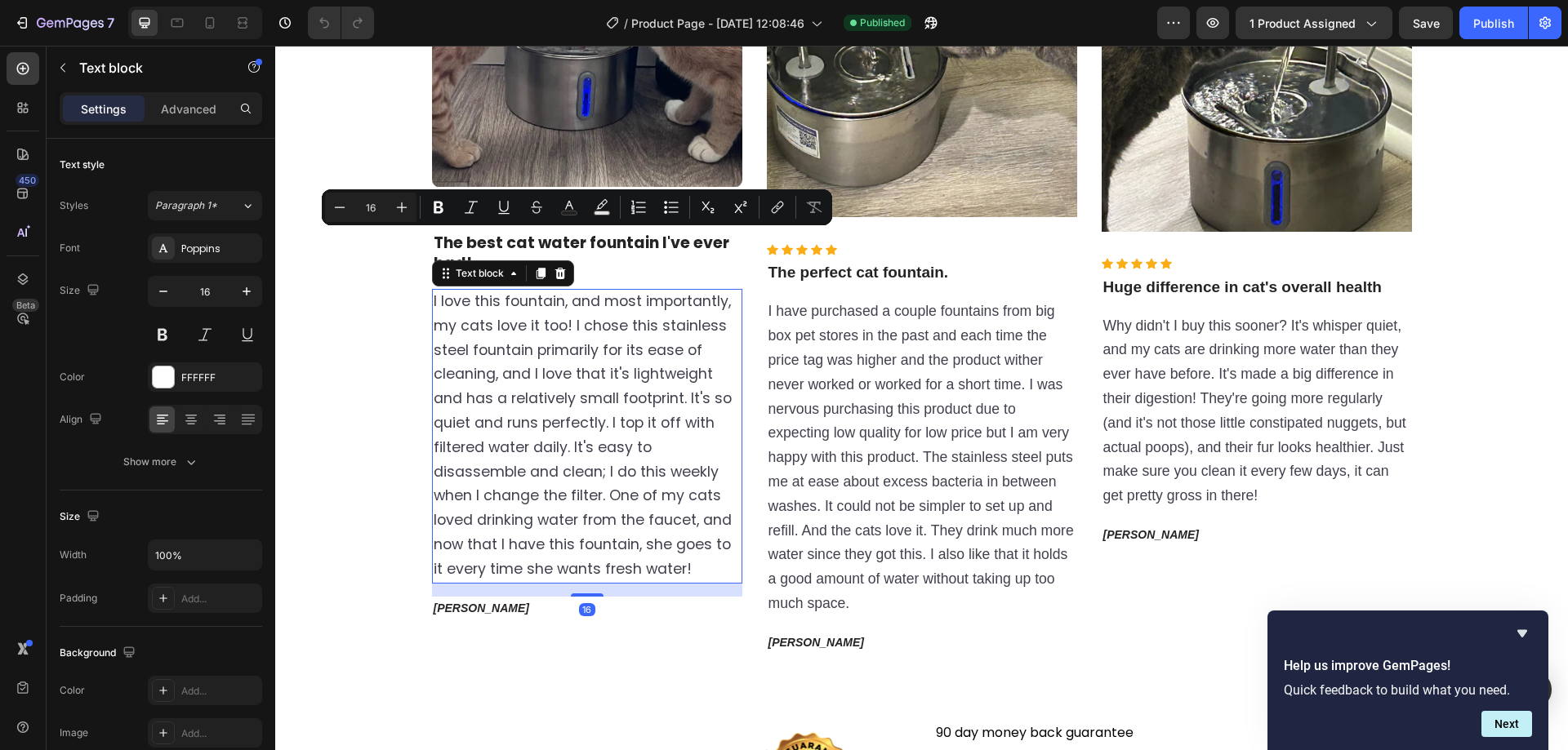
click at [573, 396] on span "I love this fountain, and most importantly, my cats love it too! I chose this s…" at bounding box center [583, 436] width 298 height 287
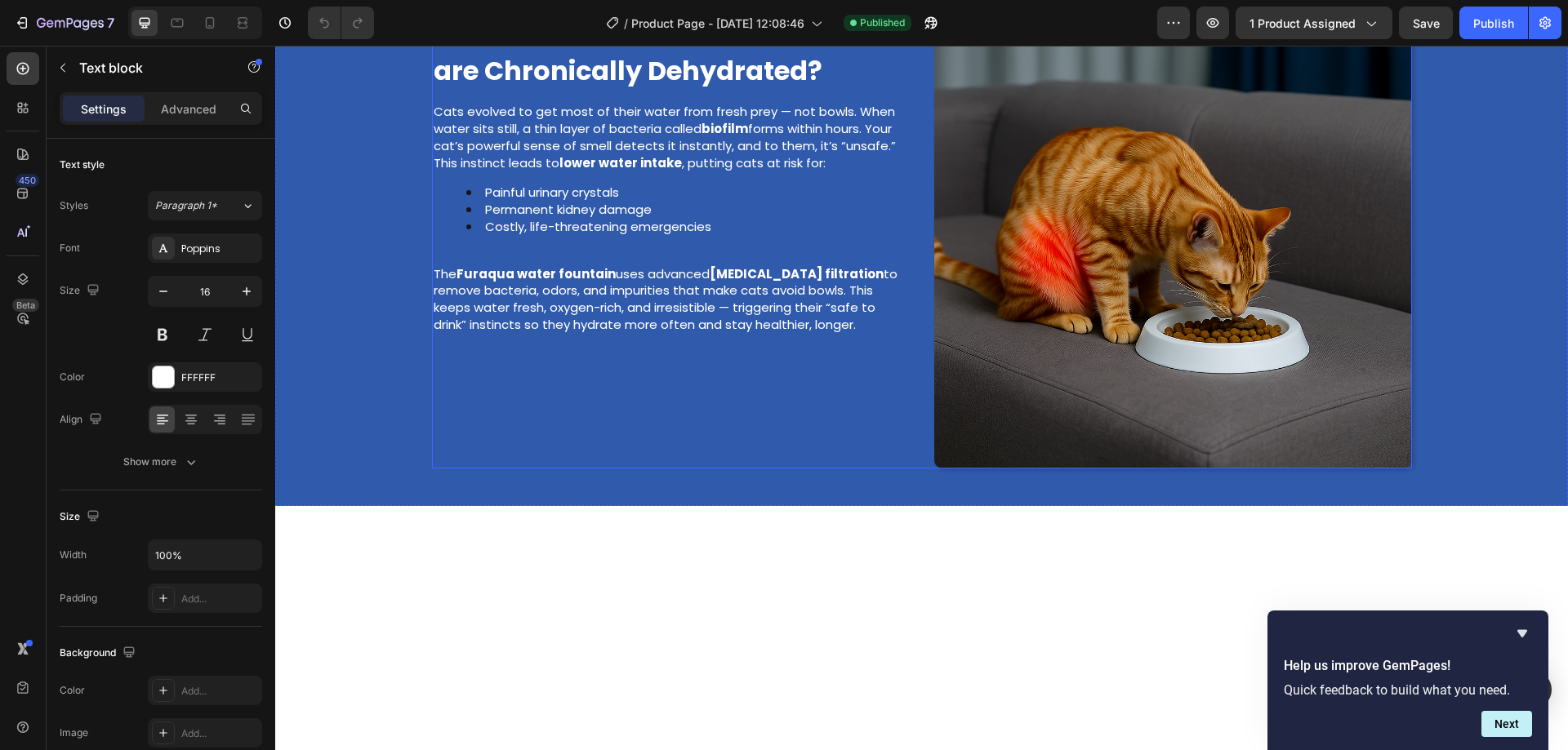
scroll to position [0, 0]
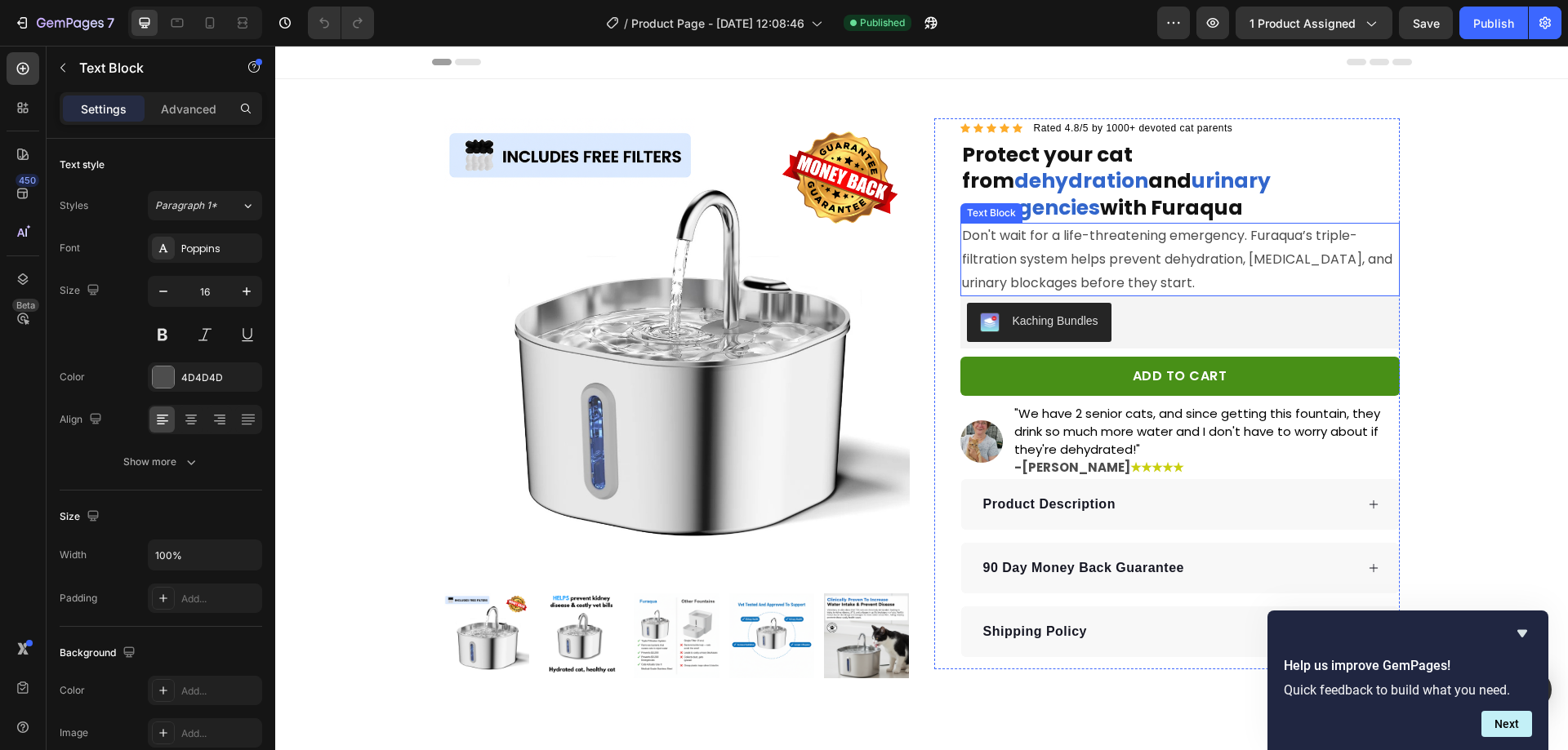
click at [1081, 224] on p "Don't wait for a life-threatening emergency. Furaqua’s triple-filtration system…" at bounding box center [1180, 259] width 436 height 70
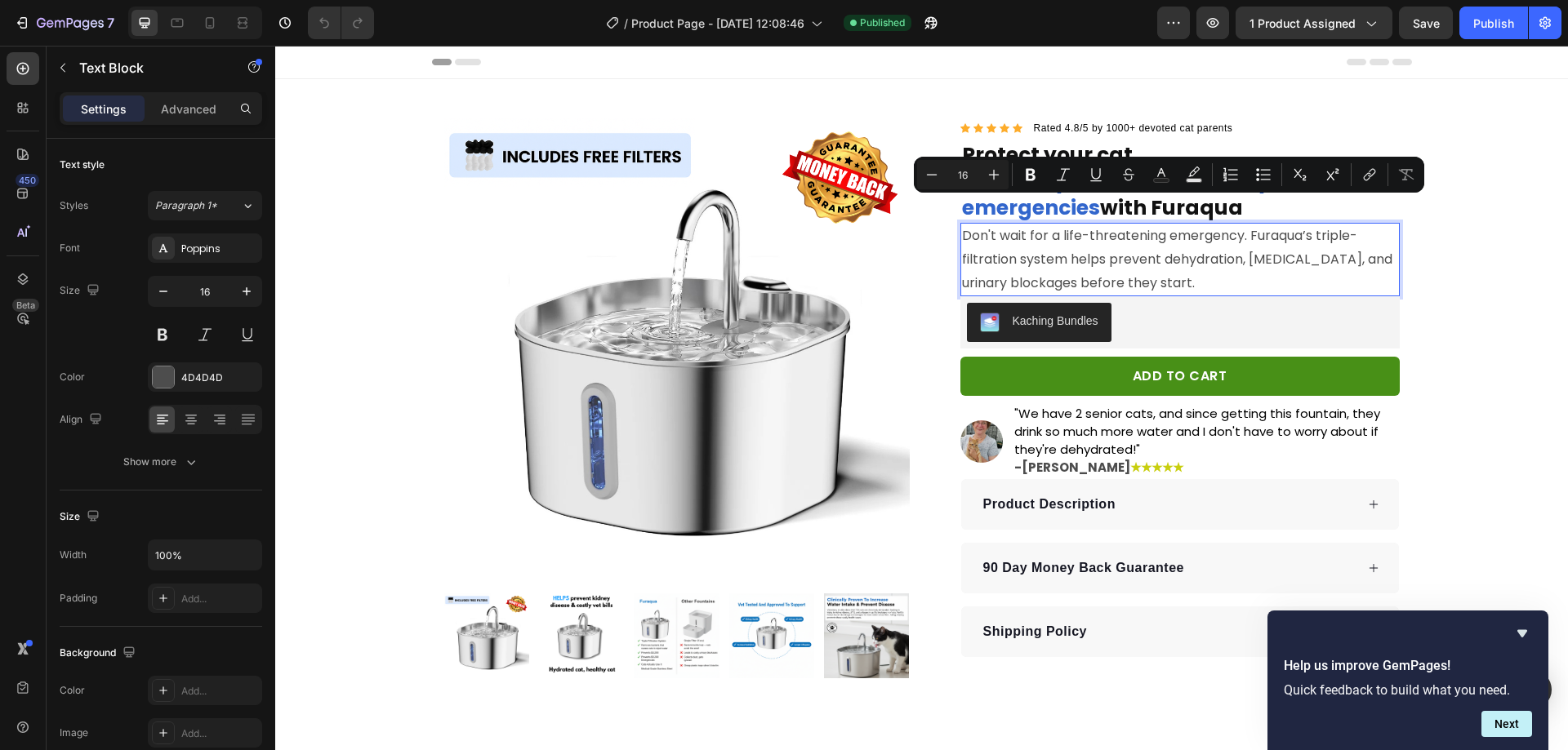
click at [1214, 296] on div "Kaching Bundles" at bounding box center [1180, 322] width 439 height 52
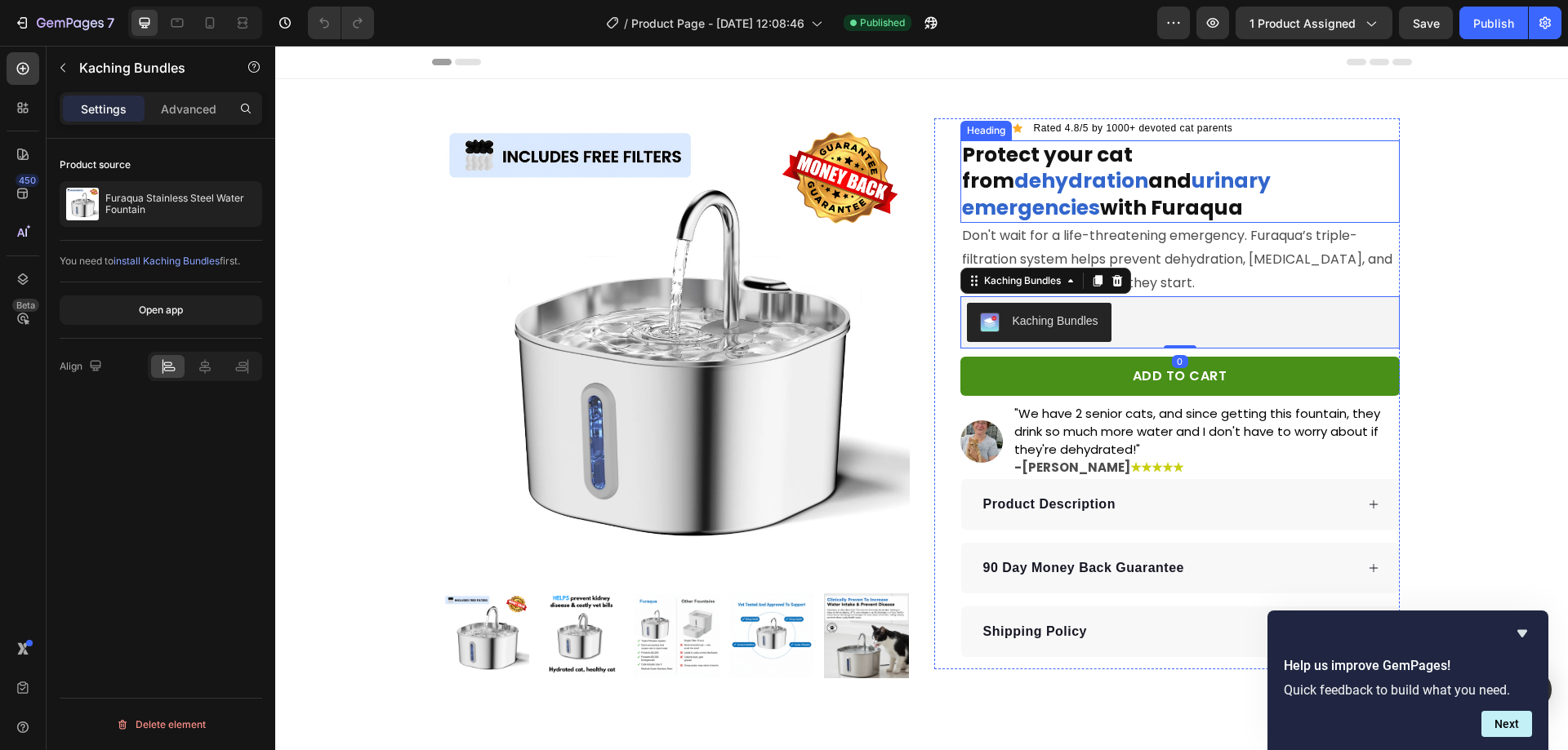
click at [1243, 193] on strong "with Furaqua" at bounding box center [1171, 207] width 143 height 28
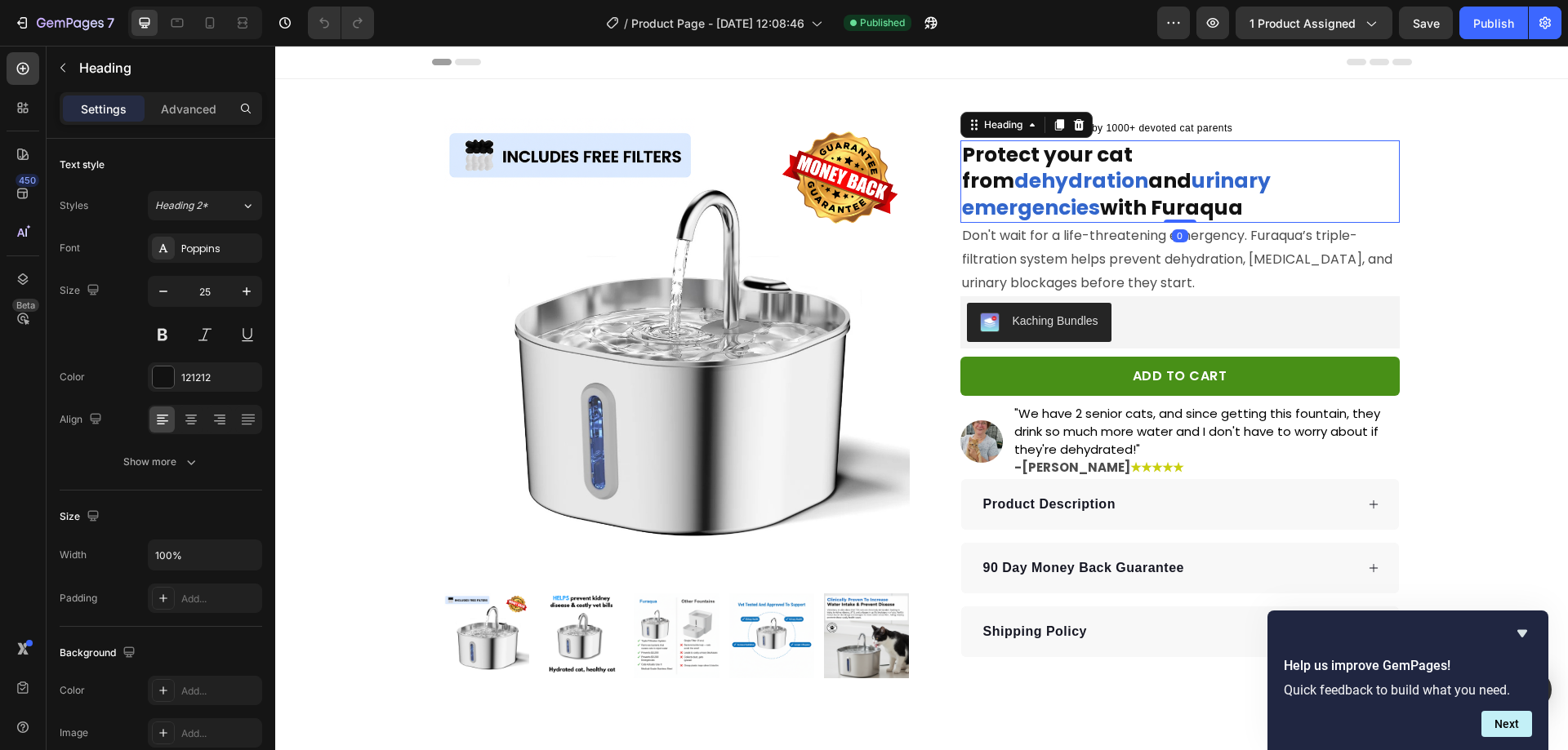
click at [1243, 193] on strong "with Furaqua" at bounding box center [1171, 207] width 143 height 28
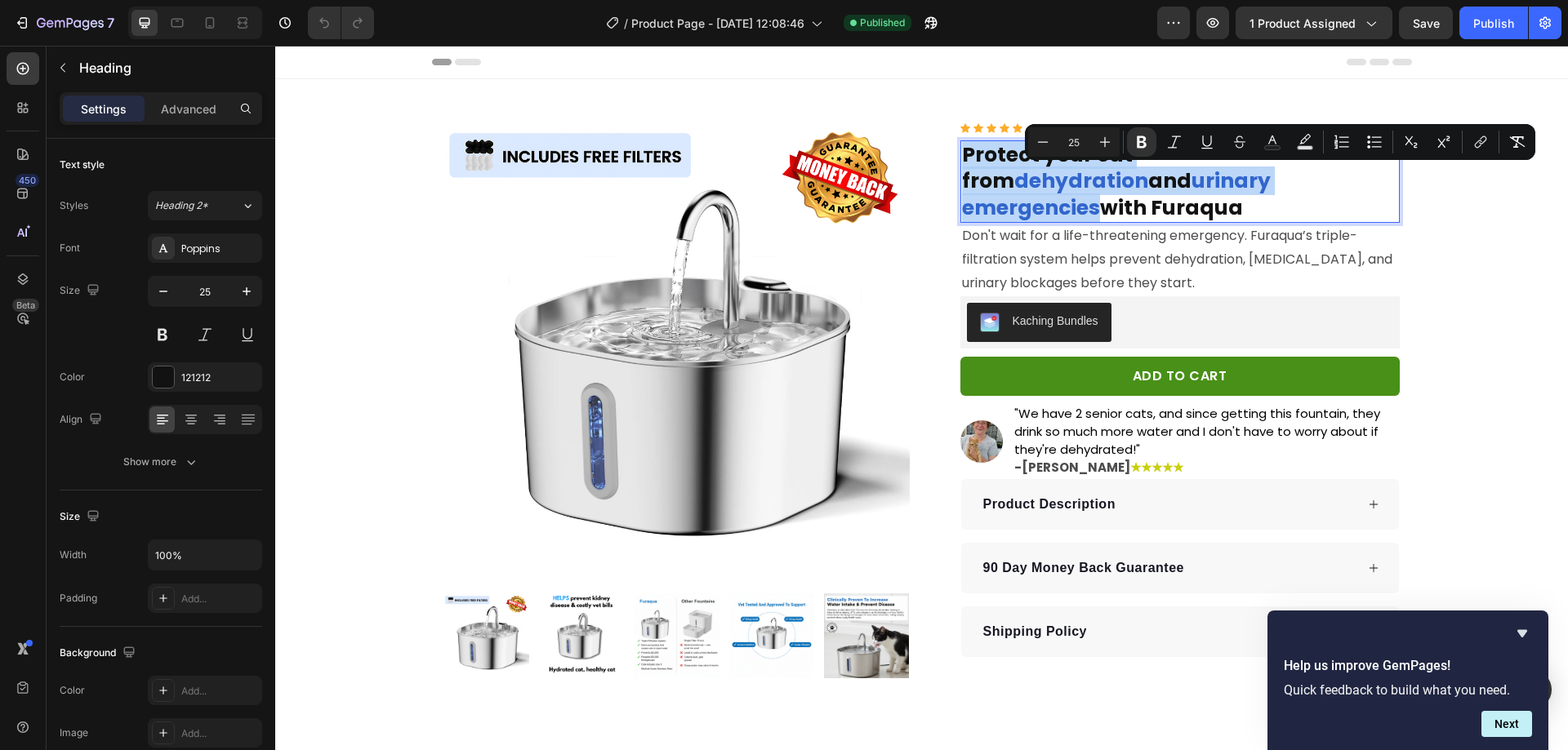
click at [1243, 193] on strong "with Furaqua" at bounding box center [1171, 207] width 143 height 28
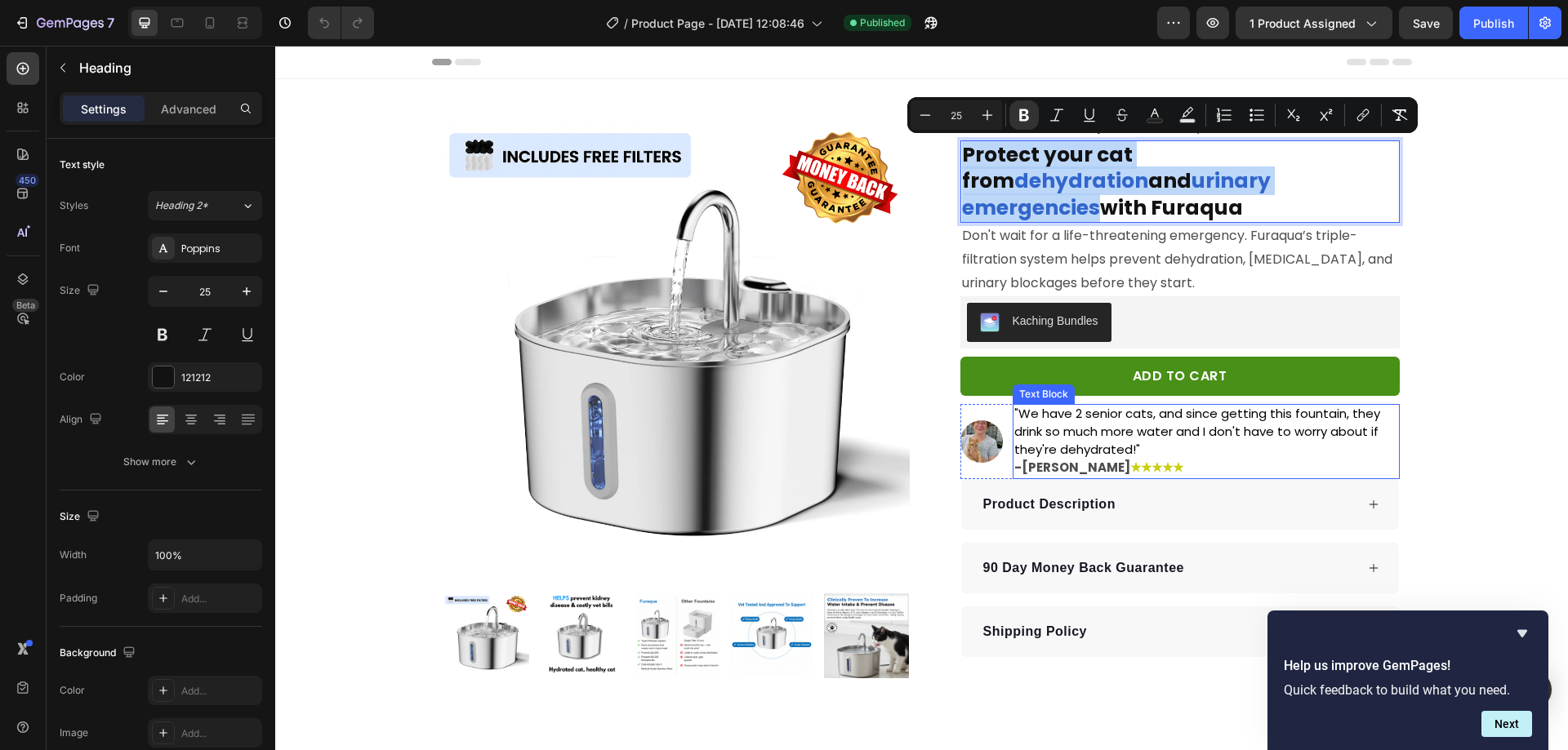
click at [1187, 406] on span ""We have 2 senior cats, and since getting this fountain, they drink so much mor…" at bounding box center [1197, 432] width 365 height 53
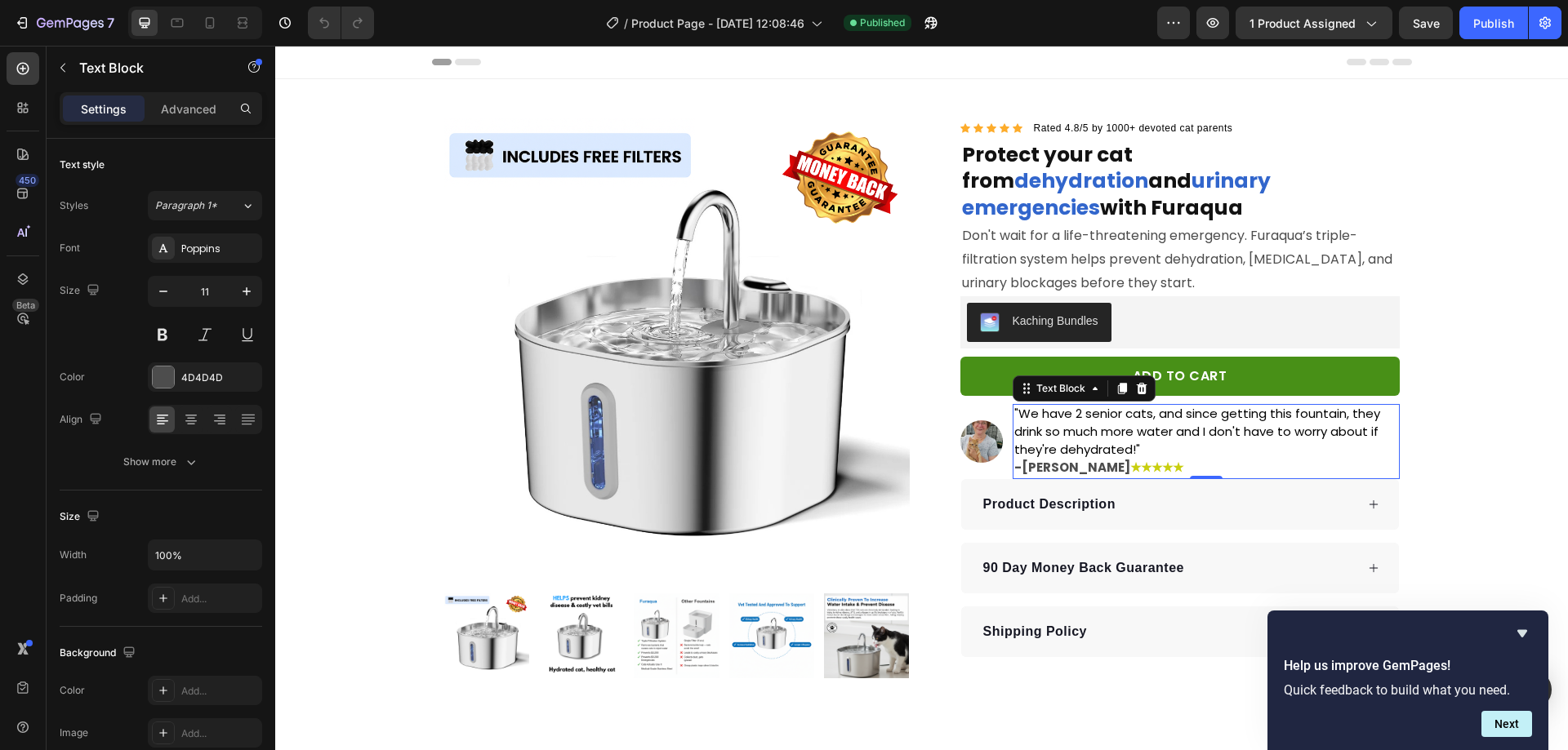
click at [1171, 405] on span ""We have 2 senior cats, and since getting this fountain, they drink so much mor…" at bounding box center [1197, 432] width 365 height 53
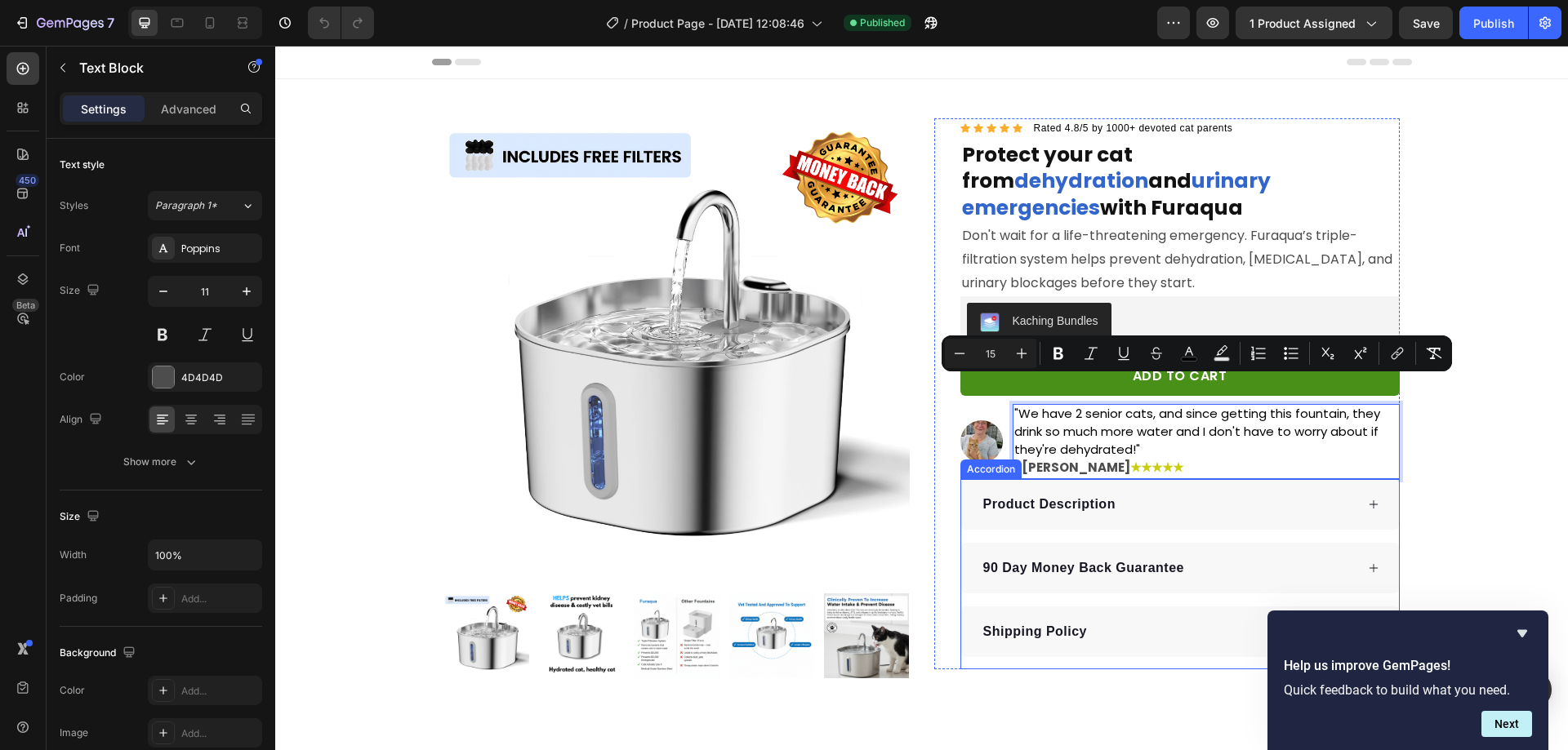
click at [1126, 620] on div "Shipping Policy" at bounding box center [1168, 632] width 374 height 25
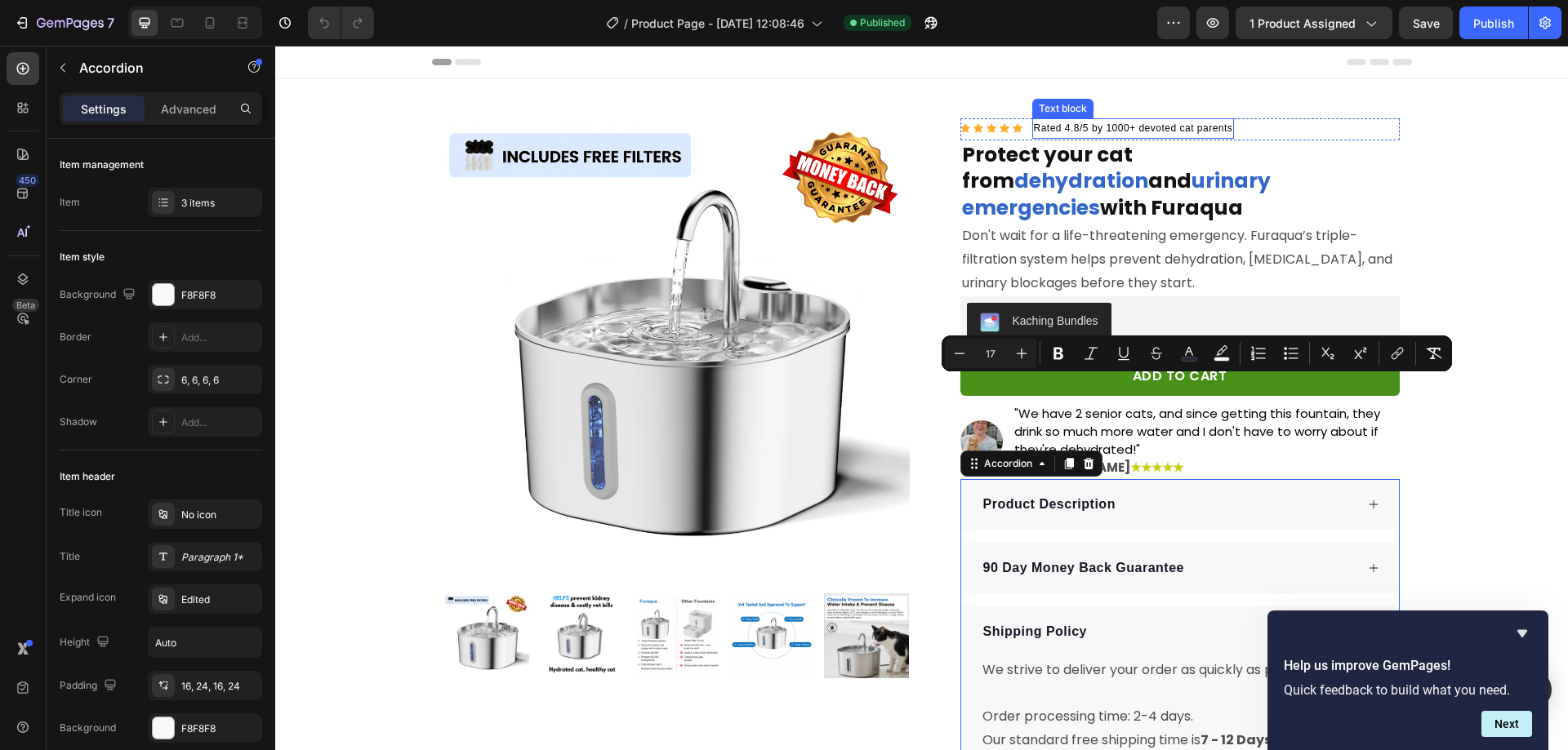
click at [1093, 128] on span "Rated 4.8/5 by 1000+ devoted cat parents" at bounding box center [1133, 128] width 200 height 12
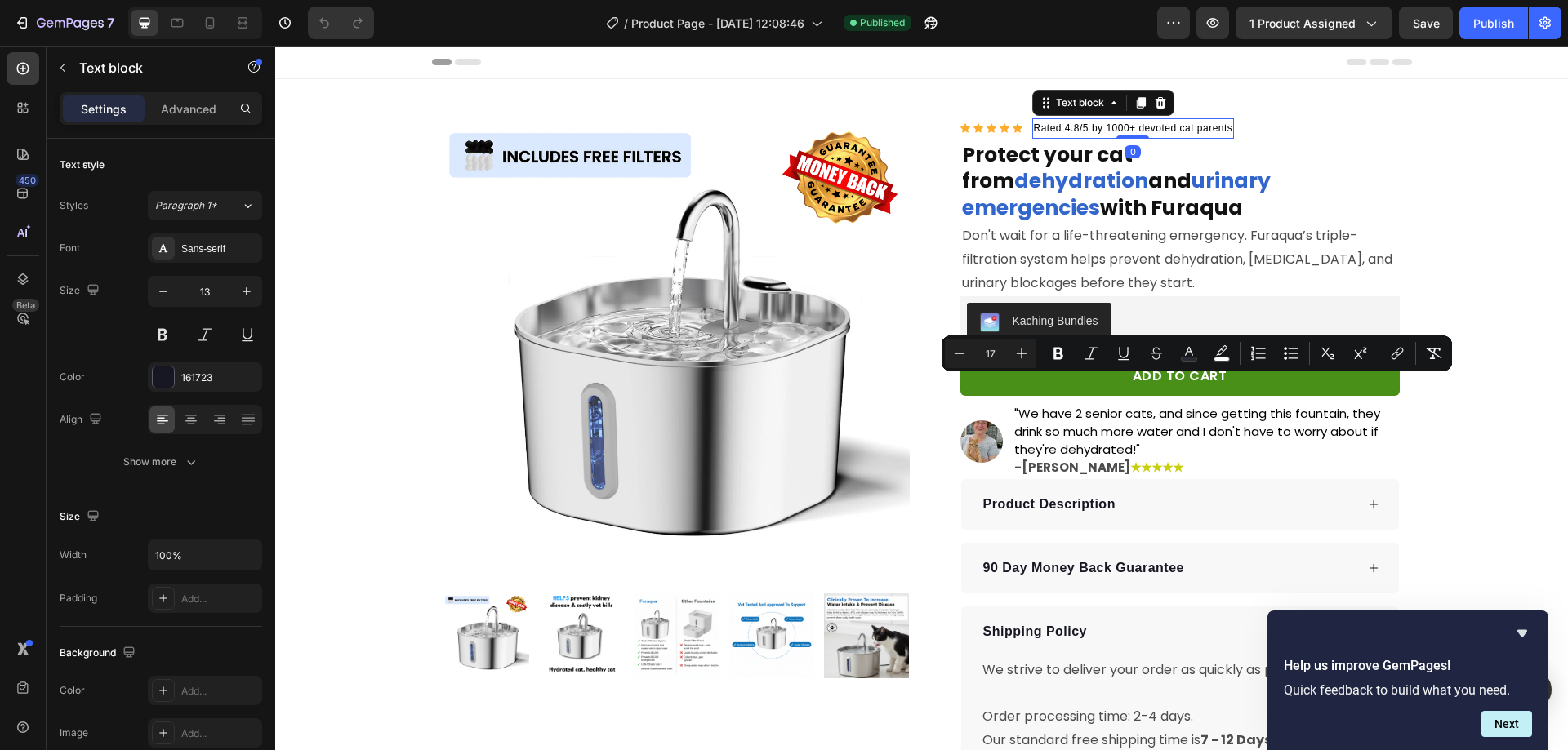
click at [1093, 128] on span "Rated 4.8/5 by 1000+ devoted cat parents" at bounding box center [1133, 128] width 200 height 12
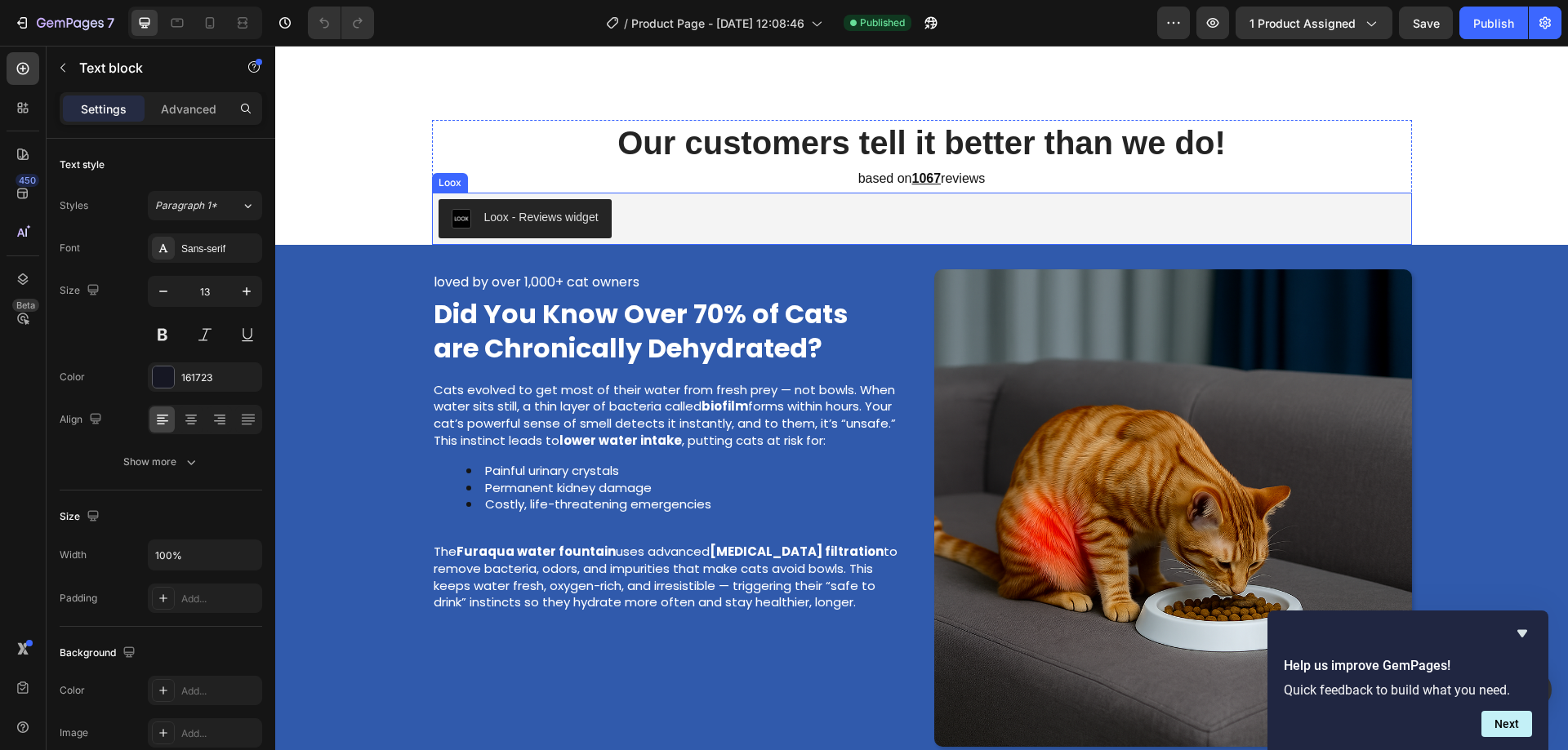
scroll to position [582, 0]
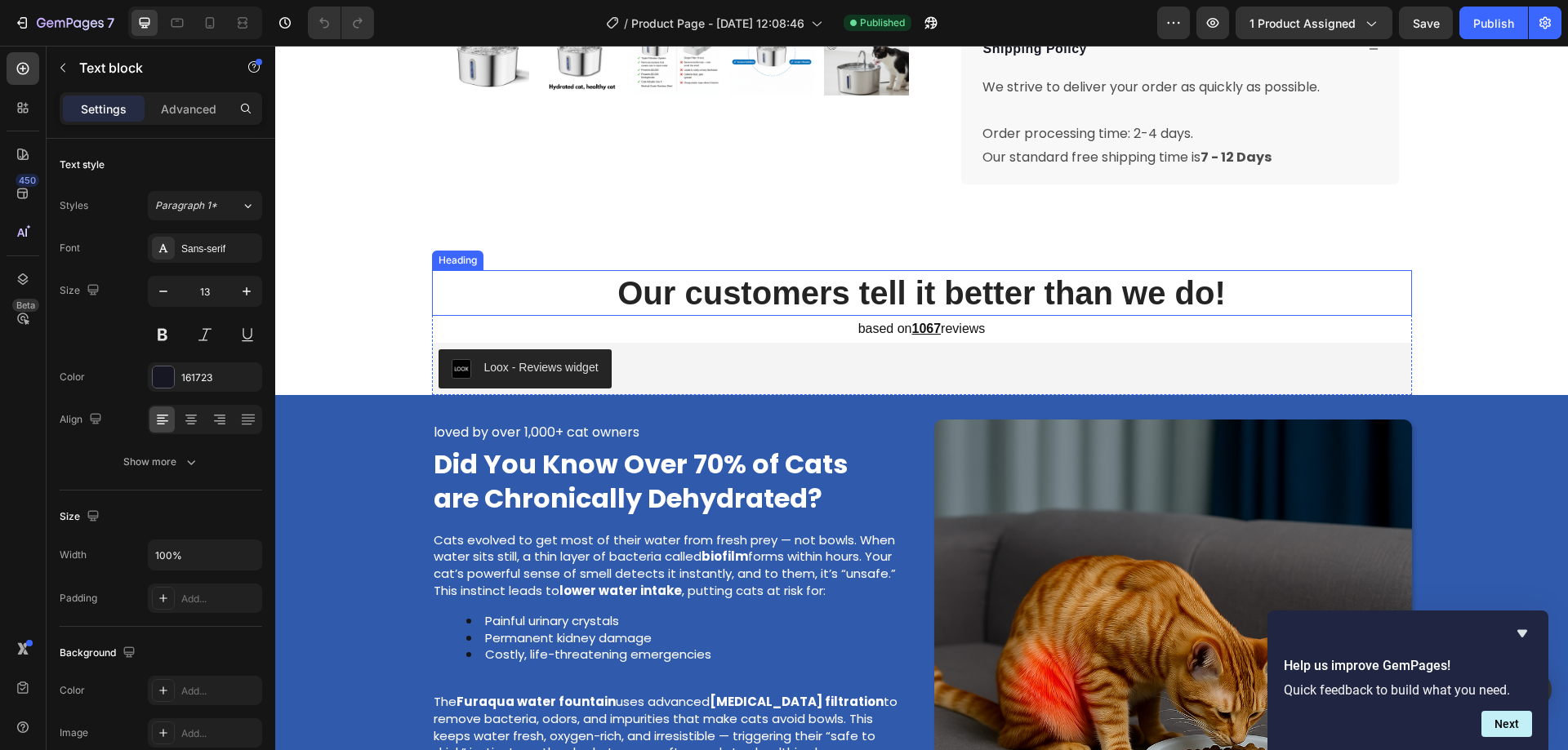
click at [949, 270] on h2 "Our customers tell it better than we do!" at bounding box center [921, 293] width 980 height 46
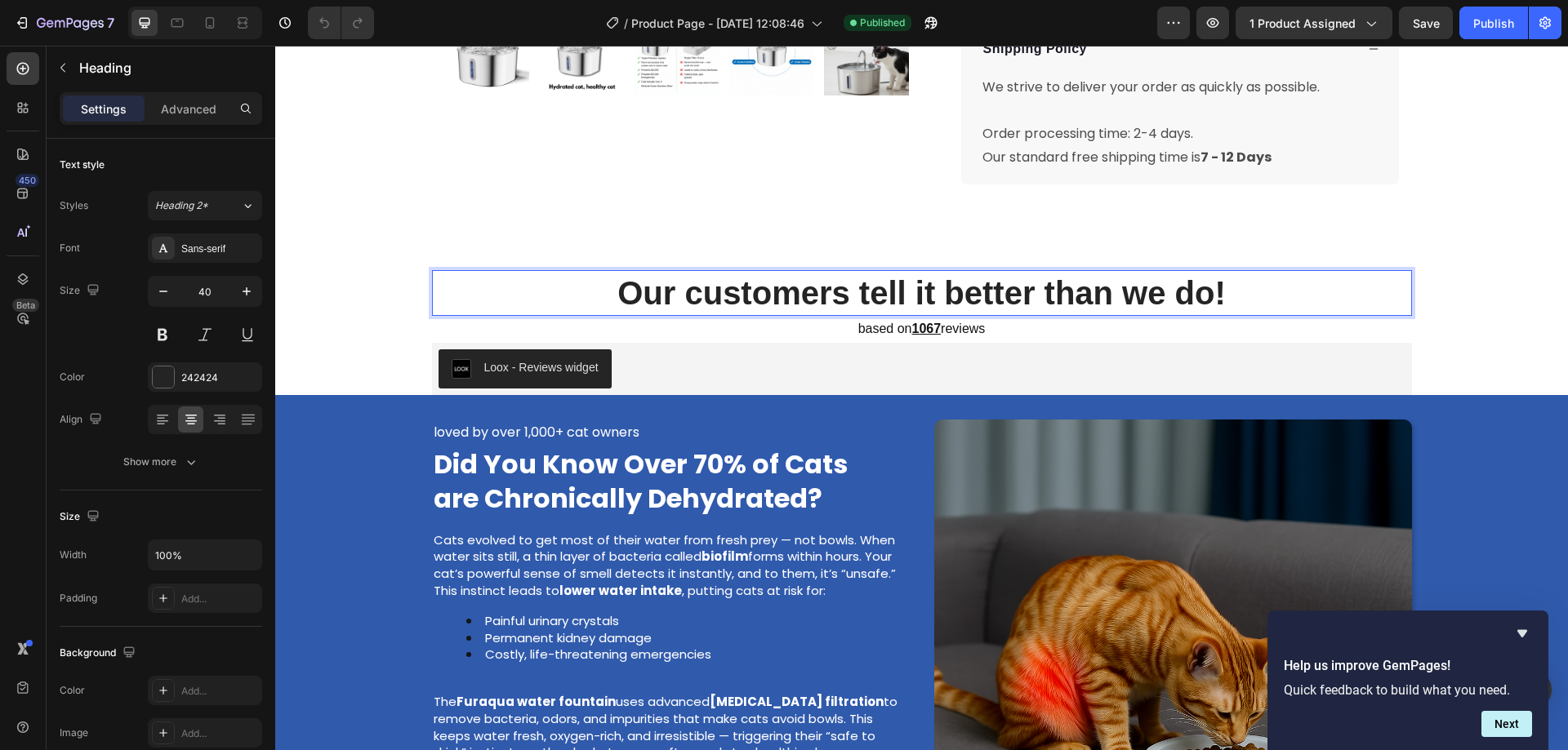
click at [949, 272] on p "Our customers tell it better than we do!" at bounding box center [921, 293] width 976 height 43
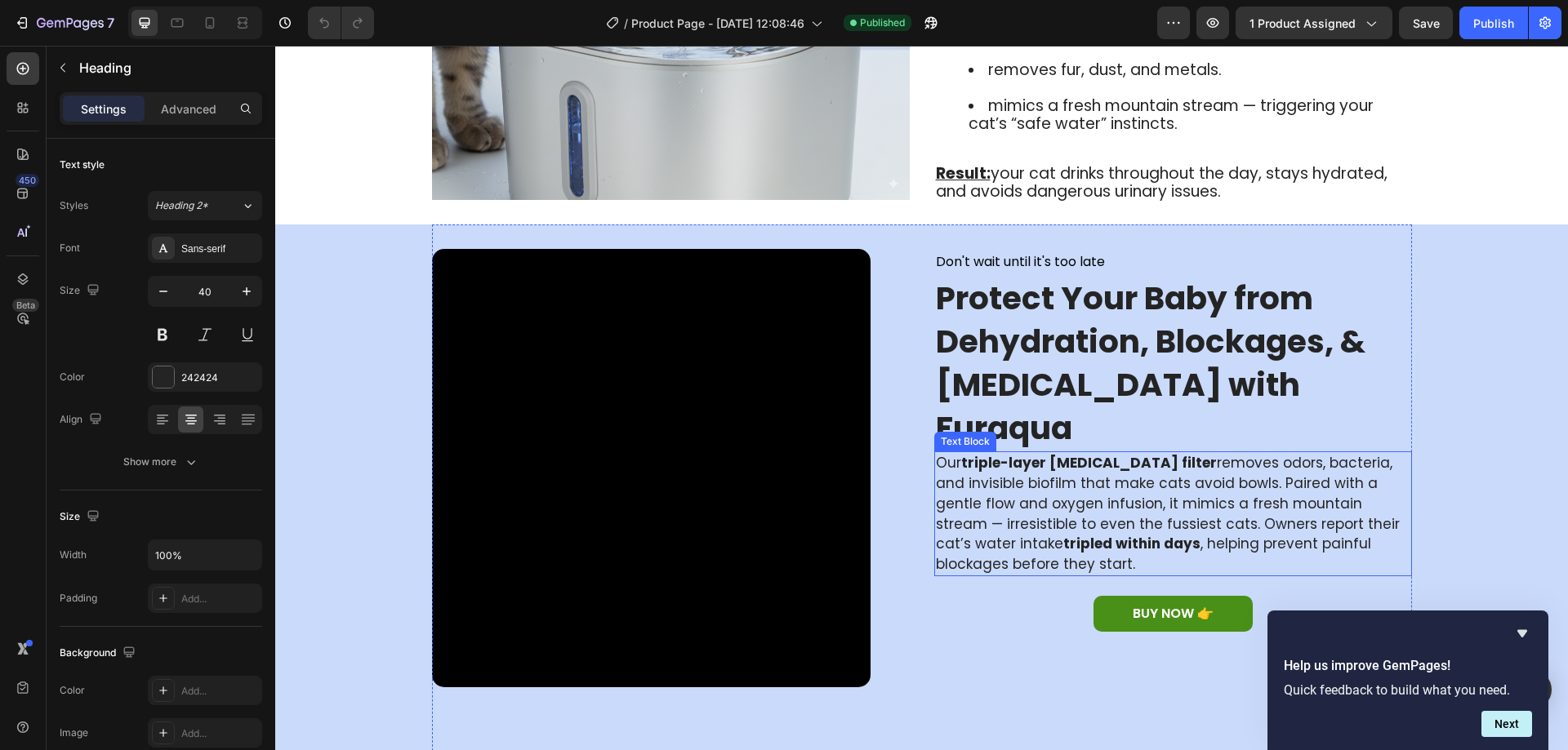
scroll to position [2082, 0]
